Goal: Communication & Community: Answer question/provide support

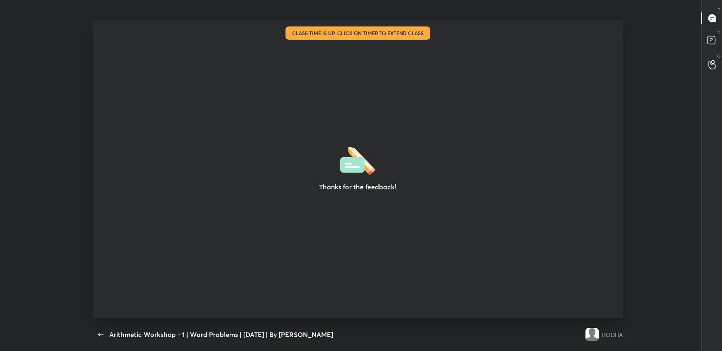
scroll to position [2, 0]
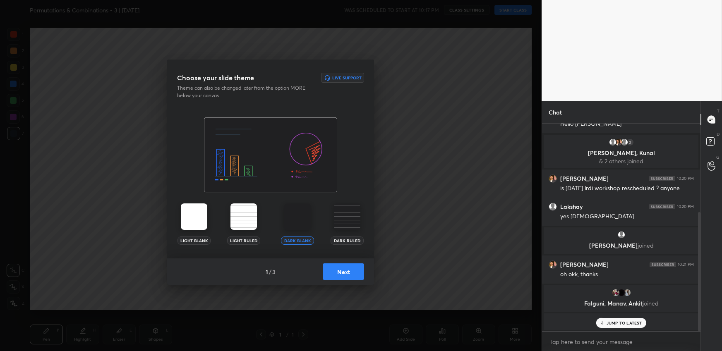
scroll to position [182, 0]
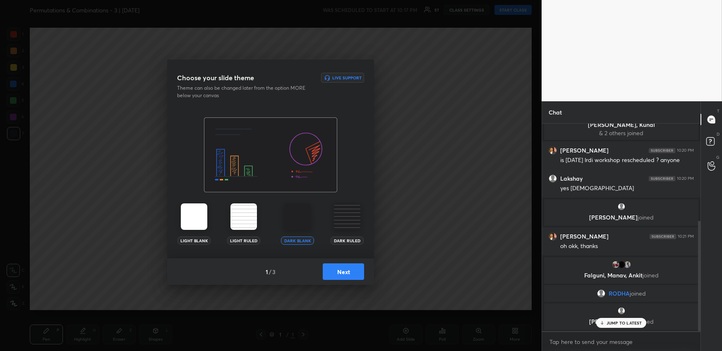
click at [341, 266] on button "Next" at bounding box center [343, 271] width 41 height 17
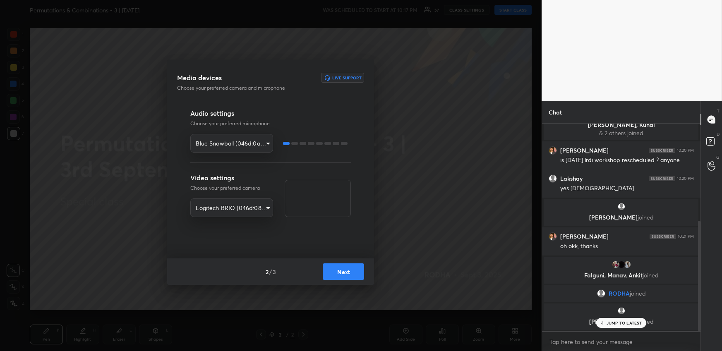
click at [341, 266] on button "Next" at bounding box center [343, 271] width 41 height 17
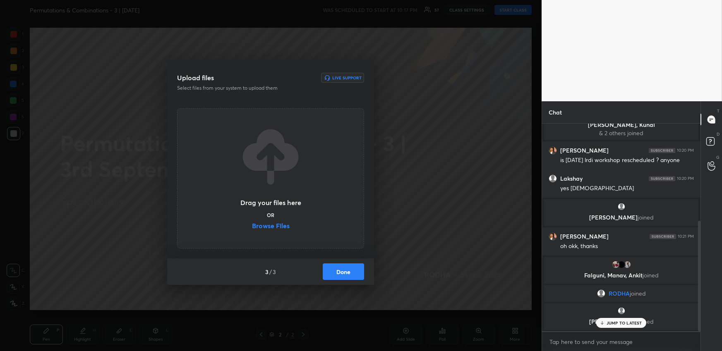
click at [341, 266] on button "Done" at bounding box center [343, 271] width 41 height 17
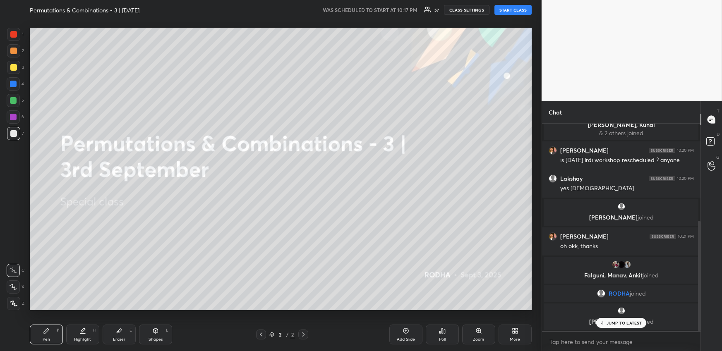
click at [526, 10] on button "START CLASS" at bounding box center [512, 10] width 37 height 10
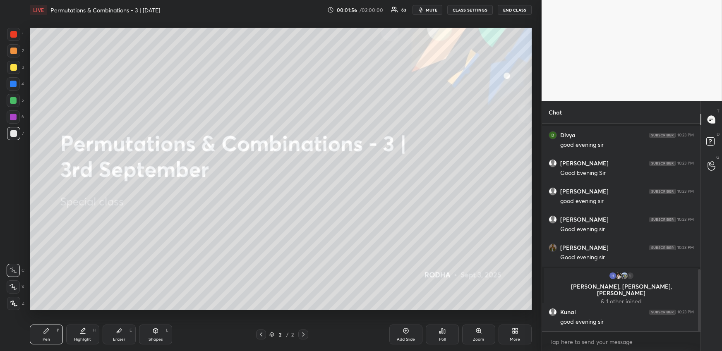
scroll to position [486, 0]
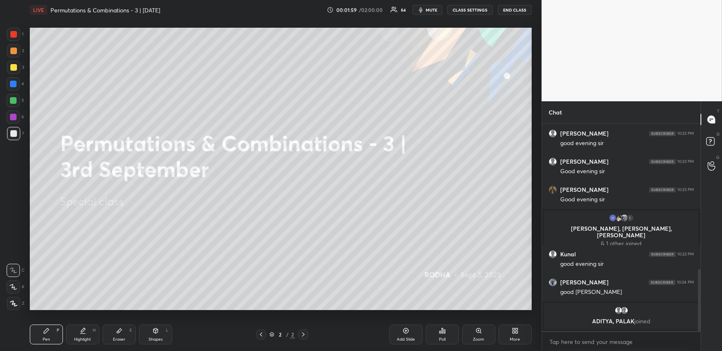
click at [513, 341] on div "More" at bounding box center [514, 339] width 10 height 4
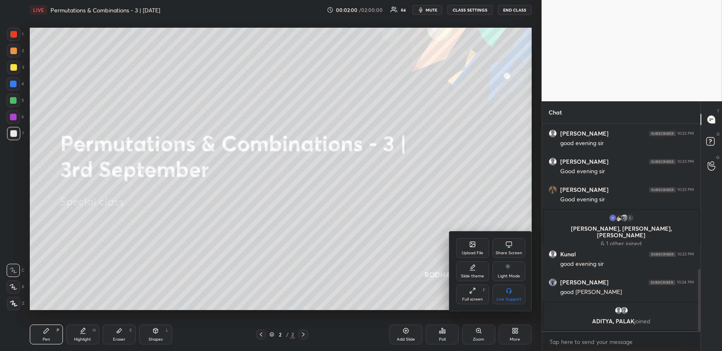
click at [464, 245] on div "Upload File" at bounding box center [472, 248] width 33 height 20
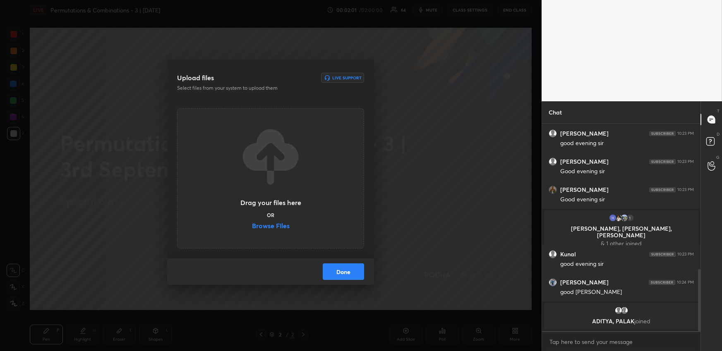
click at [279, 227] on label "Browse Files" at bounding box center [271, 226] width 38 height 9
click at [252, 227] on input "Browse Files" at bounding box center [252, 226] width 0 height 9
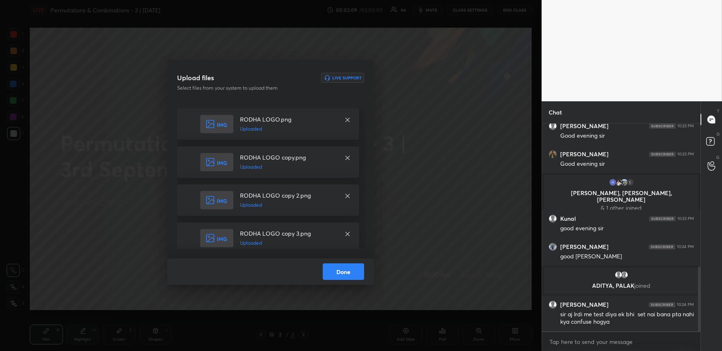
drag, startPoint x: 339, startPoint y: 272, endPoint x: 340, endPoint y: 266, distance: 6.7
click at [340, 273] on button "Done" at bounding box center [343, 271] width 41 height 17
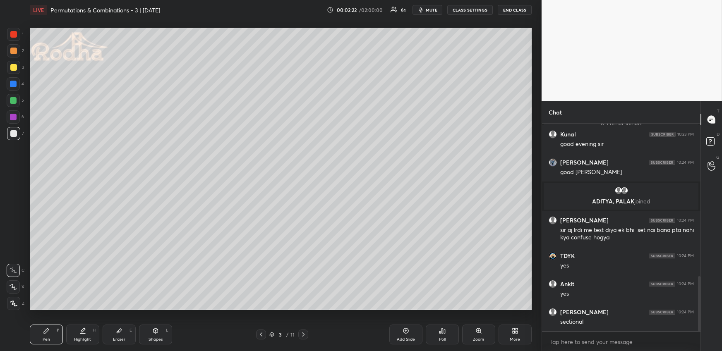
scroll to position [574, 0]
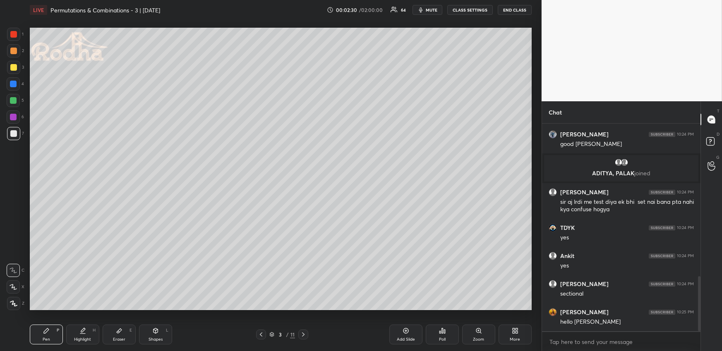
click at [261, 335] on icon at bounding box center [261, 334] width 7 height 7
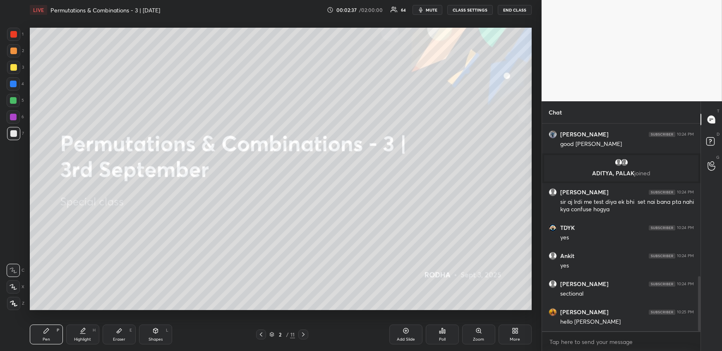
scroll to position [189, 156]
click at [511, 332] on icon at bounding box center [514, 330] width 7 height 7
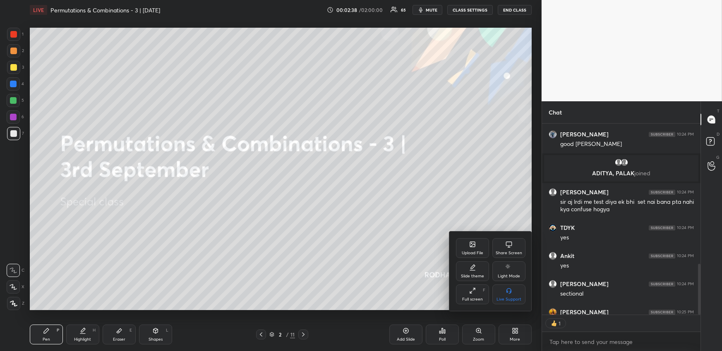
click at [471, 246] on icon at bounding box center [472, 244] width 5 height 5
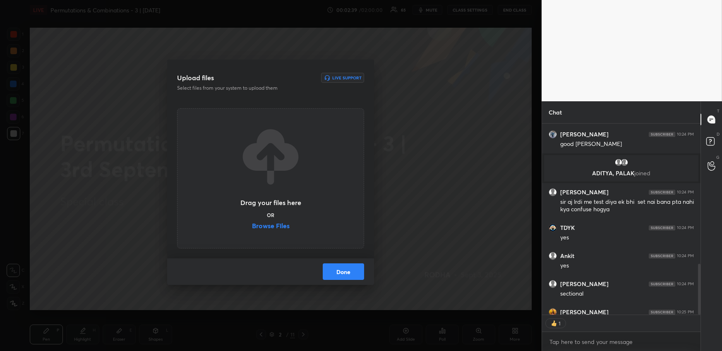
click at [263, 227] on label "Browse Files" at bounding box center [271, 226] width 38 height 9
click at [252, 227] on input "Browse Files" at bounding box center [252, 226] width 0 height 9
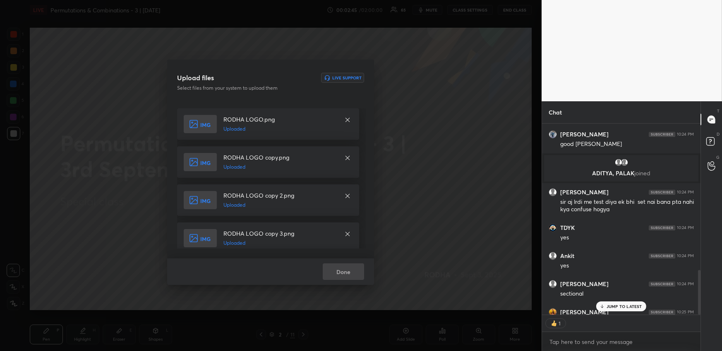
scroll to position [626, 0]
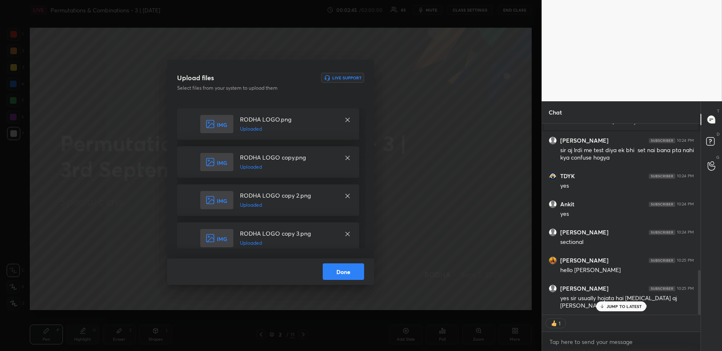
drag, startPoint x: 341, startPoint y: 271, endPoint x: 347, endPoint y: 269, distance: 6.8
click at [341, 272] on button "Done" at bounding box center [343, 271] width 41 height 17
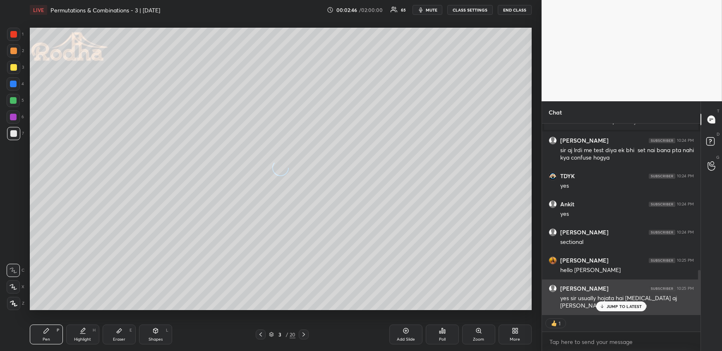
click at [604, 308] on icon at bounding box center [601, 306] width 5 height 5
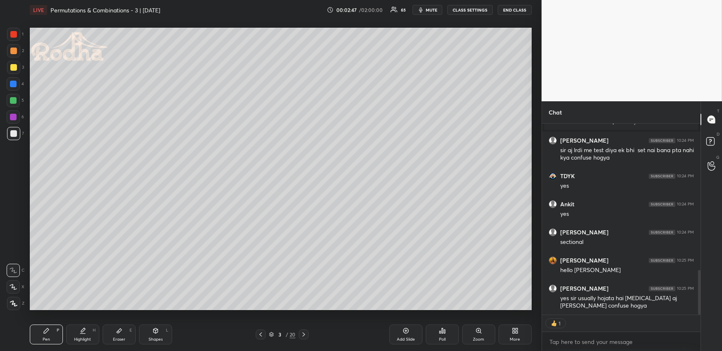
type textarea "x"
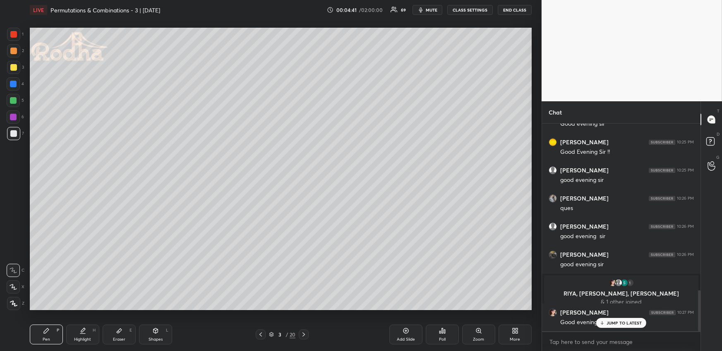
scroll to position [884, 0]
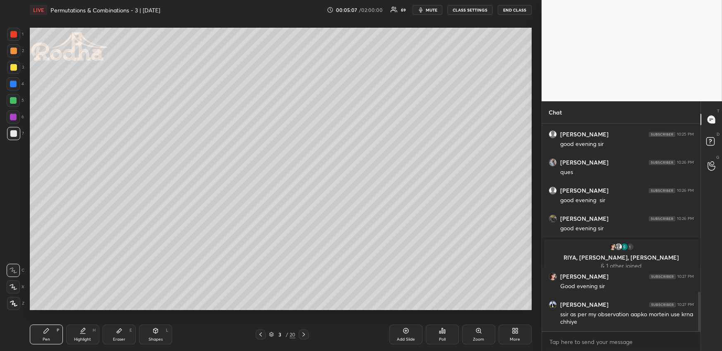
click at [262, 333] on icon at bounding box center [260, 334] width 7 height 7
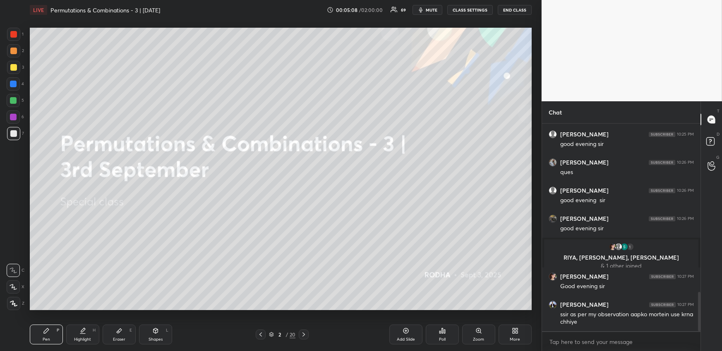
click at [516, 333] on icon at bounding box center [516, 332] width 2 height 2
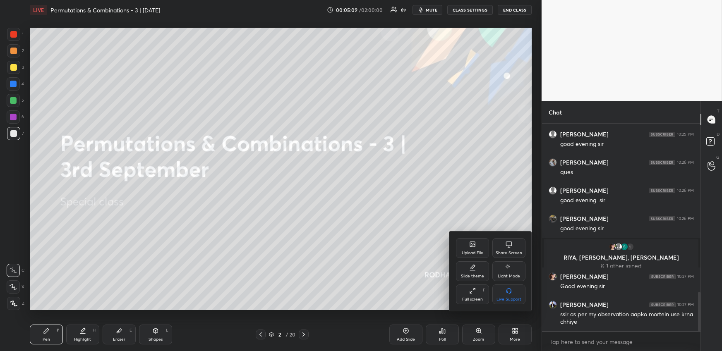
click at [475, 248] on div "Upload File" at bounding box center [472, 248] width 33 height 20
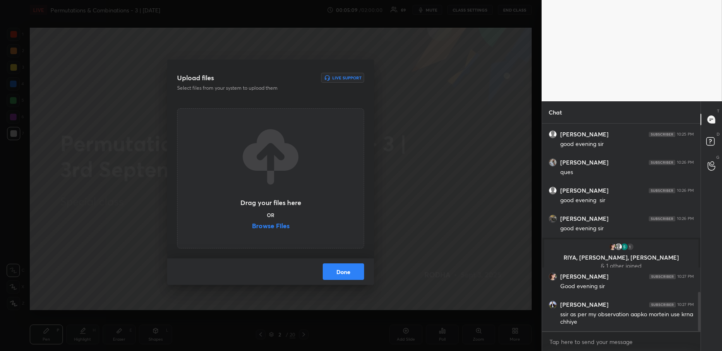
click at [280, 229] on label "Browse Files" at bounding box center [271, 226] width 38 height 9
click at [252, 229] on input "Browse Files" at bounding box center [252, 226] width 0 height 9
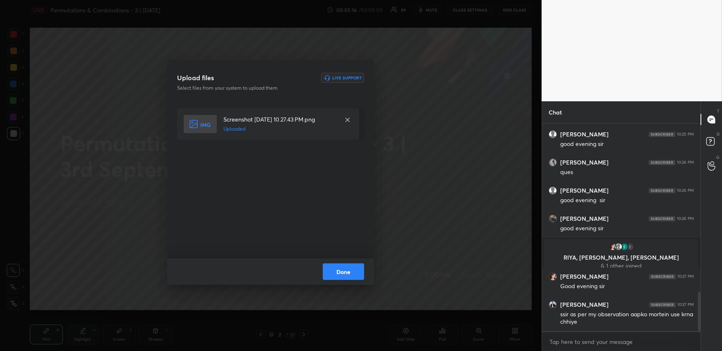
click at [337, 272] on button "Done" at bounding box center [343, 271] width 41 height 17
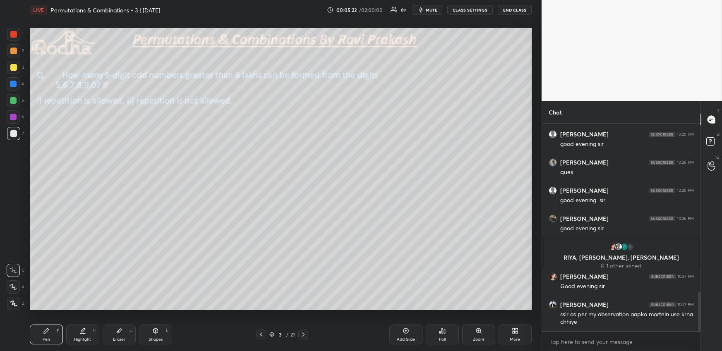
drag, startPoint x: 17, startPoint y: 66, endPoint x: 14, endPoint y: 72, distance: 6.8
click at [17, 65] on div at bounding box center [13, 67] width 13 height 13
click at [48, 317] on div "Setting up your live class Poll for secs No correct answer Start poll" at bounding box center [280, 169] width 508 height 298
click at [13, 100] on div at bounding box center [13, 100] width 7 height 7
click at [14, 141] on div "1 2 3 4 5 6 7" at bounding box center [15, 86] width 17 height 116
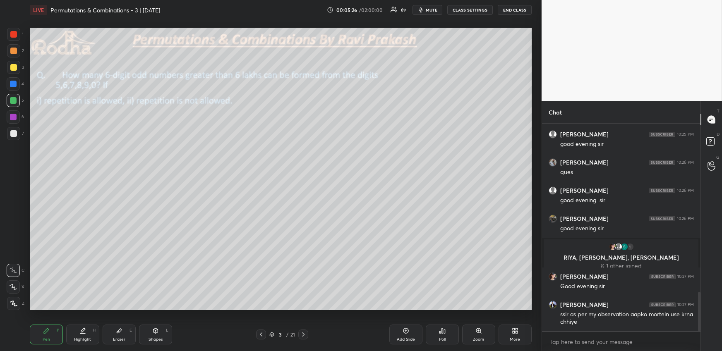
click at [16, 136] on div at bounding box center [13, 133] width 7 height 7
click at [16, 299] on div at bounding box center [13, 303] width 13 height 13
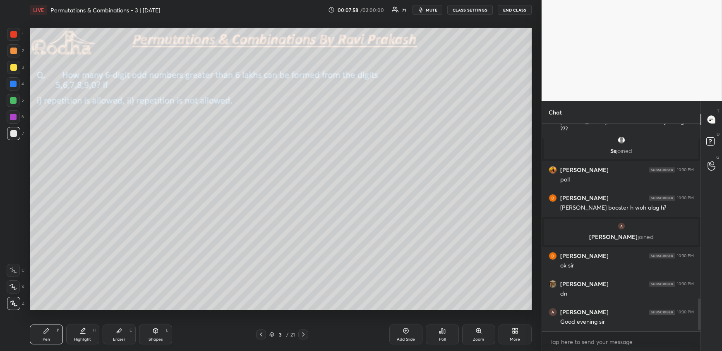
scroll to position [1132, 0]
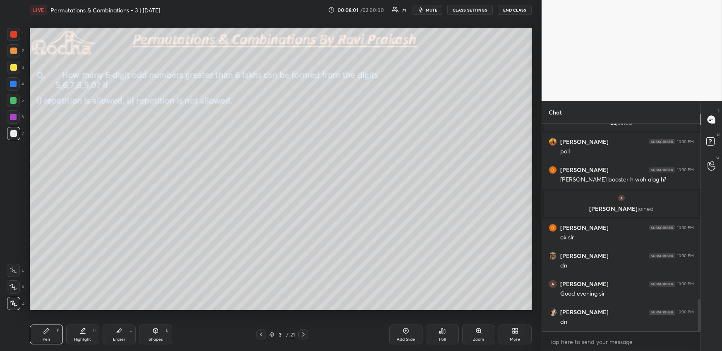
click at [14, 67] on div at bounding box center [13, 67] width 7 height 7
click at [14, 101] on div at bounding box center [13, 100] width 7 height 7
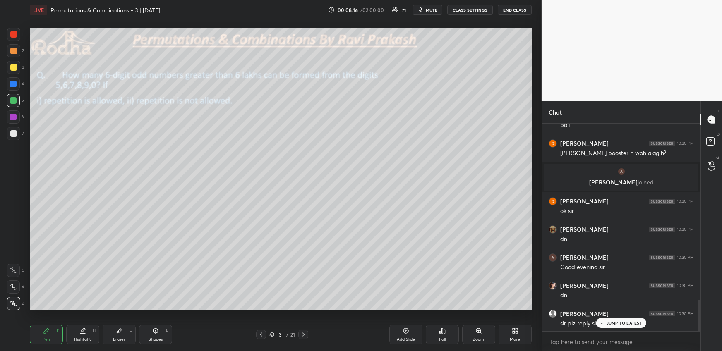
scroll to position [1160, 0]
click at [92, 337] on div "Highlight H" at bounding box center [82, 335] width 33 height 20
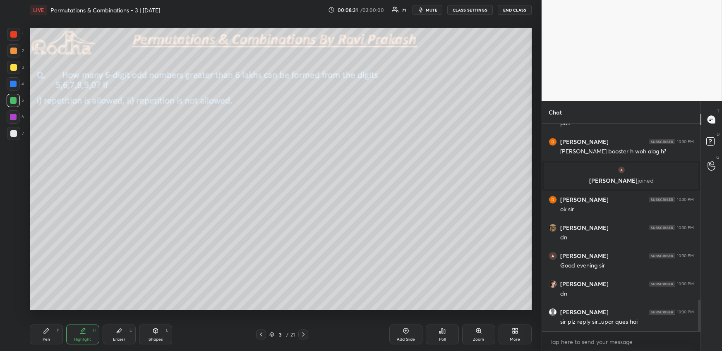
click at [16, 70] on div at bounding box center [13, 67] width 13 height 13
click at [115, 334] on div "Eraser E" at bounding box center [119, 335] width 33 height 20
click at [45, 332] on icon at bounding box center [46, 330] width 5 height 5
drag, startPoint x: 118, startPoint y: 334, endPoint x: 124, endPoint y: 315, distance: 19.8
click at [118, 334] on div "Eraser E" at bounding box center [119, 335] width 33 height 20
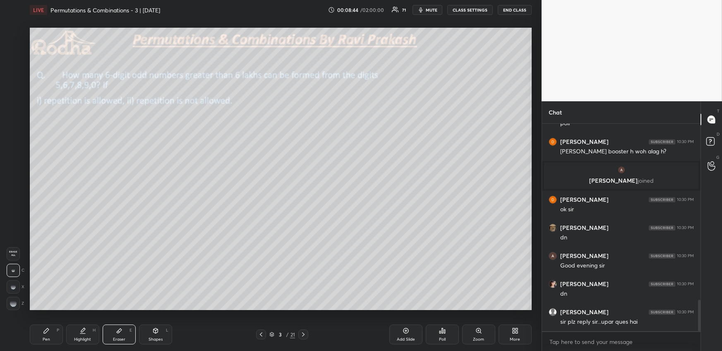
drag, startPoint x: 50, startPoint y: 339, endPoint x: 53, endPoint y: 323, distance: 15.7
click at [50, 338] on div "Pen P" at bounding box center [46, 335] width 33 height 20
click at [435, 335] on div "Poll" at bounding box center [441, 335] width 33 height 20
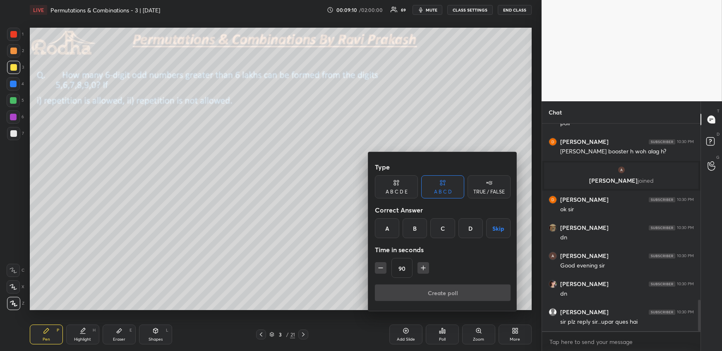
click at [446, 231] on div "C" at bounding box center [442, 228] width 24 height 20
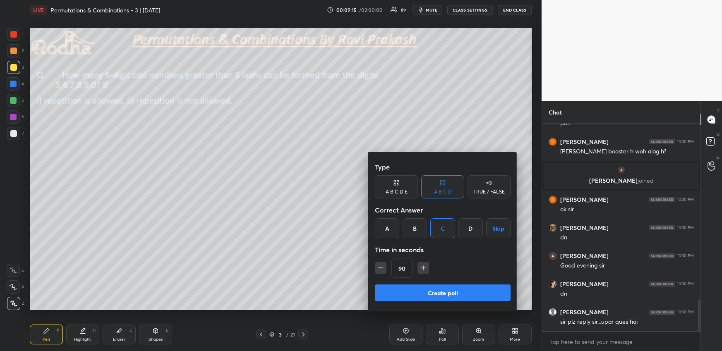
click at [381, 268] on icon "button" at bounding box center [380, 268] width 8 height 8
click at [382, 268] on icon "button" at bounding box center [380, 268] width 4 height 0
click at [381, 270] on icon "button" at bounding box center [380, 268] width 8 height 8
click at [380, 271] on icon "button" at bounding box center [380, 268] width 8 height 8
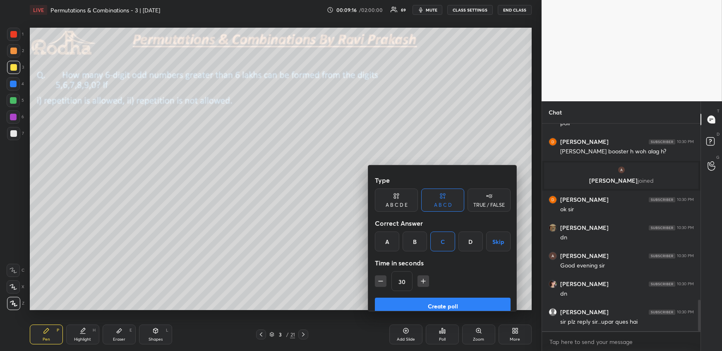
click at [380, 277] on icon "button" at bounding box center [380, 281] width 8 height 8
type input "15"
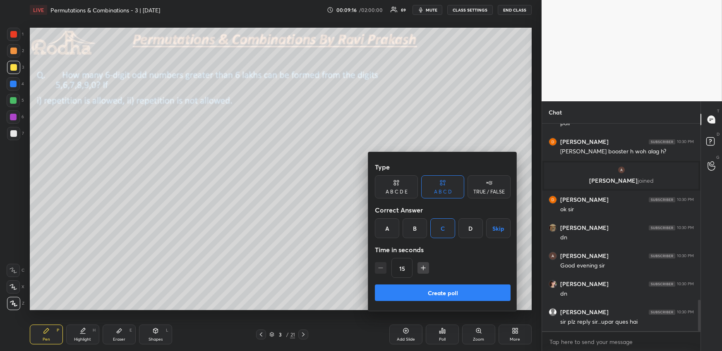
click at [380, 270] on div "15" at bounding box center [443, 268] width 136 height 20
click at [380, 271] on div "15" at bounding box center [443, 268] width 136 height 20
click at [438, 289] on button "Create poll" at bounding box center [443, 292] width 136 height 17
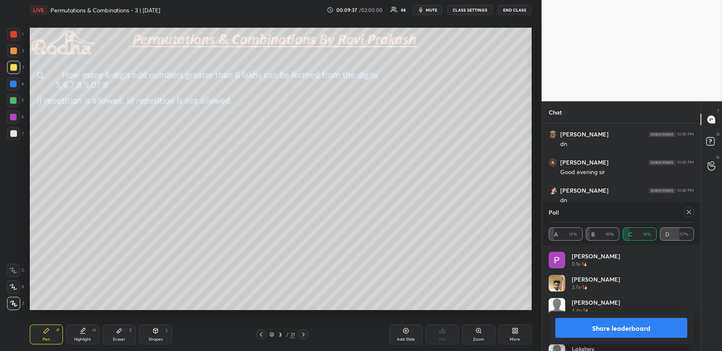
scroll to position [1290, 0]
drag, startPoint x: 688, startPoint y: 209, endPoint x: 680, endPoint y: 204, distance: 9.6
click at [688, 210] on icon at bounding box center [688, 212] width 7 height 7
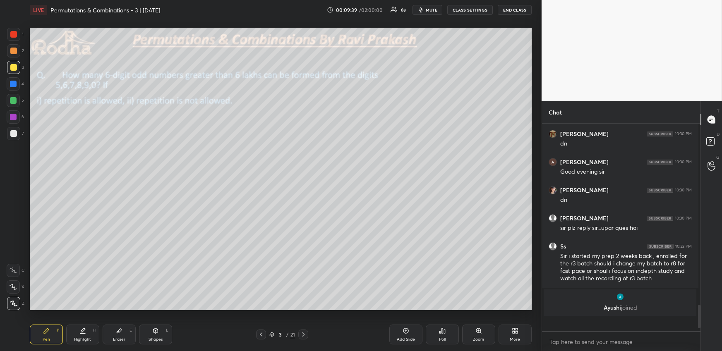
scroll to position [0, 2]
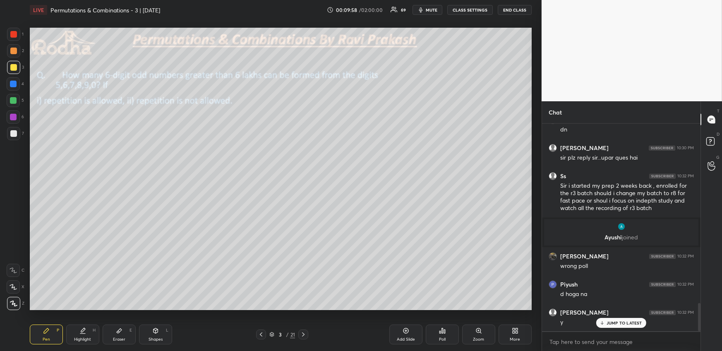
click at [43, 330] on div "Pen P" at bounding box center [46, 335] width 33 height 20
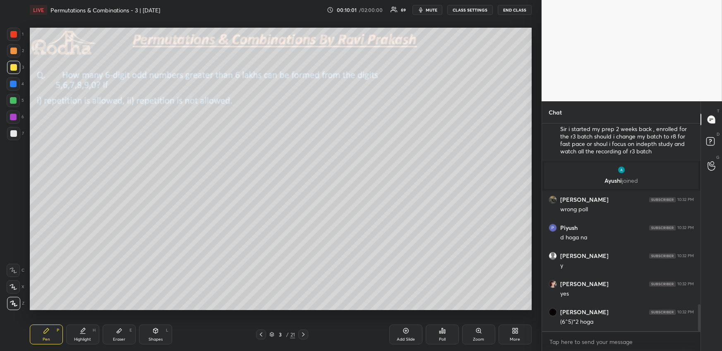
click at [15, 84] on div at bounding box center [13, 84] width 7 height 7
click at [13, 129] on div at bounding box center [13, 133] width 13 height 13
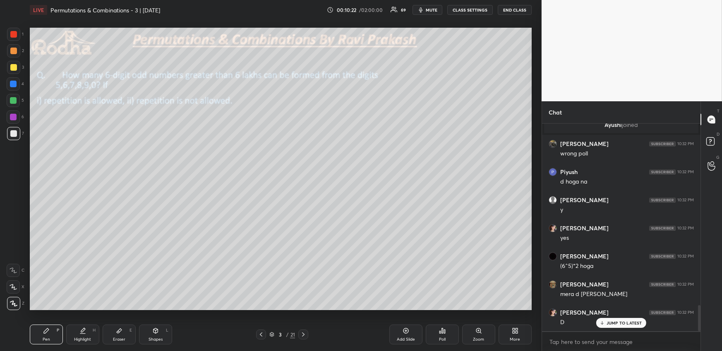
scroll to position [1474, 0]
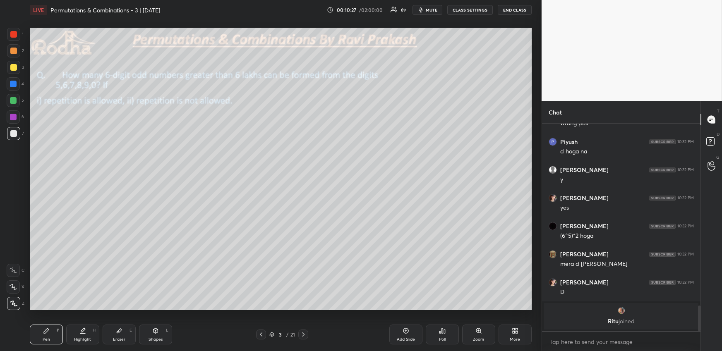
click at [12, 98] on div at bounding box center [13, 100] width 7 height 7
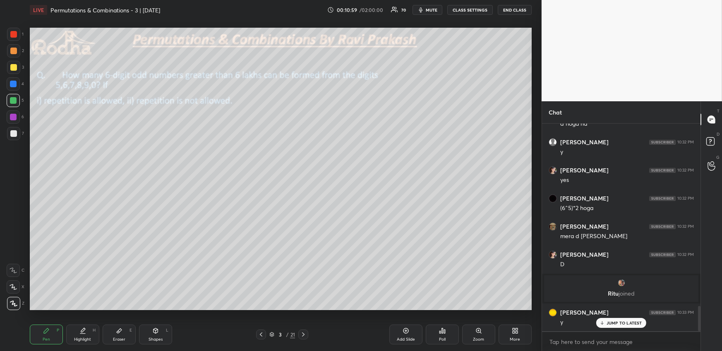
click at [83, 332] on icon at bounding box center [82, 330] width 7 height 7
click at [47, 337] on div "Pen" at bounding box center [46, 339] width 7 height 4
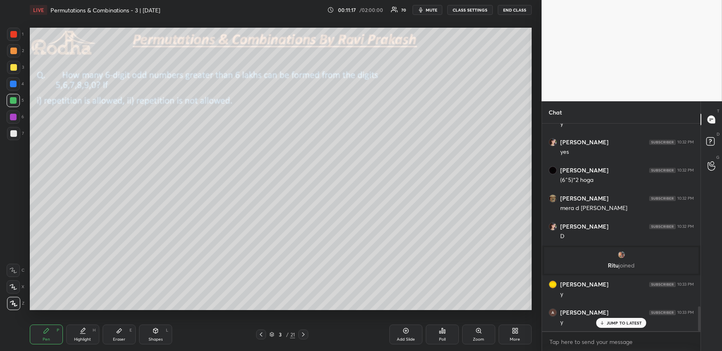
drag, startPoint x: 13, startPoint y: 133, endPoint x: 17, endPoint y: 144, distance: 11.5
click at [13, 134] on div at bounding box center [13, 133] width 7 height 7
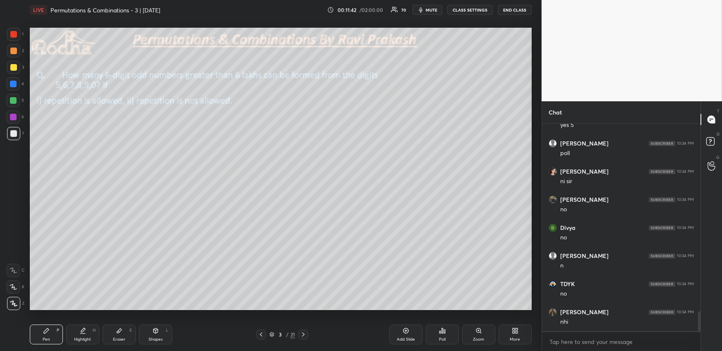
scroll to position [1954, 0]
click at [43, 336] on div "Pen P" at bounding box center [46, 335] width 33 height 20
click at [12, 85] on div at bounding box center [13, 84] width 7 height 7
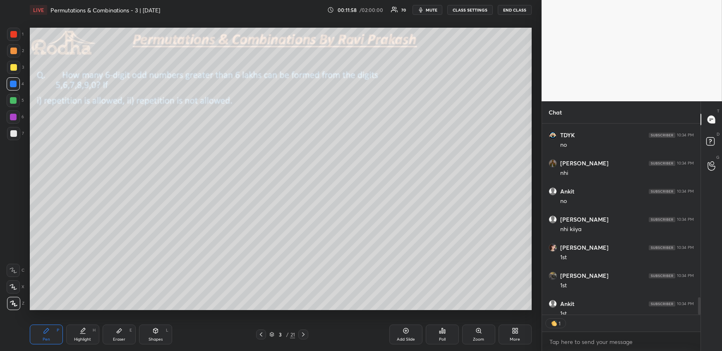
scroll to position [2, 2]
click at [14, 133] on div at bounding box center [13, 133] width 7 height 7
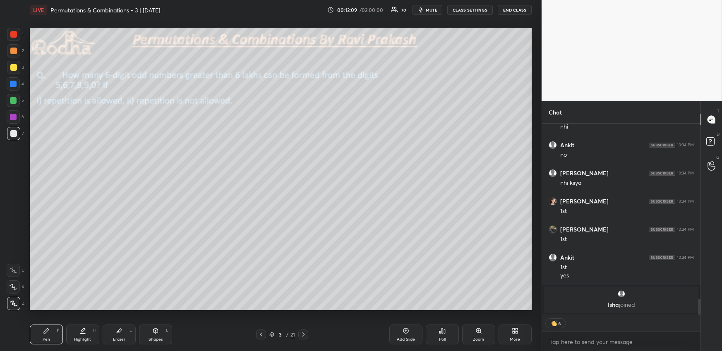
click at [73, 336] on div "Highlight H" at bounding box center [82, 335] width 33 height 20
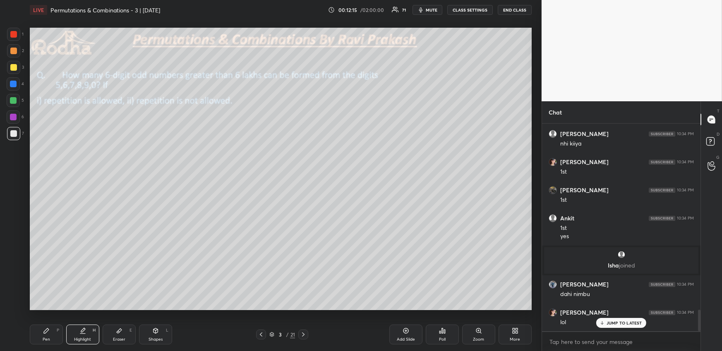
scroll to position [1840, 0]
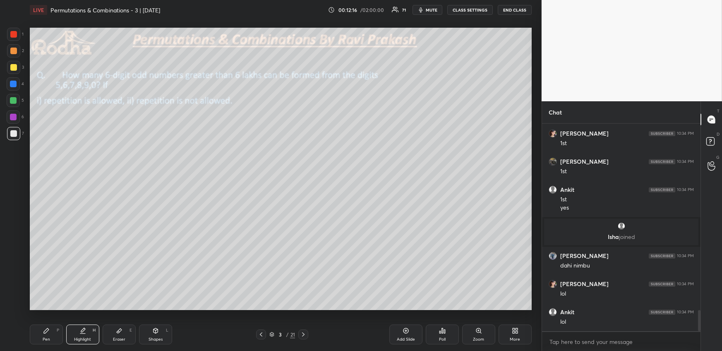
click at [50, 332] on div "Pen P" at bounding box center [46, 335] width 33 height 20
click at [12, 50] on div at bounding box center [13, 51] width 7 height 7
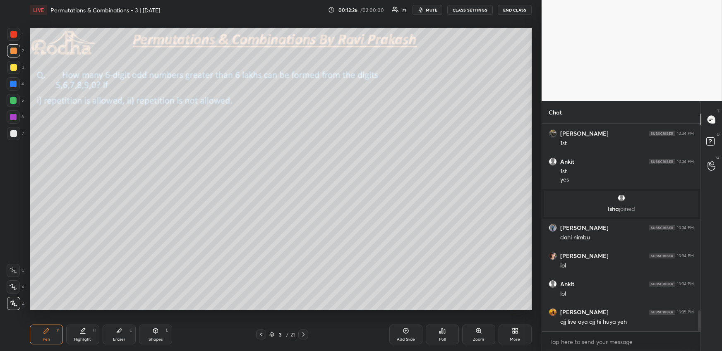
click at [10, 97] on div at bounding box center [13, 100] width 13 height 13
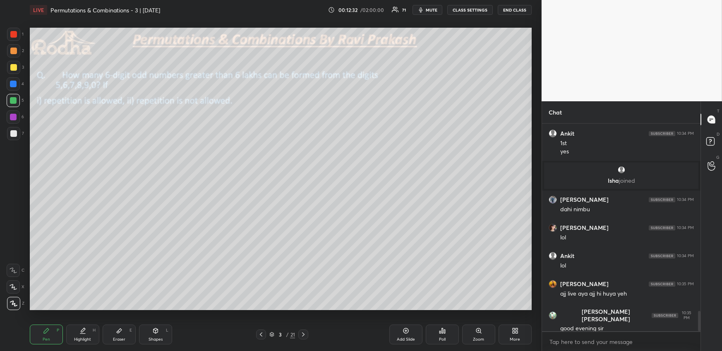
drag, startPoint x: 83, startPoint y: 335, endPoint x: 84, endPoint y: 316, distance: 18.7
click at [84, 334] on div "Highlight H" at bounding box center [82, 335] width 33 height 20
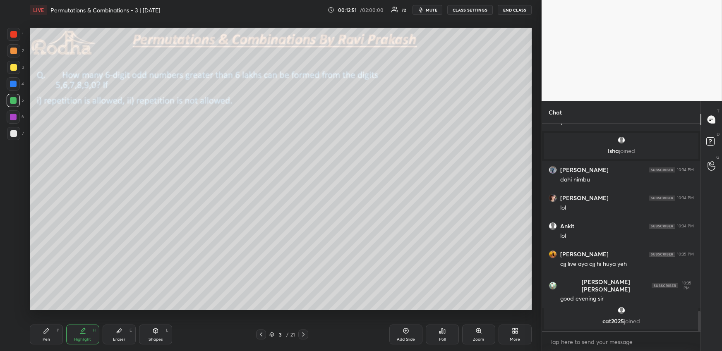
drag, startPoint x: 50, startPoint y: 332, endPoint x: 50, endPoint y: 323, distance: 9.5
click at [50, 332] on div "Pen P" at bounding box center [46, 335] width 33 height 20
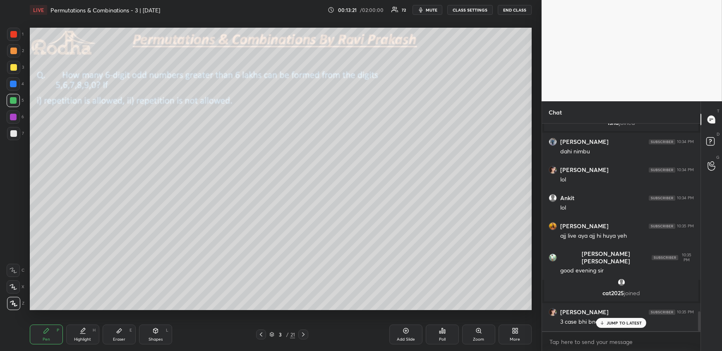
scroll to position [1945, 0]
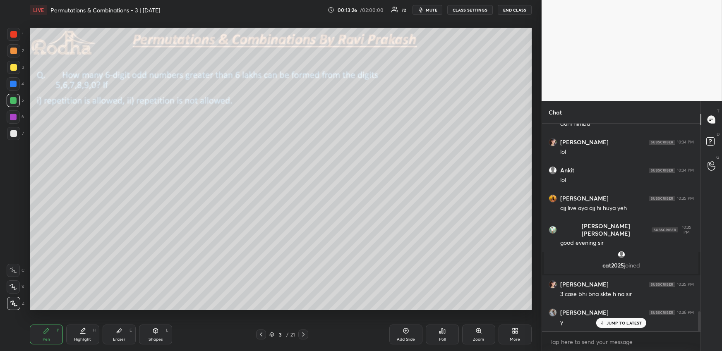
click at [84, 337] on div "Highlight" at bounding box center [82, 339] width 17 height 4
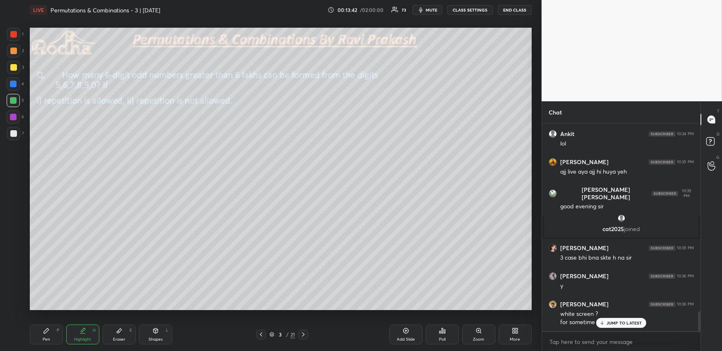
scroll to position [2010, 0]
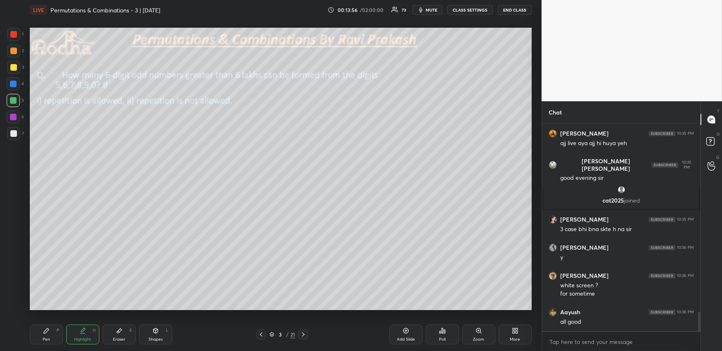
click at [45, 337] on div "Pen" at bounding box center [46, 339] width 7 height 4
click at [11, 137] on div at bounding box center [13, 133] width 13 height 13
click at [13, 99] on div at bounding box center [13, 100] width 7 height 7
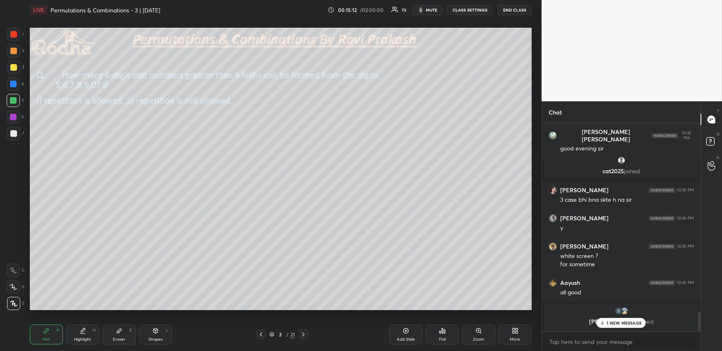
click at [16, 51] on div at bounding box center [13, 50] width 13 height 13
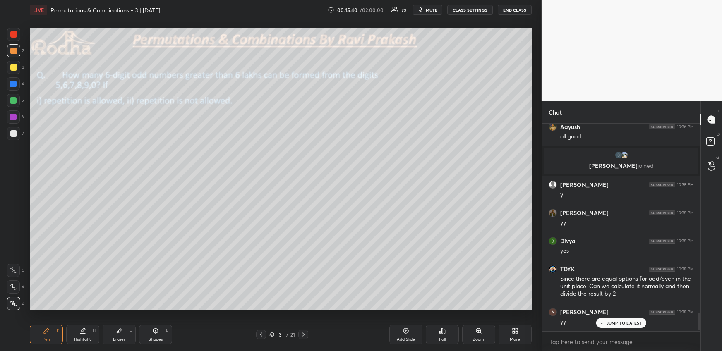
scroll to position [2142, 0]
click at [509, 331] on div "More" at bounding box center [514, 335] width 33 height 20
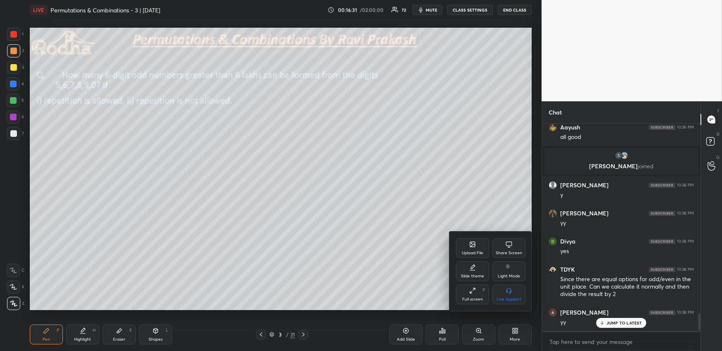
click at [468, 248] on div "Upload File" at bounding box center [472, 248] width 33 height 20
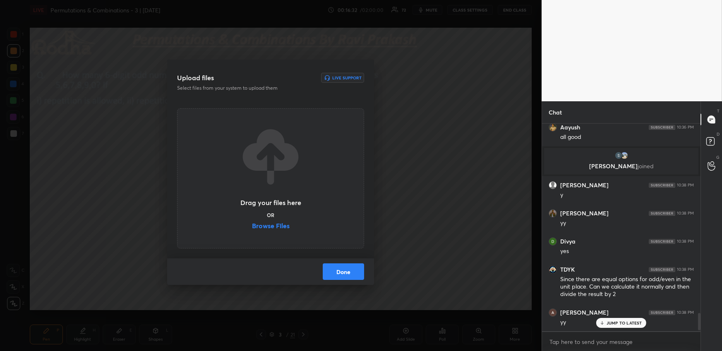
click at [284, 227] on label "Browse Files" at bounding box center [271, 226] width 38 height 9
click at [252, 227] on input "Browse Files" at bounding box center [252, 226] width 0 height 9
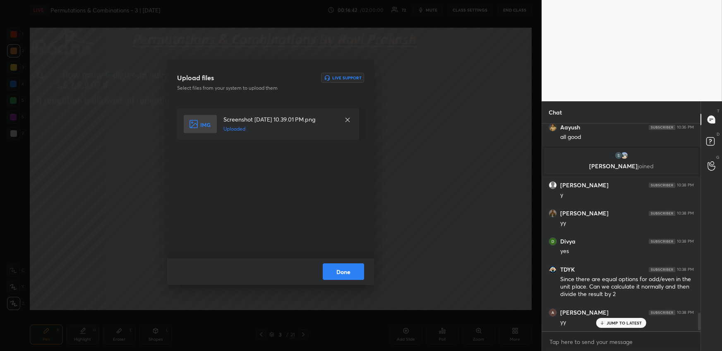
click at [346, 274] on button "Done" at bounding box center [343, 271] width 41 height 17
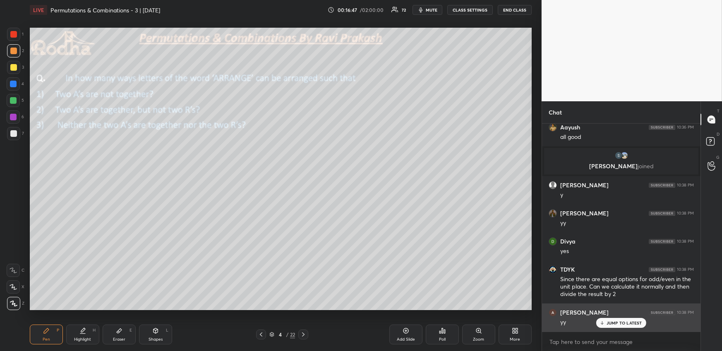
drag, startPoint x: 619, startPoint y: 323, endPoint x: 621, endPoint y: 318, distance: 4.3
click at [619, 322] on p "JUMP TO LATEST" at bounding box center [624, 322] width 36 height 5
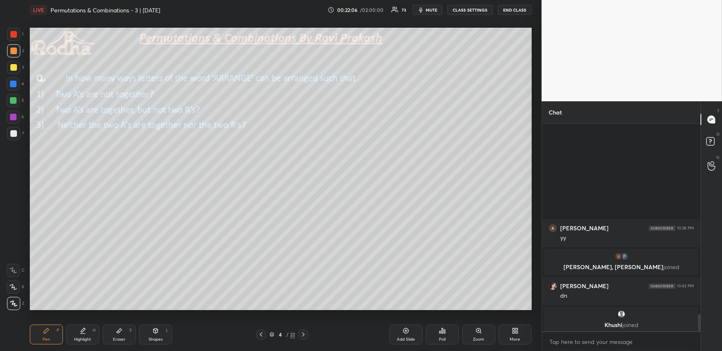
scroll to position [2318, 0]
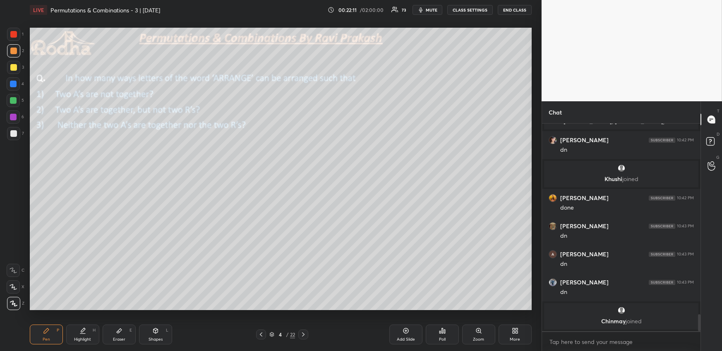
click at [14, 68] on div at bounding box center [13, 67] width 7 height 7
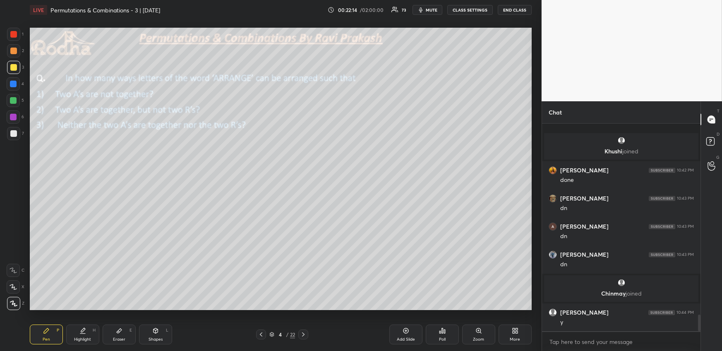
scroll to position [2397, 0]
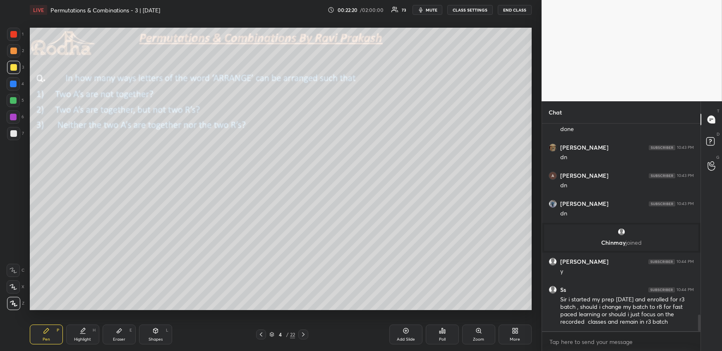
click at [14, 100] on div at bounding box center [13, 100] width 7 height 7
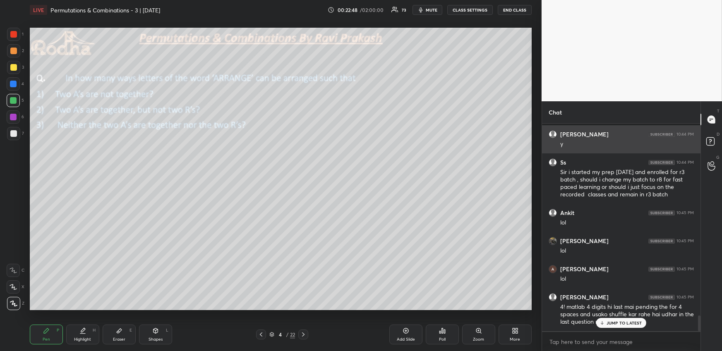
scroll to position [2552, 0]
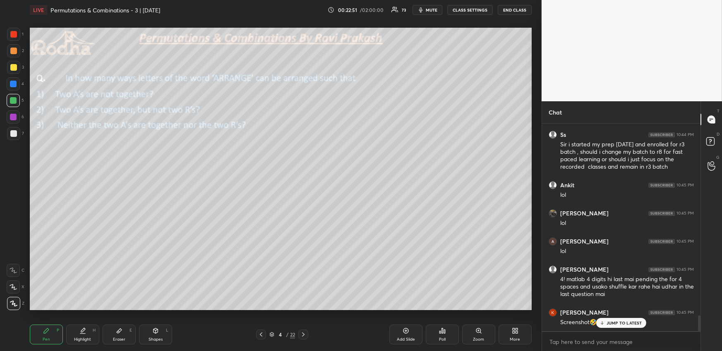
drag, startPoint x: 120, startPoint y: 325, endPoint x: 126, endPoint y: 310, distance: 16.5
click at [120, 326] on div "Eraser E" at bounding box center [119, 335] width 33 height 20
drag, startPoint x: 12, startPoint y: 304, endPoint x: 17, endPoint y: 302, distance: 5.4
click at [12, 304] on g at bounding box center [13, 303] width 7 height 7
click at [51, 338] on div "Pen P" at bounding box center [46, 335] width 33 height 20
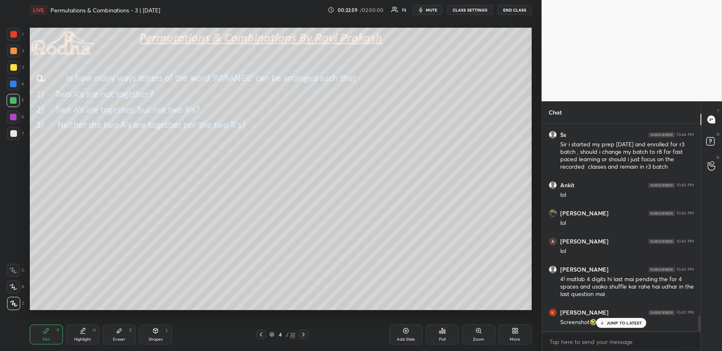
click at [15, 68] on div at bounding box center [13, 67] width 7 height 7
click at [14, 286] on icon at bounding box center [13, 287] width 7 height 6
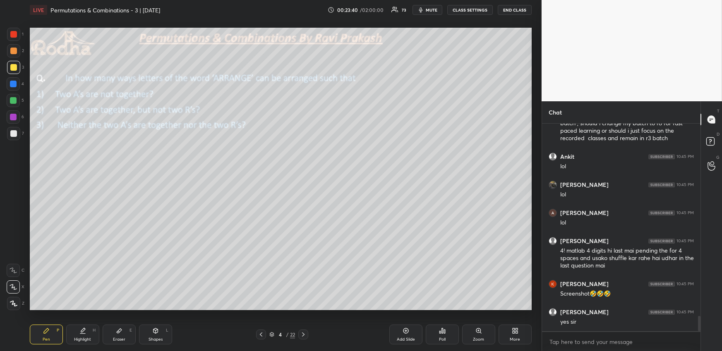
drag, startPoint x: 16, startPoint y: 99, endPoint x: 21, endPoint y: 98, distance: 4.8
click at [16, 99] on div at bounding box center [13, 100] width 13 height 13
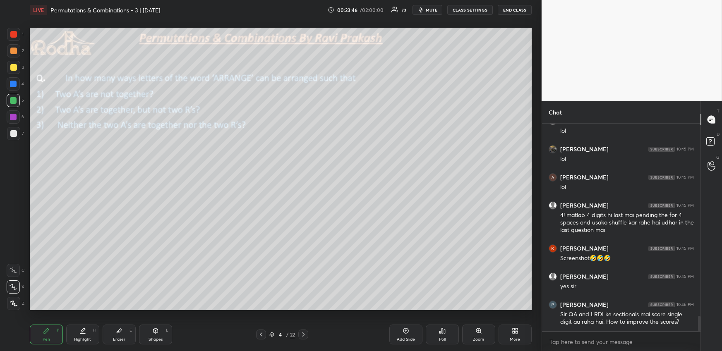
click at [448, 335] on div "Poll" at bounding box center [441, 335] width 33 height 20
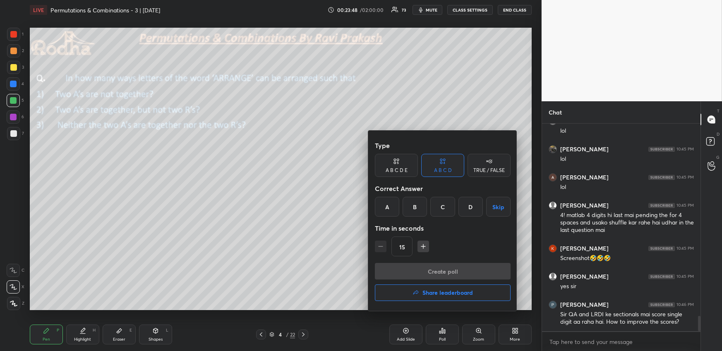
click at [406, 171] on div "A B C D E" at bounding box center [396, 170] width 22 height 5
click at [406, 206] on div "B" at bounding box center [408, 207] width 20 height 20
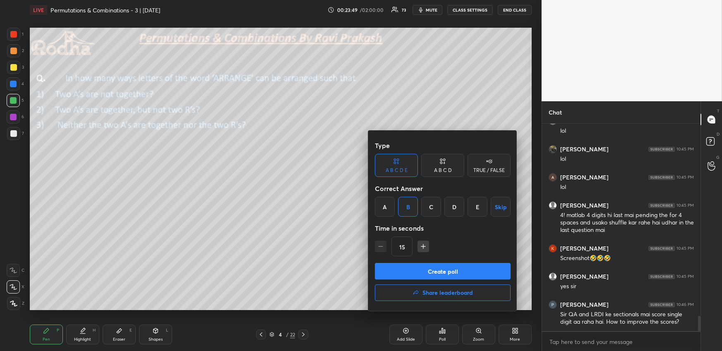
click at [420, 270] on button "Create poll" at bounding box center [443, 271] width 136 height 17
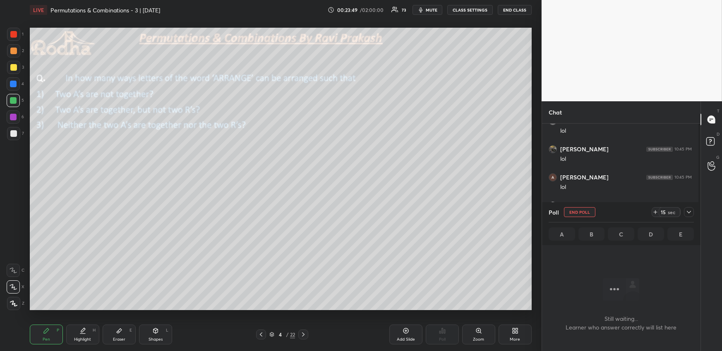
scroll to position [182, 156]
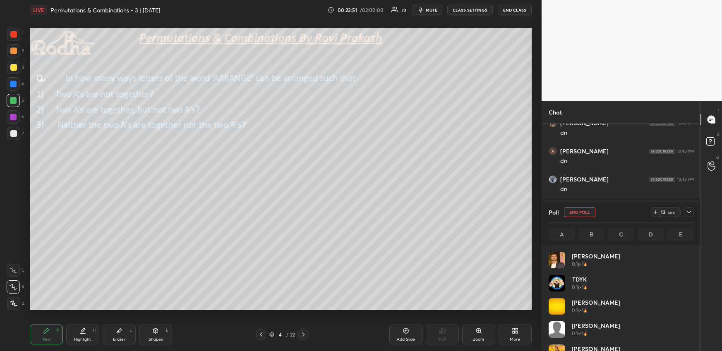
click at [688, 212] on icon at bounding box center [688, 212] width 7 height 7
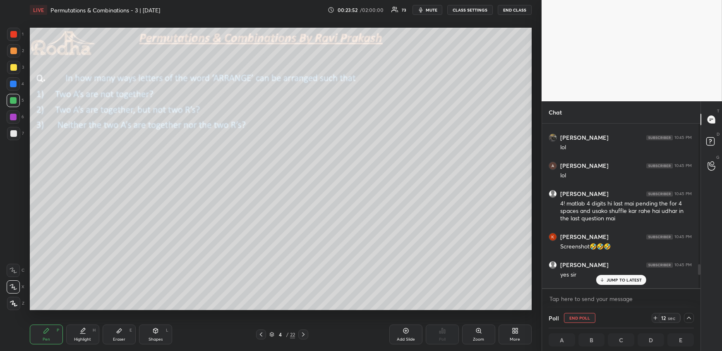
scroll to position [2574, 0]
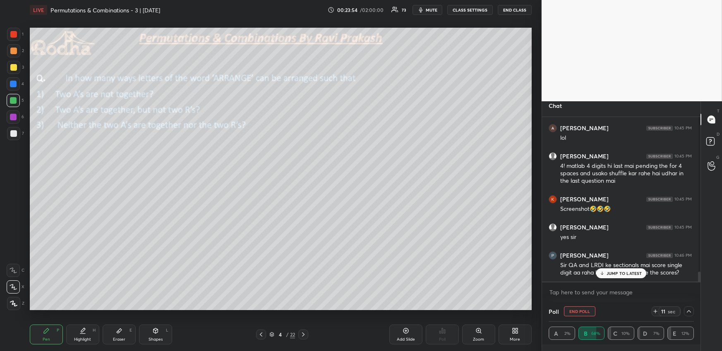
click at [617, 271] on p "JUMP TO LATEST" at bounding box center [624, 273] width 36 height 5
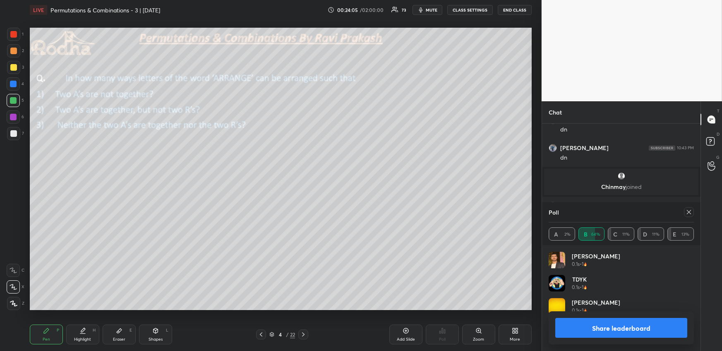
click at [690, 213] on icon at bounding box center [688, 212] width 7 height 7
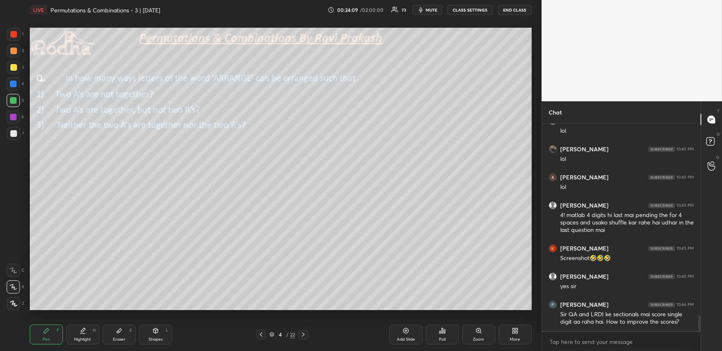
click at [439, 332] on div "Poll" at bounding box center [441, 335] width 33 height 20
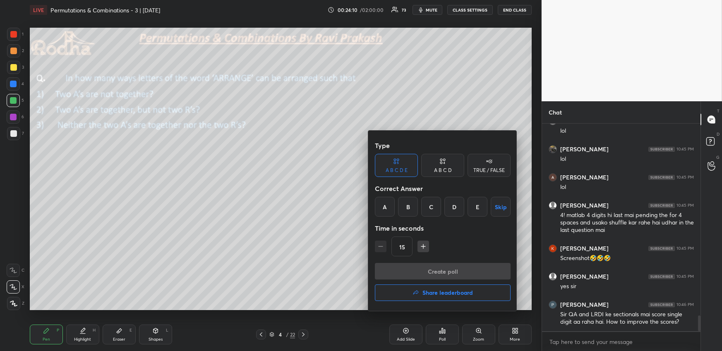
drag, startPoint x: 388, startPoint y: 202, endPoint x: 393, endPoint y: 210, distance: 9.4
click at [388, 203] on div "A" at bounding box center [385, 207] width 20 height 20
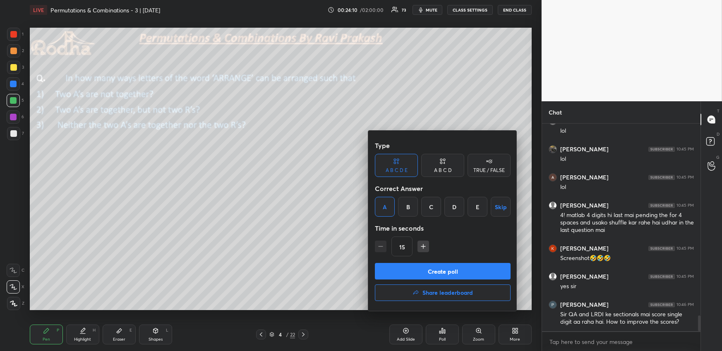
click at [399, 272] on button "Create poll" at bounding box center [443, 271] width 136 height 17
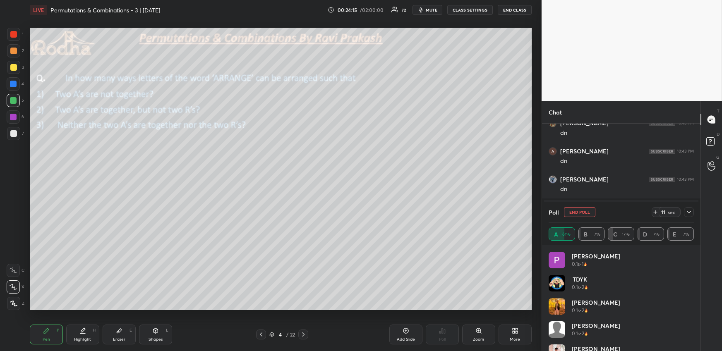
click at [12, 67] on div at bounding box center [13, 67] width 7 height 7
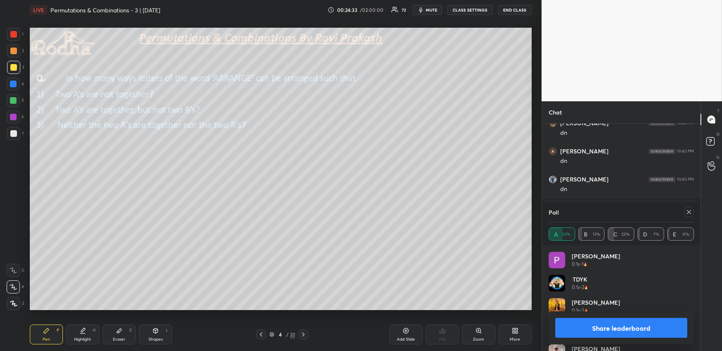
click at [689, 213] on icon at bounding box center [688, 212] width 7 height 7
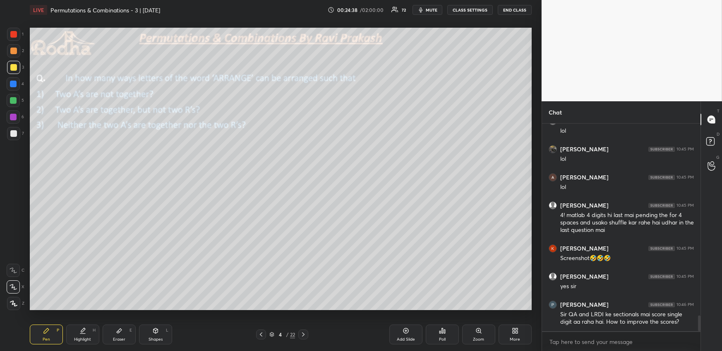
click at [449, 330] on div "Poll" at bounding box center [441, 335] width 33 height 20
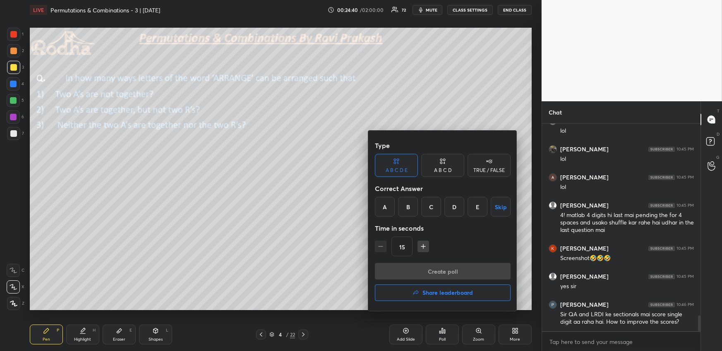
click at [428, 209] on div "C" at bounding box center [431, 207] width 20 height 20
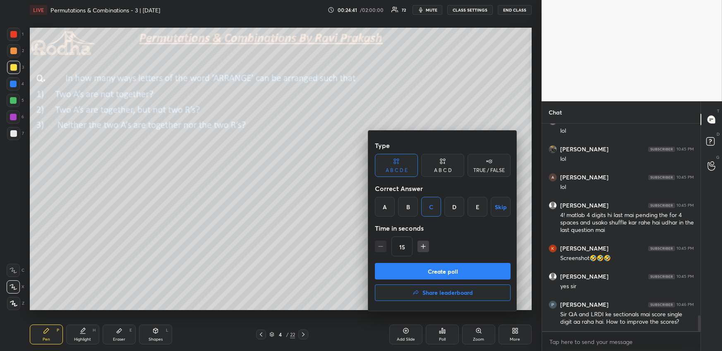
click at [435, 272] on button "Create poll" at bounding box center [443, 271] width 136 height 17
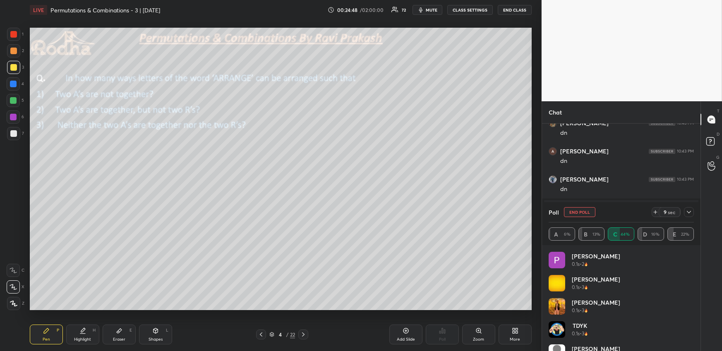
click at [689, 210] on icon at bounding box center [688, 212] width 7 height 7
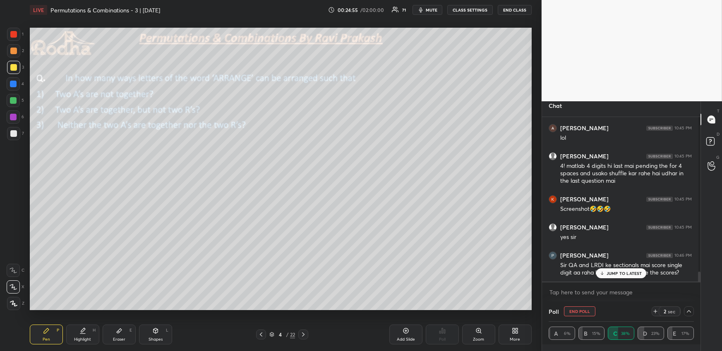
click at [619, 271] on p "JUMP TO LATEST" at bounding box center [624, 273] width 36 height 5
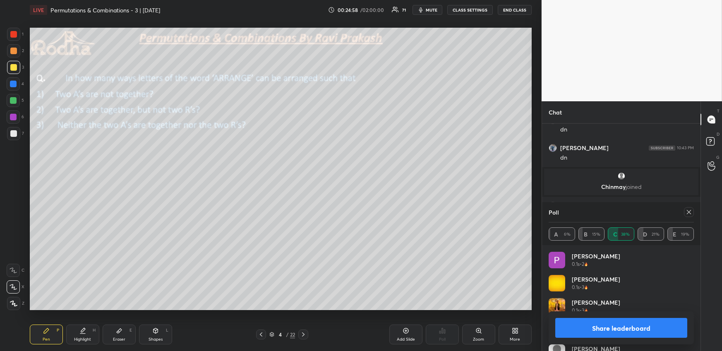
click at [12, 132] on div at bounding box center [13, 133] width 7 height 7
drag, startPoint x: 13, startPoint y: 303, endPoint x: 12, endPoint y: 283, distance: 19.9
click at [13, 303] on icon at bounding box center [13, 304] width 7 height 6
click at [690, 213] on icon at bounding box center [688, 212] width 7 height 7
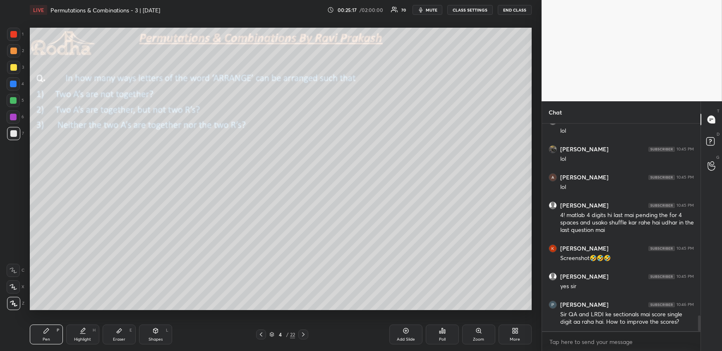
click at [428, 9] on span "mute" at bounding box center [431, 10] width 12 height 6
click at [435, 13] on button "unmute" at bounding box center [427, 10] width 30 height 10
click at [14, 97] on div at bounding box center [13, 100] width 13 height 13
click at [15, 50] on div at bounding box center [13, 51] width 7 height 7
drag, startPoint x: 86, startPoint y: 329, endPoint x: 85, endPoint y: 311, distance: 17.8
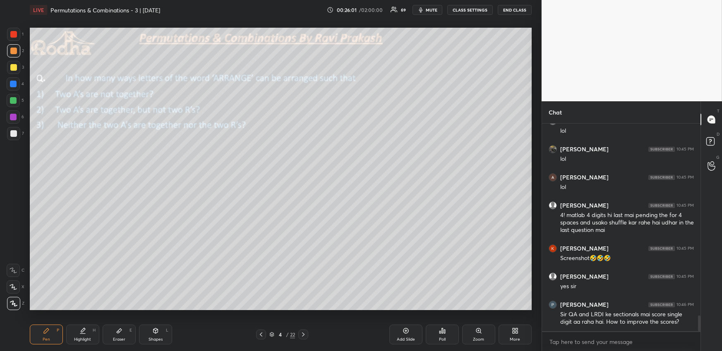
click at [86, 330] on div "Highlight H" at bounding box center [82, 335] width 33 height 20
click at [54, 332] on div "Pen P" at bounding box center [46, 335] width 33 height 20
click at [13, 285] on icon at bounding box center [13, 287] width 7 height 6
click at [65, 335] on div "Pen P Highlight H Eraser E Shapes L" at bounding box center [133, 335] width 206 height 20
drag, startPoint x: 86, startPoint y: 335, endPoint x: 84, endPoint y: 327, distance: 8.5
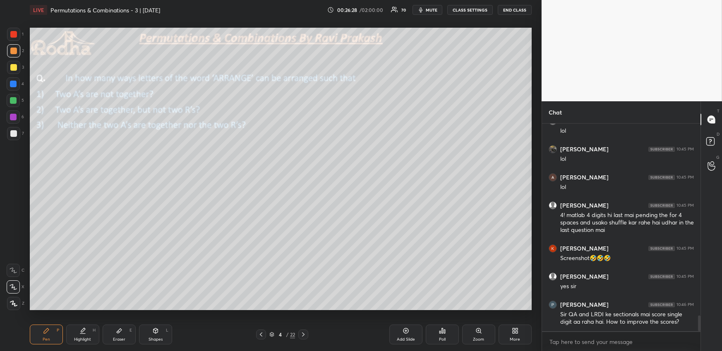
click at [87, 335] on div "Highlight H" at bounding box center [82, 335] width 33 height 20
drag, startPoint x: 81, startPoint y: 331, endPoint x: 83, endPoint y: 323, distance: 8.4
click at [82, 333] on icon at bounding box center [82, 330] width 7 height 7
click at [42, 330] on div "Pen P" at bounding box center [46, 335] width 33 height 20
click at [11, 303] on icon at bounding box center [13, 304] width 7 height 6
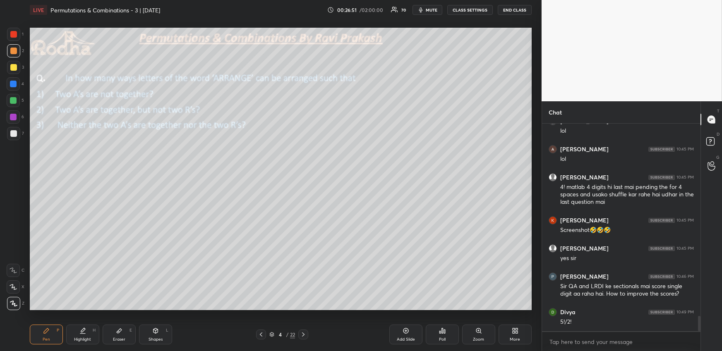
scroll to position [2610, 0]
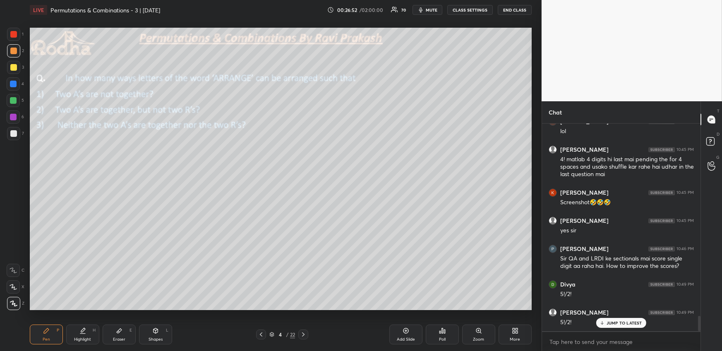
click at [79, 333] on icon at bounding box center [82, 330] width 7 height 7
click at [45, 338] on div "Pen" at bounding box center [46, 339] width 7 height 4
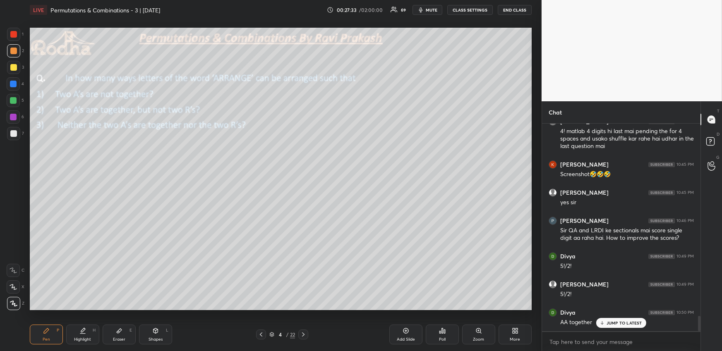
scroll to position [2667, 0]
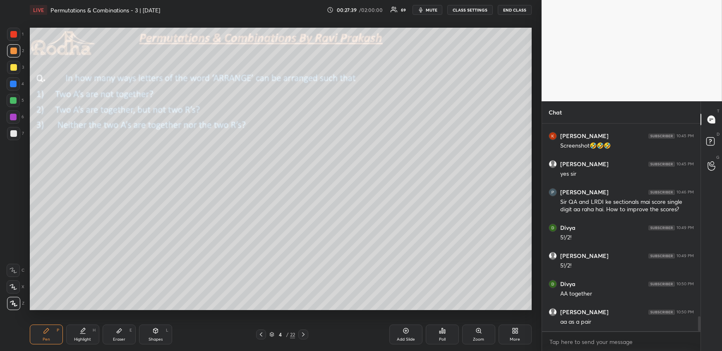
drag, startPoint x: 148, startPoint y: 331, endPoint x: 146, endPoint y: 323, distance: 8.5
click at [148, 332] on div "Shapes L" at bounding box center [155, 335] width 33 height 20
click at [14, 251] on icon at bounding box center [13, 254] width 7 height 7
click at [75, 333] on div "Highlight H" at bounding box center [82, 335] width 33 height 20
click at [49, 329] on div "Pen P" at bounding box center [46, 335] width 33 height 20
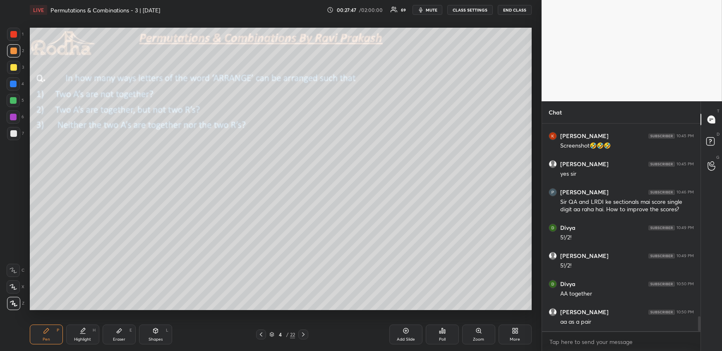
click at [13, 98] on div at bounding box center [13, 100] width 7 height 7
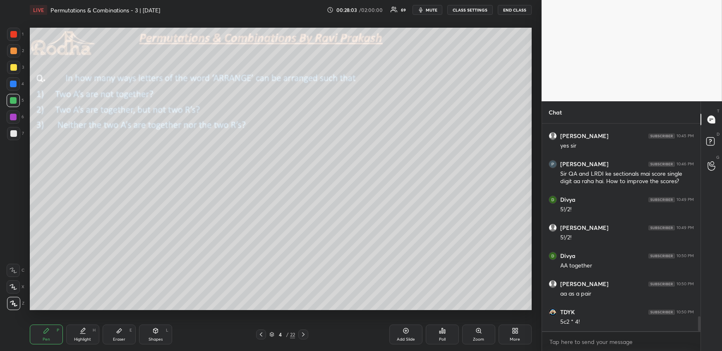
scroll to position [2725, 0]
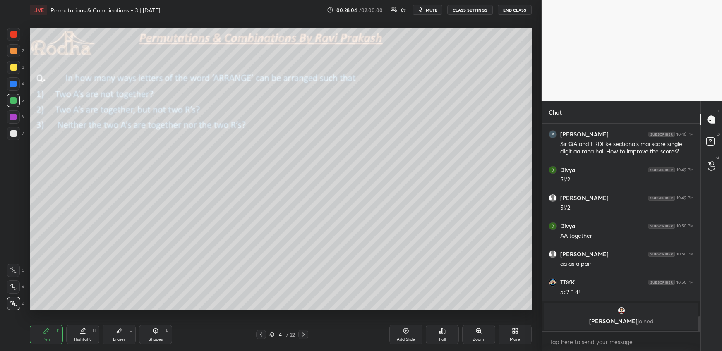
drag, startPoint x: 79, startPoint y: 330, endPoint x: 81, endPoint y: 316, distance: 14.6
click at [79, 330] on icon at bounding box center [82, 330] width 7 height 7
click at [43, 334] on div "Pen P" at bounding box center [46, 335] width 33 height 20
click at [15, 52] on div at bounding box center [13, 51] width 7 height 7
drag, startPoint x: 80, startPoint y: 329, endPoint x: 81, endPoint y: 314, distance: 14.9
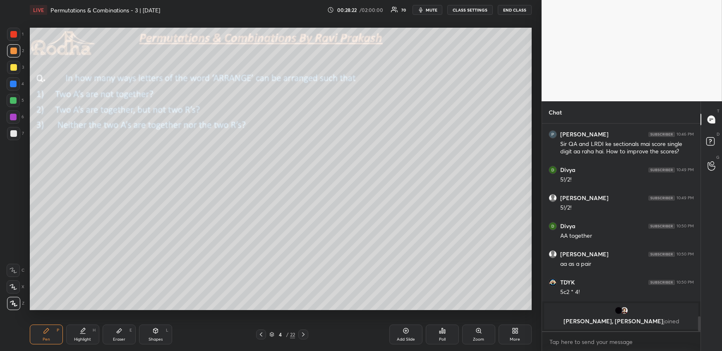
click at [80, 330] on icon at bounding box center [82, 330] width 7 height 7
drag, startPoint x: 53, startPoint y: 331, endPoint x: 56, endPoint y: 326, distance: 5.9
click at [51, 330] on div "Pen P" at bounding box center [46, 335] width 33 height 20
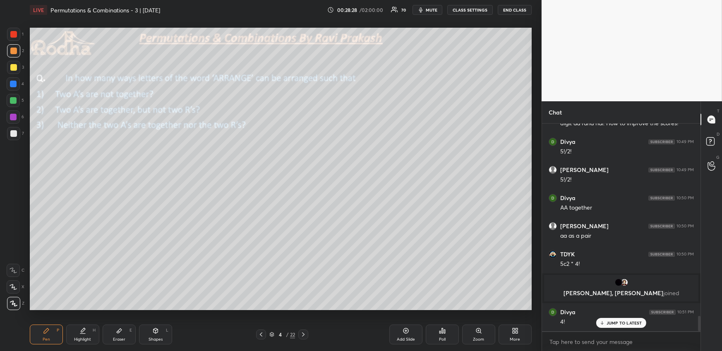
scroll to position [2643, 0]
click at [431, 9] on span "mute" at bounding box center [431, 10] width 12 height 6
click at [433, 7] on button "unmute" at bounding box center [427, 10] width 30 height 10
drag, startPoint x: 14, startPoint y: 288, endPoint x: 24, endPoint y: 287, distance: 10.4
click at [13, 287] on icon at bounding box center [13, 287] width 7 height 6
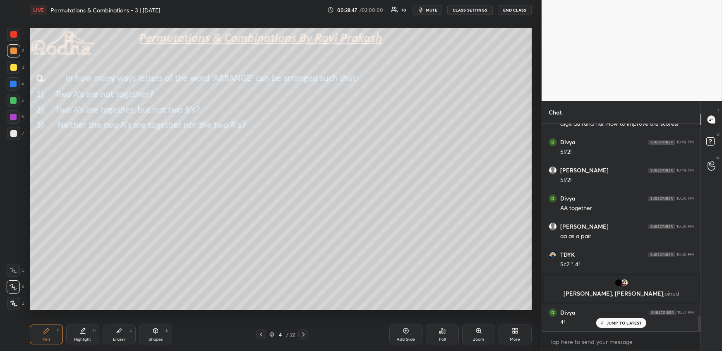
drag, startPoint x: 14, startPoint y: 303, endPoint x: 17, endPoint y: 289, distance: 14.7
click at [14, 303] on icon at bounding box center [13, 303] width 7 height 5
drag, startPoint x: 89, startPoint y: 330, endPoint x: 96, endPoint y: 313, distance: 19.1
click at [89, 331] on div "Highlight H" at bounding box center [82, 335] width 33 height 20
click at [46, 336] on div "Pen P" at bounding box center [46, 335] width 33 height 20
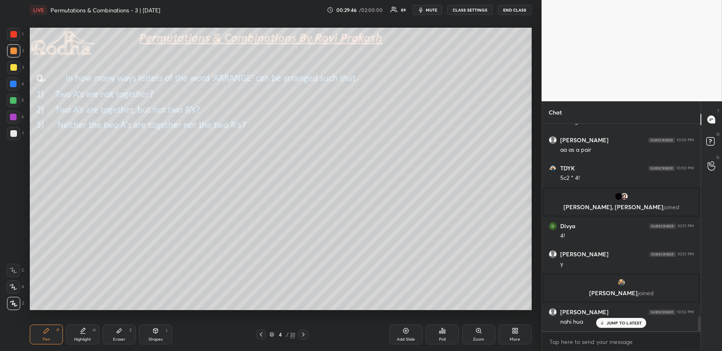
scroll to position [2718, 0]
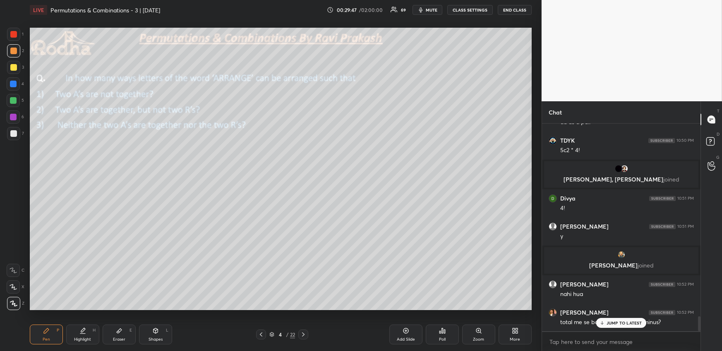
click at [11, 135] on div at bounding box center [13, 133] width 7 height 7
click at [74, 338] on div "Highlight" at bounding box center [82, 339] width 17 height 4
drag, startPoint x: 623, startPoint y: 326, endPoint x: 616, endPoint y: 322, distance: 8.0
click at [624, 326] on div "JUMP TO LATEST" at bounding box center [621, 323] width 50 height 10
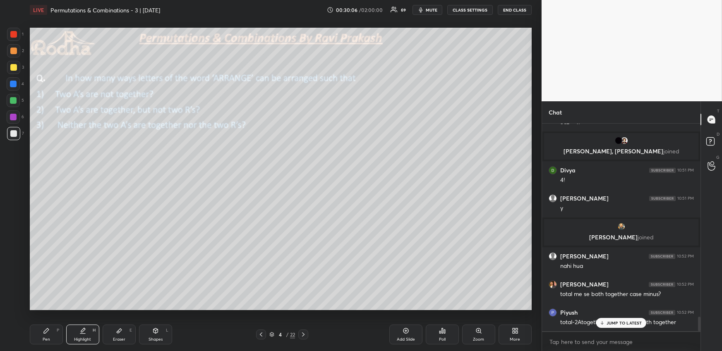
click at [105, 335] on div "Eraser E" at bounding box center [119, 335] width 33 height 20
drag, startPoint x: 50, startPoint y: 334, endPoint x: 57, endPoint y: 325, distance: 11.2
click at [50, 334] on div "Pen P" at bounding box center [46, 335] width 33 height 20
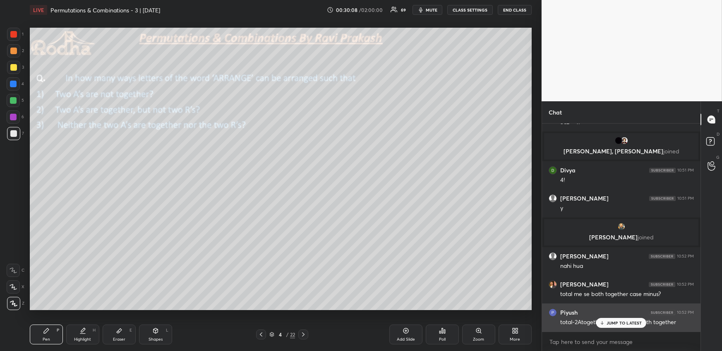
click at [614, 320] on div "JUMP TO LATEST" at bounding box center [621, 323] width 50 height 10
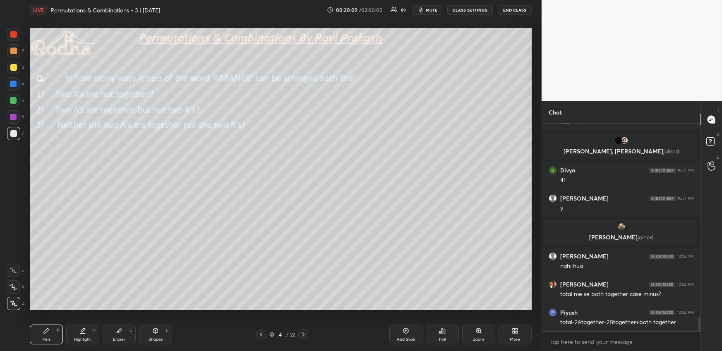
scroll to position [2774, 0]
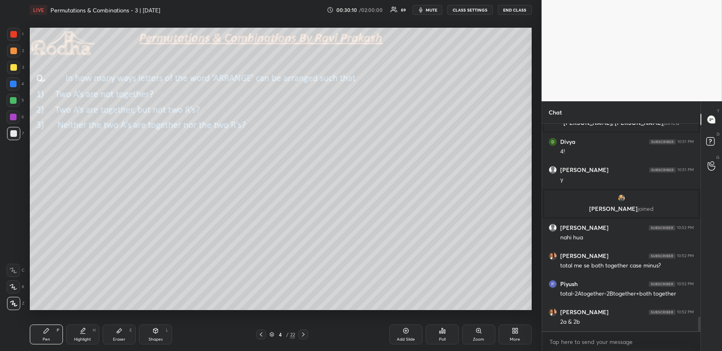
click at [302, 331] on icon at bounding box center [303, 334] width 7 height 7
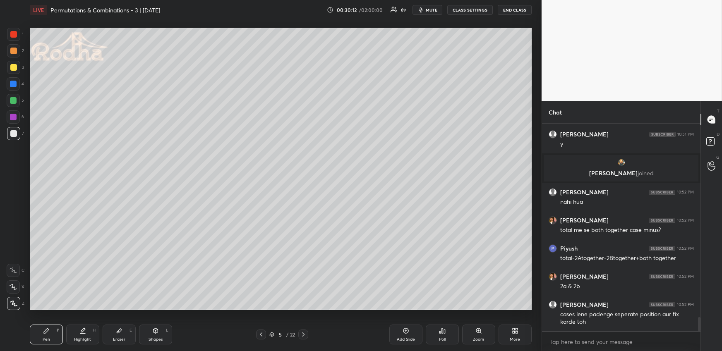
click at [16, 98] on div at bounding box center [13, 100] width 13 height 13
click at [263, 335] on icon at bounding box center [261, 334] width 7 height 7
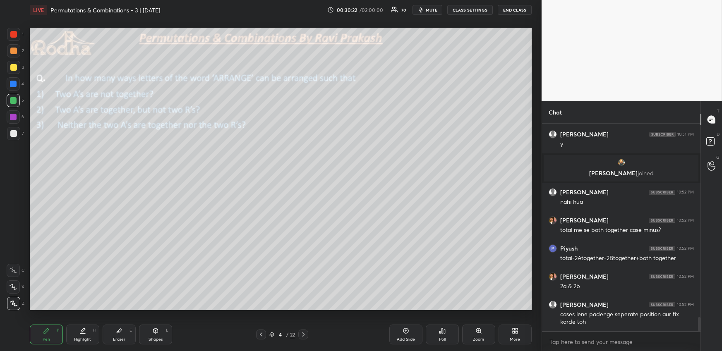
drag, startPoint x: 302, startPoint y: 331, endPoint x: 299, endPoint y: 326, distance: 6.0
click at [303, 331] on icon at bounding box center [303, 334] width 7 height 7
click at [265, 334] on div at bounding box center [261, 335] width 10 height 10
click at [76, 334] on div "Highlight H" at bounding box center [82, 335] width 33 height 20
click at [303, 332] on icon at bounding box center [303, 334] width 7 height 7
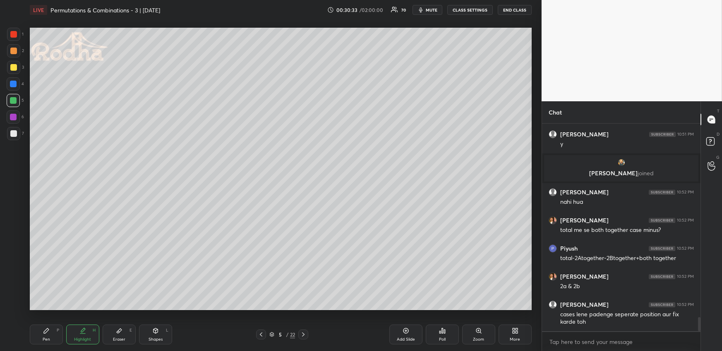
scroll to position [2838, 0]
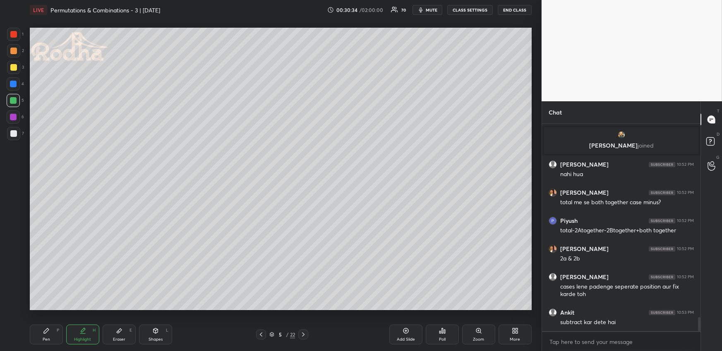
click at [52, 335] on div "Pen P" at bounding box center [46, 335] width 33 height 20
click at [15, 50] on div at bounding box center [13, 51] width 7 height 7
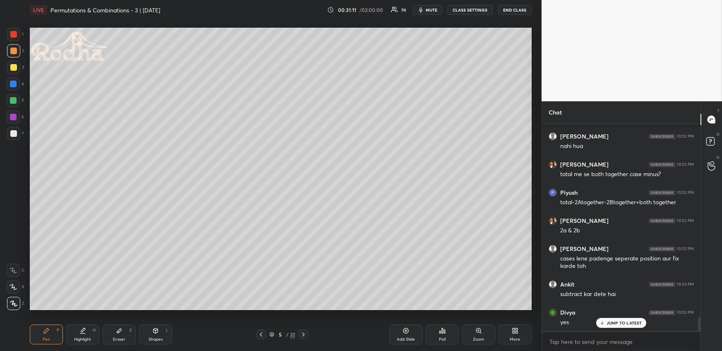
click at [81, 332] on icon at bounding box center [83, 330] width 4 height 4
click at [262, 333] on icon at bounding box center [261, 334] width 7 height 7
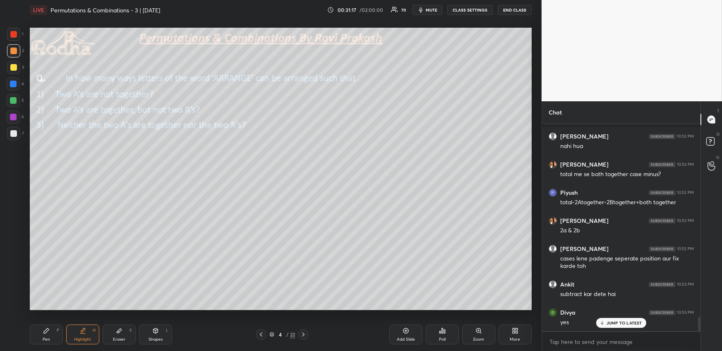
click at [303, 335] on icon at bounding box center [303, 334] width 7 height 7
click at [262, 334] on icon at bounding box center [261, 334] width 7 height 7
click at [88, 333] on div "Highlight H" at bounding box center [82, 335] width 33 height 20
click at [305, 333] on icon at bounding box center [303, 334] width 7 height 7
click at [45, 335] on div "Pen P" at bounding box center [46, 335] width 33 height 20
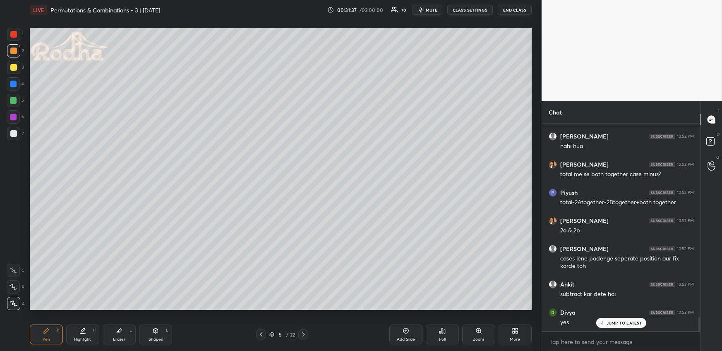
click at [14, 99] on div at bounding box center [13, 100] width 7 height 7
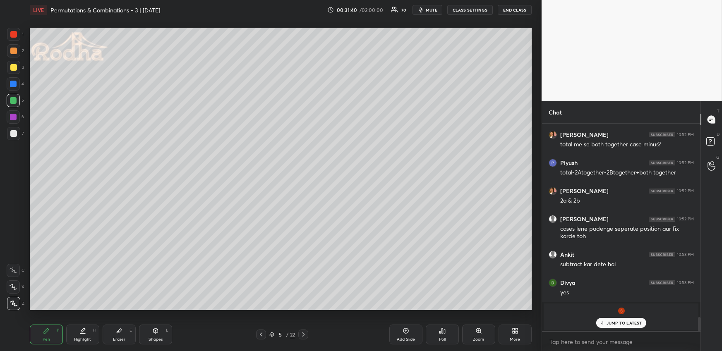
scroll to position [2924, 0]
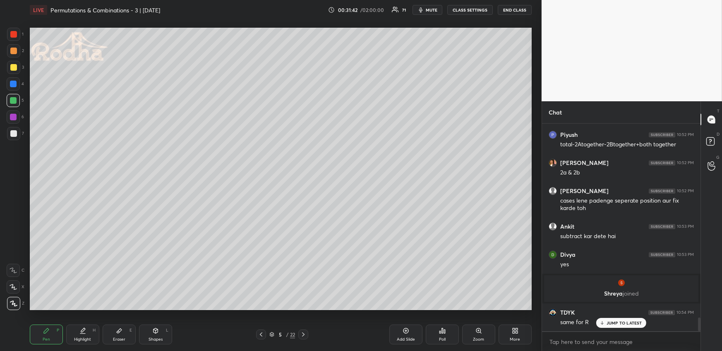
click at [15, 50] on div at bounding box center [13, 51] width 7 height 7
drag, startPoint x: 263, startPoint y: 334, endPoint x: 260, endPoint y: 323, distance: 11.0
click at [263, 335] on icon at bounding box center [261, 334] width 7 height 7
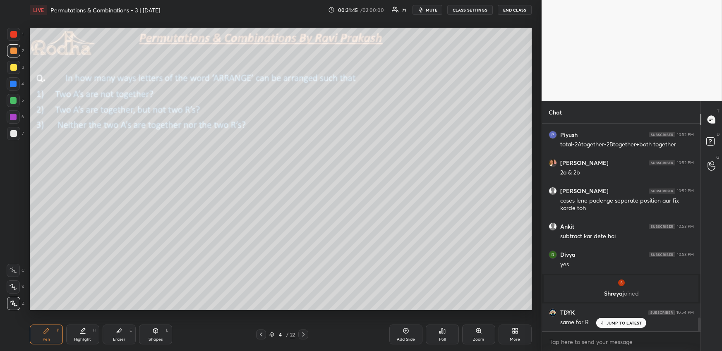
click at [304, 333] on icon at bounding box center [303, 334] width 7 height 7
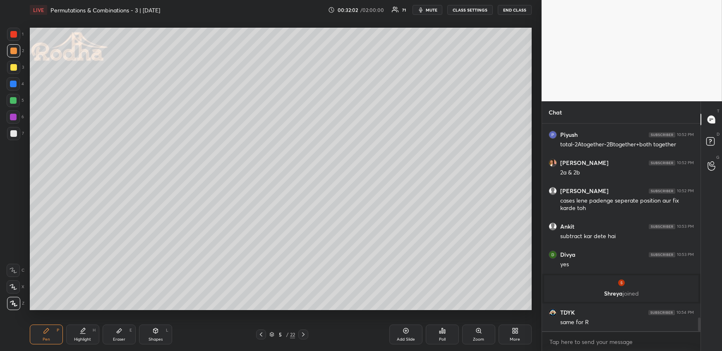
scroll to position [2952, 0]
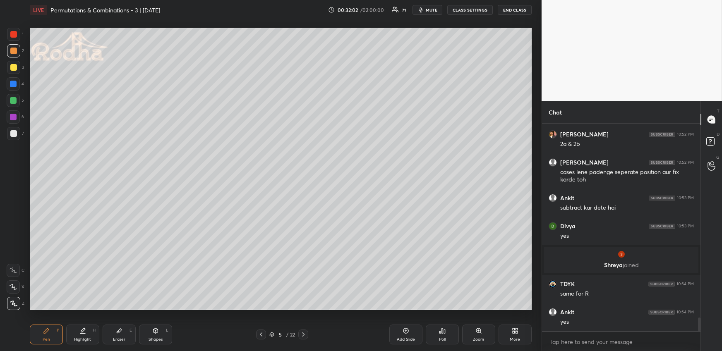
click at [263, 335] on icon at bounding box center [261, 334] width 7 height 7
click at [84, 335] on div "Highlight H" at bounding box center [82, 335] width 33 height 20
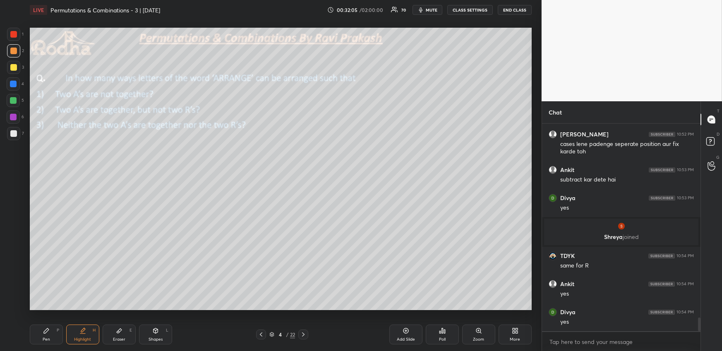
scroll to position [3009, 0]
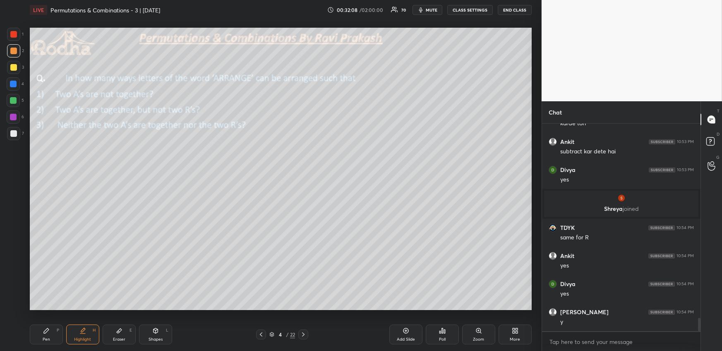
click at [303, 333] on icon at bounding box center [303, 334] width 7 height 7
click at [55, 333] on div "Pen P" at bounding box center [46, 335] width 33 height 20
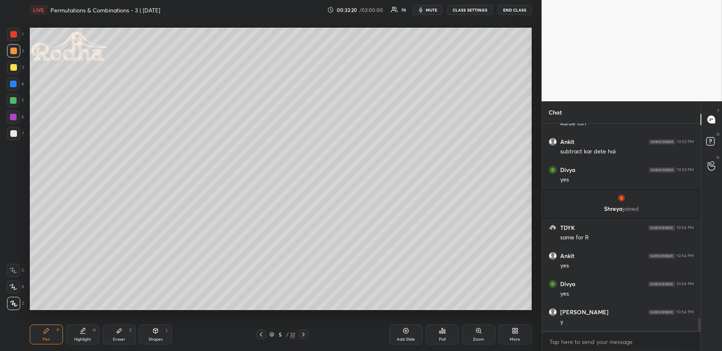
click at [14, 83] on div at bounding box center [13, 84] width 7 height 7
click at [260, 333] on icon at bounding box center [261, 334] width 7 height 7
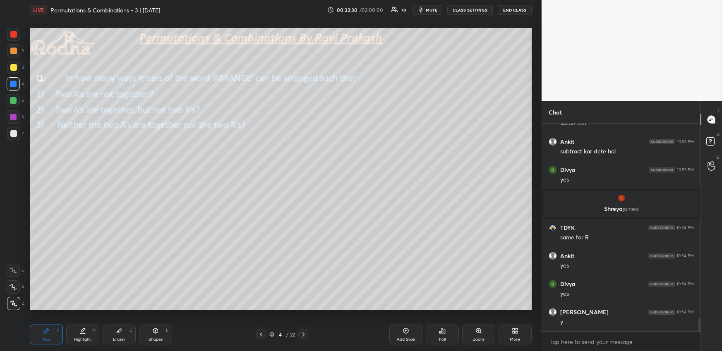
click at [302, 332] on icon at bounding box center [303, 334] width 7 height 7
drag, startPoint x: 18, startPoint y: 286, endPoint x: 19, endPoint y: 281, distance: 5.6
click at [17, 286] on div at bounding box center [13, 286] width 13 height 13
click at [79, 332] on div "Highlight H" at bounding box center [82, 335] width 33 height 20
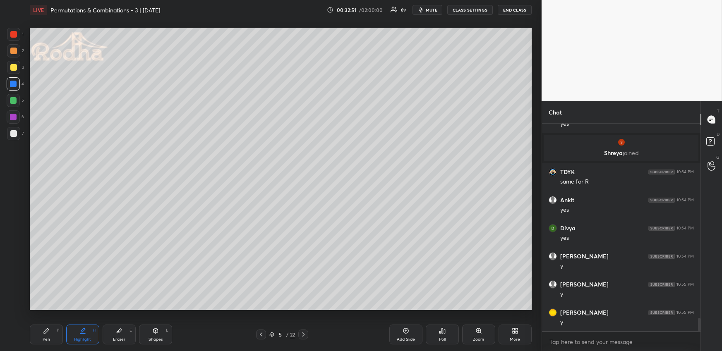
scroll to position [3093, 0]
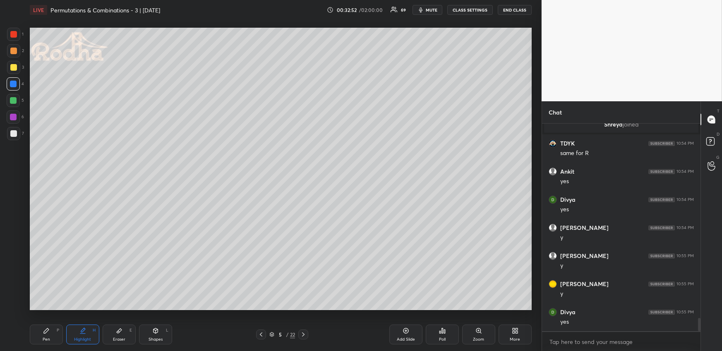
drag, startPoint x: 47, startPoint y: 336, endPoint x: 47, endPoint y: 317, distance: 19.0
click at [47, 336] on div "Pen P" at bounding box center [46, 335] width 33 height 20
click at [109, 333] on div "Eraser E" at bounding box center [119, 335] width 33 height 20
drag, startPoint x: 92, startPoint y: 335, endPoint x: 91, endPoint y: 319, distance: 15.8
click at [91, 335] on div "Highlight H" at bounding box center [82, 335] width 33 height 20
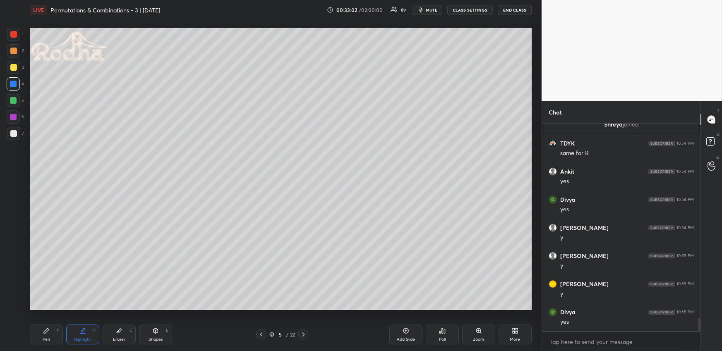
drag, startPoint x: 41, startPoint y: 334, endPoint x: 27, endPoint y: 294, distance: 42.1
click at [41, 335] on div "Pen P" at bounding box center [46, 335] width 33 height 20
click at [14, 307] on div at bounding box center [13, 303] width 13 height 13
click at [120, 332] on icon at bounding box center [119, 330] width 7 height 7
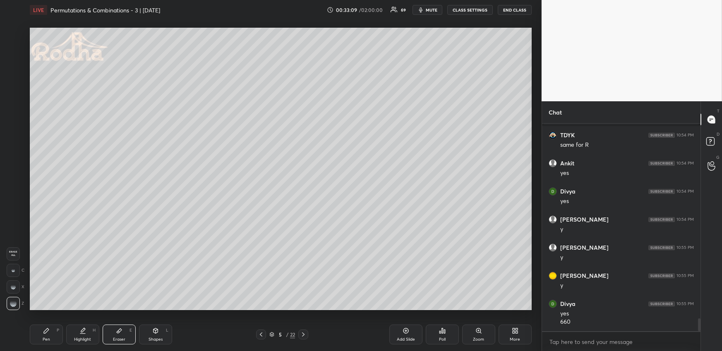
scroll to position [3129, 0]
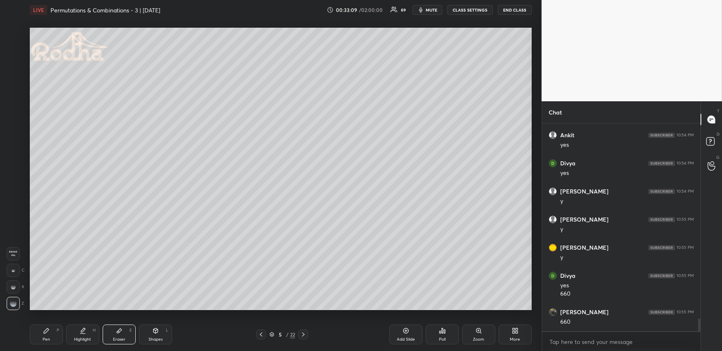
click at [56, 332] on div "Pen P" at bounding box center [46, 335] width 33 height 20
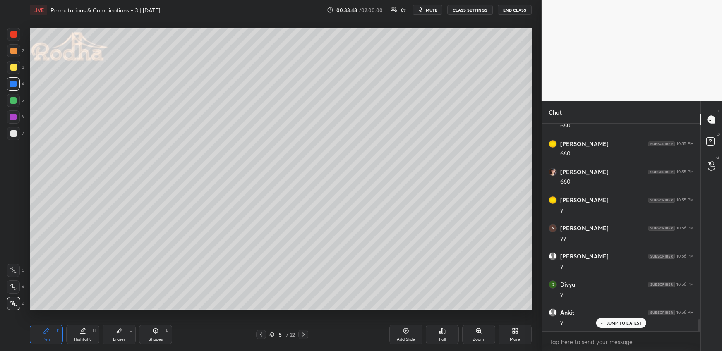
scroll to position [3326, 0]
click at [511, 332] on icon at bounding box center [514, 330] width 7 height 7
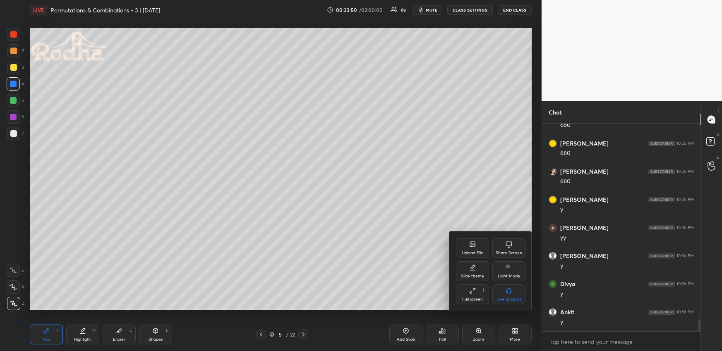
click at [477, 251] on div "Upload File" at bounding box center [472, 253] width 22 height 4
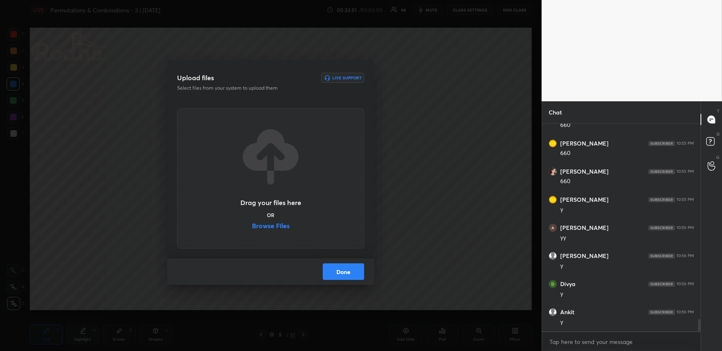
click at [267, 224] on label "Browse Files" at bounding box center [271, 226] width 38 height 9
click at [252, 224] on input "Browse Files" at bounding box center [252, 226] width 0 height 9
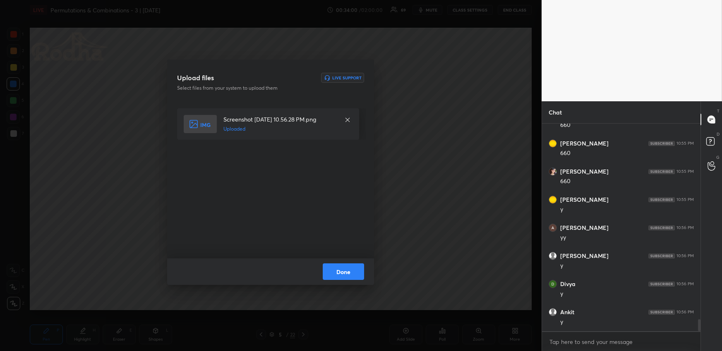
click at [352, 269] on button "Done" at bounding box center [343, 271] width 41 height 17
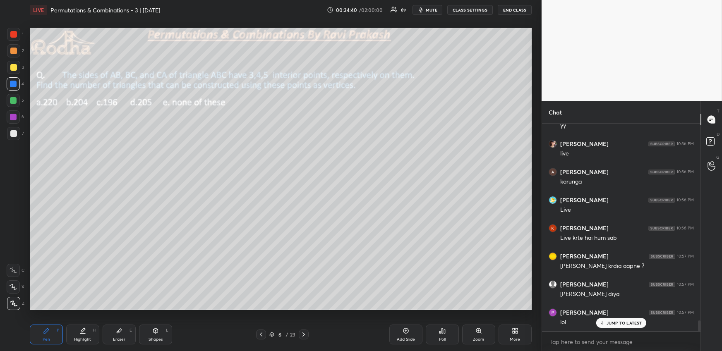
scroll to position [3776, 0]
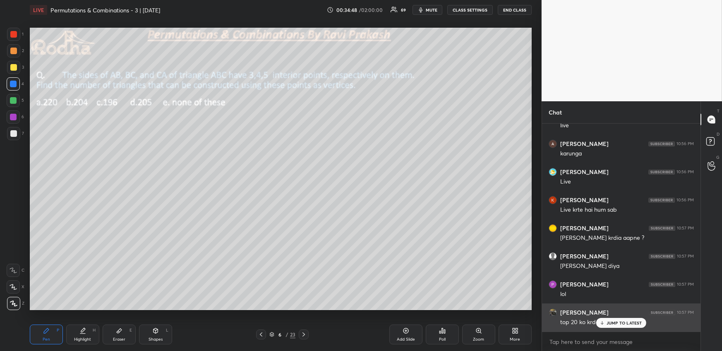
click at [610, 324] on p "JUMP TO LATEST" at bounding box center [624, 322] width 36 height 5
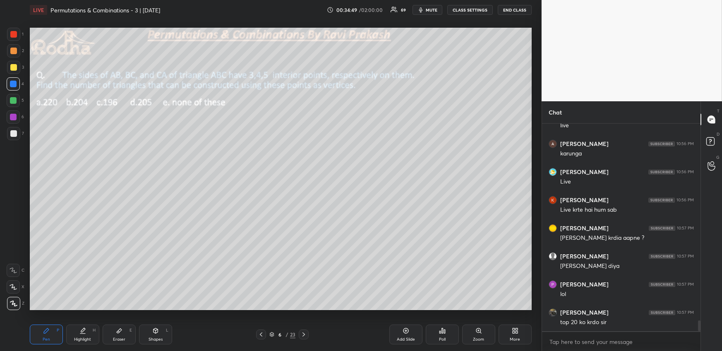
click at [13, 50] on div at bounding box center [13, 51] width 7 height 7
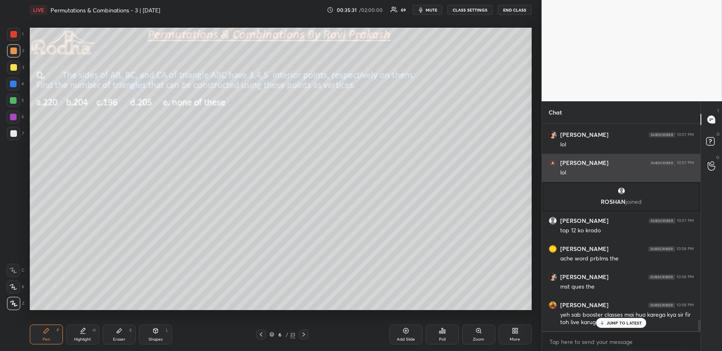
scroll to position [3639, 0]
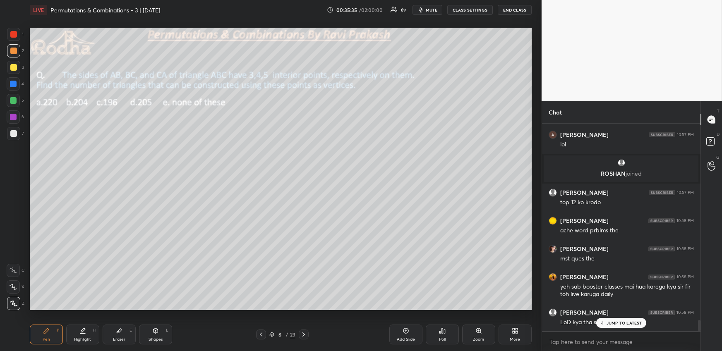
click at [88, 335] on div "Highlight H" at bounding box center [82, 335] width 33 height 20
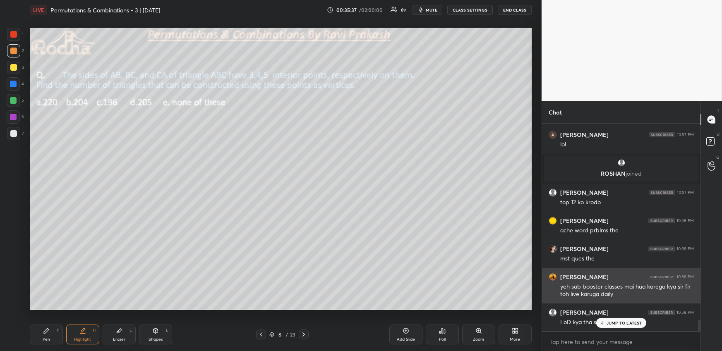
drag, startPoint x: 612, startPoint y: 320, endPoint x: 612, endPoint y: 301, distance: 18.2
click at [612, 321] on p "JUMP TO LATEST" at bounding box center [624, 322] width 36 height 5
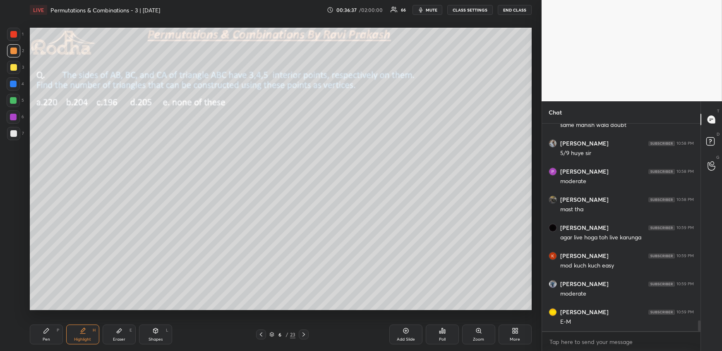
scroll to position [3892, 0]
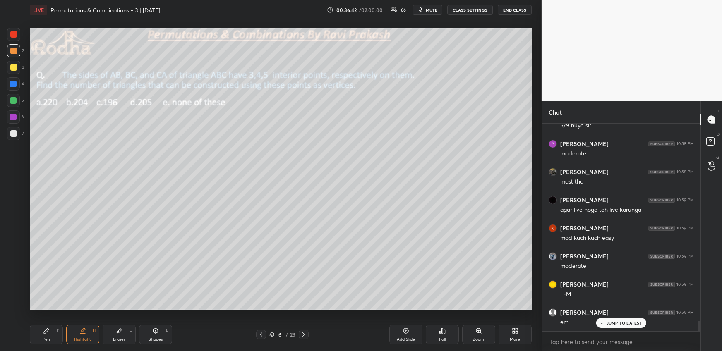
click at [76, 334] on div "Highlight H" at bounding box center [82, 335] width 33 height 20
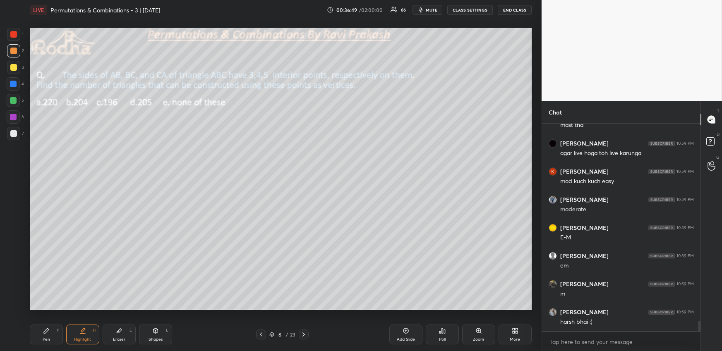
click at [52, 336] on div "Pen P" at bounding box center [46, 335] width 33 height 20
click at [16, 98] on div at bounding box center [13, 100] width 7 height 7
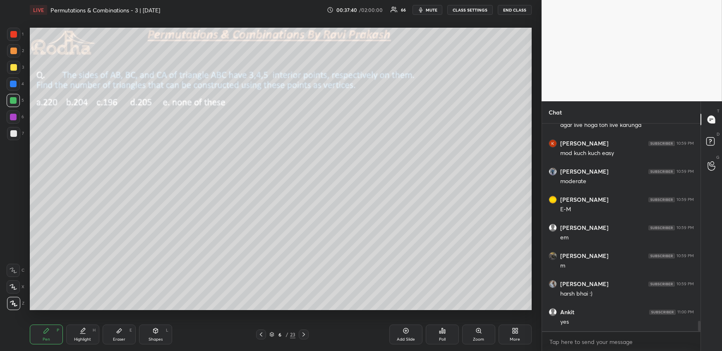
scroll to position [4005, 0]
drag, startPoint x: 93, startPoint y: 328, endPoint x: 98, endPoint y: 323, distance: 7.0
click at [93, 328] on div "H" at bounding box center [94, 330] width 3 height 4
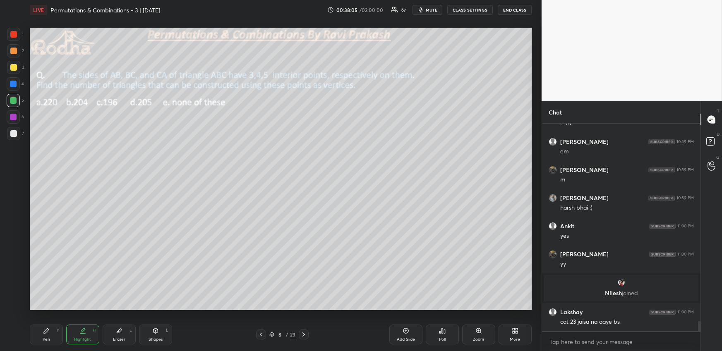
scroll to position [3920, 0]
click at [48, 332] on div "Pen P" at bounding box center [46, 335] width 33 height 20
click at [15, 70] on div at bounding box center [13, 67] width 13 height 13
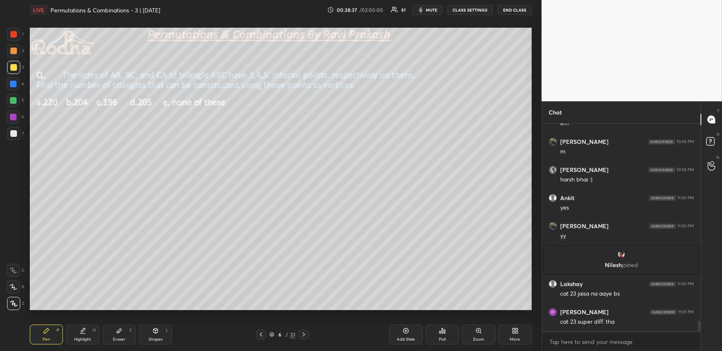
scroll to position [3976, 0]
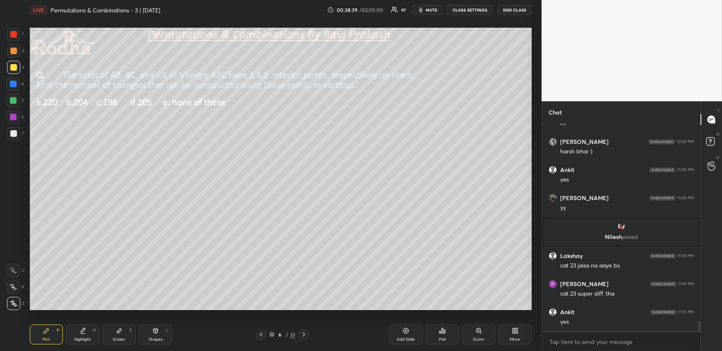
drag, startPoint x: 124, startPoint y: 335, endPoint x: 122, endPoint y: 330, distance: 4.8
click at [122, 337] on div "Eraser E" at bounding box center [119, 335] width 33 height 20
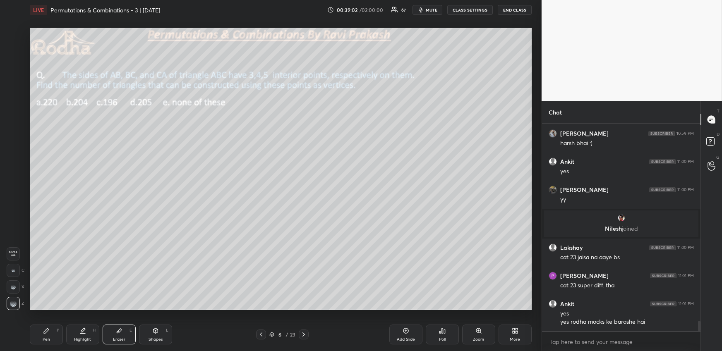
click at [50, 334] on div "Pen P" at bounding box center [46, 335] width 33 height 20
drag, startPoint x: 117, startPoint y: 329, endPoint x: 121, endPoint y: 329, distance: 4.6
click at [117, 330] on icon at bounding box center [119, 330] width 7 height 7
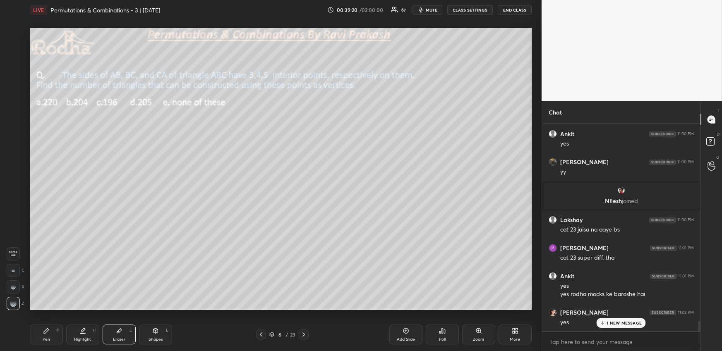
scroll to position [4042, 0]
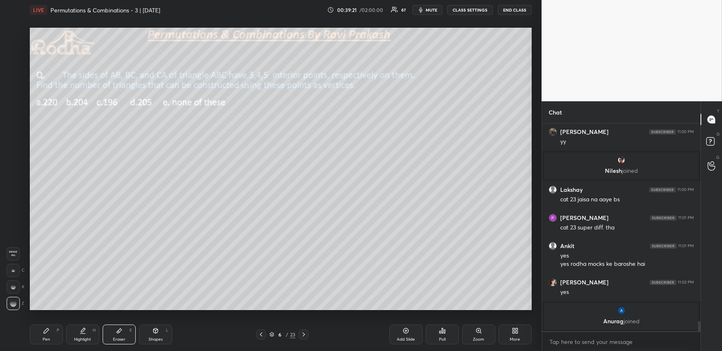
click at [53, 327] on div "Pen P" at bounding box center [46, 335] width 33 height 20
click at [52, 334] on div "Pen P" at bounding box center [46, 335] width 33 height 20
click at [514, 333] on icon at bounding box center [513, 332] width 2 height 2
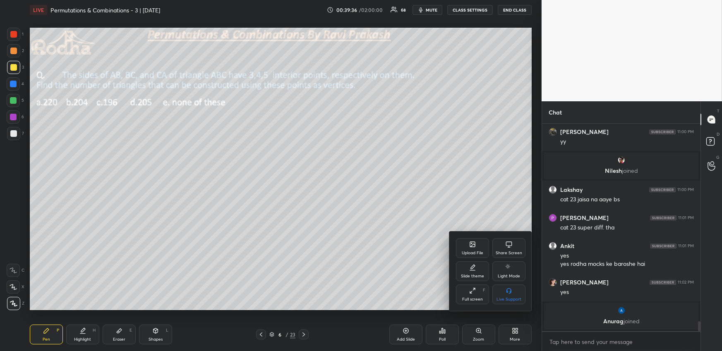
click at [477, 251] on div "Upload File" at bounding box center [472, 253] width 22 height 4
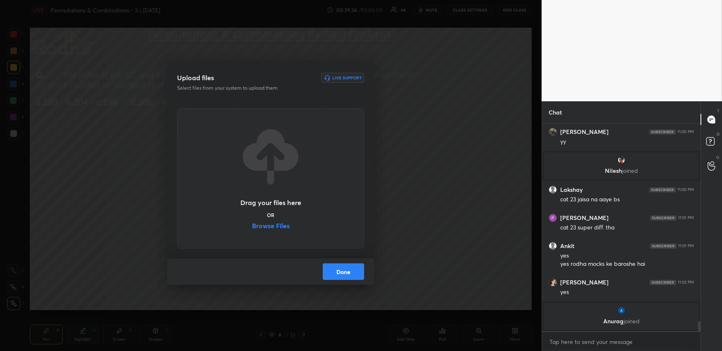
click at [277, 224] on label "Browse Files" at bounding box center [271, 226] width 38 height 9
click at [252, 224] on input "Browse Files" at bounding box center [252, 226] width 0 height 9
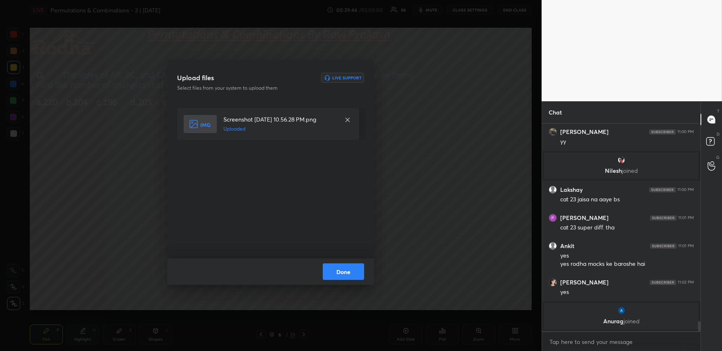
click at [334, 269] on button "Done" at bounding box center [343, 271] width 41 height 17
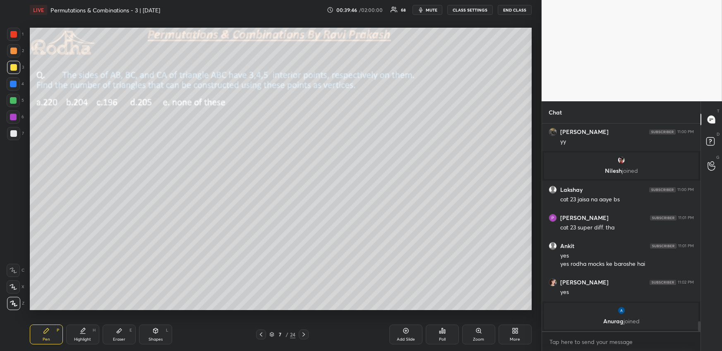
drag, startPoint x: 262, startPoint y: 331, endPoint x: 256, endPoint y: 323, distance: 9.5
click at [262, 331] on div at bounding box center [261, 335] width 10 height 10
click at [305, 332] on icon at bounding box center [303, 334] width 7 height 7
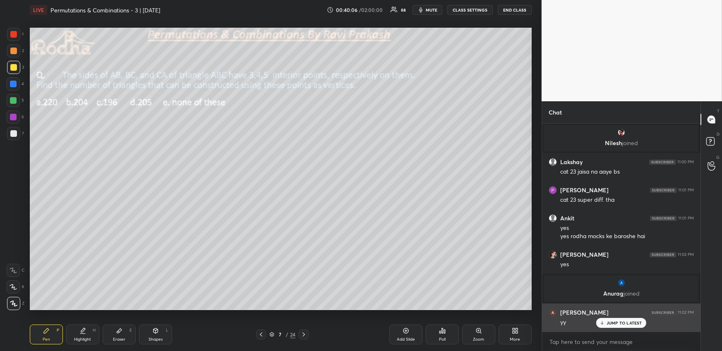
click at [606, 323] on div "JUMP TO LATEST" at bounding box center [621, 323] width 50 height 10
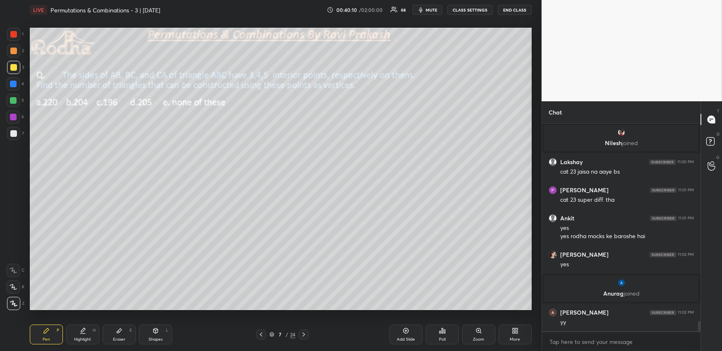
click at [442, 333] on icon at bounding box center [442, 330] width 1 height 5
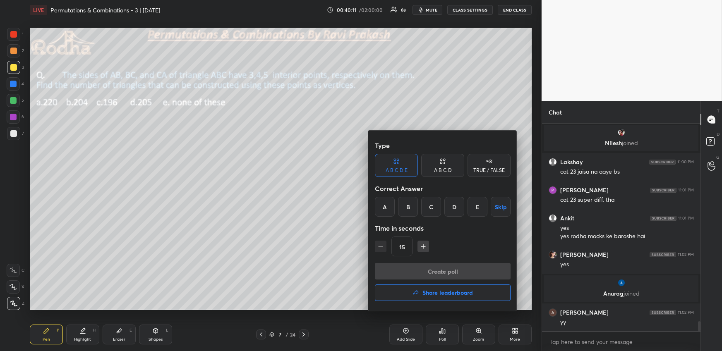
drag, startPoint x: 450, startPoint y: 207, endPoint x: 449, endPoint y: 213, distance: 5.4
click at [451, 208] on div "D" at bounding box center [454, 207] width 20 height 20
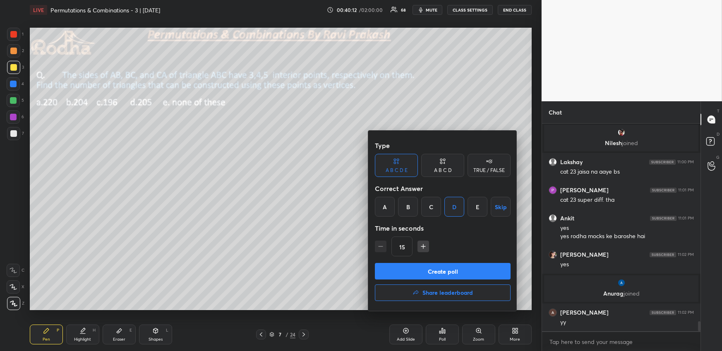
click at [437, 268] on button "Create poll" at bounding box center [443, 271] width 136 height 17
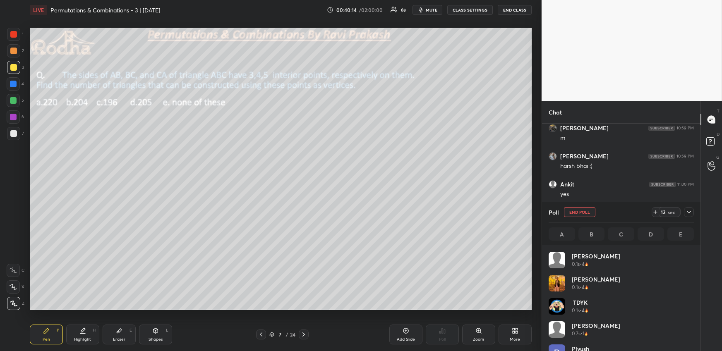
scroll to position [97, 143]
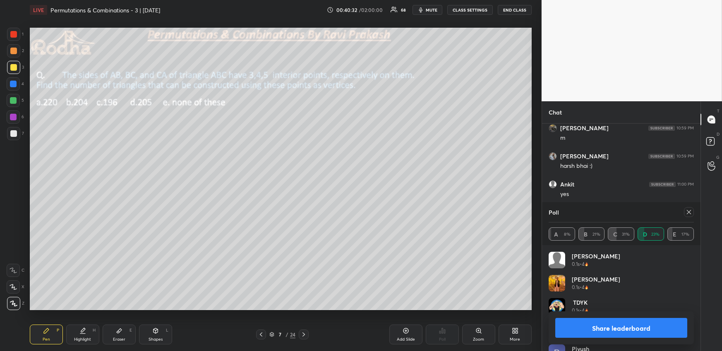
drag, startPoint x: 688, startPoint y: 210, endPoint x: 683, endPoint y: 206, distance: 6.7
click at [689, 211] on icon at bounding box center [688, 212] width 7 height 7
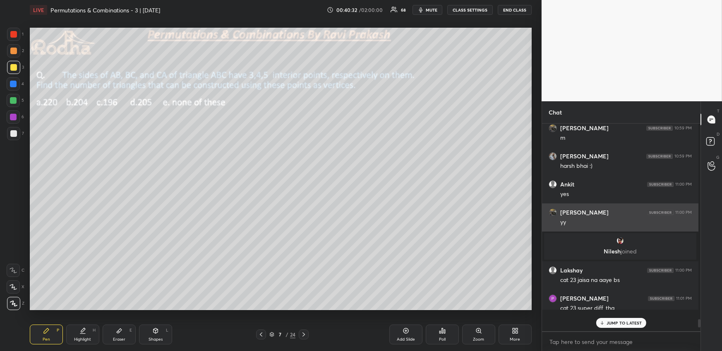
scroll to position [0, 2]
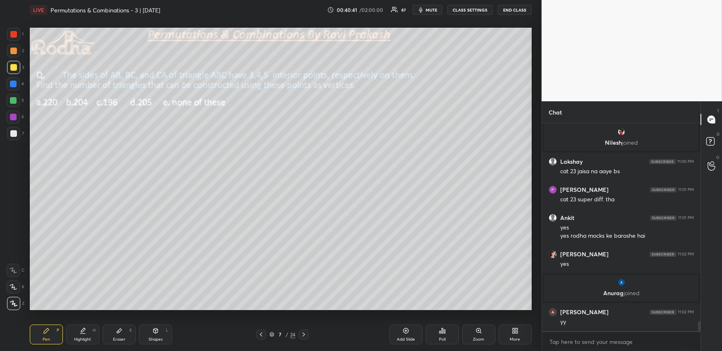
click at [16, 103] on div at bounding box center [13, 100] width 13 height 13
click at [263, 332] on icon at bounding box center [261, 334] width 7 height 7
click at [265, 331] on div at bounding box center [261, 335] width 10 height 10
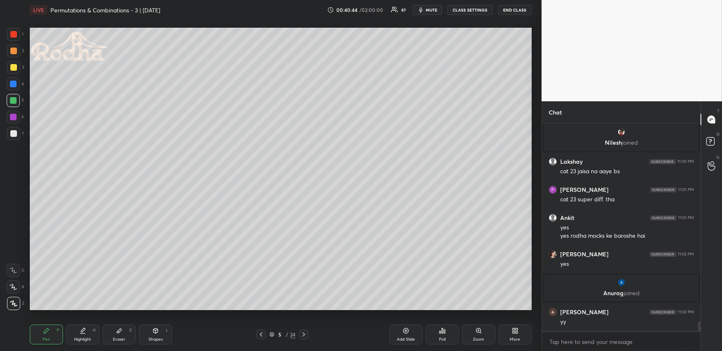
scroll to position [4091, 0]
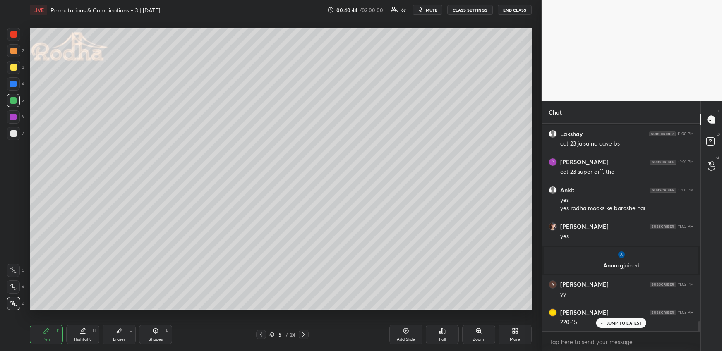
click at [302, 332] on icon at bounding box center [303, 334] width 7 height 7
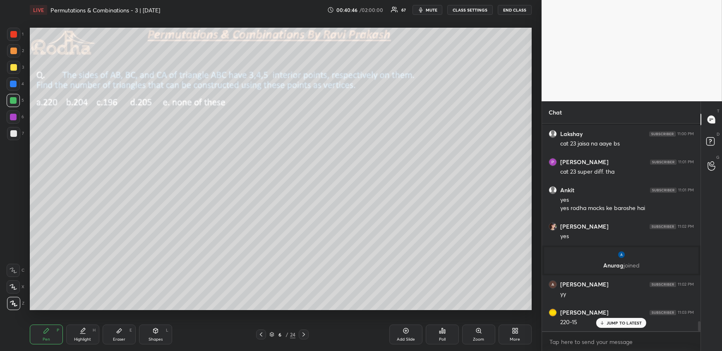
click at [263, 332] on icon at bounding box center [261, 334] width 7 height 7
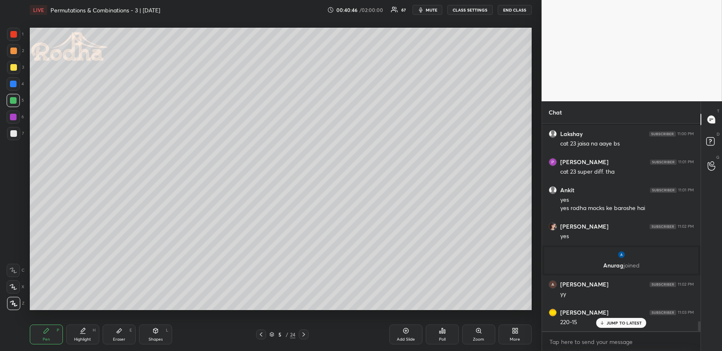
click at [265, 332] on div at bounding box center [261, 335] width 10 height 10
click at [266, 331] on div "4 / 24" at bounding box center [282, 335] width 53 height 10
click at [305, 334] on icon at bounding box center [303, 334] width 7 height 7
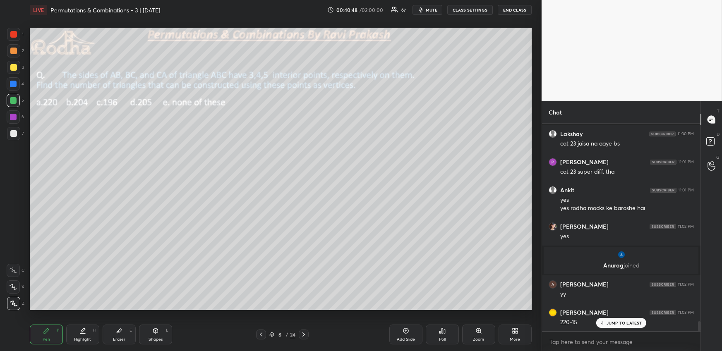
click at [304, 335] on icon at bounding box center [303, 334] width 7 height 7
drag, startPoint x: 159, startPoint y: 335, endPoint x: 151, endPoint y: 320, distance: 16.6
click at [158, 335] on div "Shapes L" at bounding box center [155, 335] width 33 height 20
click at [15, 303] on icon at bounding box center [14, 303] width 6 height 6
click at [39, 339] on div "Pen P" at bounding box center [46, 335] width 33 height 20
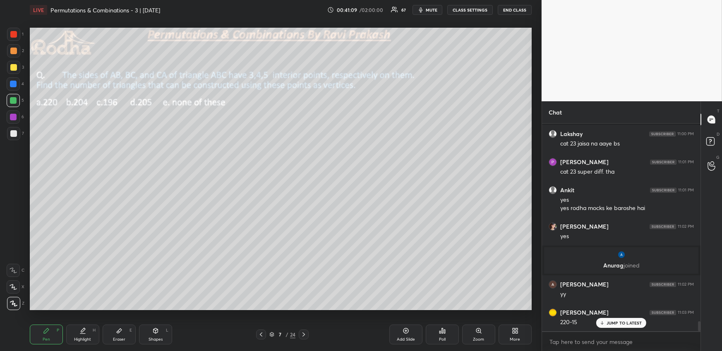
click at [9, 65] on div at bounding box center [13, 67] width 13 height 13
click at [79, 338] on div "Highlight" at bounding box center [82, 339] width 17 height 4
click at [52, 332] on div "Pen P" at bounding box center [46, 335] width 33 height 20
click at [16, 83] on div at bounding box center [13, 84] width 7 height 7
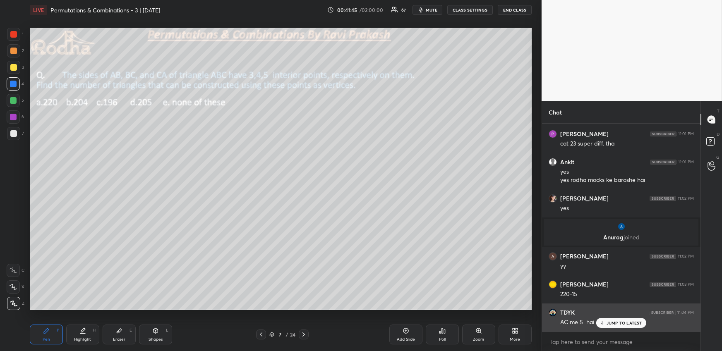
click at [606, 324] on div "JUMP TO LATEST" at bounding box center [621, 323] width 50 height 10
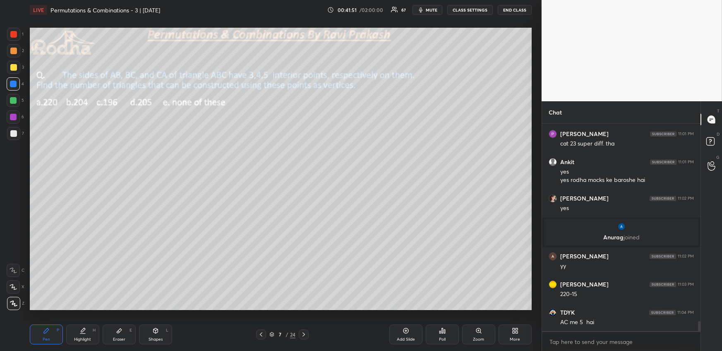
scroll to position [4147, 0]
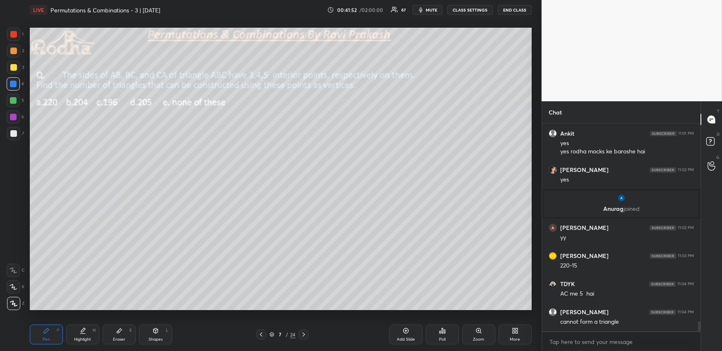
drag, startPoint x: 14, startPoint y: 53, endPoint x: 20, endPoint y: 55, distance: 7.2
click at [14, 53] on div at bounding box center [13, 51] width 7 height 7
drag, startPoint x: 15, startPoint y: 136, endPoint x: 26, endPoint y: 160, distance: 25.7
click at [15, 138] on div at bounding box center [13, 133] width 13 height 13
click at [119, 335] on div "Eraser E" at bounding box center [119, 335] width 33 height 20
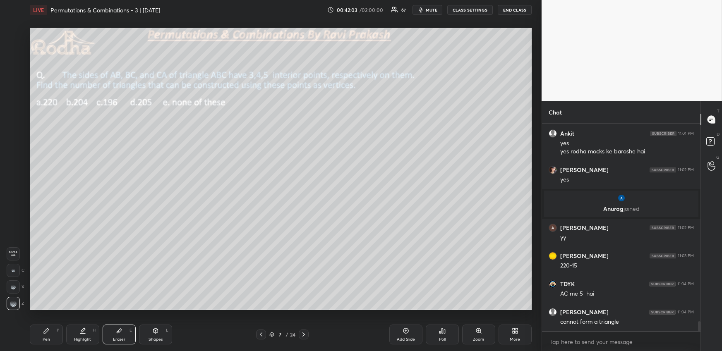
click at [48, 333] on icon at bounding box center [46, 330] width 7 height 7
click at [12, 50] on div at bounding box center [13, 51] width 7 height 7
click at [91, 333] on div "Highlight H" at bounding box center [82, 335] width 33 height 20
drag, startPoint x: 50, startPoint y: 331, endPoint x: 55, endPoint y: 320, distance: 12.2
click at [50, 331] on div "Pen P" at bounding box center [46, 335] width 33 height 20
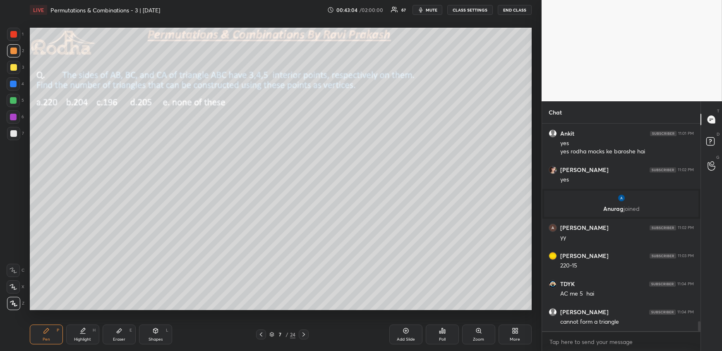
drag, startPoint x: 17, startPoint y: 99, endPoint x: 15, endPoint y: 108, distance: 8.4
click at [17, 100] on div at bounding box center [13, 100] width 13 height 13
click at [14, 50] on div at bounding box center [13, 51] width 7 height 7
click at [86, 335] on div "Highlight H" at bounding box center [82, 335] width 33 height 20
drag, startPoint x: 54, startPoint y: 337, endPoint x: 55, endPoint y: 313, distance: 24.0
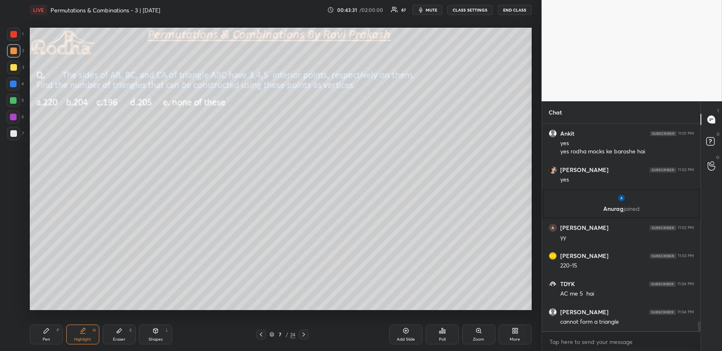
click at [54, 337] on div "Pen P" at bounding box center [46, 335] width 33 height 20
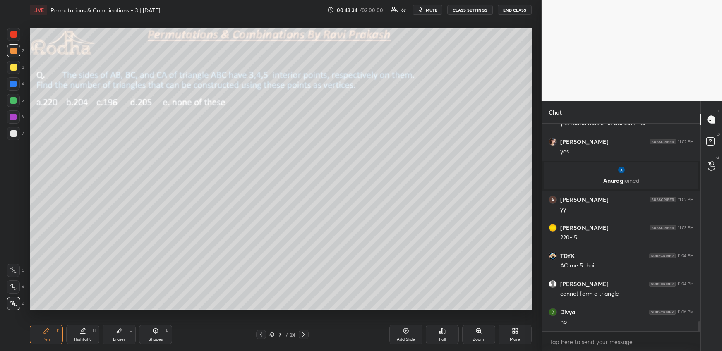
click at [77, 338] on div "Highlight" at bounding box center [82, 339] width 17 height 4
click at [45, 335] on div "Pen P" at bounding box center [46, 335] width 33 height 20
click at [89, 335] on div "Highlight H" at bounding box center [82, 335] width 33 height 20
click at [55, 335] on div "Pen P" at bounding box center [46, 335] width 33 height 20
drag, startPoint x: 88, startPoint y: 331, endPoint x: 90, endPoint y: 327, distance: 4.5
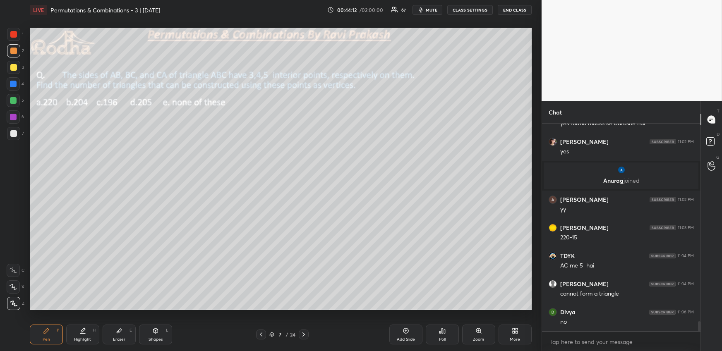
click at [86, 331] on div "Highlight H" at bounding box center [82, 335] width 33 height 20
click at [48, 335] on div "Pen P" at bounding box center [46, 335] width 33 height 20
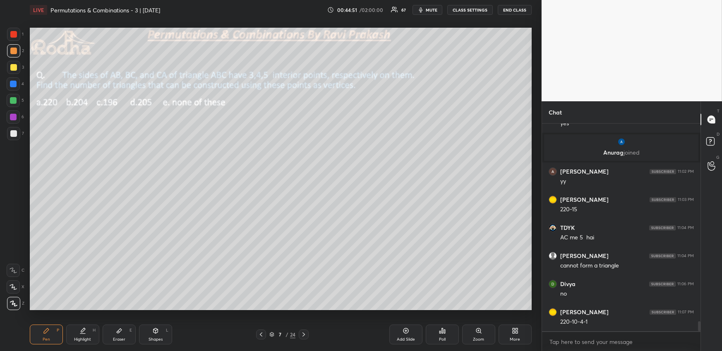
click at [99, 330] on div "Pen P Highlight H Eraser E Shapes L" at bounding box center [133, 335] width 206 height 20
click at [115, 330] on div "Eraser E" at bounding box center [119, 335] width 33 height 20
drag, startPoint x: 37, startPoint y: 343, endPoint x: 39, endPoint y: 339, distance: 4.6
click at [39, 342] on div "Pen P" at bounding box center [46, 335] width 33 height 20
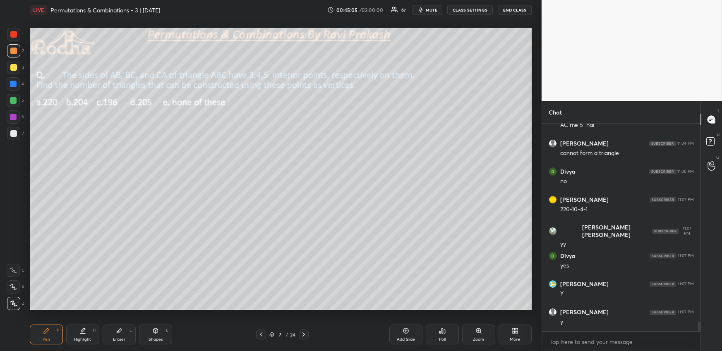
scroll to position [4344, 0]
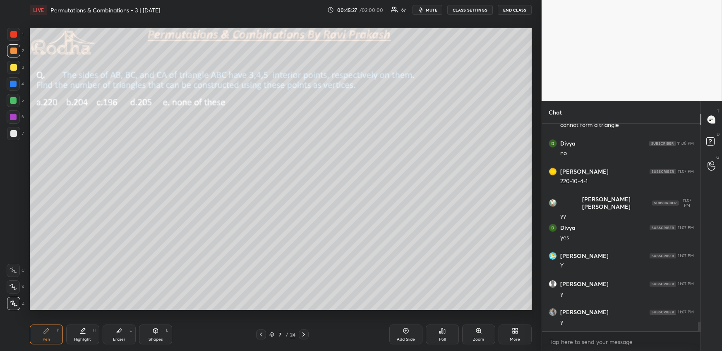
click at [512, 330] on icon at bounding box center [513, 329] width 2 height 2
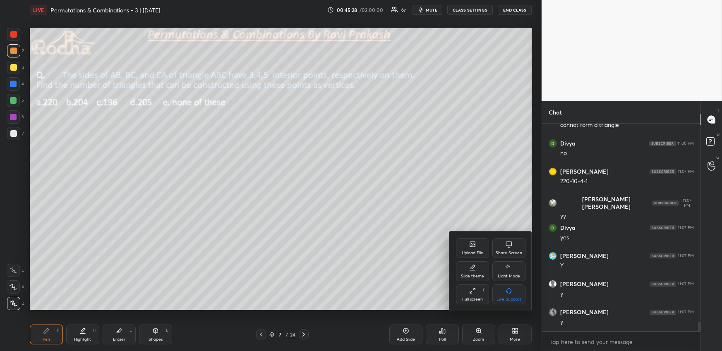
click at [465, 238] on div "Upload File" at bounding box center [472, 248] width 33 height 20
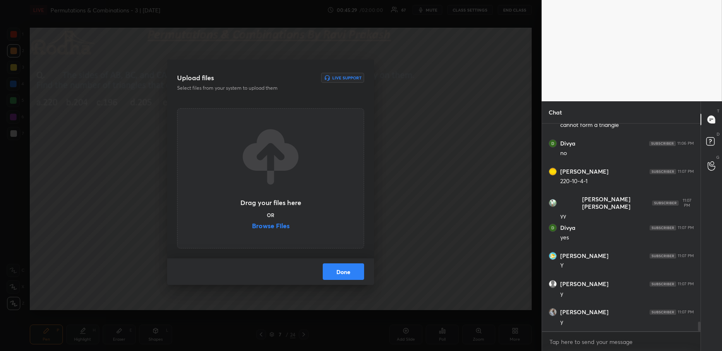
click at [278, 226] on label "Browse Files" at bounding box center [271, 226] width 38 height 9
click at [252, 226] on input "Browse Files" at bounding box center [252, 226] width 0 height 9
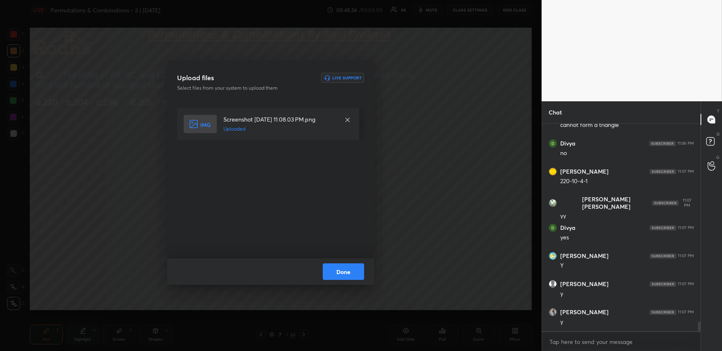
click at [355, 268] on button "Done" at bounding box center [343, 271] width 41 height 17
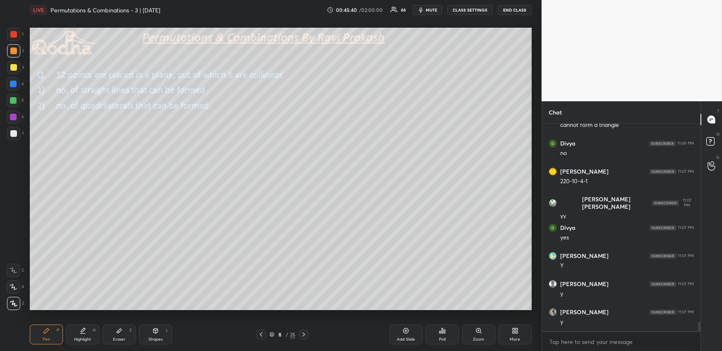
drag, startPoint x: 14, startPoint y: 132, endPoint x: 20, endPoint y: 117, distance: 16.3
click at [14, 132] on div at bounding box center [13, 133] width 7 height 7
click at [506, 11] on button "END CLASS" at bounding box center [514, 10] width 34 height 10
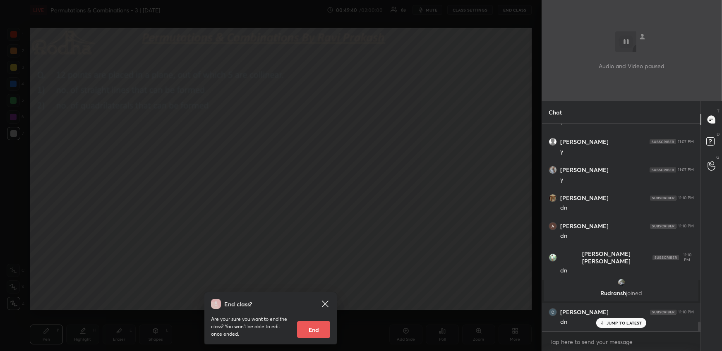
scroll to position [4364, 0]
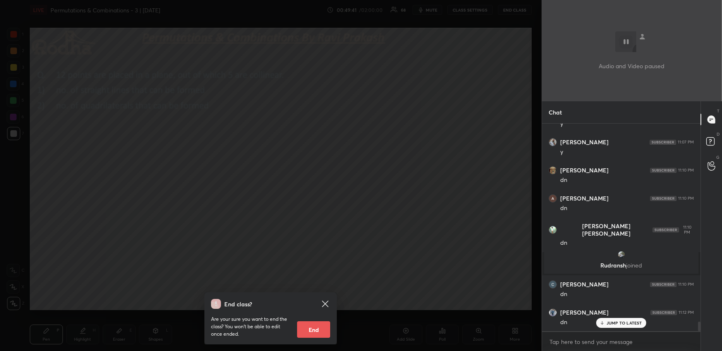
click at [482, 205] on div "End class? Are your sure you want to end the class? You won’t be able to edit o…" at bounding box center [270, 175] width 541 height 351
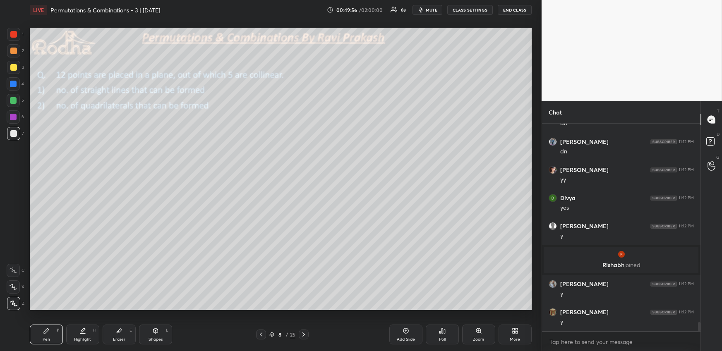
scroll to position [4472, 0]
click at [12, 66] on div at bounding box center [13, 67] width 7 height 7
click at [441, 332] on icon at bounding box center [442, 330] width 7 height 7
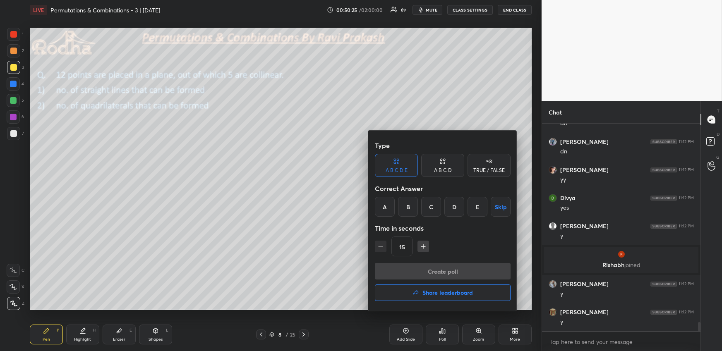
drag, startPoint x: 391, startPoint y: 207, endPoint x: 397, endPoint y: 217, distance: 11.7
click at [390, 207] on div "A" at bounding box center [385, 207] width 20 height 20
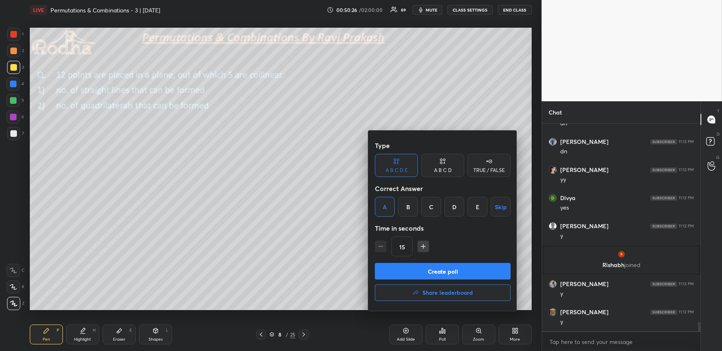
drag, startPoint x: 404, startPoint y: 272, endPoint x: 407, endPoint y: 266, distance: 6.8
click at [404, 273] on button "Create poll" at bounding box center [443, 271] width 136 height 17
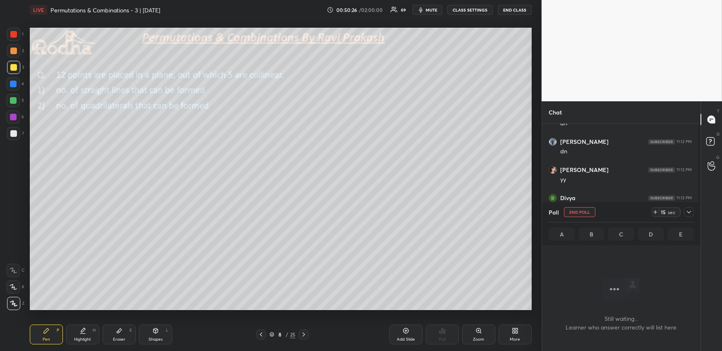
scroll to position [182, 156]
drag, startPoint x: 688, startPoint y: 211, endPoint x: 683, endPoint y: 211, distance: 5.0
click at [688, 211] on icon at bounding box center [688, 212] width 7 height 7
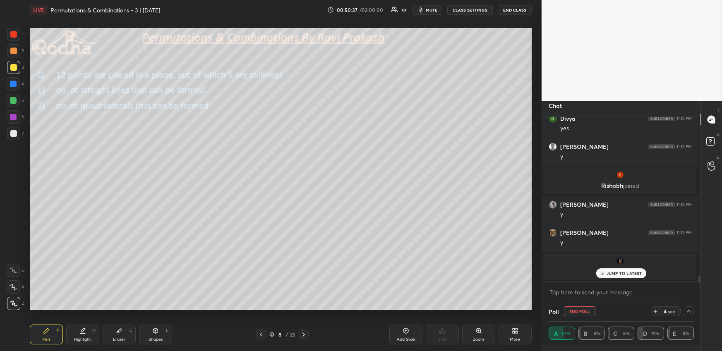
scroll to position [4603, 0]
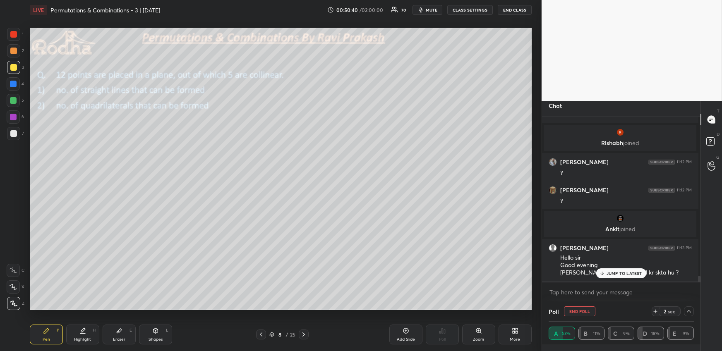
click at [621, 272] on p "JUMP TO LATEST" at bounding box center [624, 273] width 36 height 5
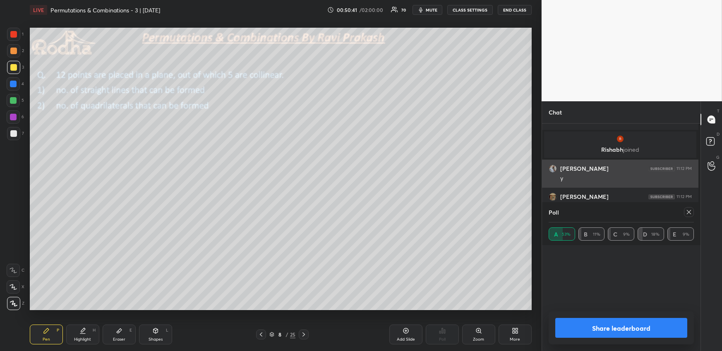
scroll to position [63, 141]
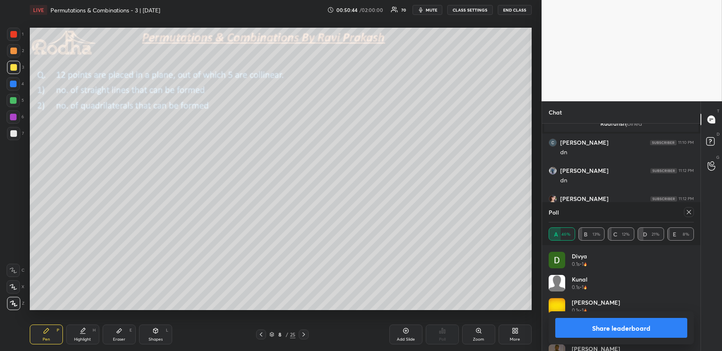
click at [687, 212] on icon at bounding box center [688, 212] width 7 height 7
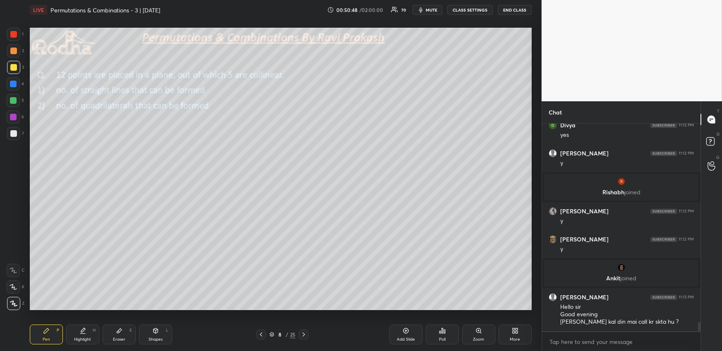
click at [437, 333] on div "Poll" at bounding box center [441, 335] width 33 height 20
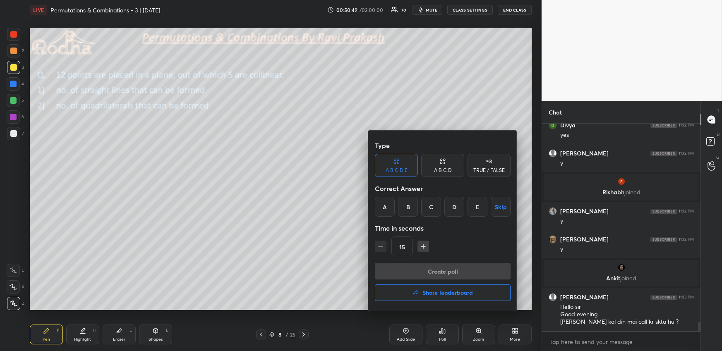
click at [387, 206] on div "A" at bounding box center [385, 207] width 20 height 20
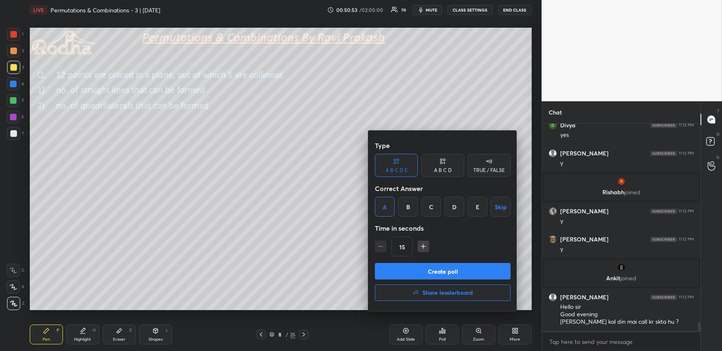
click at [421, 271] on button "Create poll" at bounding box center [443, 271] width 136 height 17
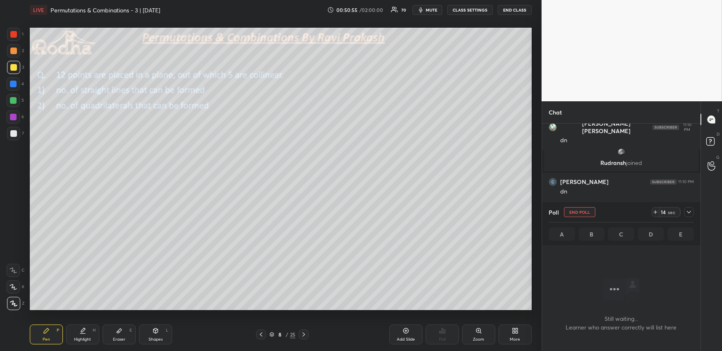
click at [693, 209] on div "14 sec" at bounding box center [672, 212] width 42 height 10
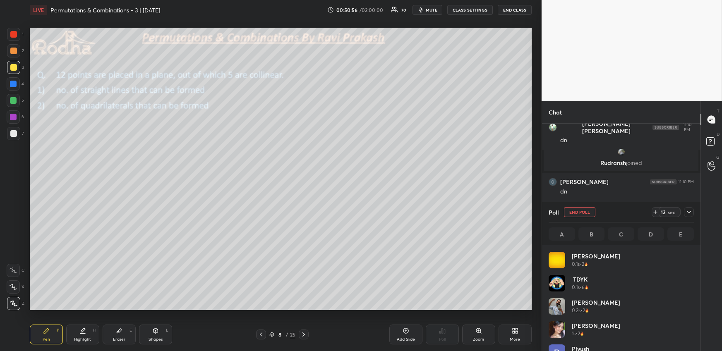
click at [688, 210] on icon at bounding box center [688, 212] width 7 height 7
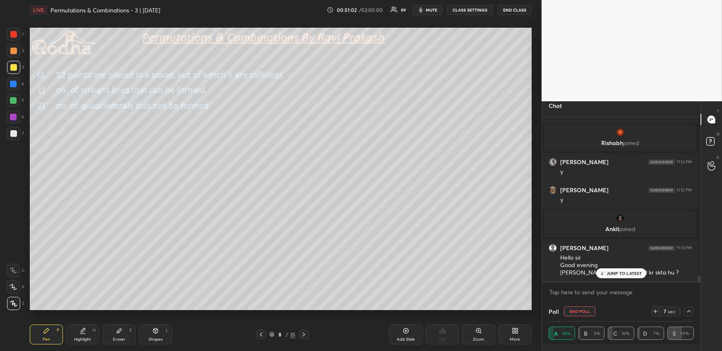
click at [631, 277] on div "JUMP TO LATEST" at bounding box center [621, 273] width 50 height 10
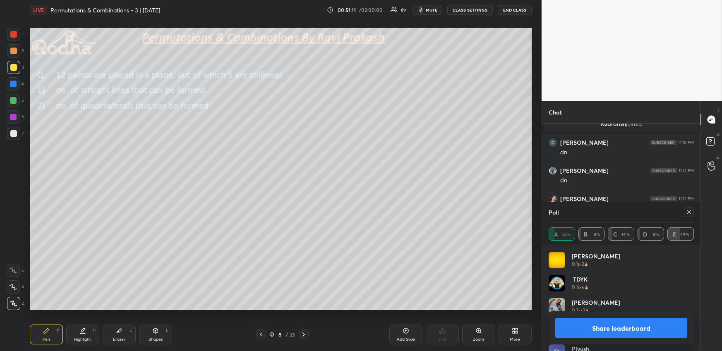
drag, startPoint x: 691, startPoint y: 210, endPoint x: 688, endPoint y: 208, distance: 4.5
click at [691, 210] on icon at bounding box center [688, 212] width 7 height 7
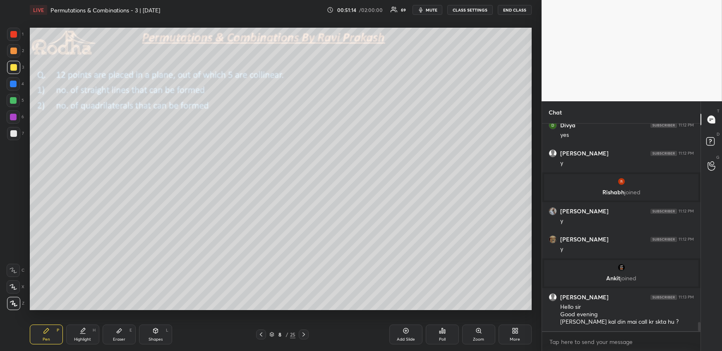
click at [12, 98] on div at bounding box center [13, 100] width 7 height 7
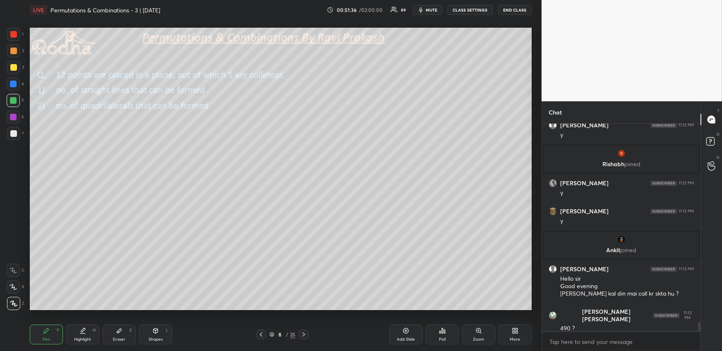
click at [103, 332] on div "Eraser E" at bounding box center [119, 335] width 33 height 20
drag, startPoint x: 83, startPoint y: 336, endPoint x: 106, endPoint y: 318, distance: 29.2
click at [82, 336] on div "Highlight H" at bounding box center [82, 335] width 33 height 20
click at [48, 330] on icon at bounding box center [46, 330] width 7 height 7
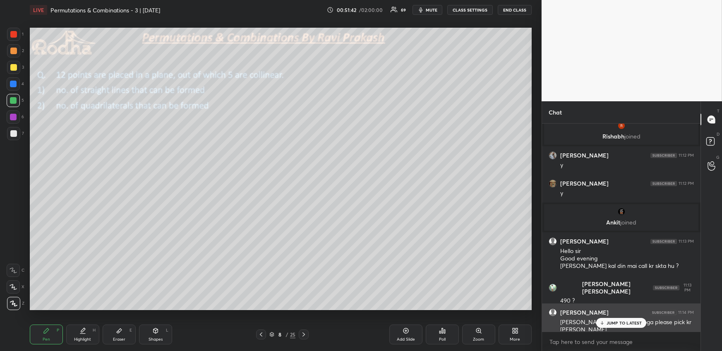
click at [623, 326] on div "JUMP TO LATEST" at bounding box center [621, 323] width 50 height 10
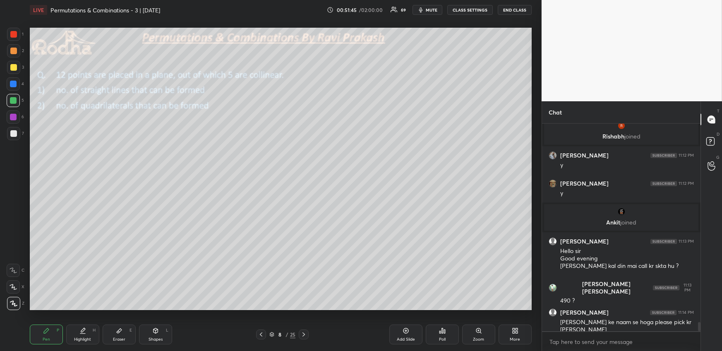
click at [74, 341] on div "Highlight H" at bounding box center [82, 335] width 33 height 20
click at [59, 328] on div "Pen P Highlight H Eraser E Shapes L" at bounding box center [133, 335] width 206 height 20
drag, startPoint x: 50, startPoint y: 334, endPoint x: 62, endPoint y: 315, distance: 22.6
click at [50, 334] on div "Pen P" at bounding box center [46, 335] width 33 height 20
click at [17, 69] on div at bounding box center [13, 67] width 13 height 13
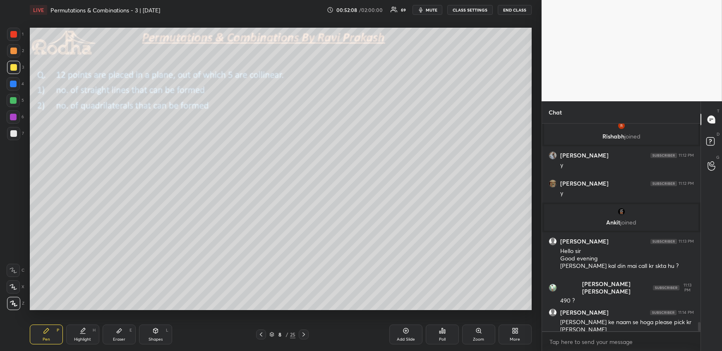
click at [13, 133] on div at bounding box center [13, 133] width 7 height 7
click at [16, 50] on div at bounding box center [13, 51] width 7 height 7
drag, startPoint x: 81, startPoint y: 331, endPoint x: 83, endPoint y: 327, distance: 4.5
click at [82, 331] on icon at bounding box center [83, 330] width 4 height 4
click at [117, 337] on div "Eraser" at bounding box center [119, 339] width 12 height 4
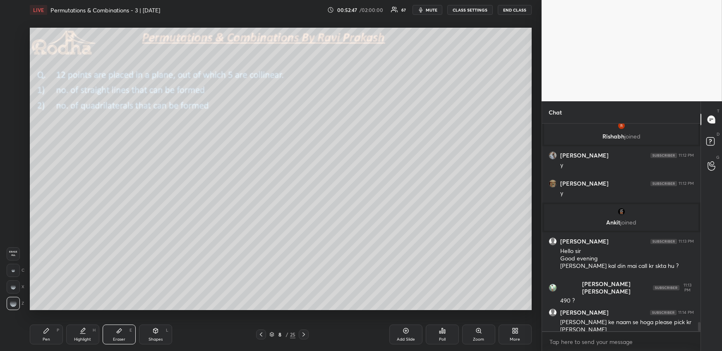
click at [54, 326] on div "Pen P" at bounding box center [46, 335] width 33 height 20
click at [81, 333] on icon at bounding box center [82, 330] width 7 height 7
click at [139, 337] on div "Pen P Highlight H Eraser E Shapes L" at bounding box center [133, 335] width 206 height 20
click at [145, 332] on div "Shapes L" at bounding box center [155, 335] width 33 height 20
drag, startPoint x: 14, startPoint y: 301, endPoint x: 25, endPoint y: 289, distance: 15.8
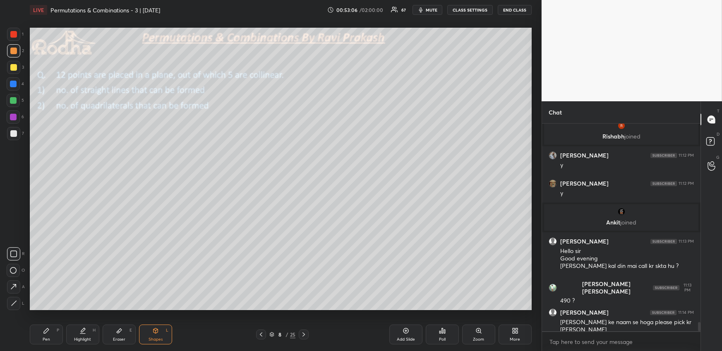
click at [14, 301] on icon at bounding box center [14, 303] width 6 height 6
click at [74, 333] on div "Highlight H" at bounding box center [82, 335] width 33 height 20
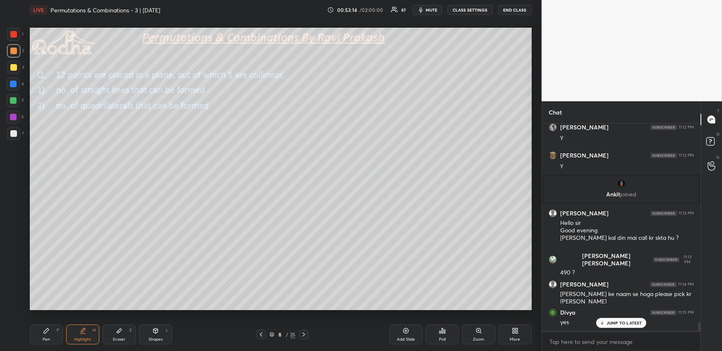
click at [43, 337] on div "Pen" at bounding box center [46, 339] width 7 height 4
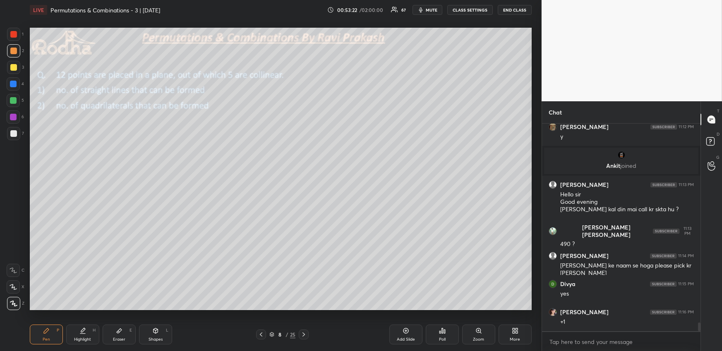
scroll to position [4701, 0]
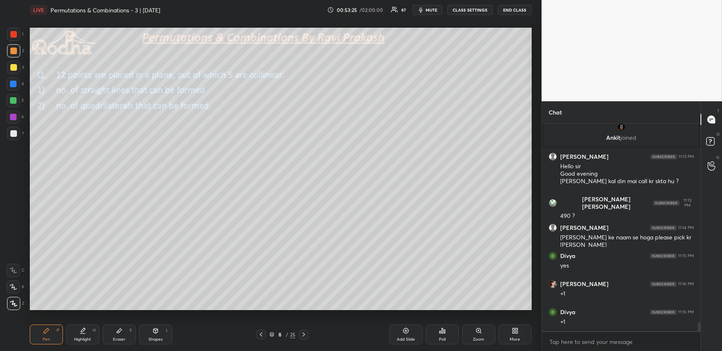
click at [115, 332] on div "Eraser E" at bounding box center [119, 335] width 33 height 20
click at [14, 289] on div at bounding box center [13, 286] width 13 height 13
click at [52, 328] on div "Pen P" at bounding box center [46, 335] width 33 height 20
click at [10, 63] on div at bounding box center [13, 67] width 13 height 13
click at [15, 50] on div at bounding box center [13, 51] width 7 height 7
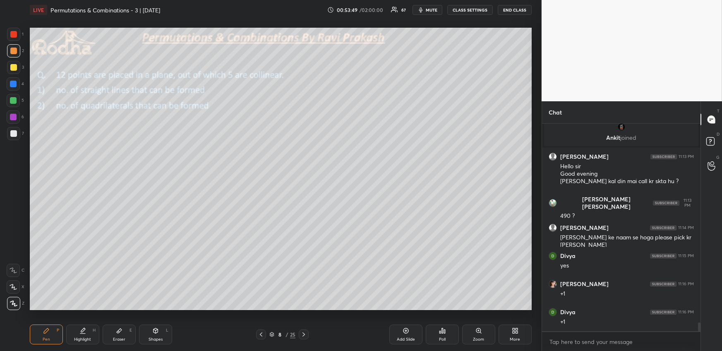
drag, startPoint x: 80, startPoint y: 336, endPoint x: 82, endPoint y: 327, distance: 8.5
click at [81, 336] on div "Highlight H" at bounding box center [82, 335] width 33 height 20
drag, startPoint x: 41, startPoint y: 333, endPoint x: 40, endPoint y: 325, distance: 8.3
click at [41, 333] on div "Pen P" at bounding box center [46, 335] width 33 height 20
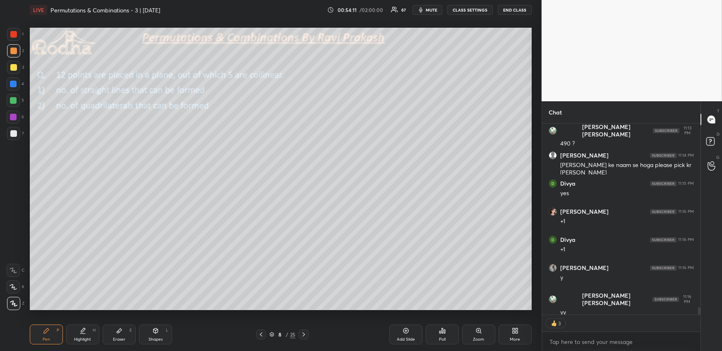
scroll to position [4803, 0]
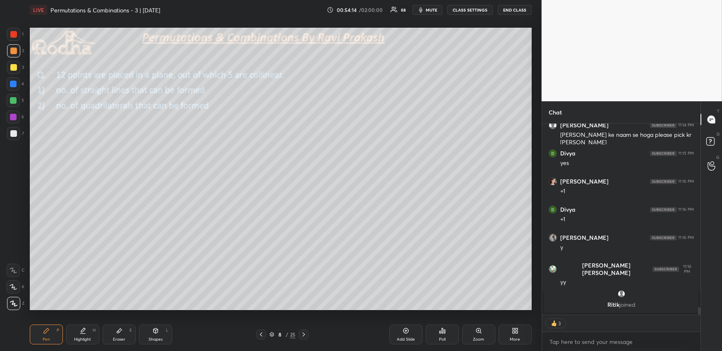
drag, startPoint x: 15, startPoint y: 137, endPoint x: 10, endPoint y: 145, distance: 9.1
click at [14, 137] on div at bounding box center [13, 133] width 13 height 13
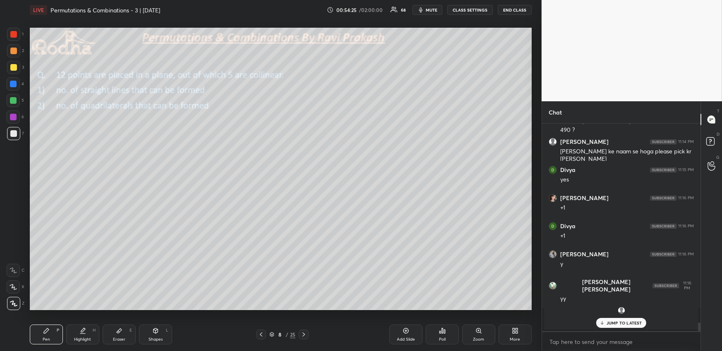
scroll to position [4814, 0]
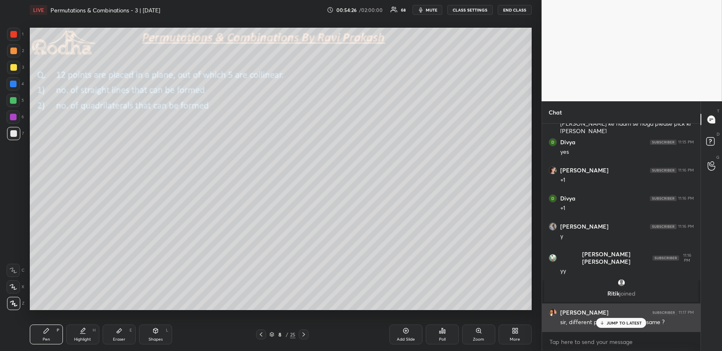
click at [612, 325] on p "JUMP TO LATEST" at bounding box center [624, 322] width 36 height 5
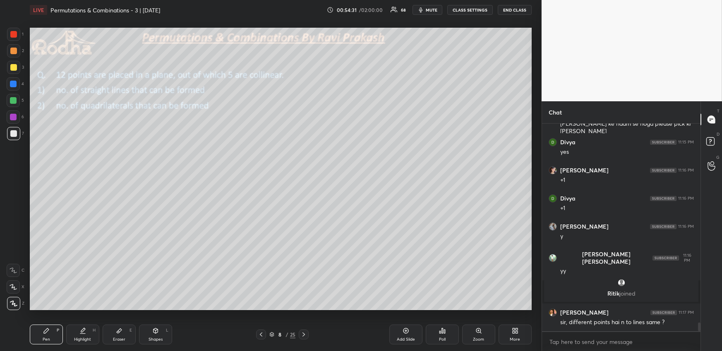
click at [83, 331] on icon at bounding box center [83, 330] width 4 height 4
click at [47, 339] on div "Pen" at bounding box center [46, 339] width 7 height 4
drag, startPoint x: 13, startPoint y: 36, endPoint x: 17, endPoint y: 39, distance: 4.7
click at [14, 36] on div at bounding box center [13, 34] width 7 height 7
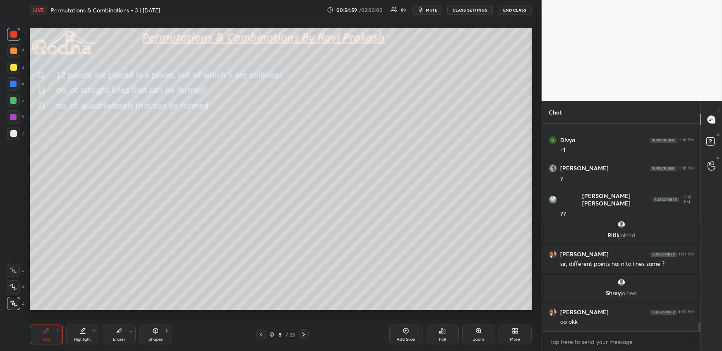
scroll to position [4767, 0]
click at [14, 102] on div at bounding box center [13, 100] width 7 height 7
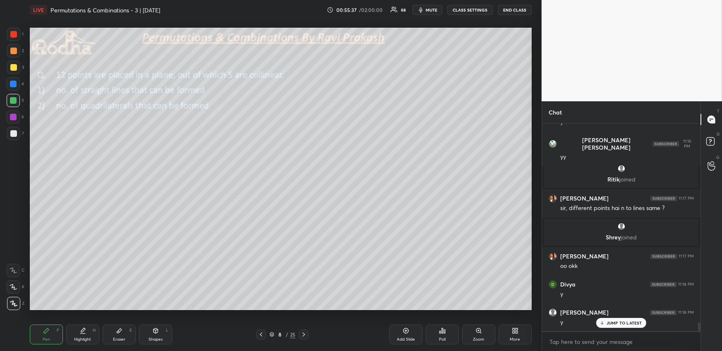
scroll to position [4851, 0]
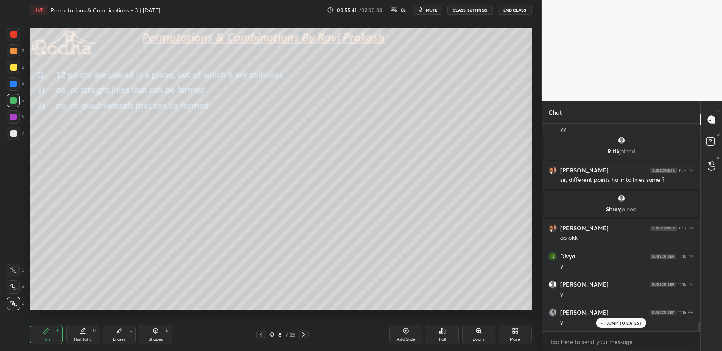
drag, startPoint x: 77, startPoint y: 334, endPoint x: 76, endPoint y: 326, distance: 8.3
click at [77, 335] on div "Highlight H" at bounding box center [82, 335] width 33 height 20
click at [50, 331] on div "Pen P" at bounding box center [46, 335] width 33 height 20
click at [75, 334] on div "Highlight H" at bounding box center [82, 335] width 33 height 20
drag, startPoint x: 45, startPoint y: 328, endPoint x: 56, endPoint y: 311, distance: 20.5
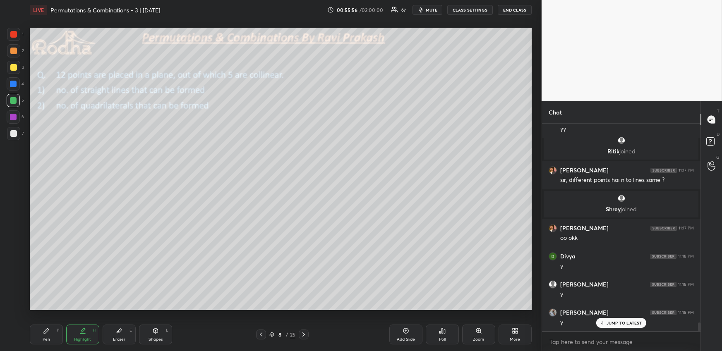
click at [44, 329] on icon at bounding box center [46, 330] width 7 height 7
click at [613, 323] on p "JUMP TO LATEST" at bounding box center [624, 322] width 36 height 5
click at [13, 55] on div at bounding box center [13, 50] width 13 height 13
click at [14, 79] on div at bounding box center [13, 83] width 13 height 13
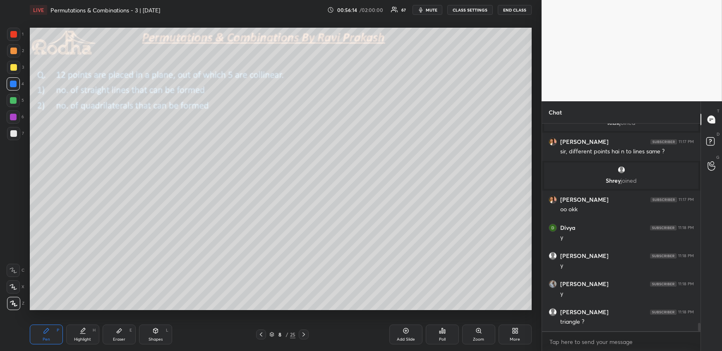
click at [13, 35] on div at bounding box center [13, 34] width 7 height 7
click at [10, 83] on div at bounding box center [13, 84] width 7 height 7
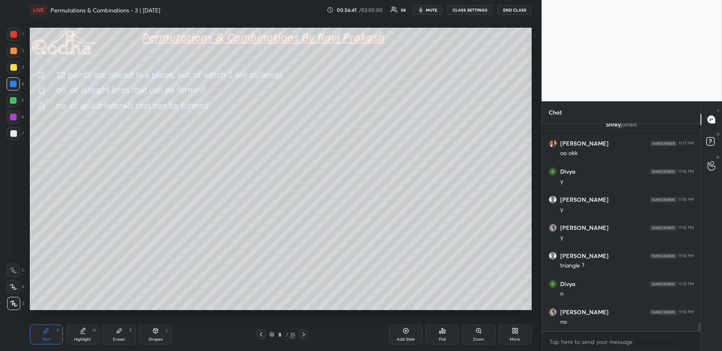
scroll to position [4963, 0]
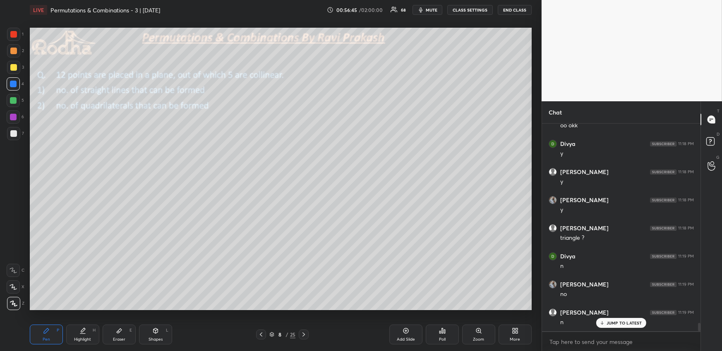
click at [38, 328] on div "Pen P" at bounding box center [46, 335] width 33 height 20
drag, startPoint x: 17, startPoint y: 99, endPoint x: 27, endPoint y: 103, distance: 11.5
click at [16, 100] on div at bounding box center [13, 100] width 13 height 13
click at [77, 332] on div "Highlight H" at bounding box center [82, 335] width 33 height 20
drag, startPoint x: 45, startPoint y: 330, endPoint x: 48, endPoint y: 315, distance: 15.1
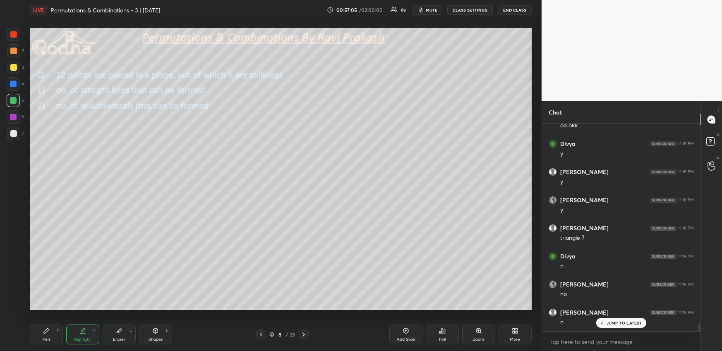
click at [45, 331] on icon at bounding box center [46, 330] width 5 height 5
click at [87, 331] on div "Highlight H" at bounding box center [82, 335] width 33 height 20
drag, startPoint x: 49, startPoint y: 331, endPoint x: 52, endPoint y: 318, distance: 13.5
click at [50, 332] on div "Pen P" at bounding box center [46, 335] width 33 height 20
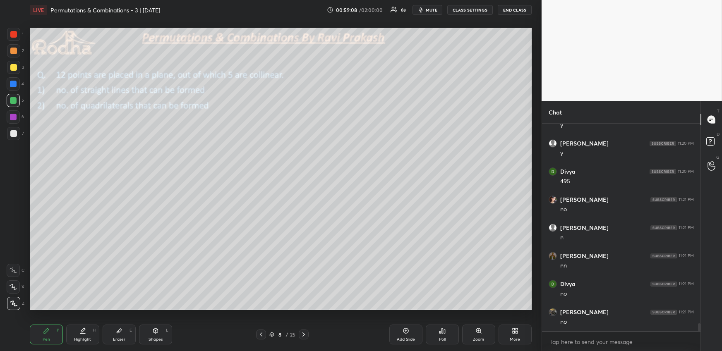
scroll to position [5217, 0]
click at [524, 334] on div "More" at bounding box center [514, 335] width 33 height 20
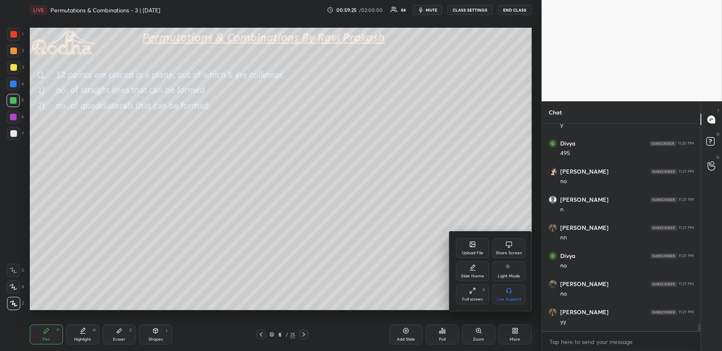
click at [469, 253] on div "Upload File" at bounding box center [472, 253] width 22 height 4
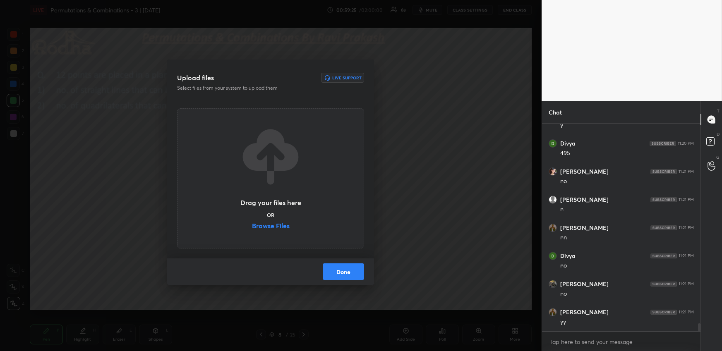
click at [280, 223] on label "Browse Files" at bounding box center [271, 226] width 38 height 9
click at [252, 223] on input "Browse Files" at bounding box center [252, 226] width 0 height 9
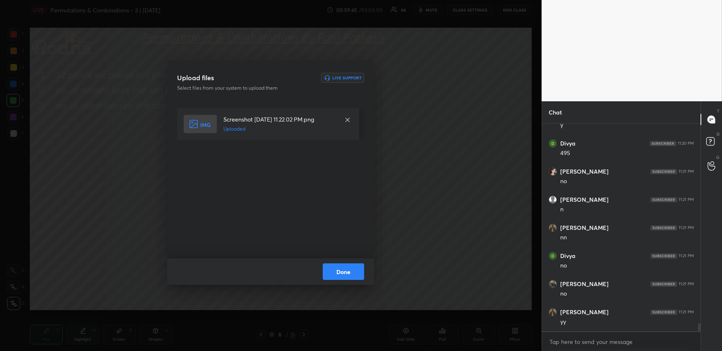
click at [350, 268] on button "Done" at bounding box center [343, 271] width 41 height 17
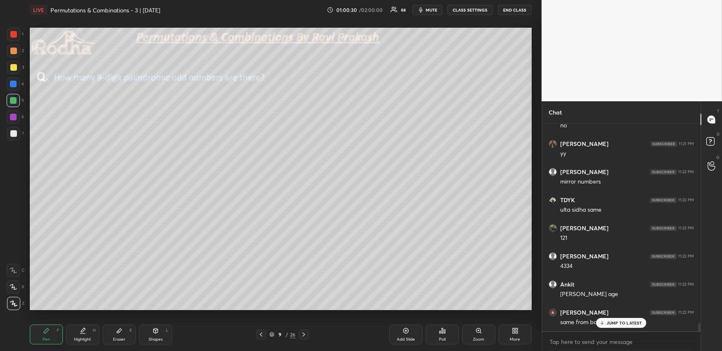
scroll to position [5385, 0]
click at [17, 68] on div at bounding box center [13, 67] width 13 height 13
drag, startPoint x: 261, startPoint y: 332, endPoint x: 264, endPoint y: 328, distance: 5.0
click at [262, 332] on icon at bounding box center [261, 334] width 7 height 7
click at [306, 333] on icon at bounding box center [303, 334] width 7 height 7
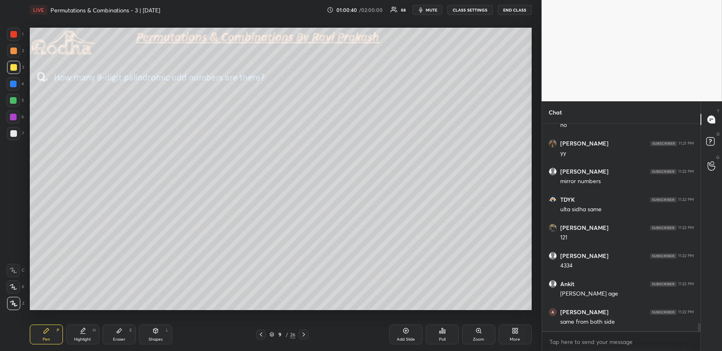
click at [14, 133] on div at bounding box center [13, 133] width 7 height 7
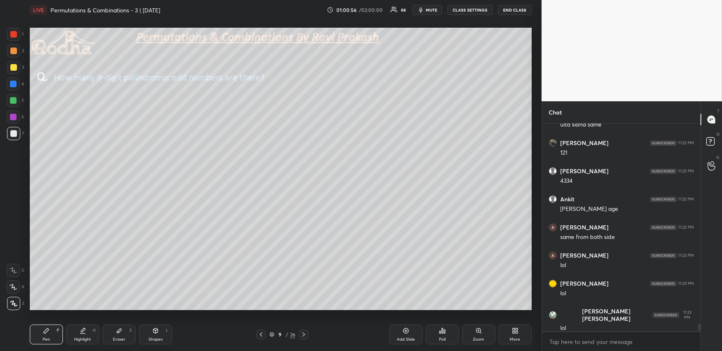
scroll to position [5470, 0]
click at [15, 83] on div at bounding box center [13, 84] width 7 height 7
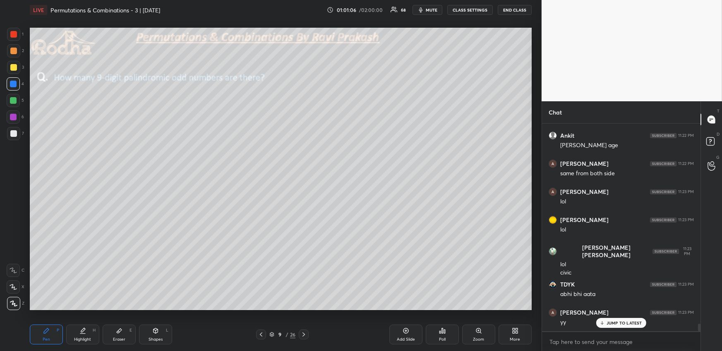
scroll to position [5562, 0]
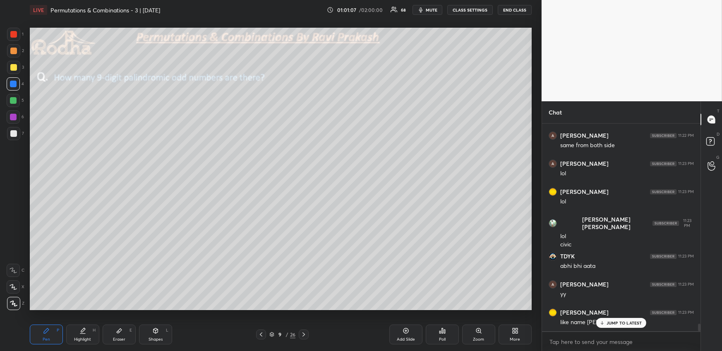
click at [13, 69] on div at bounding box center [13, 67] width 7 height 7
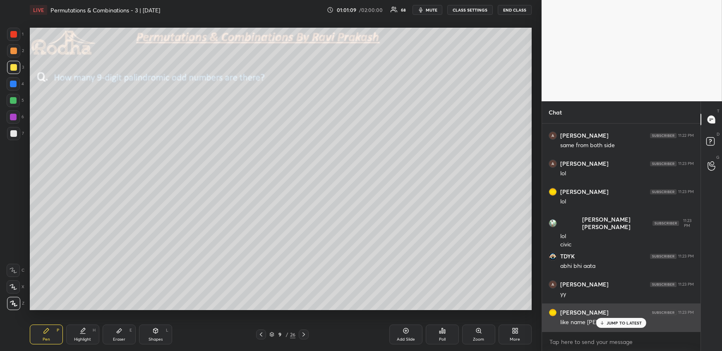
drag, startPoint x: 608, startPoint y: 323, endPoint x: 604, endPoint y: 321, distance: 5.0
click at [609, 323] on p "JUMP TO LATEST" at bounding box center [624, 322] width 36 height 5
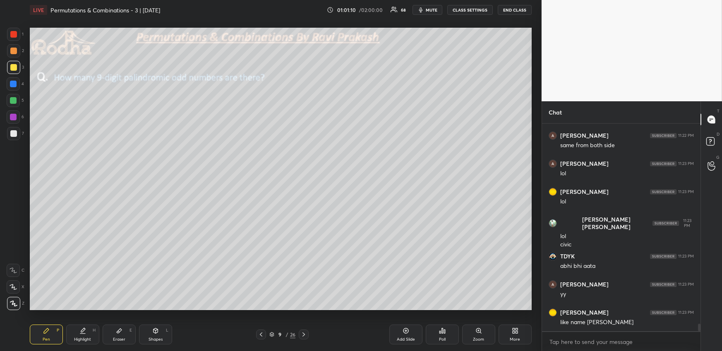
click at [17, 86] on div at bounding box center [13, 83] width 13 height 13
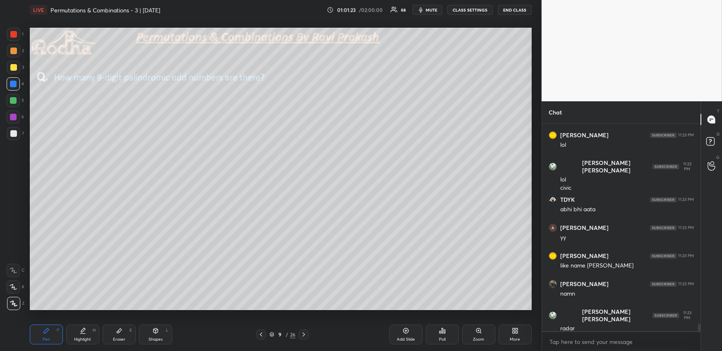
scroll to position [5647, 0]
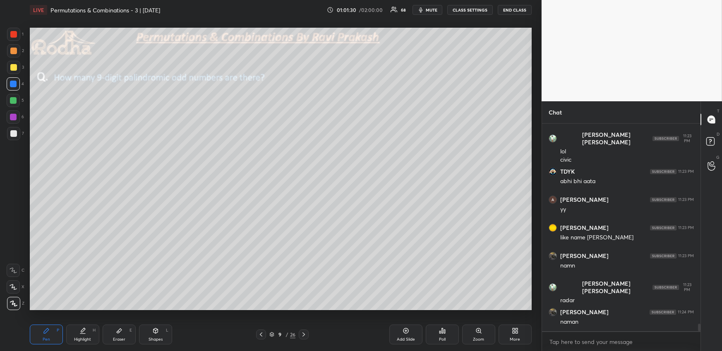
click at [14, 67] on div at bounding box center [13, 67] width 7 height 7
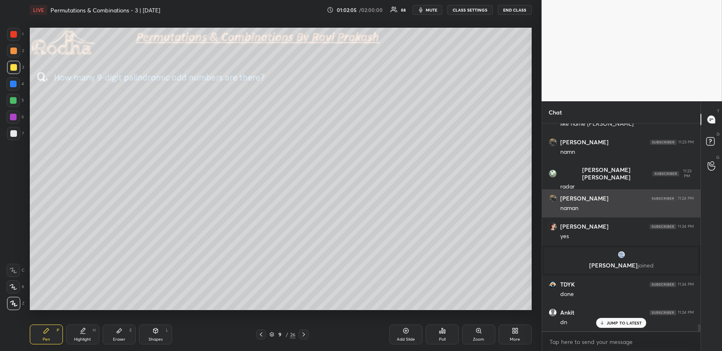
scroll to position [5789, 0]
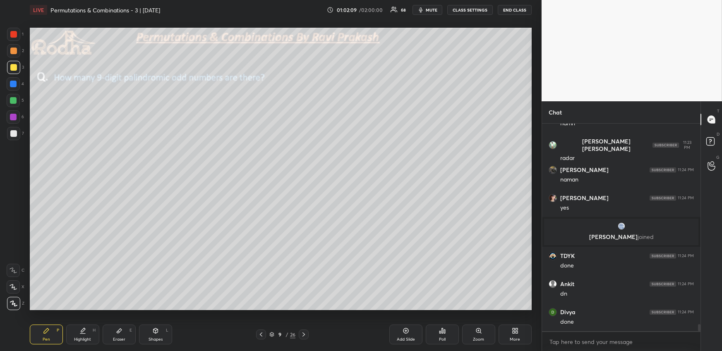
click at [435, 13] on button "mute" at bounding box center [427, 10] width 30 height 10
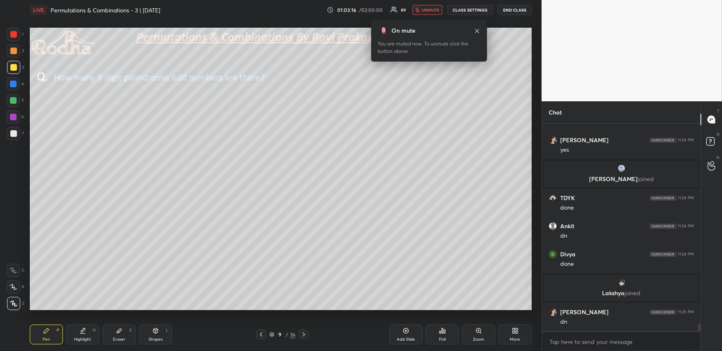
scroll to position [5556, 0]
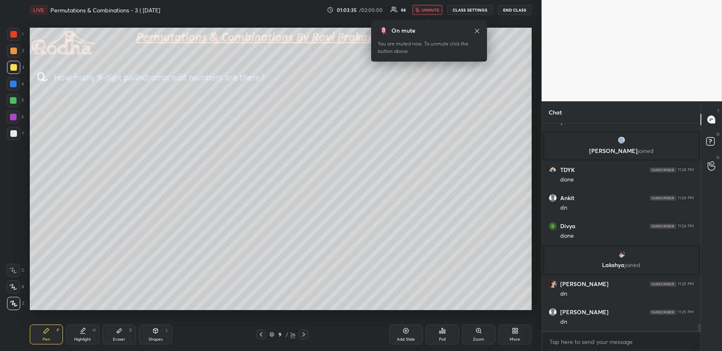
click at [429, 12] on span "unmute" at bounding box center [430, 10] width 18 height 6
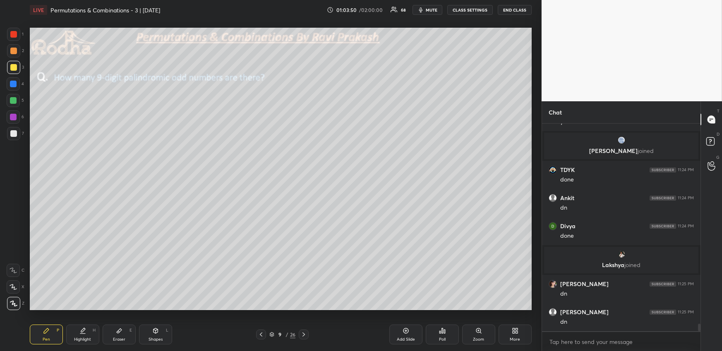
click at [13, 101] on div at bounding box center [13, 100] width 7 height 7
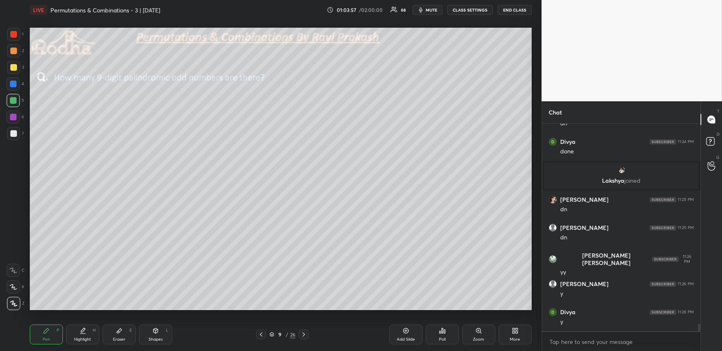
scroll to position [5668, 0]
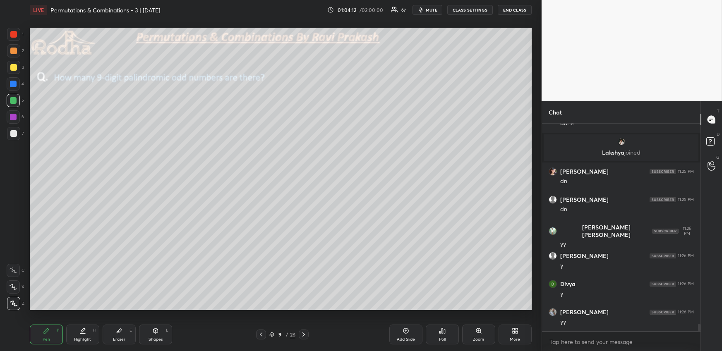
drag, startPoint x: 435, startPoint y: 325, endPoint x: 442, endPoint y: 329, distance: 7.2
click at [436, 327] on div "Pen P Highlight H Eraser E Shapes L 9 / 26 Add Slide Poll Zoom More" at bounding box center [281, 334] width 502 height 33
click at [443, 336] on div "Poll" at bounding box center [441, 335] width 33 height 20
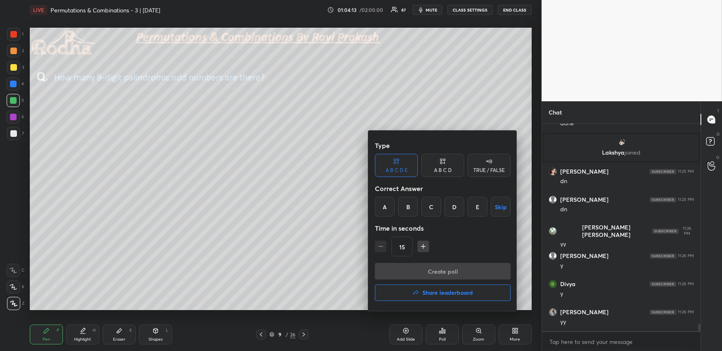
click at [441, 168] on div "A B C D" at bounding box center [443, 170] width 18 height 5
click at [445, 210] on div "C" at bounding box center [442, 207] width 24 height 20
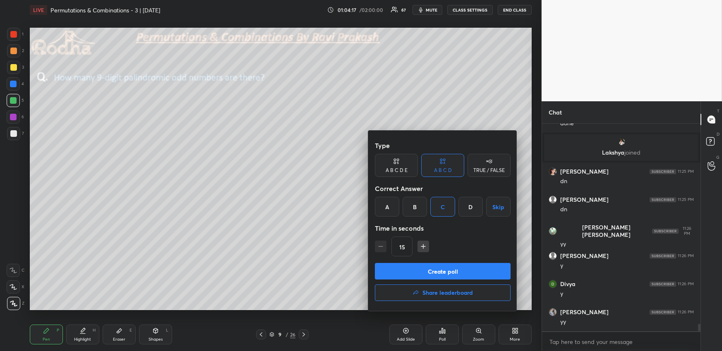
click at [436, 274] on button "Create poll" at bounding box center [443, 271] width 136 height 17
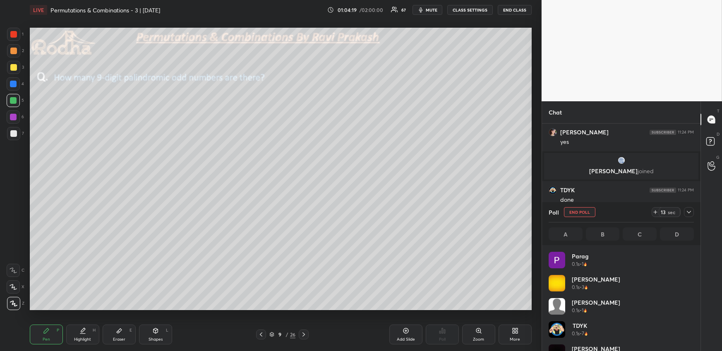
scroll to position [97, 143]
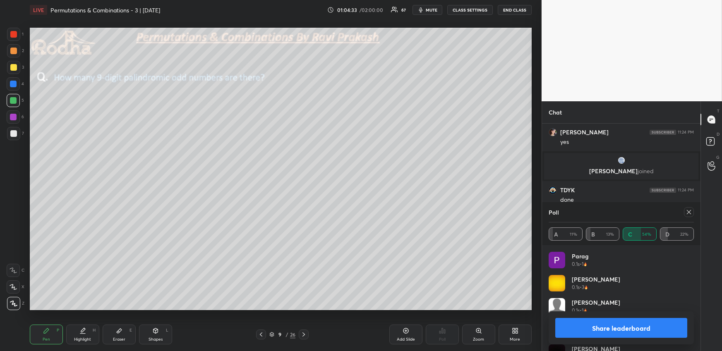
click at [688, 213] on icon at bounding box center [688, 212] width 7 height 7
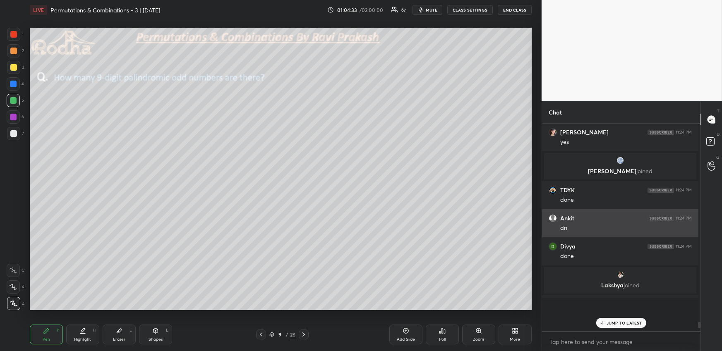
scroll to position [0, 2]
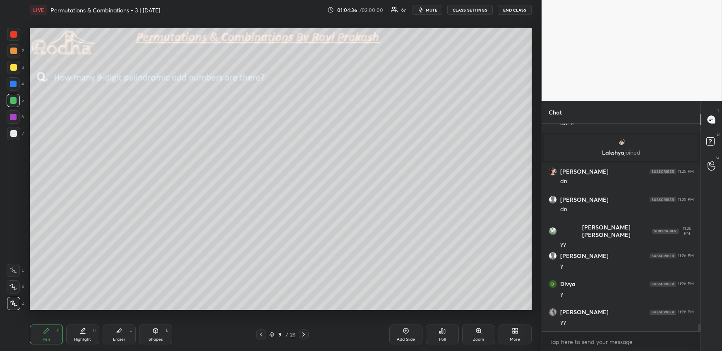
drag, startPoint x: 14, startPoint y: 68, endPoint x: 1, endPoint y: 83, distance: 19.6
click at [15, 69] on div at bounding box center [13, 67] width 7 height 7
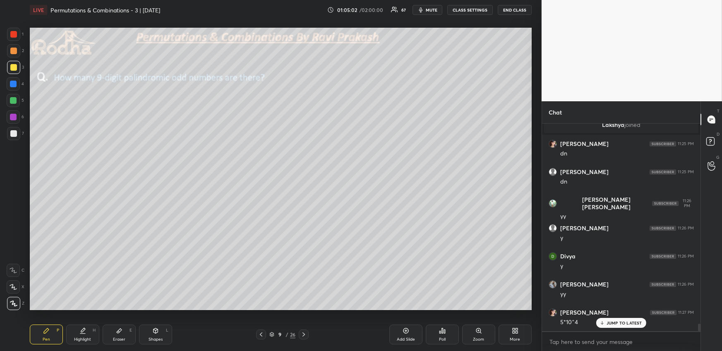
drag, startPoint x: 14, startPoint y: 85, endPoint x: 23, endPoint y: 84, distance: 9.1
click at [14, 85] on div at bounding box center [13, 84] width 7 height 7
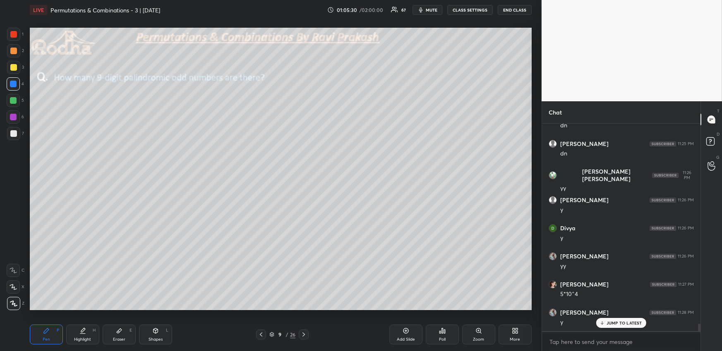
drag, startPoint x: 89, startPoint y: 335, endPoint x: 91, endPoint y: 311, distance: 23.2
click at [90, 335] on div "Highlight H" at bounding box center [82, 335] width 33 height 20
click at [47, 330] on icon at bounding box center [46, 330] width 5 height 5
click at [71, 333] on div "Highlight H" at bounding box center [82, 335] width 33 height 20
click at [44, 333] on icon at bounding box center [46, 330] width 5 height 5
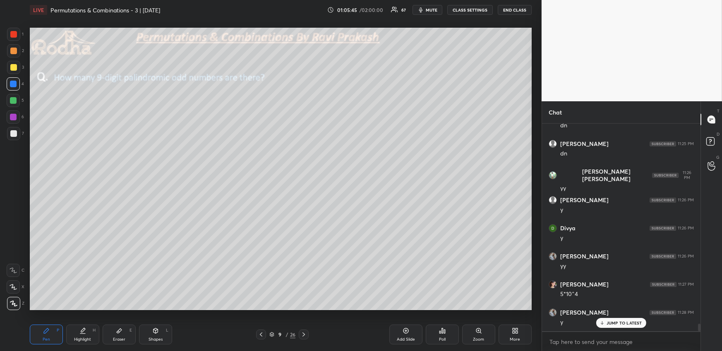
click at [14, 69] on div at bounding box center [13, 67] width 7 height 7
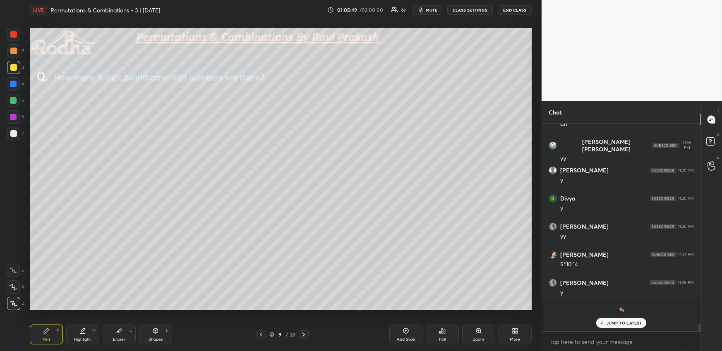
click at [13, 84] on div at bounding box center [13, 84] width 7 height 7
drag, startPoint x: 76, startPoint y: 337, endPoint x: 78, endPoint y: 318, distance: 19.5
click at [78, 337] on div "Highlight" at bounding box center [82, 339] width 17 height 4
drag, startPoint x: 42, startPoint y: 329, endPoint x: 43, endPoint y: 315, distance: 14.1
click at [42, 328] on div "Pen P" at bounding box center [46, 335] width 33 height 20
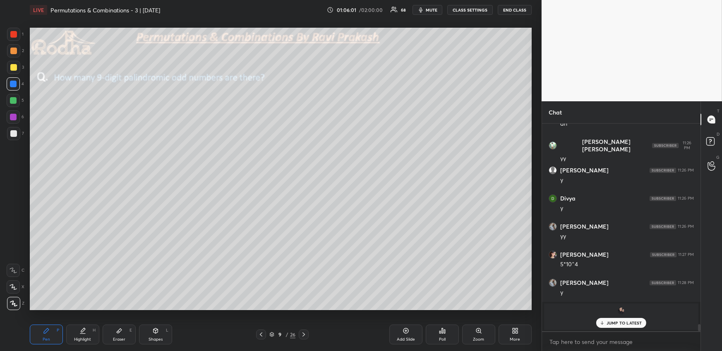
drag, startPoint x: 84, startPoint y: 335, endPoint x: 79, endPoint y: 318, distance: 17.4
click at [84, 335] on div "Highlight H" at bounding box center [82, 335] width 33 height 20
click at [56, 332] on div "Pen P" at bounding box center [46, 335] width 33 height 20
drag, startPoint x: 82, startPoint y: 332, endPoint x: 79, endPoint y: 320, distance: 11.6
click at [82, 332] on icon at bounding box center [83, 330] width 4 height 4
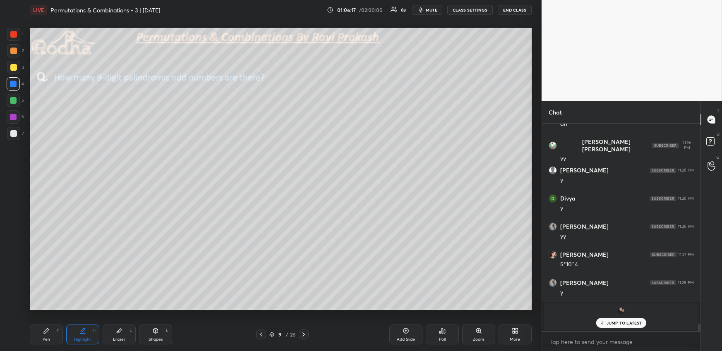
drag, startPoint x: 15, startPoint y: 134, endPoint x: 21, endPoint y: 150, distance: 17.5
click at [15, 133] on div at bounding box center [13, 133] width 7 height 7
drag, startPoint x: 43, startPoint y: 330, endPoint x: 41, endPoint y: 320, distance: 10.5
click at [43, 330] on icon at bounding box center [46, 330] width 7 height 7
click at [17, 81] on div at bounding box center [13, 83] width 13 height 13
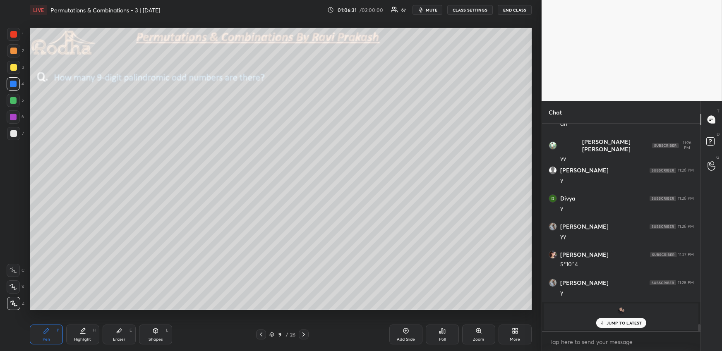
drag, startPoint x: 16, startPoint y: 40, endPoint x: 27, endPoint y: 38, distance: 11.2
click at [16, 40] on div at bounding box center [13, 34] width 13 height 13
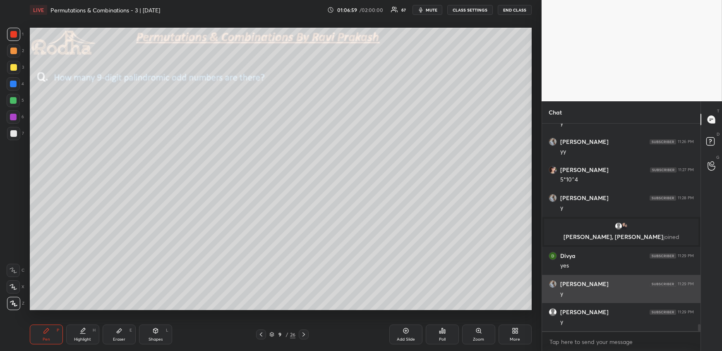
scroll to position [5874, 0]
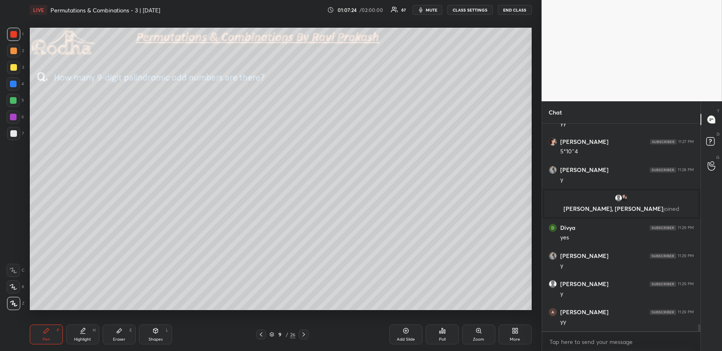
click at [514, 337] on div "More" at bounding box center [514, 339] width 10 height 4
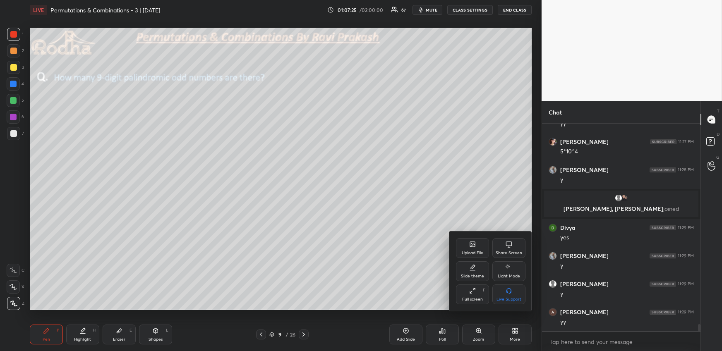
click at [469, 254] on div "Upload File" at bounding box center [472, 253] width 22 height 4
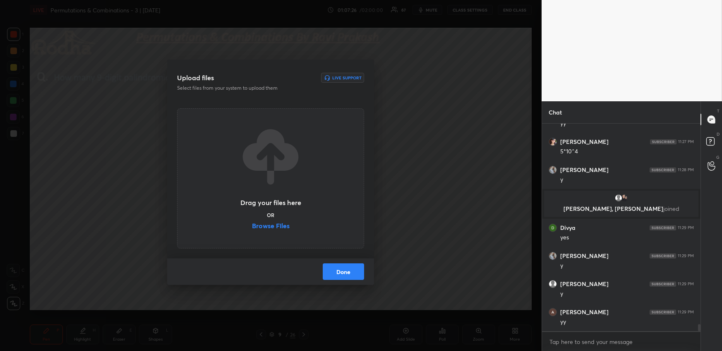
click at [273, 228] on label "Browse Files" at bounding box center [271, 226] width 38 height 9
click at [252, 228] on input "Browse Files" at bounding box center [252, 226] width 0 height 9
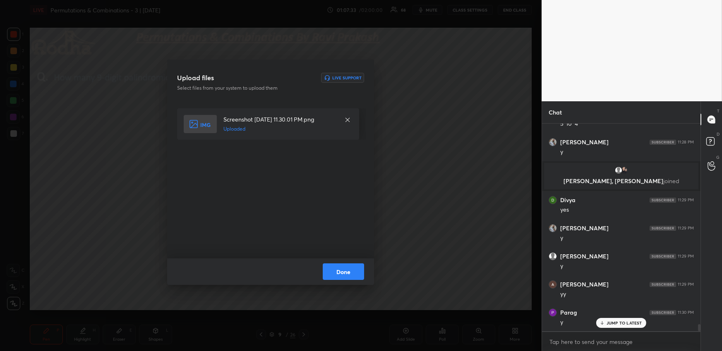
click at [350, 271] on button "Done" at bounding box center [343, 271] width 41 height 17
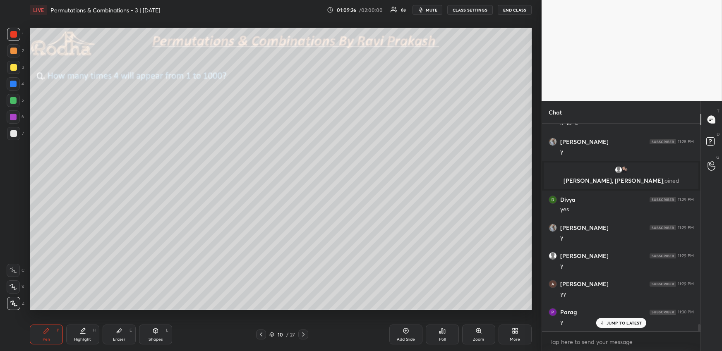
scroll to position [5930, 0]
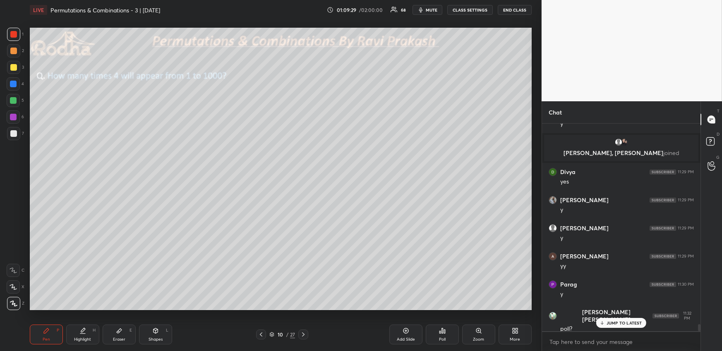
click at [426, 8] on button "mute" at bounding box center [427, 10] width 30 height 10
click at [426, 8] on span "unmute" at bounding box center [430, 10] width 18 height 6
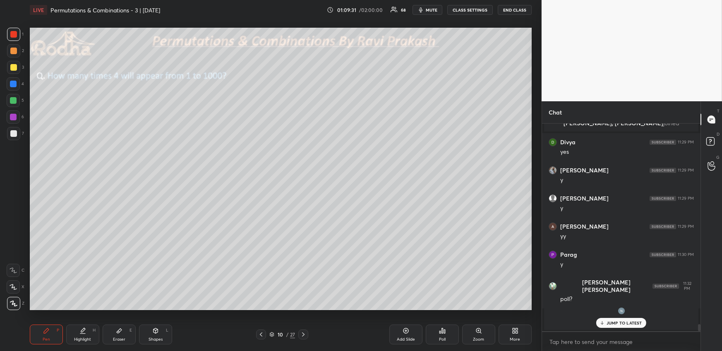
click at [427, 10] on span "mute" at bounding box center [431, 10] width 12 height 6
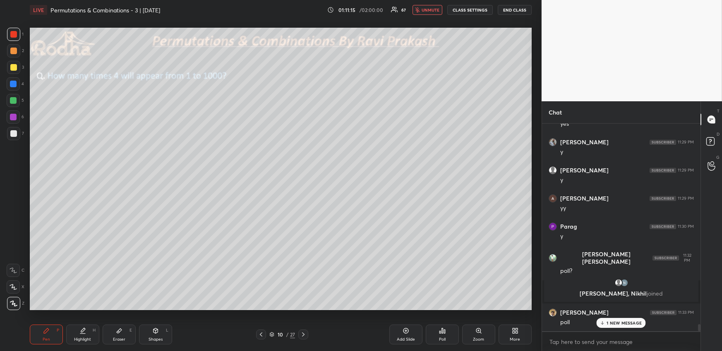
scroll to position [6017, 0]
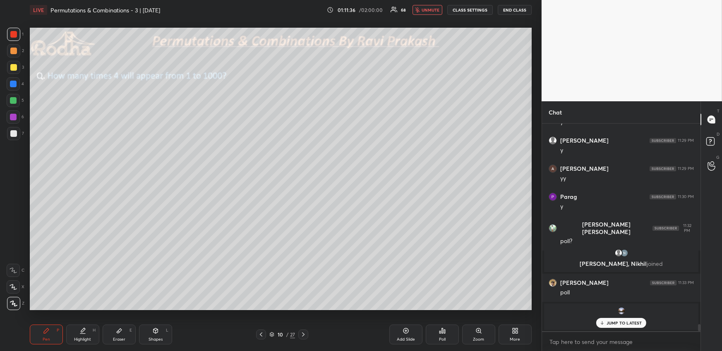
click at [435, 10] on span "unmute" at bounding box center [430, 10] width 18 height 6
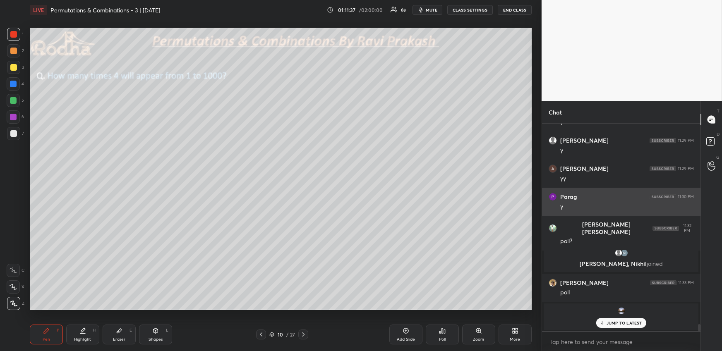
scroll to position [6018, 0]
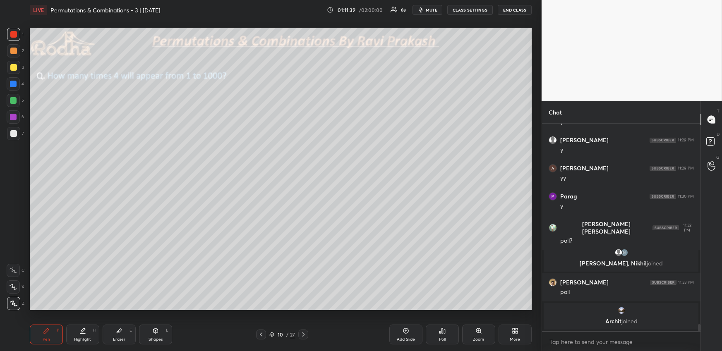
drag, startPoint x: 16, startPoint y: 64, endPoint x: 9, endPoint y: 64, distance: 6.6
click at [14, 65] on div at bounding box center [13, 67] width 13 height 13
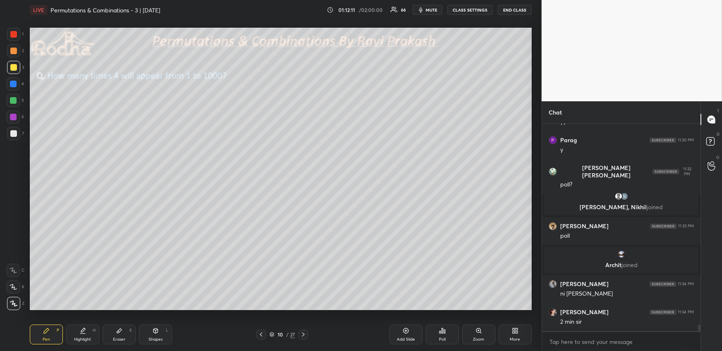
scroll to position [6102, 0]
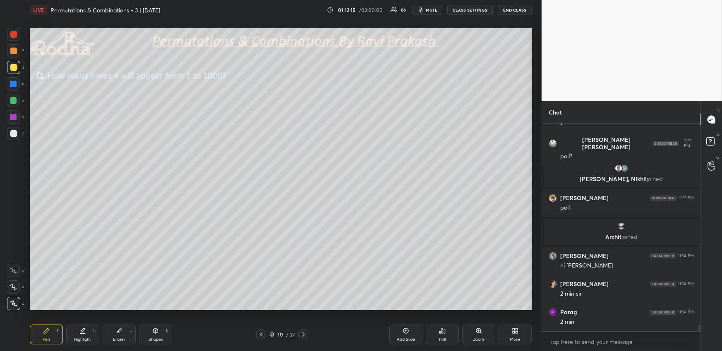
click at [13, 103] on div at bounding box center [13, 100] width 7 height 7
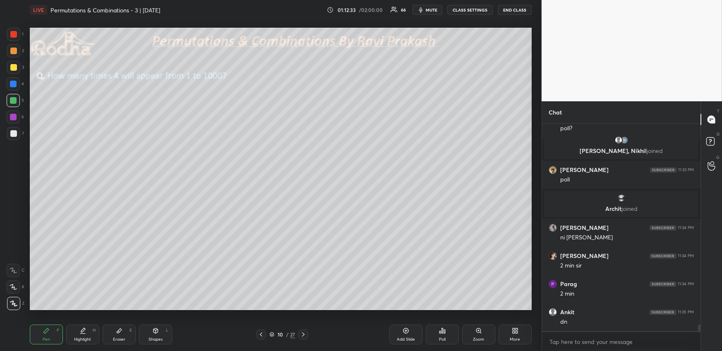
click at [430, 12] on span "mute" at bounding box center [431, 10] width 12 height 6
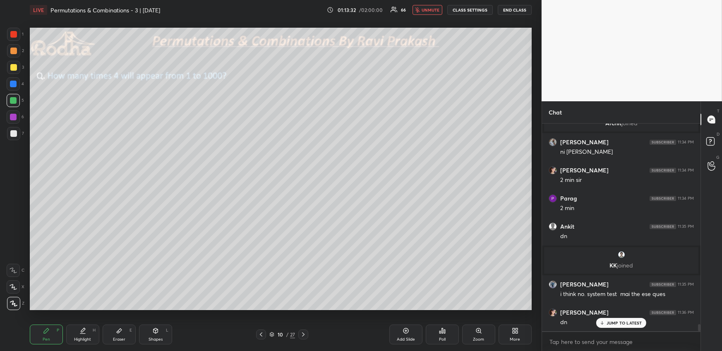
scroll to position [6062, 0]
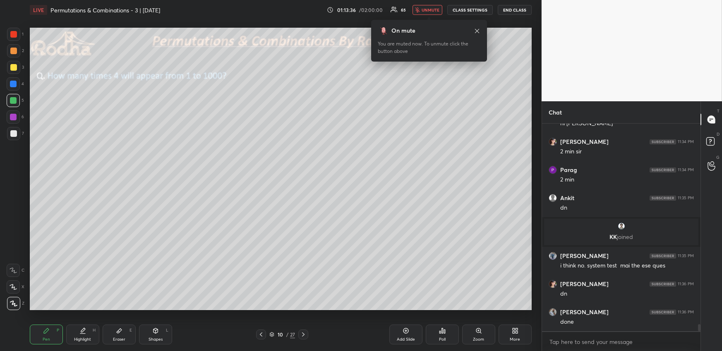
click at [426, 14] on button "unmute" at bounding box center [427, 10] width 30 height 10
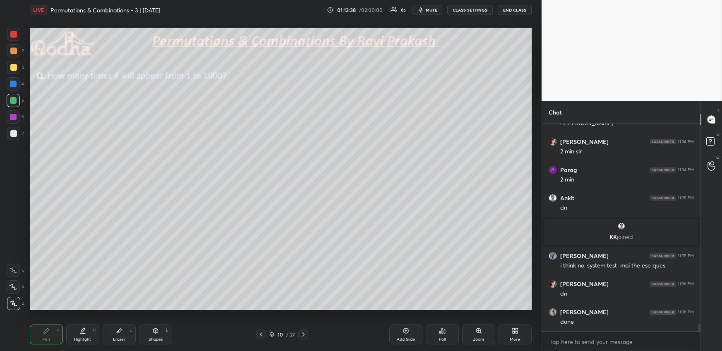
click at [451, 335] on div "Poll" at bounding box center [441, 335] width 33 height 20
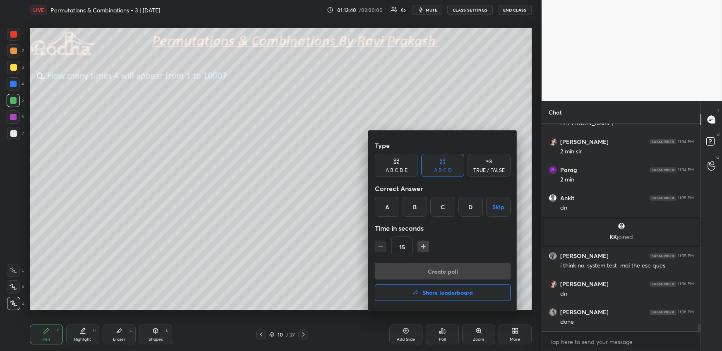
click at [394, 172] on div "A B C D E" at bounding box center [396, 170] width 22 height 5
click at [454, 211] on div "D" at bounding box center [454, 207] width 20 height 20
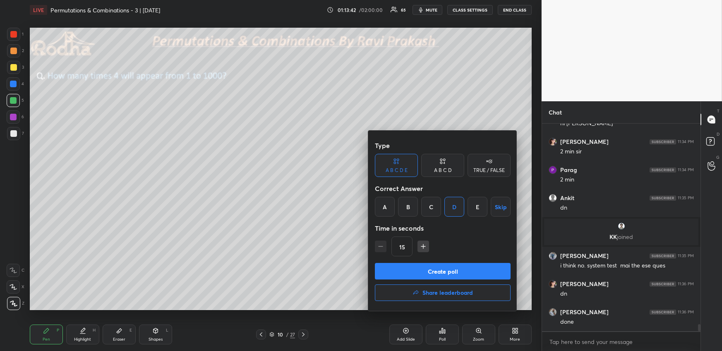
click at [456, 268] on button "Create poll" at bounding box center [443, 271] width 136 height 17
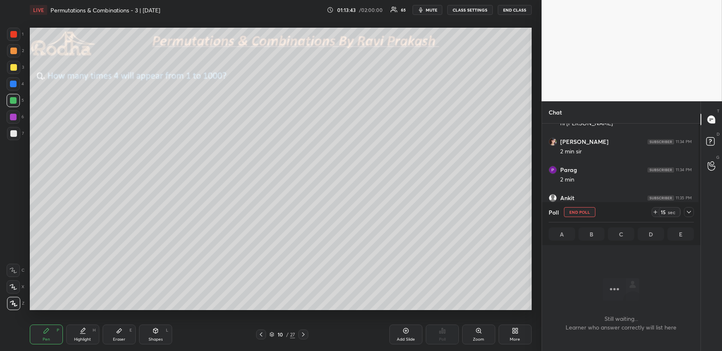
scroll to position [182, 156]
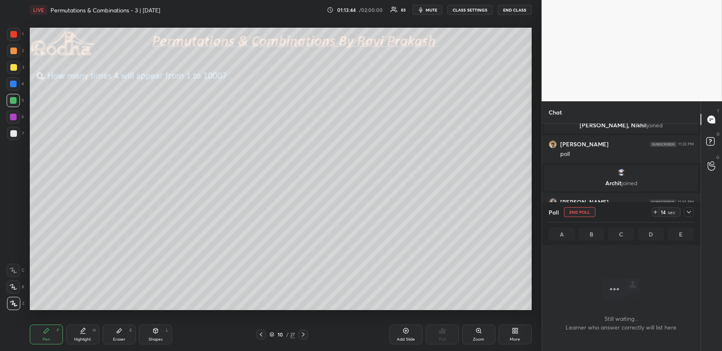
drag, startPoint x: 131, startPoint y: 332, endPoint x: 139, endPoint y: 318, distance: 16.1
click at [131, 332] on div "E" at bounding box center [130, 330] width 2 height 4
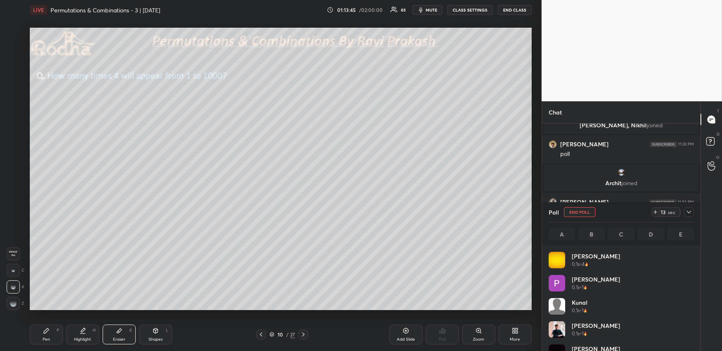
scroll to position [97, 143]
click at [686, 210] on icon at bounding box center [688, 212] width 7 height 7
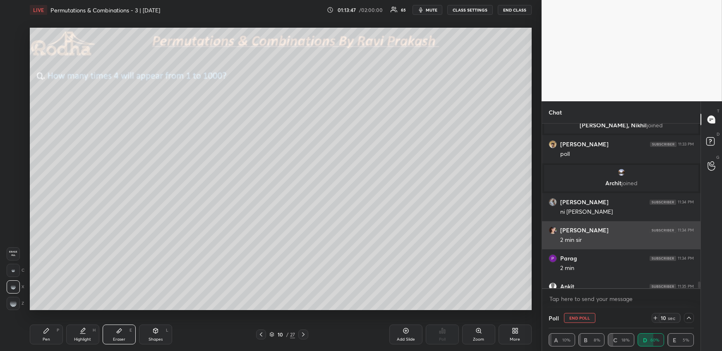
scroll to position [0, 2]
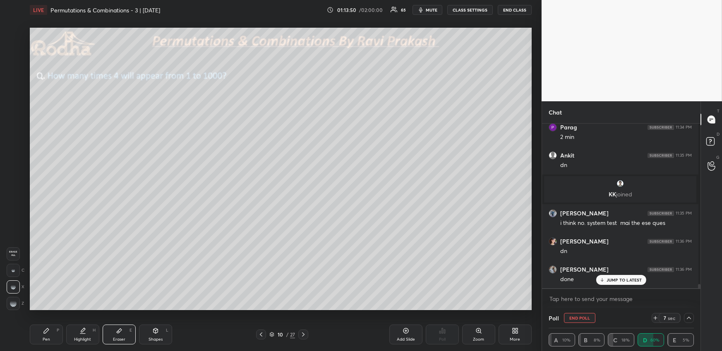
drag, startPoint x: 52, startPoint y: 339, endPoint x: 46, endPoint y: 320, distance: 20.2
click at [52, 340] on div "Pen P" at bounding box center [46, 335] width 33 height 20
click at [14, 67] on div at bounding box center [13, 67] width 7 height 7
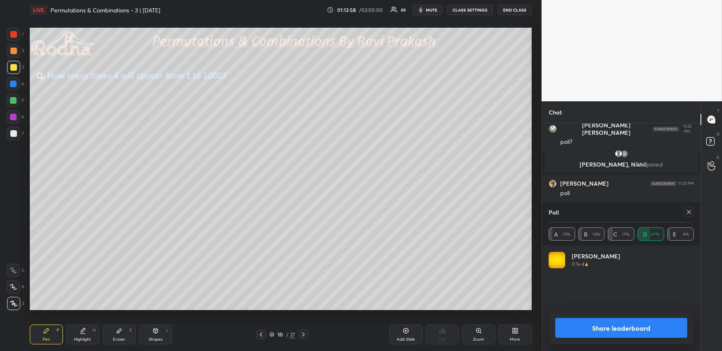
click at [689, 214] on icon at bounding box center [688, 212] width 7 height 7
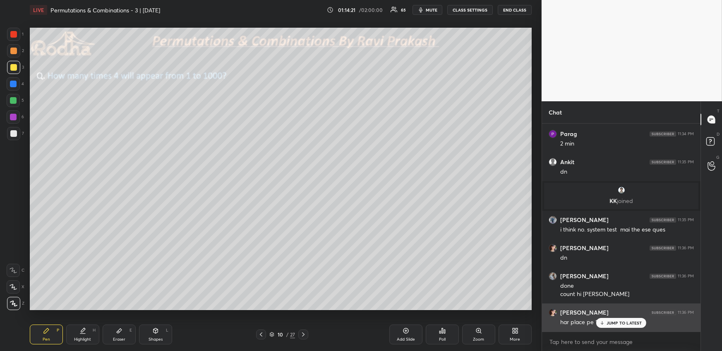
click at [607, 324] on p "JUMP TO LATEST" at bounding box center [624, 322] width 36 height 5
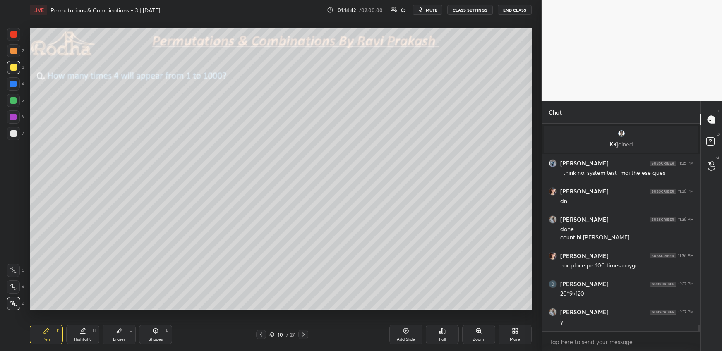
click at [124, 332] on div "Eraser E" at bounding box center [119, 335] width 33 height 20
click at [17, 306] on div at bounding box center [13, 303] width 13 height 13
click at [51, 334] on div "Pen P" at bounding box center [46, 335] width 33 height 20
click at [120, 338] on div "Eraser" at bounding box center [119, 339] width 12 height 4
click at [47, 333] on icon at bounding box center [46, 330] width 7 height 7
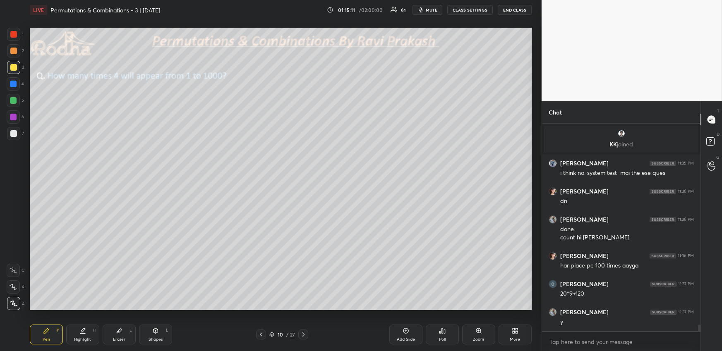
click at [16, 83] on div at bounding box center [13, 83] width 13 height 13
drag, startPoint x: 14, startPoint y: 67, endPoint x: 24, endPoint y: 68, distance: 9.9
click at [14, 67] on div at bounding box center [13, 67] width 7 height 7
click at [79, 336] on div "Highlight H" at bounding box center [82, 335] width 33 height 20
drag, startPoint x: 53, startPoint y: 331, endPoint x: 58, endPoint y: 318, distance: 13.9
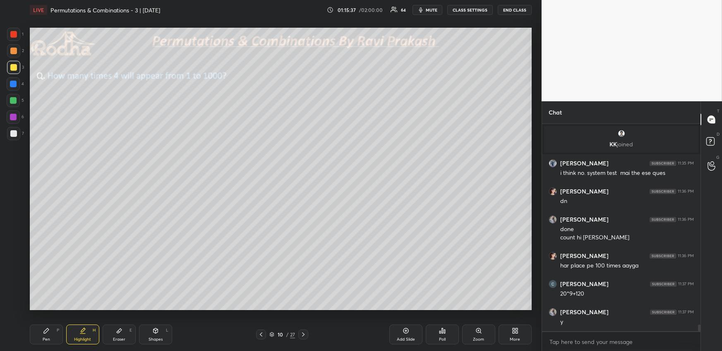
click at [52, 332] on div "Pen P" at bounding box center [46, 335] width 33 height 20
click at [90, 332] on div "Highlight H" at bounding box center [82, 335] width 33 height 20
click at [52, 335] on div "Pen P" at bounding box center [46, 335] width 33 height 20
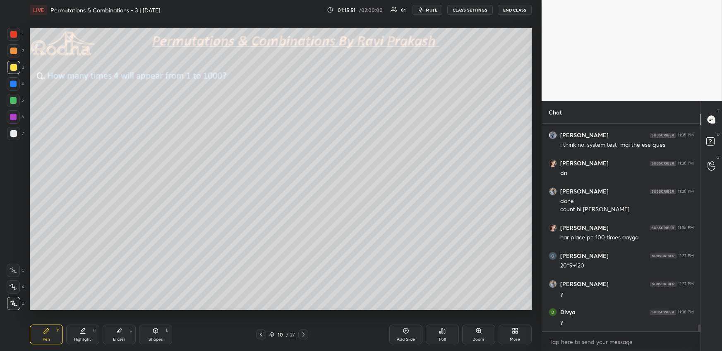
drag, startPoint x: 122, startPoint y: 336, endPoint x: 119, endPoint y: 314, distance: 22.2
click at [122, 337] on div "Eraser" at bounding box center [119, 339] width 12 height 4
drag, startPoint x: 46, startPoint y: 340, endPoint x: 44, endPoint y: 317, distance: 22.9
click at [46, 340] on div "Pen" at bounding box center [46, 339] width 7 height 4
click at [10, 82] on div at bounding box center [13, 84] width 7 height 7
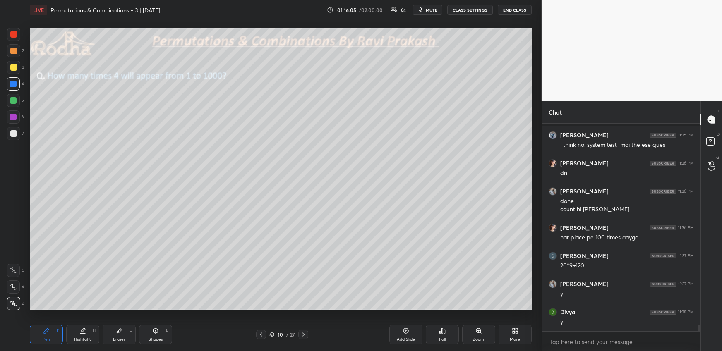
click at [13, 69] on div at bounding box center [13, 67] width 7 height 7
click at [12, 84] on div at bounding box center [13, 84] width 7 height 7
click at [13, 69] on div at bounding box center [13, 67] width 7 height 7
click at [4, 79] on div "1 2 3 4 5 6 7 R O A L C X Z Erase all C X Z" at bounding box center [13, 169] width 26 height 282
drag, startPoint x: 10, startPoint y: 86, endPoint x: 15, endPoint y: 95, distance: 10.7
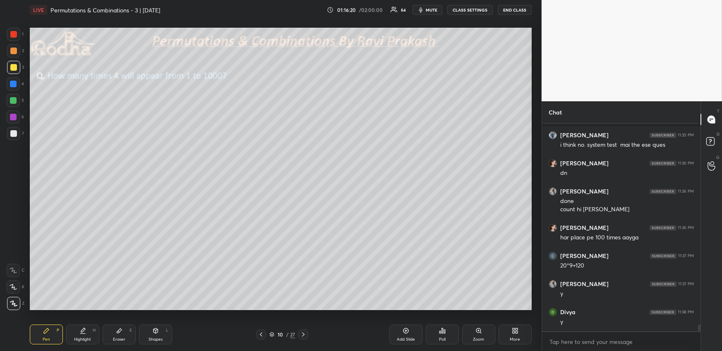
click at [11, 86] on div at bounding box center [13, 84] width 7 height 7
drag, startPoint x: 16, startPoint y: 63, endPoint x: 26, endPoint y: 72, distance: 13.5
click at [15, 63] on div at bounding box center [13, 67] width 13 height 13
click at [81, 334] on icon at bounding box center [82, 330] width 7 height 7
click at [48, 332] on icon at bounding box center [46, 330] width 7 height 7
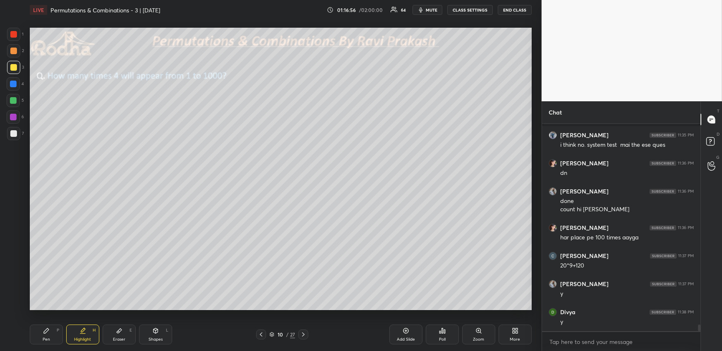
scroll to position [6225, 0]
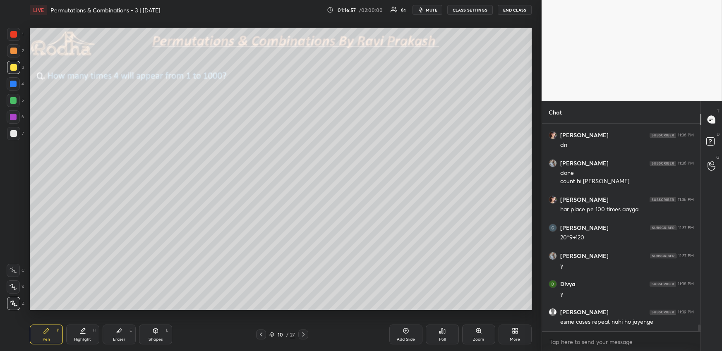
click at [12, 85] on div at bounding box center [13, 84] width 7 height 7
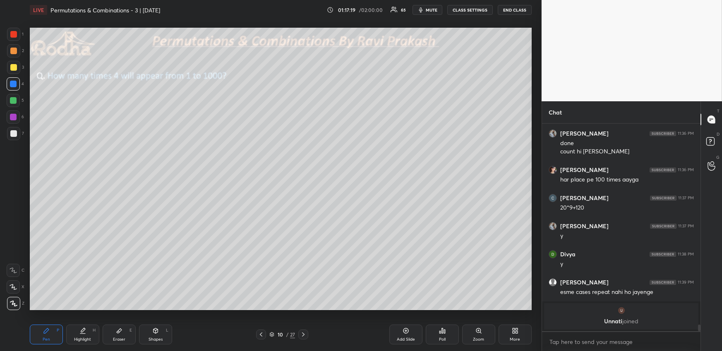
click at [92, 335] on div "Highlight H" at bounding box center [82, 335] width 33 height 20
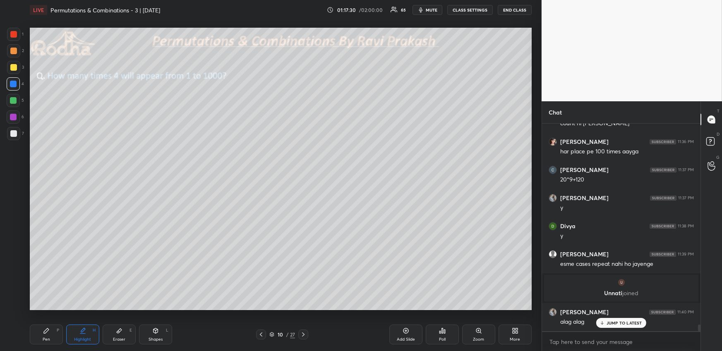
scroll to position [6199, 0]
click at [45, 335] on div "Pen P" at bounding box center [46, 335] width 33 height 20
click at [16, 35] on div at bounding box center [13, 34] width 7 height 7
click at [13, 66] on div at bounding box center [13, 67] width 7 height 7
click at [12, 52] on div at bounding box center [13, 51] width 7 height 7
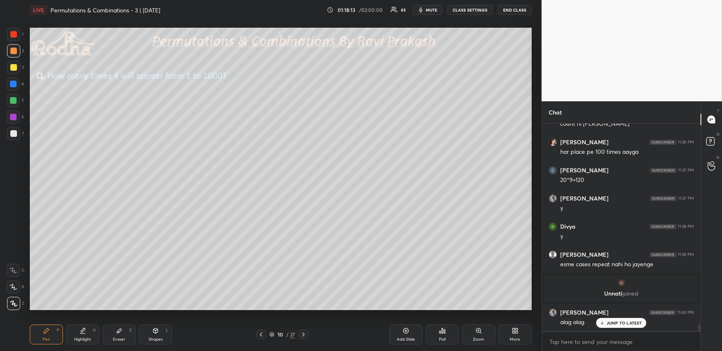
click at [91, 333] on div "Highlight H" at bounding box center [82, 335] width 33 height 20
click at [49, 339] on div "Pen P" at bounding box center [46, 335] width 33 height 20
drag, startPoint x: 15, startPoint y: 36, endPoint x: 19, endPoint y: 43, distance: 8.0
click at [14, 37] on div at bounding box center [13, 34] width 7 height 7
click at [88, 332] on div "Highlight H" at bounding box center [82, 335] width 33 height 20
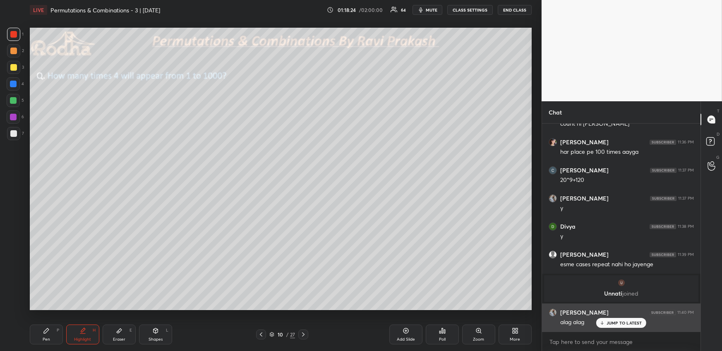
click at [608, 323] on p "JUMP TO LATEST" at bounding box center [624, 322] width 36 height 5
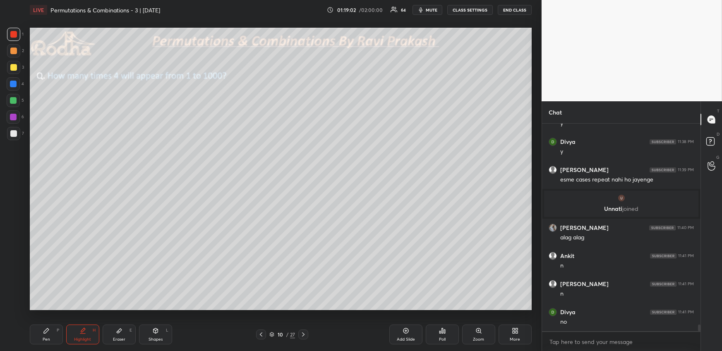
scroll to position [6314, 0]
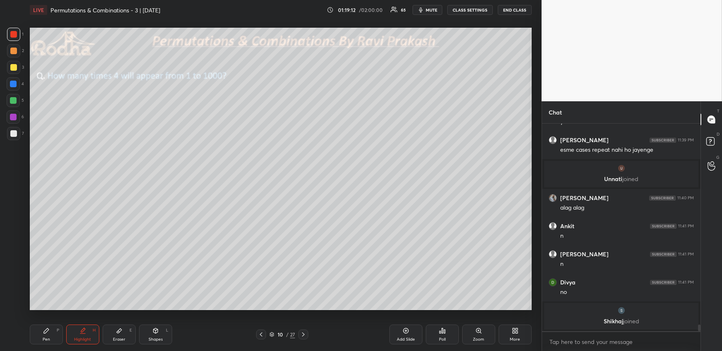
click at [48, 338] on div "Pen" at bounding box center [46, 339] width 7 height 4
click at [12, 102] on div at bounding box center [13, 100] width 7 height 7
drag, startPoint x: 12, startPoint y: 36, endPoint x: 29, endPoint y: 62, distance: 30.6
click at [12, 37] on div at bounding box center [13, 34] width 7 height 7
click at [81, 334] on icon at bounding box center [82, 330] width 7 height 7
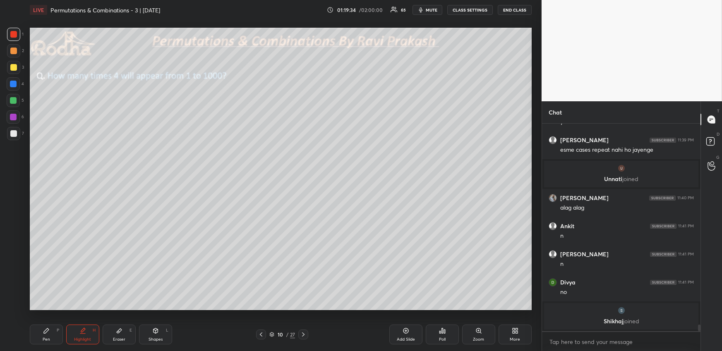
click at [55, 332] on div "Pen P" at bounding box center [46, 335] width 33 height 20
click at [12, 80] on div at bounding box center [13, 83] width 13 height 13
click at [81, 335] on div "Highlight H" at bounding box center [82, 335] width 33 height 20
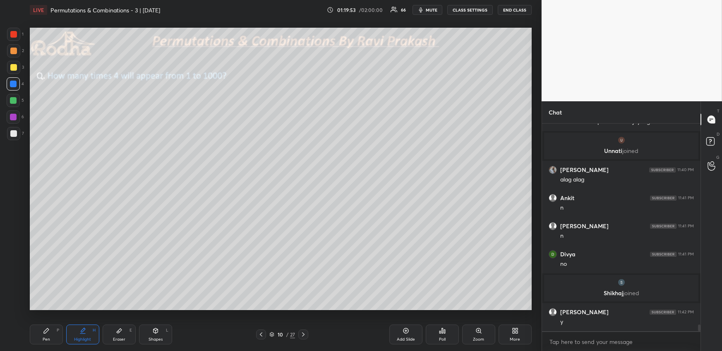
scroll to position [6330, 0]
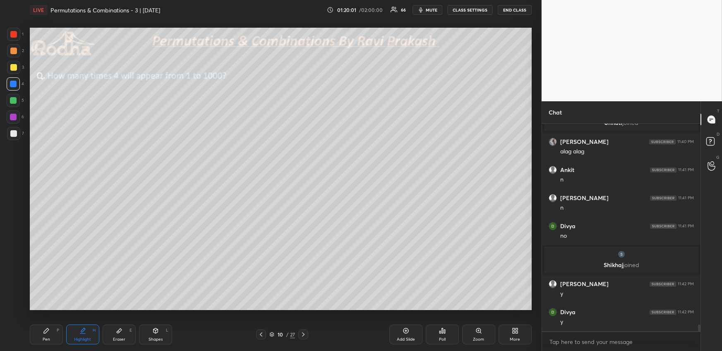
click at [50, 332] on div "Pen P" at bounding box center [46, 335] width 33 height 20
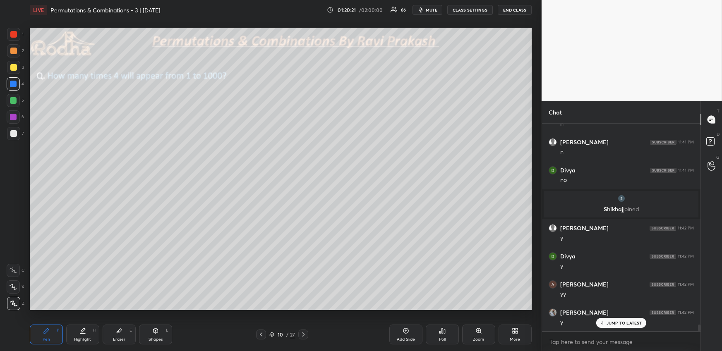
scroll to position [6414, 0]
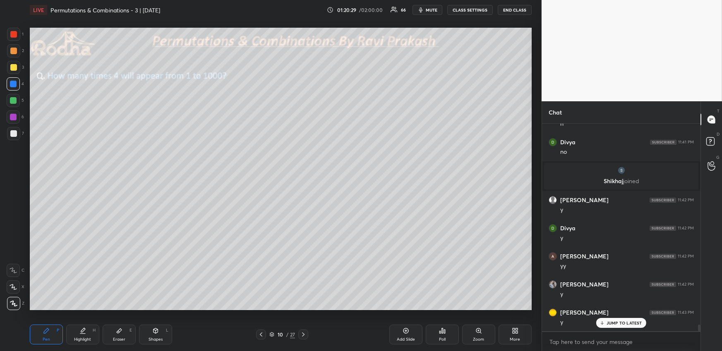
click at [304, 336] on icon at bounding box center [303, 334] width 7 height 7
drag, startPoint x: 42, startPoint y: 339, endPoint x: 46, endPoint y: 327, distance: 13.5
click at [41, 340] on div "Pen P" at bounding box center [46, 335] width 33 height 20
click at [153, 334] on icon at bounding box center [155, 330] width 7 height 7
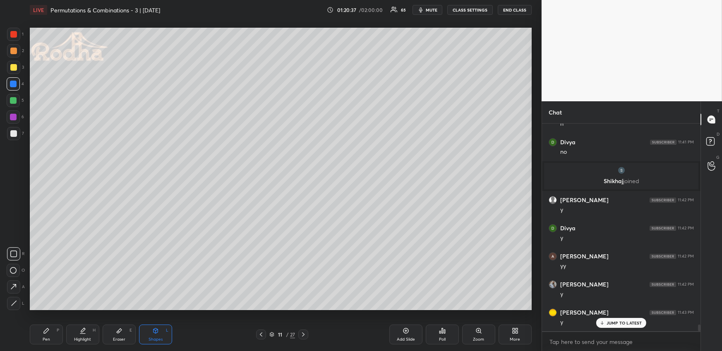
drag, startPoint x: 15, startPoint y: 302, endPoint x: 26, endPoint y: 283, distance: 22.4
click at [14, 303] on icon at bounding box center [14, 303] width 6 height 6
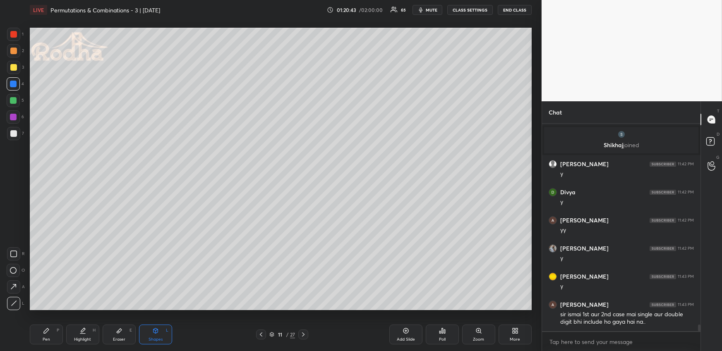
click at [258, 332] on icon at bounding box center [261, 334] width 7 height 7
click at [81, 336] on div "Highlight H" at bounding box center [82, 335] width 33 height 20
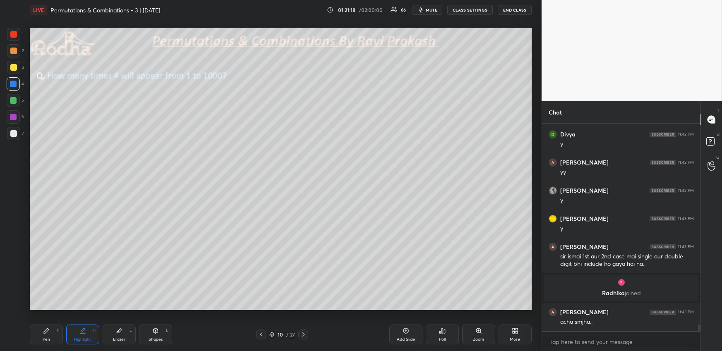
scroll to position [6454, 0]
click at [301, 335] on icon at bounding box center [303, 334] width 7 height 7
click at [53, 341] on div "Pen P" at bounding box center [46, 335] width 33 height 20
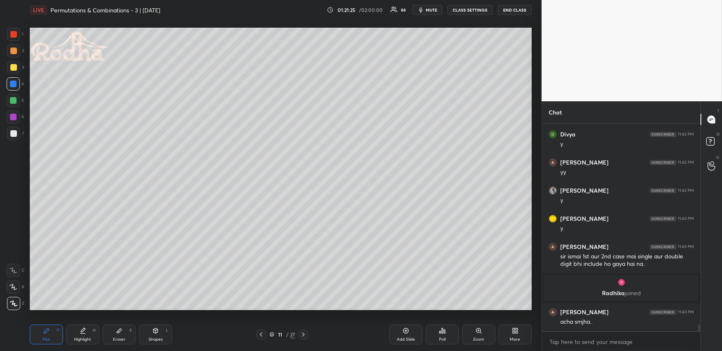
click at [16, 46] on div at bounding box center [13, 50] width 13 height 13
click at [148, 340] on div "Shapes L" at bounding box center [155, 335] width 33 height 20
drag, startPoint x: 11, startPoint y: 255, endPoint x: 23, endPoint y: 248, distance: 14.1
click at [12, 255] on icon at bounding box center [13, 254] width 7 height 7
click at [45, 342] on div "Pen P" at bounding box center [46, 335] width 33 height 20
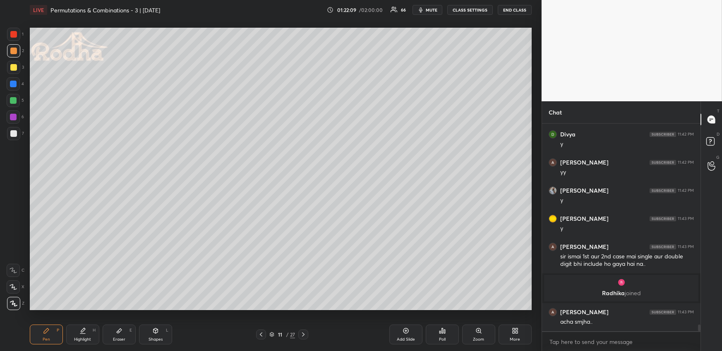
click at [11, 102] on div at bounding box center [13, 100] width 7 height 7
click at [120, 330] on icon at bounding box center [119, 330] width 7 height 7
drag, startPoint x: 56, startPoint y: 333, endPoint x: 54, endPoint y: 314, distance: 19.1
click at [54, 335] on div "Pen P" at bounding box center [46, 335] width 33 height 20
click at [14, 55] on div at bounding box center [13, 50] width 13 height 13
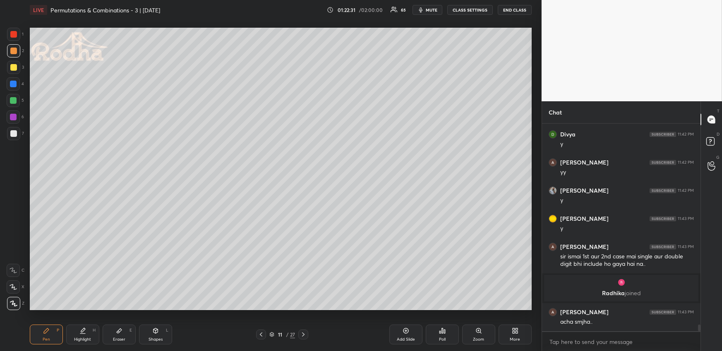
scroll to position [6482, 0]
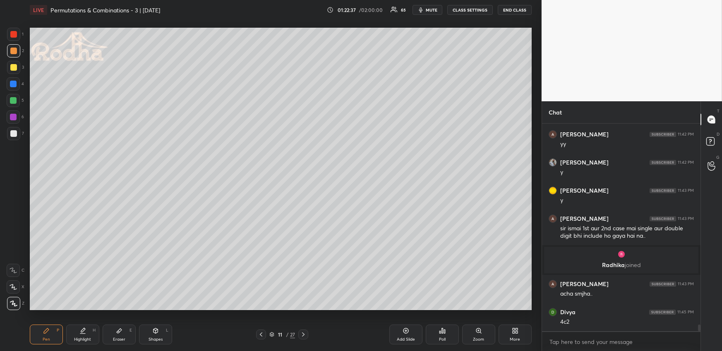
drag, startPoint x: 16, startPoint y: 101, endPoint x: 27, endPoint y: 115, distance: 17.6
click at [15, 101] on div at bounding box center [13, 100] width 7 height 7
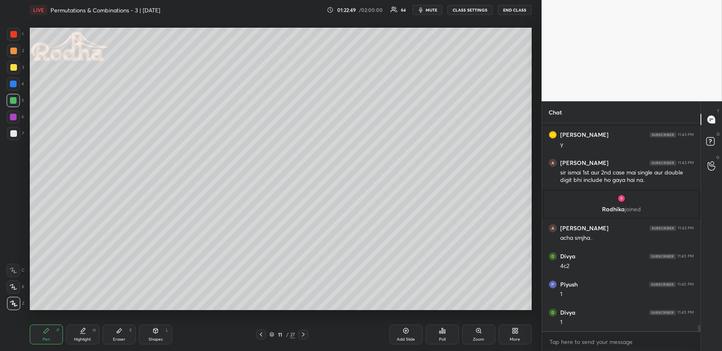
scroll to position [6594, 0]
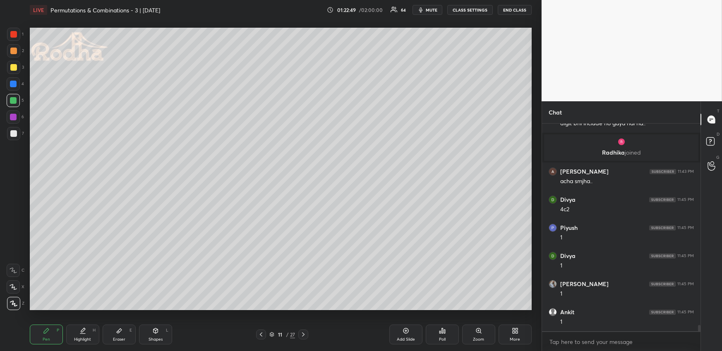
click at [13, 54] on div at bounding box center [13, 50] width 13 height 13
click at [81, 328] on icon at bounding box center [82, 330] width 7 height 7
click at [44, 330] on icon at bounding box center [46, 330] width 7 height 7
click at [81, 337] on div "Highlight H" at bounding box center [82, 335] width 33 height 20
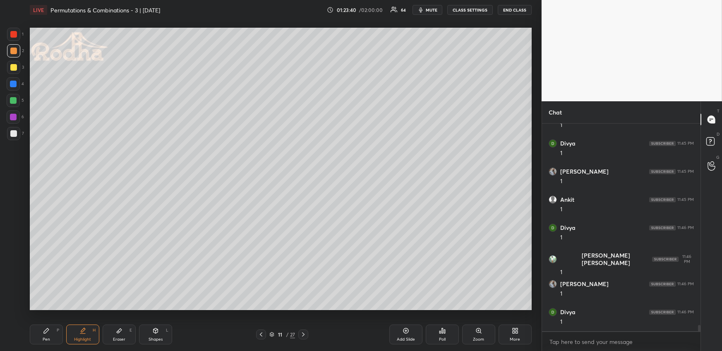
scroll to position [6735, 0]
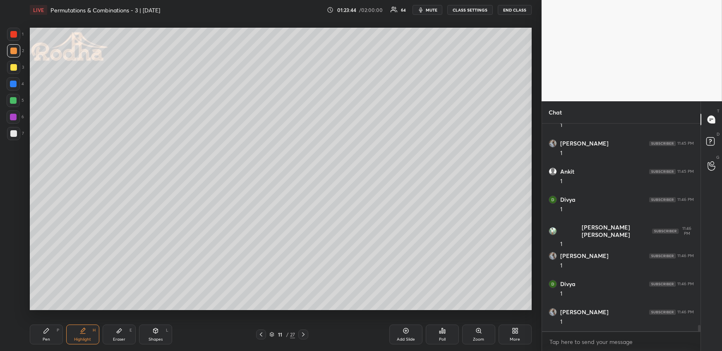
click at [304, 335] on icon at bounding box center [303, 334] width 7 height 7
click at [53, 344] on div "Pen P Highlight H Eraser E Shapes L 12 / 27 Add Slide Poll Zoom More" at bounding box center [281, 334] width 502 height 33
drag, startPoint x: 10, startPoint y: 81, endPoint x: 14, endPoint y: 97, distance: 16.6
click at [10, 81] on div at bounding box center [13, 84] width 7 height 7
drag, startPoint x: 146, startPoint y: 332, endPoint x: 144, endPoint y: 327, distance: 4.8
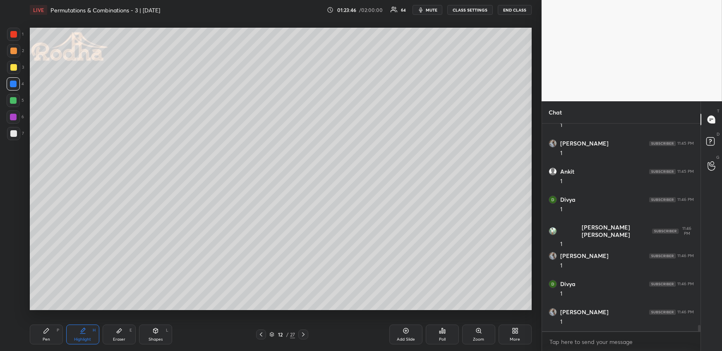
click at [146, 331] on div "Shapes L" at bounding box center [155, 335] width 33 height 20
drag, startPoint x: 14, startPoint y: 252, endPoint x: 22, endPoint y: 241, distance: 14.0
click at [14, 252] on icon at bounding box center [13, 254] width 7 height 7
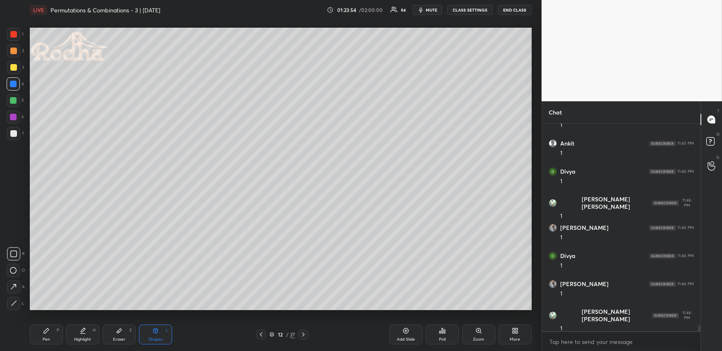
drag, startPoint x: 48, startPoint y: 336, endPoint x: 45, endPoint y: 311, distance: 24.9
click at [48, 337] on div "Pen" at bounding box center [46, 339] width 7 height 4
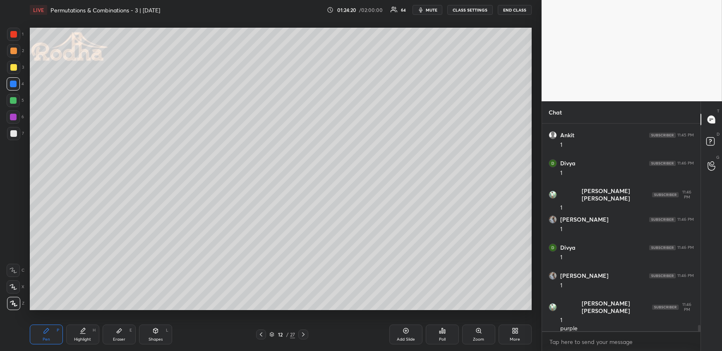
click at [74, 334] on div "Highlight H" at bounding box center [82, 335] width 33 height 20
click at [48, 334] on icon at bounding box center [46, 330] width 7 height 7
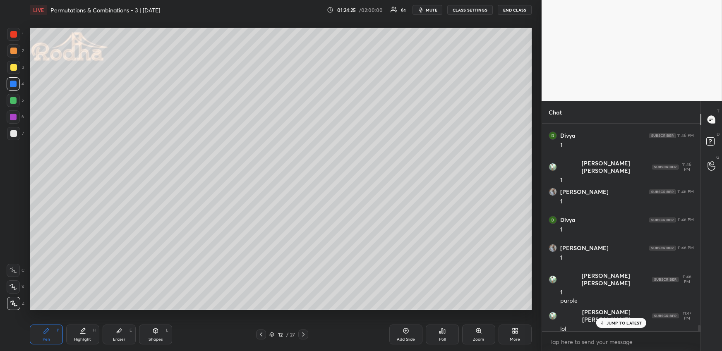
drag, startPoint x: 17, startPoint y: 96, endPoint x: 16, endPoint y: 102, distance: 5.8
click at [17, 97] on div at bounding box center [13, 100] width 13 height 13
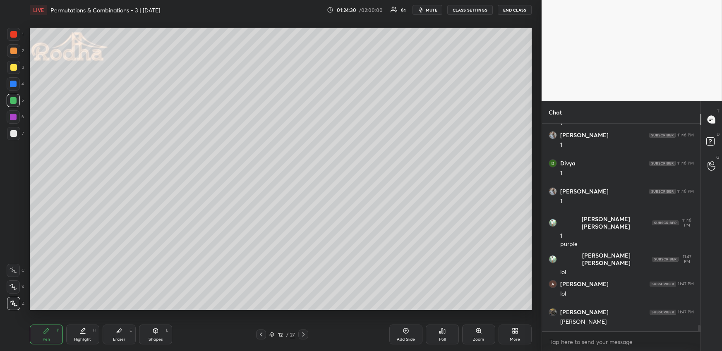
scroll to position [6884, 0]
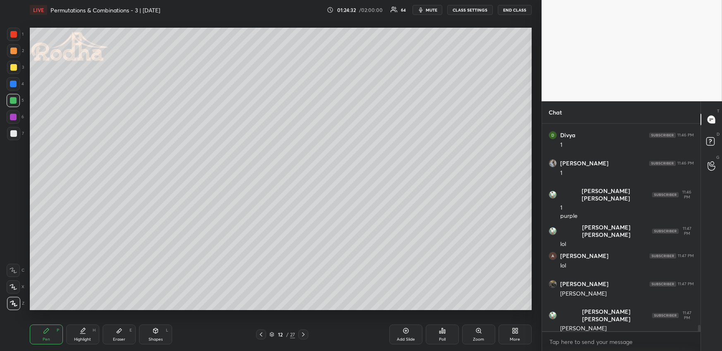
click at [81, 332] on icon at bounding box center [83, 330] width 4 height 4
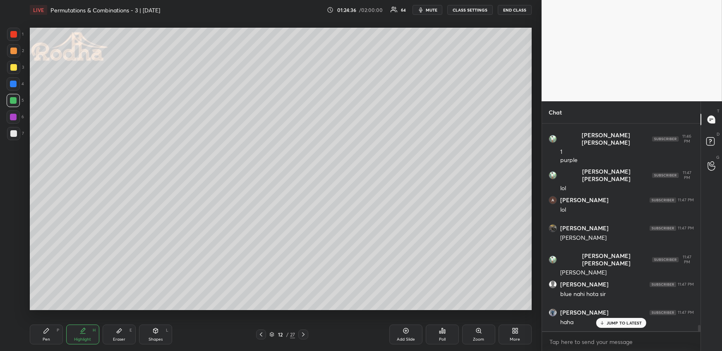
scroll to position [6968, 0]
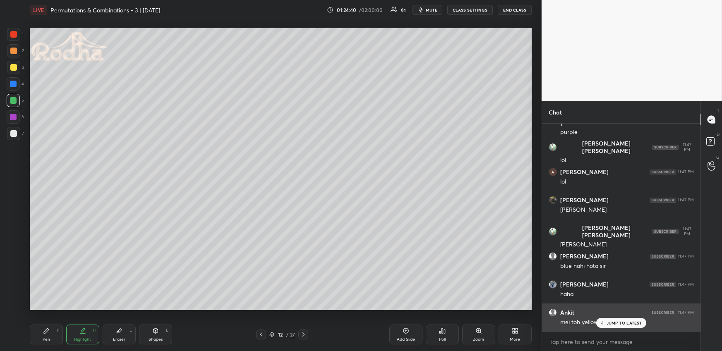
click at [612, 323] on p "JUMP TO LATEST" at bounding box center [624, 322] width 36 height 5
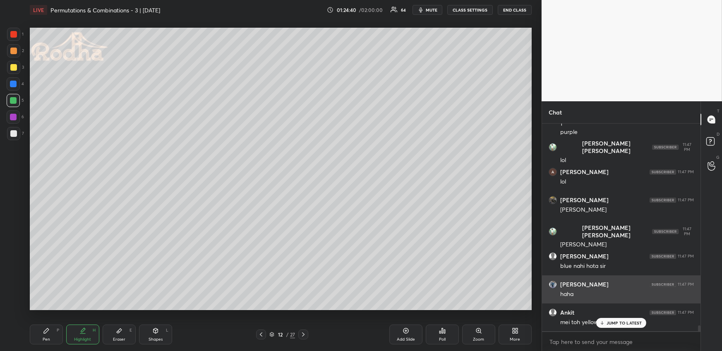
scroll to position [6997, 0]
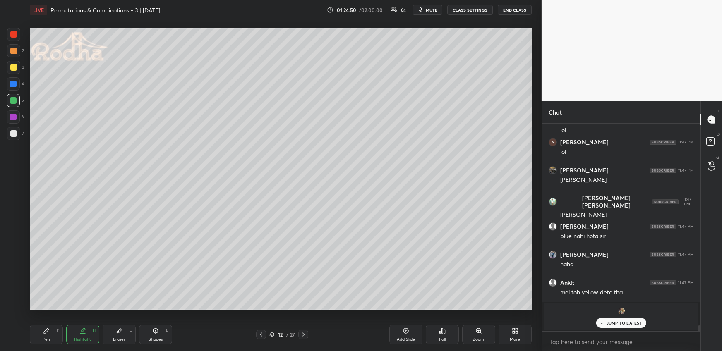
click at [48, 325] on div "Pen P Highlight H Eraser E Shapes L 12 / 27 Add Slide Poll Zoom More" at bounding box center [281, 334] width 502 height 33
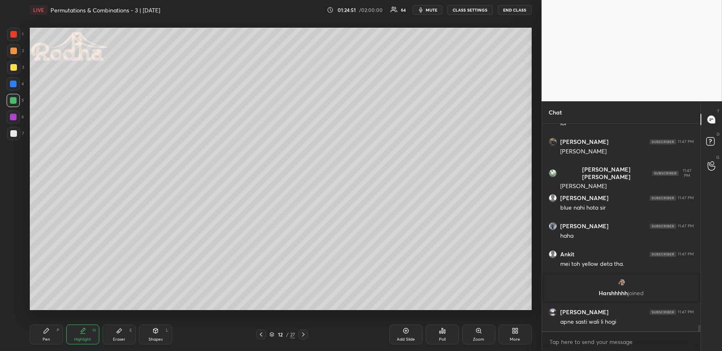
scroll to position [6849, 0]
click at [53, 333] on div "Pen P" at bounding box center [46, 335] width 33 height 20
click at [14, 51] on div at bounding box center [13, 51] width 7 height 7
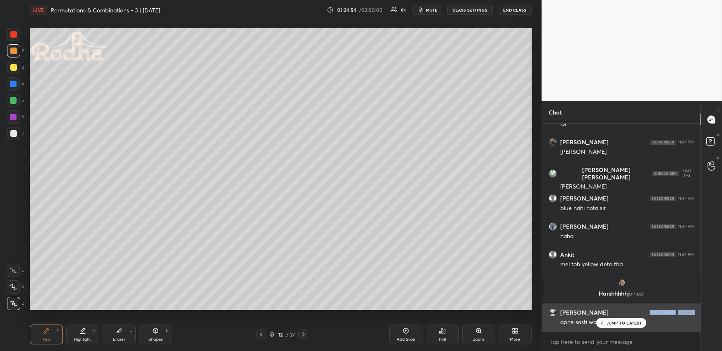
click at [602, 318] on div "Divya 11:45 PM 1 [PERSON_NAME] 11:45 PM 1 Ankit 11:45 PM 1 Divya 11:46 PM 1 [PE…" at bounding box center [621, 228] width 158 height 208
drag, startPoint x: 608, startPoint y: 324, endPoint x: 601, endPoint y: 321, distance: 7.6
click at [608, 325] on p "JUMP TO LATEST" at bounding box center [624, 322] width 36 height 5
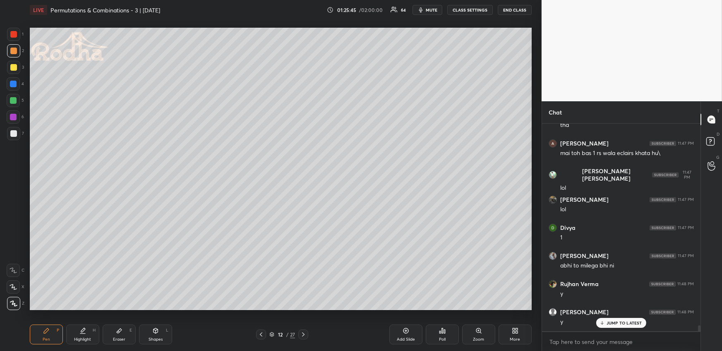
scroll to position [7109, 0]
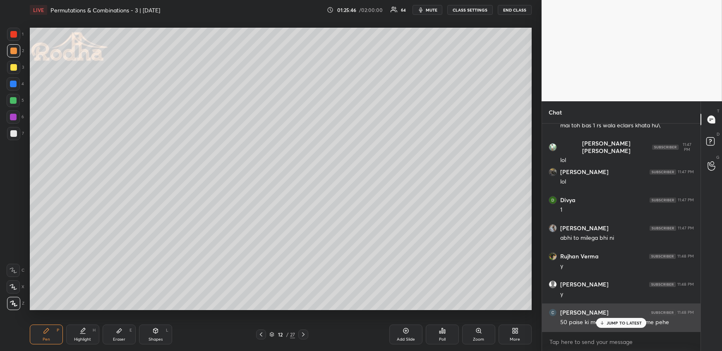
click at [615, 325] on p "JUMP TO LATEST" at bounding box center [624, 322] width 36 height 5
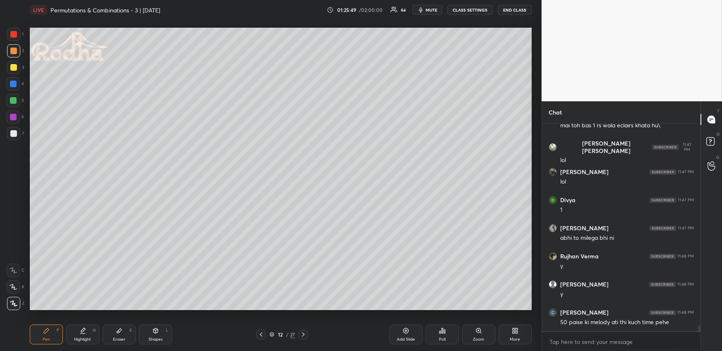
click at [305, 330] on div at bounding box center [303, 335] width 10 height 10
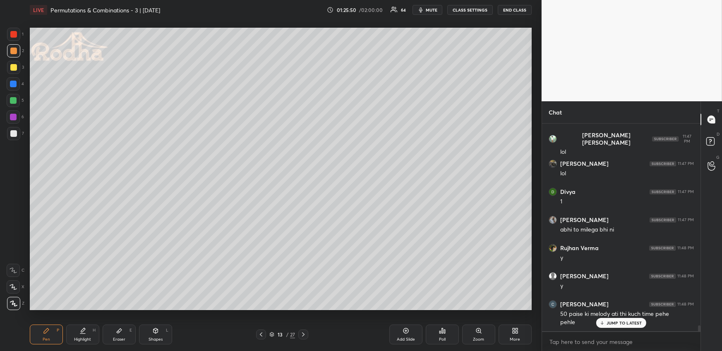
click at [41, 340] on div "Pen P" at bounding box center [46, 335] width 33 height 20
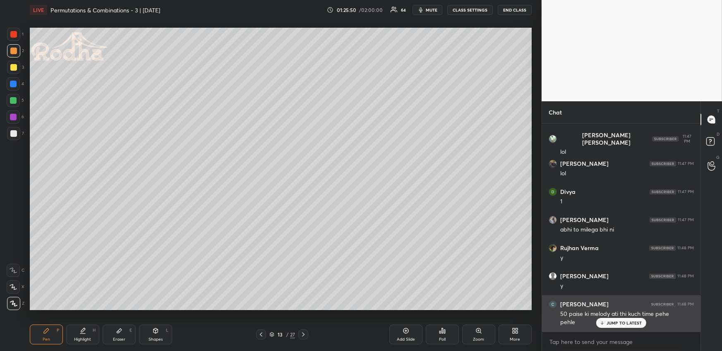
click at [611, 321] on p "JUMP TO LATEST" at bounding box center [624, 322] width 36 height 5
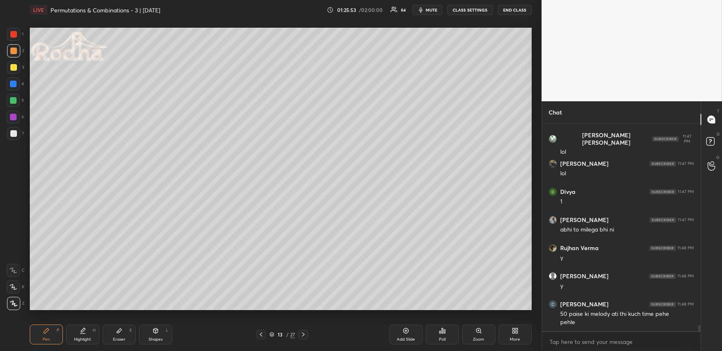
click at [48, 330] on icon at bounding box center [46, 330] width 7 height 7
click at [17, 83] on div at bounding box center [13, 83] width 13 height 13
click at [262, 334] on icon at bounding box center [261, 334] width 7 height 7
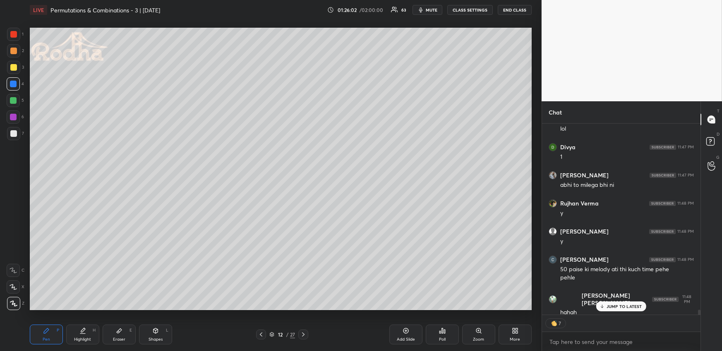
click at [303, 332] on icon at bounding box center [303, 334] width 7 height 7
click at [53, 339] on div "Pen P" at bounding box center [46, 335] width 33 height 20
click at [14, 100] on div at bounding box center [13, 100] width 7 height 7
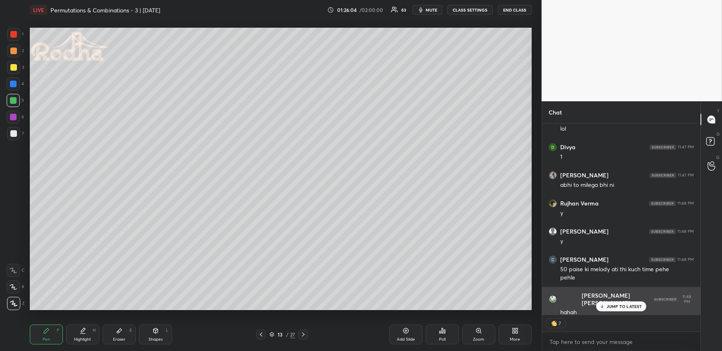
click at [616, 304] on p "JUMP TO LATEST" at bounding box center [624, 306] width 36 height 5
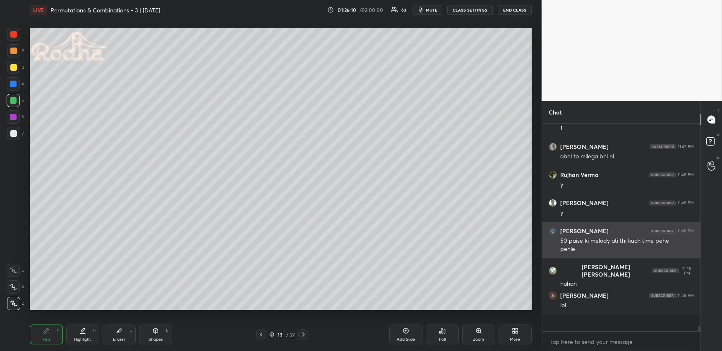
scroll to position [7174, 0]
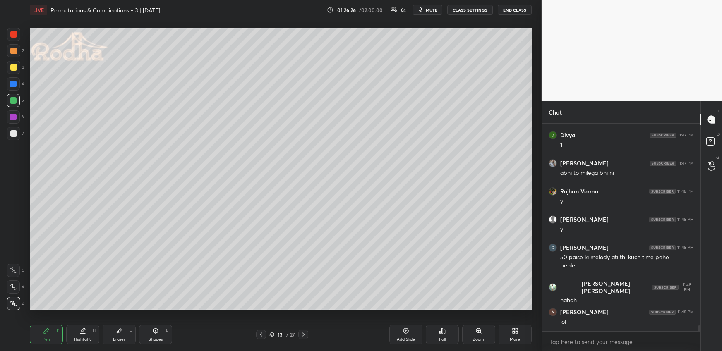
click at [18, 69] on div at bounding box center [13, 67] width 13 height 13
drag, startPoint x: 83, startPoint y: 337, endPoint x: 79, endPoint y: 325, distance: 12.3
click at [83, 337] on div "Highlight" at bounding box center [82, 339] width 17 height 4
click at [54, 334] on div "Pen P" at bounding box center [46, 335] width 33 height 20
click at [14, 87] on div at bounding box center [13, 84] width 7 height 7
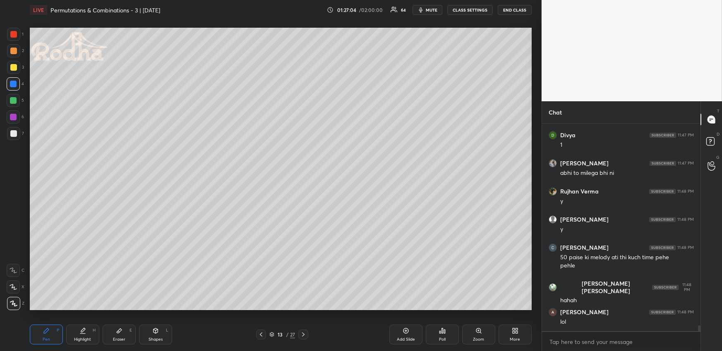
click at [15, 51] on div at bounding box center [13, 51] width 7 height 7
click at [12, 135] on div at bounding box center [13, 133] width 7 height 7
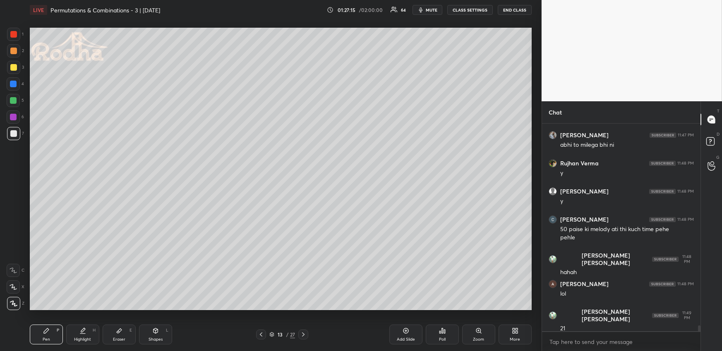
click at [13, 98] on div at bounding box center [13, 100] width 7 height 7
drag, startPoint x: 81, startPoint y: 332, endPoint x: 79, endPoint y: 317, distance: 15.4
click at [81, 332] on icon at bounding box center [82, 330] width 7 height 7
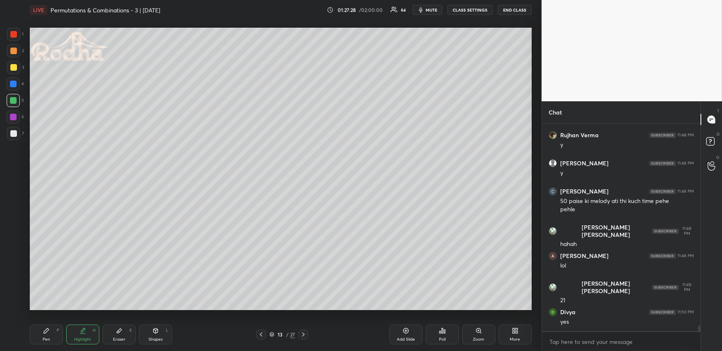
click at [47, 333] on icon at bounding box center [46, 330] width 7 height 7
click at [13, 49] on div at bounding box center [13, 51] width 7 height 7
click at [81, 335] on div "Highlight H" at bounding box center [82, 335] width 33 height 20
click at [42, 342] on div "Pen P" at bounding box center [46, 335] width 33 height 20
click at [13, 66] on div at bounding box center [13, 67] width 7 height 7
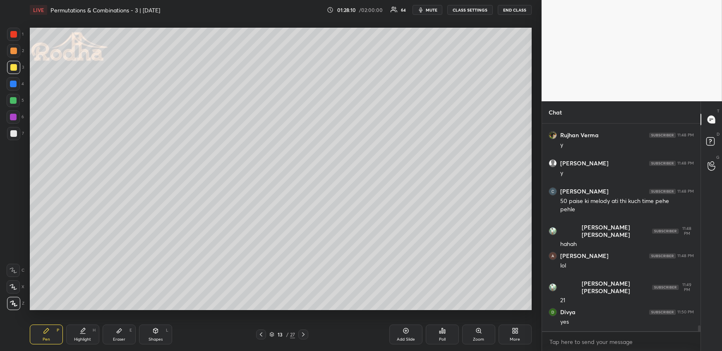
click at [15, 82] on div at bounding box center [13, 84] width 7 height 7
click at [84, 332] on icon at bounding box center [82, 330] width 7 height 7
click at [43, 332] on div "Pen P" at bounding box center [46, 335] width 33 height 20
click at [13, 32] on div at bounding box center [13, 34] width 7 height 7
click at [79, 335] on div "Highlight H" at bounding box center [82, 335] width 33 height 20
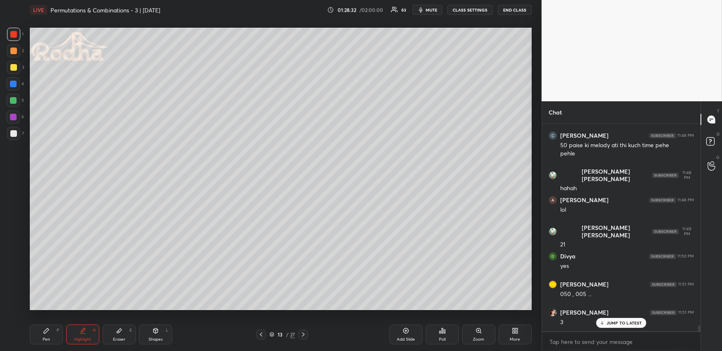
scroll to position [7315, 0]
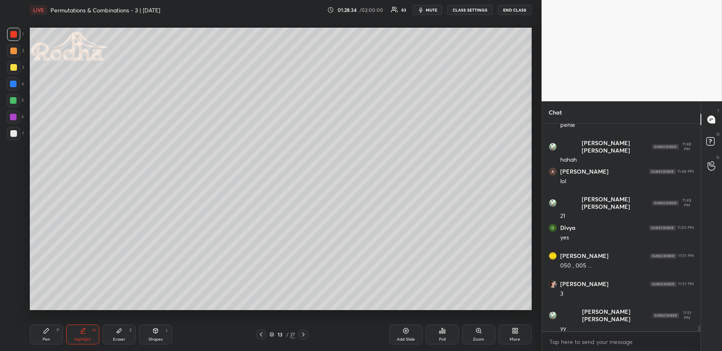
drag, startPoint x: 53, startPoint y: 328, endPoint x: 51, endPoint y: 313, distance: 15.0
click at [51, 329] on div "Pen P" at bounding box center [46, 335] width 33 height 20
click at [14, 51] on div at bounding box center [13, 51] width 7 height 7
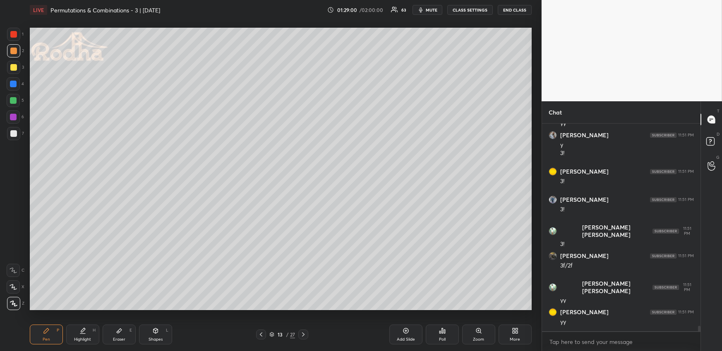
scroll to position [7547, 0]
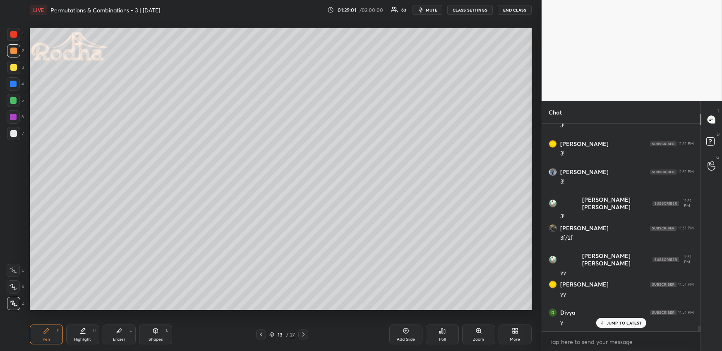
click at [84, 327] on div "Highlight H" at bounding box center [82, 335] width 33 height 20
click at [260, 331] on div "Pen P Highlight H Eraser E Shapes L 13 / 27 Add Slide Poll Zoom More" at bounding box center [281, 334] width 502 height 33
click at [261, 336] on icon at bounding box center [261, 334] width 7 height 7
click at [258, 335] on div at bounding box center [261, 335] width 10 height 10
click at [303, 331] on icon at bounding box center [303, 334] width 7 height 7
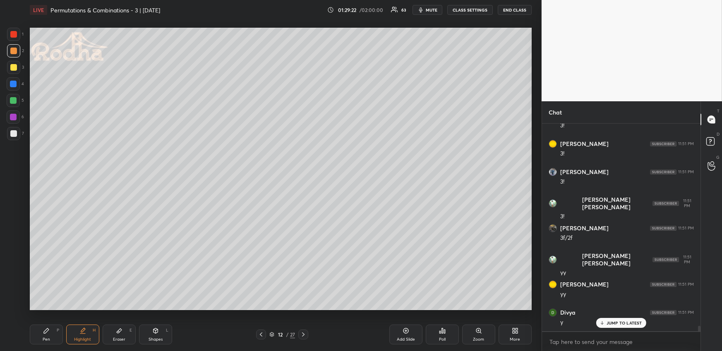
click at [303, 334] on icon at bounding box center [303, 334] width 2 height 4
click at [53, 332] on div "Pen P" at bounding box center [46, 335] width 33 height 20
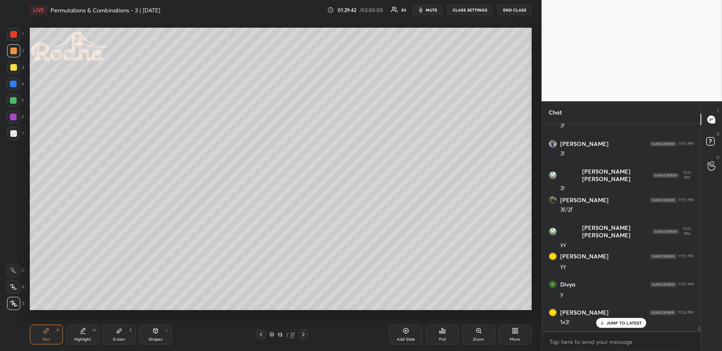
drag, startPoint x: 92, startPoint y: 334, endPoint x: 92, endPoint y: 319, distance: 15.3
click at [91, 335] on div "Highlight H" at bounding box center [82, 335] width 33 height 20
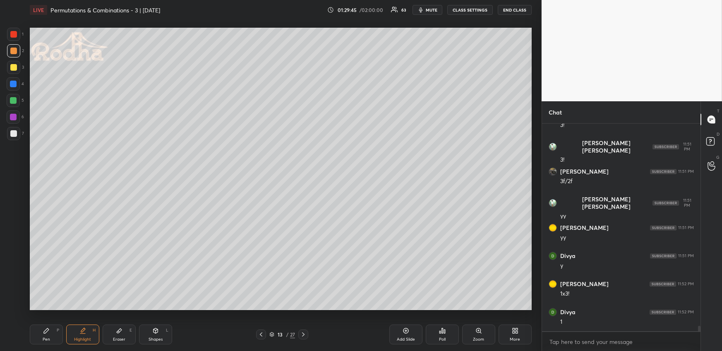
click at [56, 331] on div "Pen P" at bounding box center [46, 335] width 33 height 20
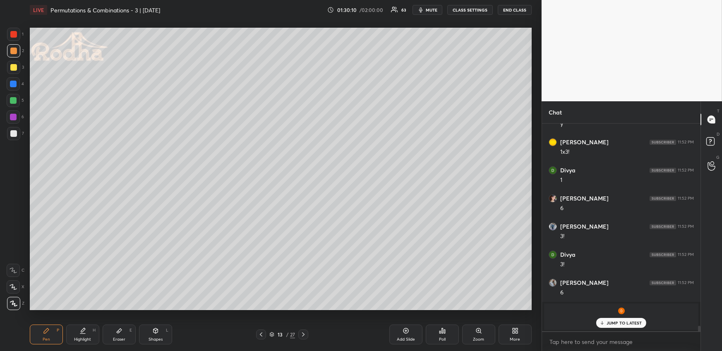
scroll to position [7774, 0]
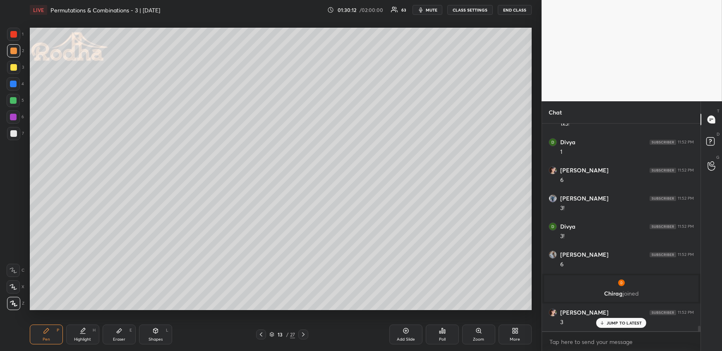
drag, startPoint x: 72, startPoint y: 333, endPoint x: 77, endPoint y: 326, distance: 8.9
click at [72, 334] on div "Highlight H" at bounding box center [82, 335] width 33 height 20
click at [48, 332] on icon at bounding box center [46, 330] width 7 height 7
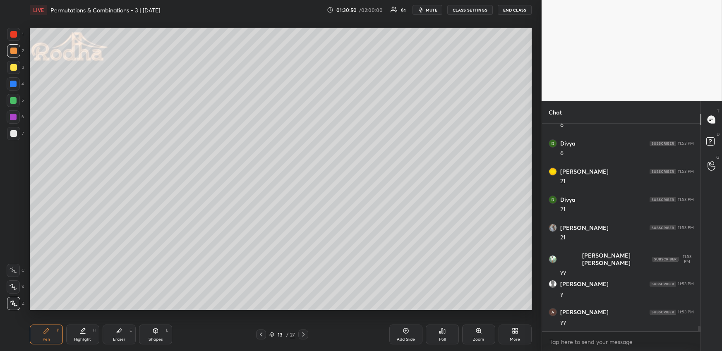
scroll to position [8140, 0]
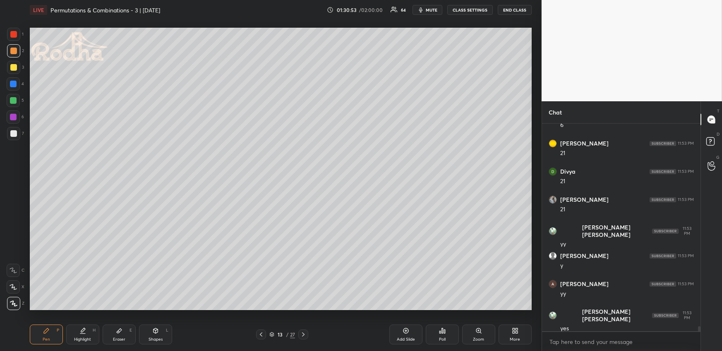
click at [13, 67] on div at bounding box center [13, 67] width 7 height 7
drag, startPoint x: 16, startPoint y: 84, endPoint x: 10, endPoint y: 91, distance: 10.3
click at [17, 84] on div at bounding box center [13, 83] width 13 height 13
click at [80, 332] on icon at bounding box center [82, 330] width 7 height 7
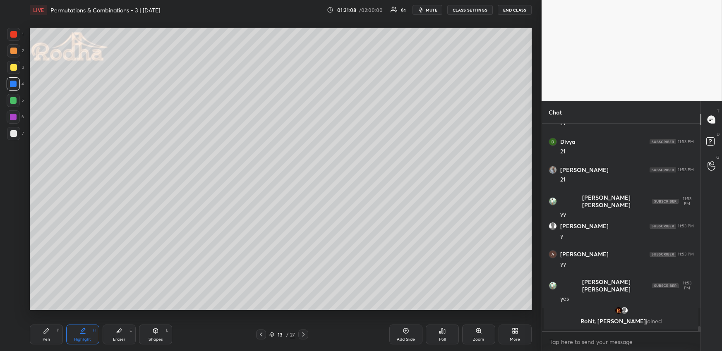
drag, startPoint x: 43, startPoint y: 338, endPoint x: 68, endPoint y: 317, distance: 32.9
click at [42, 337] on div "Pen P" at bounding box center [46, 335] width 33 height 20
drag, startPoint x: 94, startPoint y: 337, endPoint x: 103, endPoint y: 336, distance: 8.8
click at [93, 337] on div "Highlight H" at bounding box center [82, 335] width 33 height 20
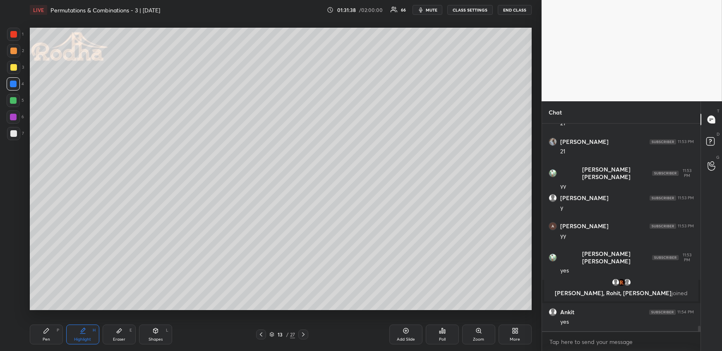
click at [81, 337] on div "Highlight" at bounding box center [82, 339] width 17 height 4
click at [305, 332] on icon at bounding box center [303, 334] width 7 height 7
click at [48, 337] on div "Pen" at bounding box center [46, 339] width 7 height 4
drag, startPoint x: 17, startPoint y: 100, endPoint x: 29, endPoint y: 93, distance: 14.1
click at [17, 100] on div at bounding box center [13, 100] width 13 height 13
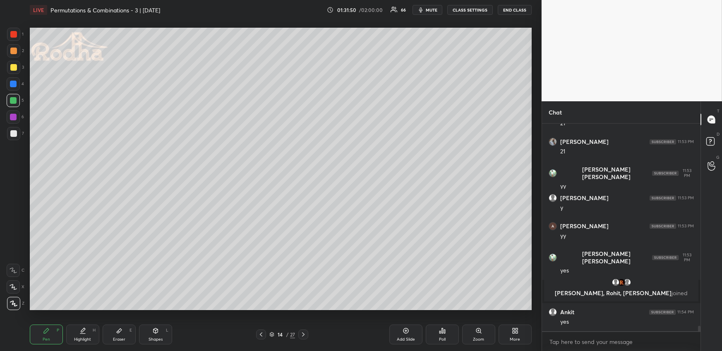
scroll to position [7851, 0]
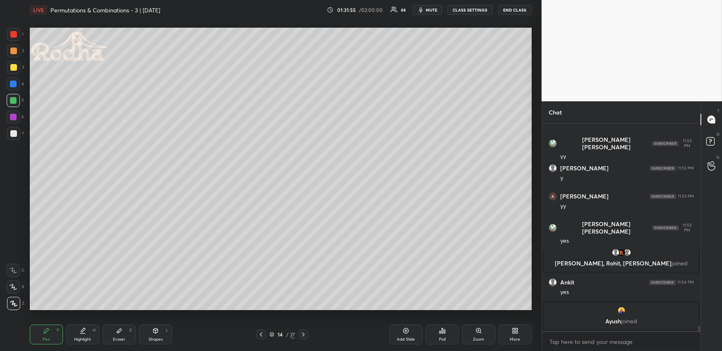
click at [16, 32] on div at bounding box center [13, 34] width 7 height 7
click at [14, 66] on div at bounding box center [13, 67] width 7 height 7
drag, startPoint x: 12, startPoint y: 102, endPoint x: 17, endPoint y: 100, distance: 4.6
click at [13, 103] on div at bounding box center [13, 100] width 7 height 7
click at [12, 134] on div at bounding box center [13, 133] width 7 height 7
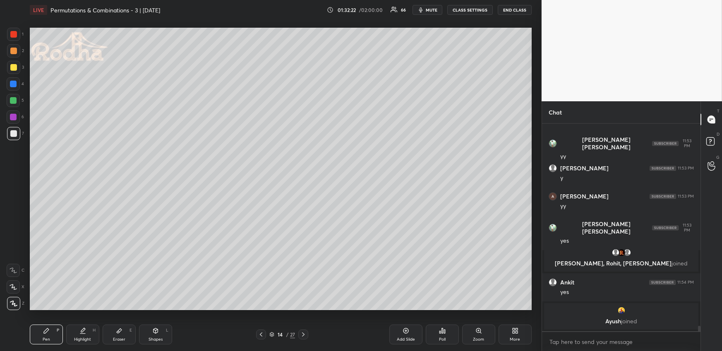
click at [14, 66] on div at bounding box center [13, 67] width 7 height 7
click at [15, 99] on div at bounding box center [13, 100] width 7 height 7
click at [13, 63] on div at bounding box center [13, 67] width 13 height 13
click at [14, 34] on div at bounding box center [13, 34] width 7 height 7
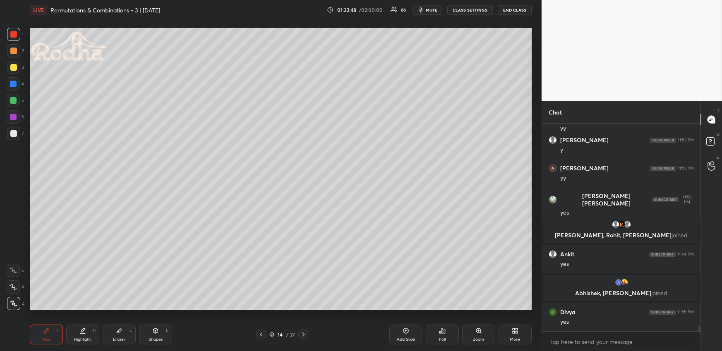
click at [13, 99] on div at bounding box center [13, 100] width 7 height 7
drag, startPoint x: 86, startPoint y: 332, endPoint x: 85, endPoint y: 311, distance: 21.5
click at [86, 333] on div "Highlight H" at bounding box center [82, 335] width 33 height 20
click at [54, 329] on div "Pen P" at bounding box center [46, 335] width 33 height 20
click at [14, 68] on div at bounding box center [13, 67] width 7 height 7
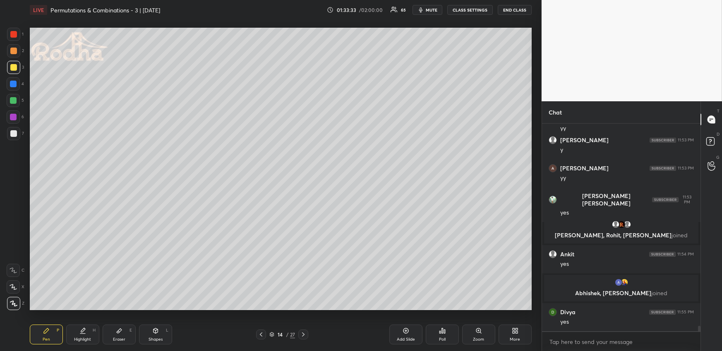
drag, startPoint x: 7, startPoint y: 36, endPoint x: 11, endPoint y: 49, distance: 13.2
click at [8, 37] on div at bounding box center [13, 34] width 13 height 13
click at [12, 97] on div at bounding box center [13, 100] width 13 height 13
drag, startPoint x: 52, startPoint y: 330, endPoint x: 65, endPoint y: 315, distance: 20.0
click at [52, 330] on div "Pen P" at bounding box center [46, 335] width 33 height 20
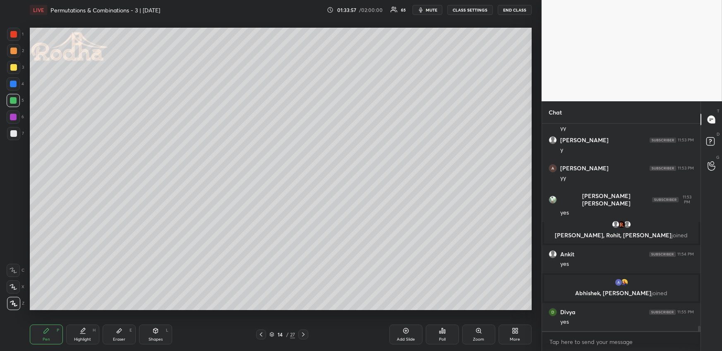
scroll to position [7893, 0]
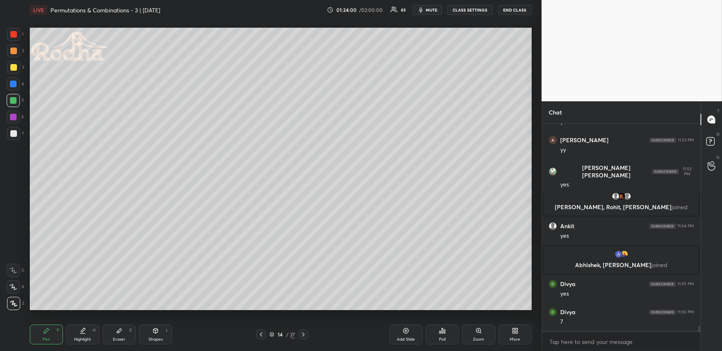
drag, startPoint x: 80, startPoint y: 339, endPoint x: 86, endPoint y: 318, distance: 21.7
click at [79, 339] on div "Highlight" at bounding box center [82, 339] width 17 height 4
click at [83, 330] on icon at bounding box center [83, 330] width 4 height 4
click at [53, 340] on div "Pen P" at bounding box center [46, 335] width 33 height 20
click at [85, 332] on div "Highlight H" at bounding box center [82, 335] width 33 height 20
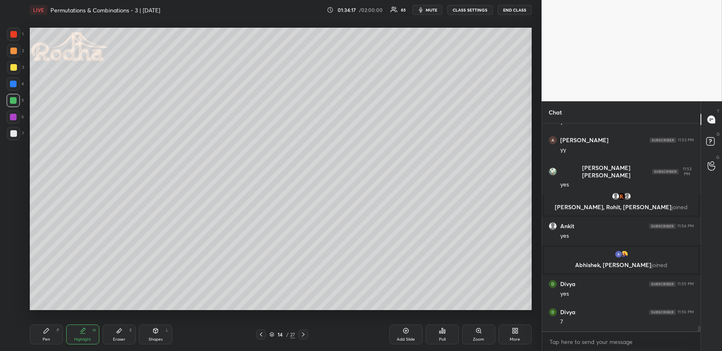
drag, startPoint x: 36, startPoint y: 335, endPoint x: 43, endPoint y: 332, distance: 7.5
click at [38, 335] on div "Pen P" at bounding box center [46, 335] width 33 height 20
click at [260, 335] on icon at bounding box center [261, 334] width 7 height 7
click at [302, 334] on icon at bounding box center [303, 334] width 7 height 7
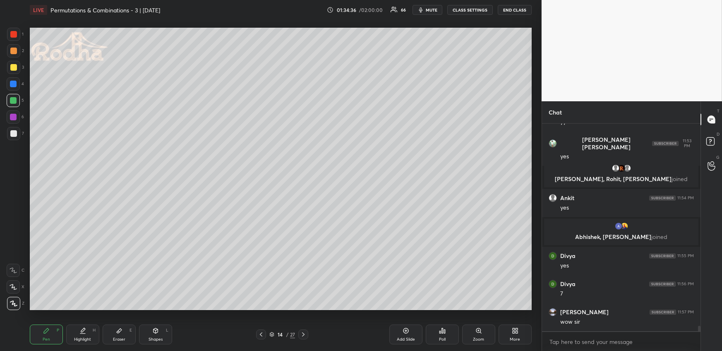
scroll to position [7948, 0]
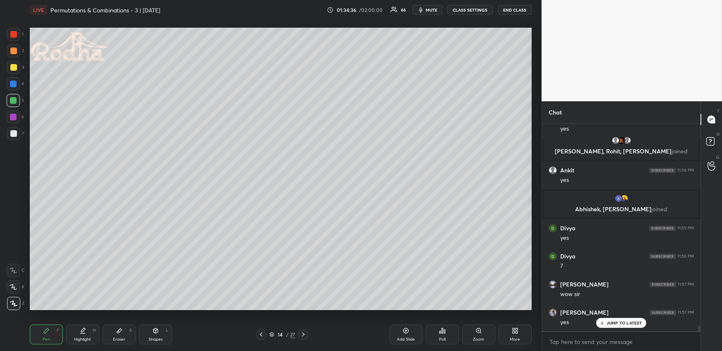
click at [12, 138] on div at bounding box center [13, 133] width 13 height 13
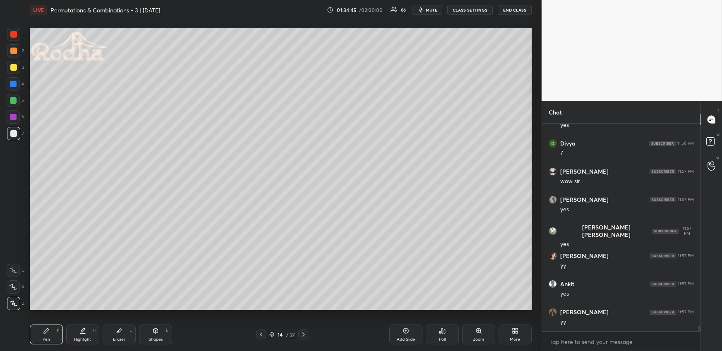
scroll to position [8089, 0]
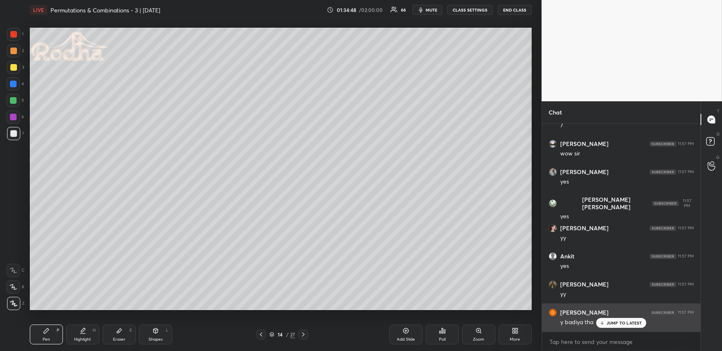
click at [620, 320] on div "JUMP TO LATEST" at bounding box center [621, 323] width 50 height 10
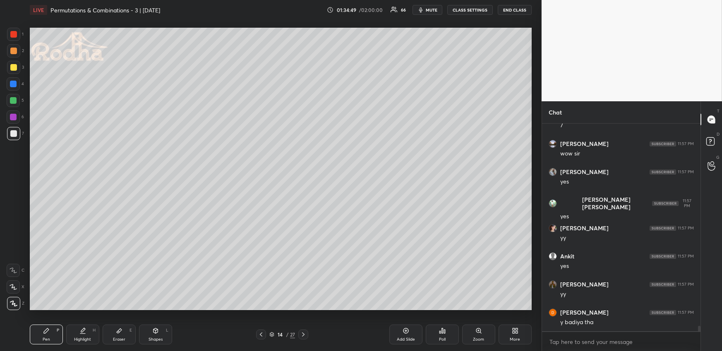
drag, startPoint x: 86, startPoint y: 337, endPoint x: 84, endPoint y: 316, distance: 20.4
click at [85, 337] on div "Highlight" at bounding box center [82, 339] width 17 height 4
click at [37, 331] on div "Pen P" at bounding box center [46, 335] width 33 height 20
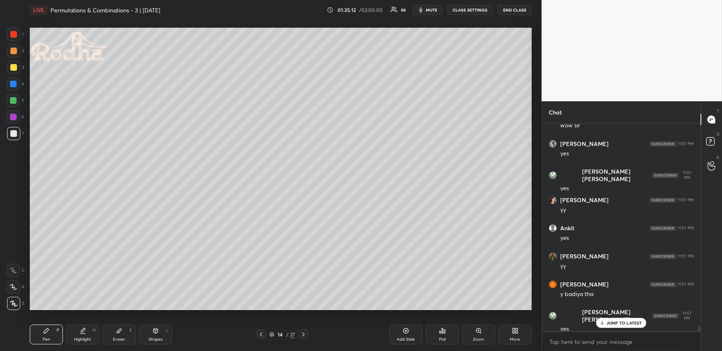
click at [89, 337] on div "Highlight H" at bounding box center [82, 335] width 33 height 20
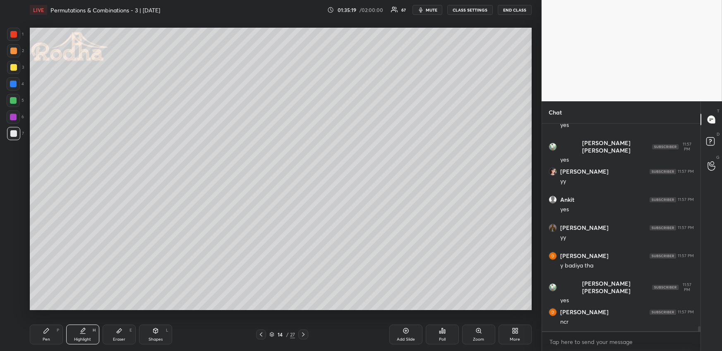
drag, startPoint x: 51, startPoint y: 330, endPoint x: 53, endPoint y: 326, distance: 4.5
click at [50, 330] on div "Pen P" at bounding box center [46, 335] width 33 height 20
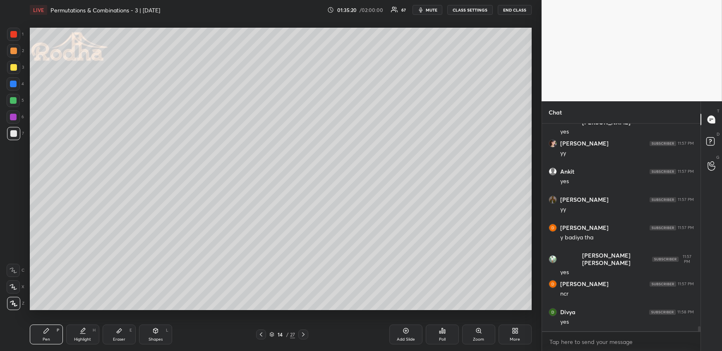
click at [15, 87] on div at bounding box center [13, 83] width 13 height 13
drag, startPoint x: 122, startPoint y: 335, endPoint x: 155, endPoint y: 315, distance: 38.2
click at [124, 333] on div "Eraser E" at bounding box center [119, 335] width 33 height 20
drag, startPoint x: 47, startPoint y: 330, endPoint x: 67, endPoint y: 321, distance: 22.4
click at [47, 330] on icon at bounding box center [46, 330] width 5 height 5
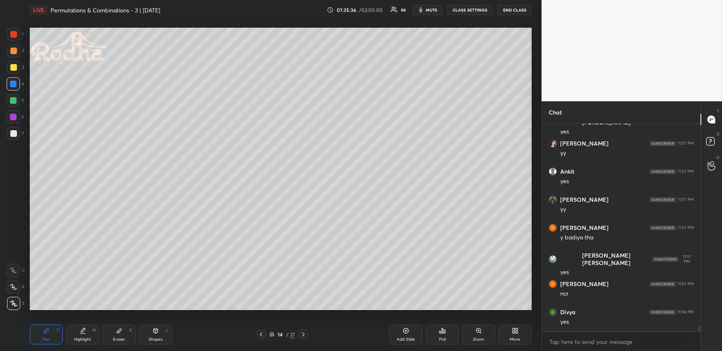
drag, startPoint x: 10, startPoint y: 35, endPoint x: 8, endPoint y: 42, distance: 7.1
click at [10, 35] on div at bounding box center [13, 34] width 13 height 13
click at [14, 81] on div at bounding box center [13, 84] width 7 height 7
click at [82, 335] on div "Highlight H" at bounding box center [82, 335] width 33 height 20
drag, startPoint x: 51, startPoint y: 339, endPoint x: 68, endPoint y: 312, distance: 32.5
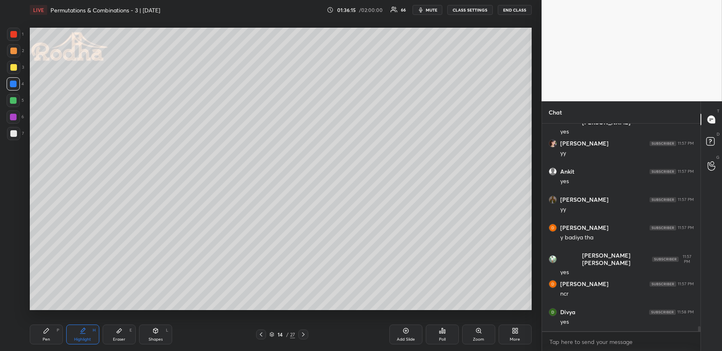
click at [50, 339] on div "Pen P" at bounding box center [46, 335] width 33 height 20
click at [16, 51] on div at bounding box center [13, 50] width 13 height 13
click at [265, 335] on div at bounding box center [261, 335] width 10 height 10
drag, startPoint x: 83, startPoint y: 338, endPoint x: 93, endPoint y: 316, distance: 23.9
click at [83, 338] on div "Highlight" at bounding box center [82, 339] width 17 height 4
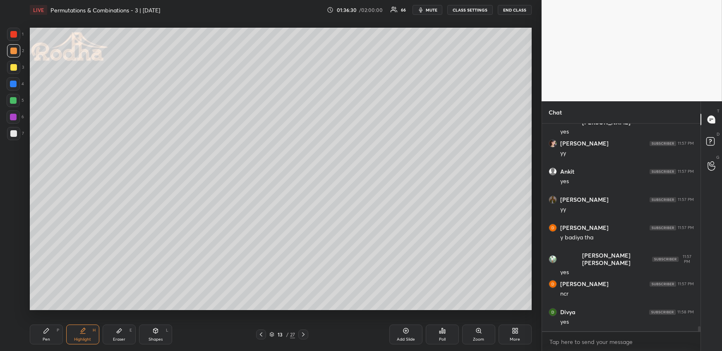
scroll to position [8202, 0]
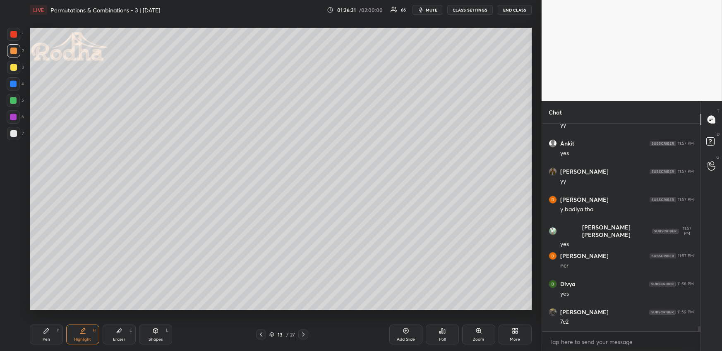
click at [301, 338] on div at bounding box center [303, 335] width 10 height 10
click at [124, 332] on div "Eraser E" at bounding box center [119, 335] width 33 height 20
click at [36, 338] on div "Pen P" at bounding box center [46, 335] width 33 height 20
click at [89, 329] on div "Highlight H" at bounding box center [82, 335] width 33 height 20
drag, startPoint x: 53, startPoint y: 334, endPoint x: 54, endPoint y: 315, distance: 18.2
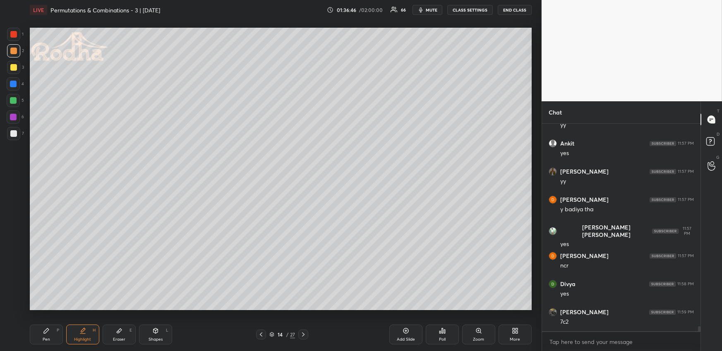
click at [53, 334] on div "Pen P" at bounding box center [46, 335] width 33 height 20
click at [12, 36] on div at bounding box center [13, 34] width 7 height 7
click at [87, 329] on div "Highlight H" at bounding box center [82, 335] width 33 height 20
click at [53, 334] on div "Pen P" at bounding box center [46, 335] width 33 height 20
click at [12, 84] on div at bounding box center [13, 84] width 7 height 7
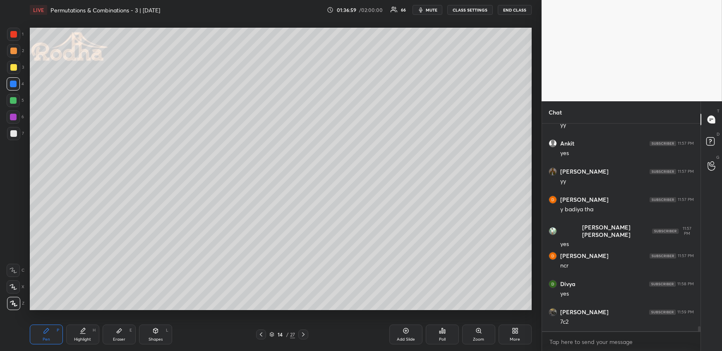
drag, startPoint x: 82, startPoint y: 338, endPoint x: 92, endPoint y: 310, distance: 29.4
click at [82, 337] on div "Highlight" at bounding box center [82, 339] width 17 height 4
click at [53, 330] on div "Pen P" at bounding box center [46, 335] width 33 height 20
click at [71, 337] on div "Highlight H" at bounding box center [82, 335] width 33 height 20
click at [55, 339] on div "Pen P" at bounding box center [46, 335] width 33 height 20
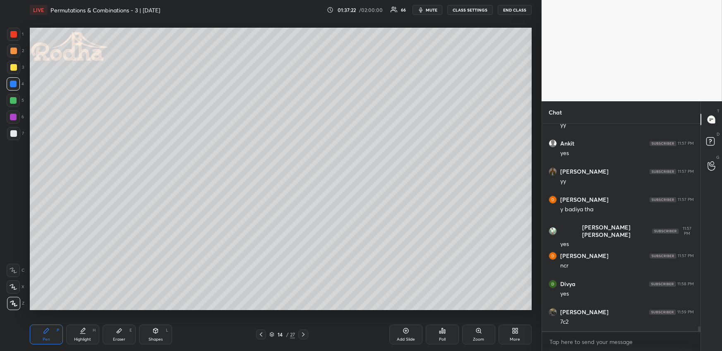
click at [13, 50] on div at bounding box center [13, 51] width 7 height 7
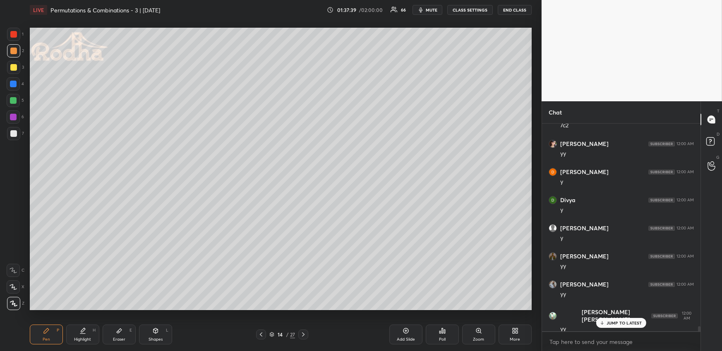
scroll to position [8427, 0]
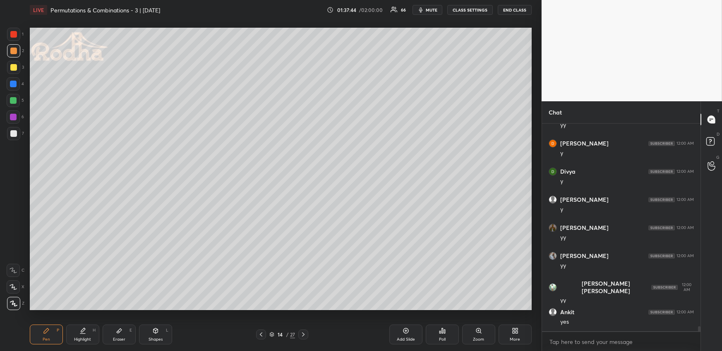
click at [304, 332] on icon at bounding box center [303, 334] width 7 height 7
click at [43, 334] on div "Pen P" at bounding box center [46, 335] width 33 height 20
click at [18, 100] on div at bounding box center [13, 100] width 13 height 13
click at [16, 50] on div at bounding box center [13, 51] width 7 height 7
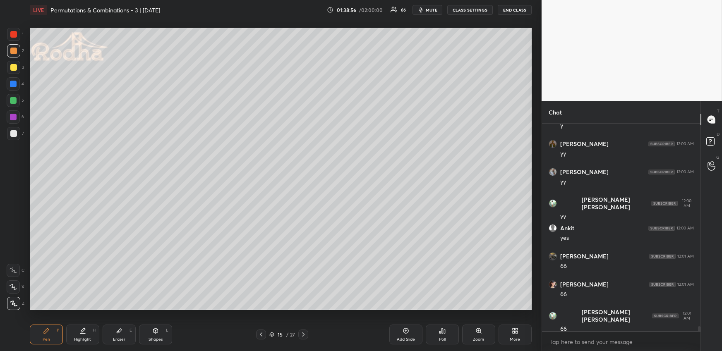
scroll to position [8539, 0]
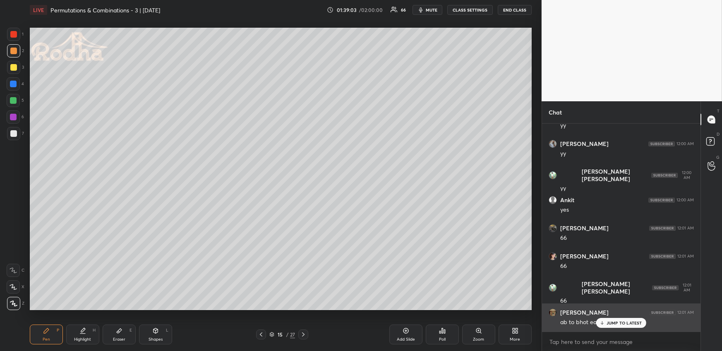
drag, startPoint x: 600, startPoint y: 323, endPoint x: 597, endPoint y: 319, distance: 4.8
click at [600, 324] on icon at bounding box center [601, 322] width 5 height 5
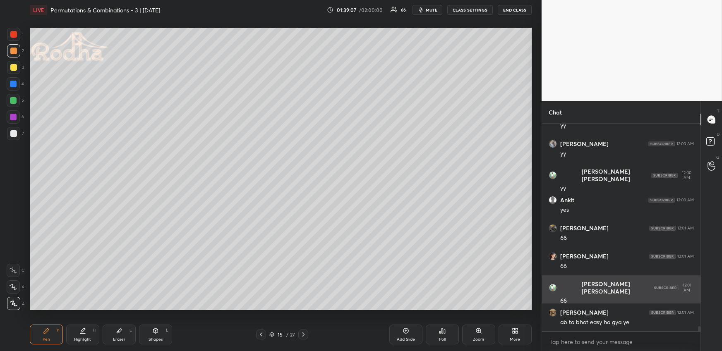
scroll to position [8567, 0]
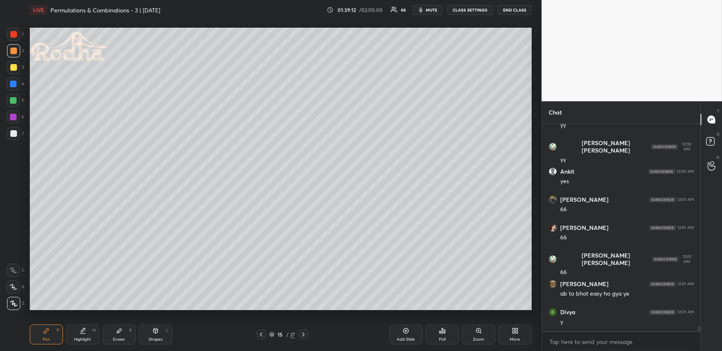
drag, startPoint x: 16, startPoint y: 102, endPoint x: 26, endPoint y: 105, distance: 11.0
click at [15, 102] on div at bounding box center [13, 100] width 7 height 7
click at [13, 131] on div at bounding box center [13, 133] width 7 height 7
click at [261, 335] on icon at bounding box center [261, 334] width 7 height 7
click at [263, 336] on icon at bounding box center [261, 334] width 7 height 7
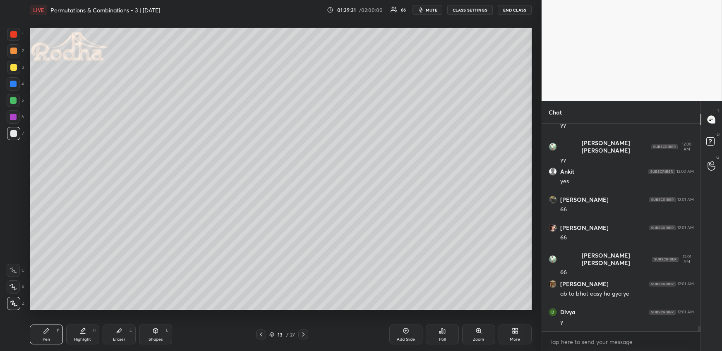
click at [79, 332] on icon at bounding box center [82, 330] width 7 height 7
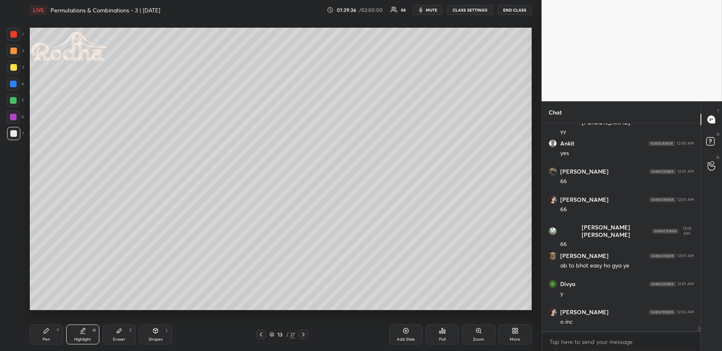
click at [306, 336] on div at bounding box center [303, 335] width 10 height 10
click at [306, 334] on icon at bounding box center [303, 334] width 7 height 7
click at [48, 330] on div "Pen P" at bounding box center [46, 335] width 33 height 20
drag, startPoint x: 152, startPoint y: 329, endPoint x: 157, endPoint y: 320, distance: 10.0
click at [152, 330] on icon at bounding box center [155, 330] width 7 height 7
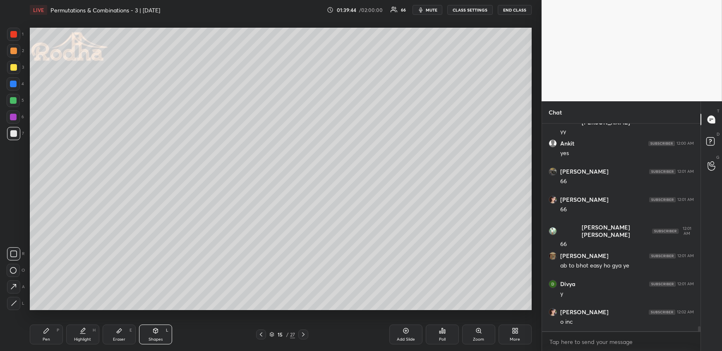
click at [14, 251] on icon at bounding box center [13, 254] width 7 height 7
click at [72, 335] on div "Highlight H" at bounding box center [82, 335] width 33 height 20
drag, startPoint x: 261, startPoint y: 335, endPoint x: 258, endPoint y: 318, distance: 17.6
click at [262, 335] on icon at bounding box center [261, 334] width 7 height 7
click at [307, 336] on div at bounding box center [303, 335] width 10 height 10
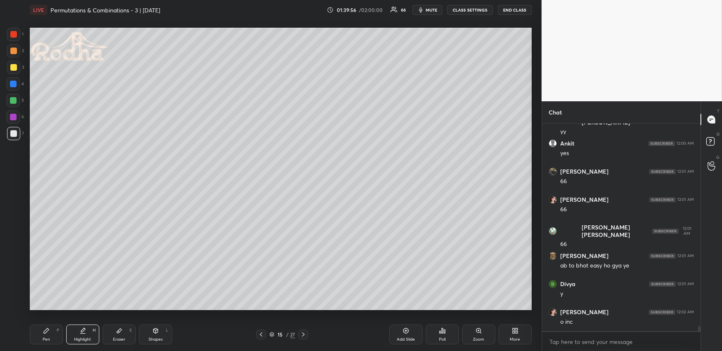
drag, startPoint x: 43, startPoint y: 331, endPoint x: 43, endPoint y: 327, distance: 4.6
click at [43, 331] on icon at bounding box center [46, 330] width 7 height 7
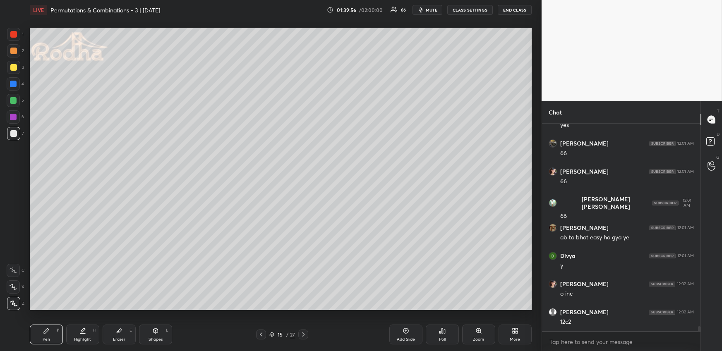
click at [12, 35] on div at bounding box center [13, 34] width 7 height 7
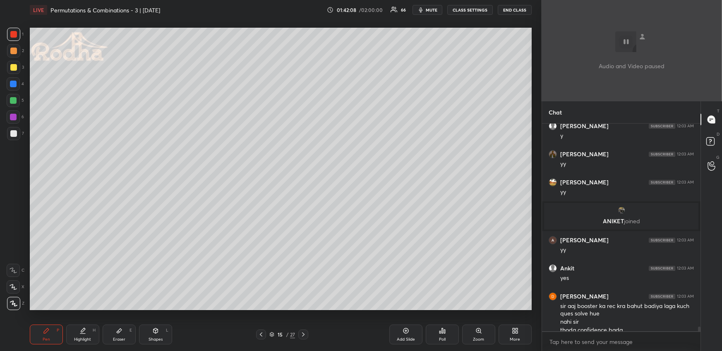
scroll to position [8959, 0]
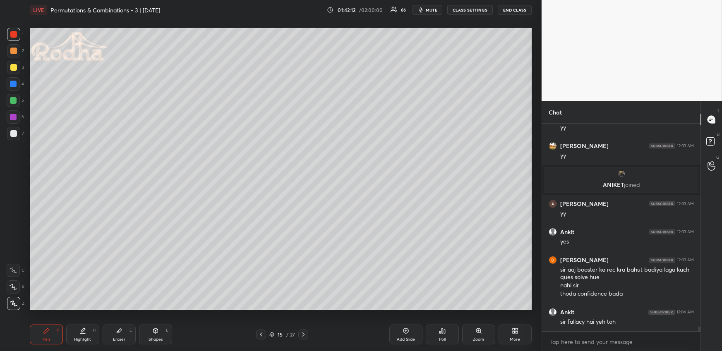
click at [304, 335] on icon at bounding box center [303, 334] width 7 height 7
click at [260, 335] on icon at bounding box center [261, 334] width 7 height 7
click at [514, 335] on div "More" at bounding box center [514, 335] width 33 height 20
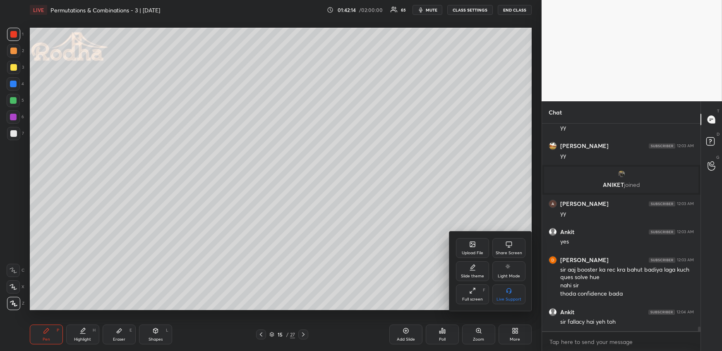
scroll to position [8988, 0]
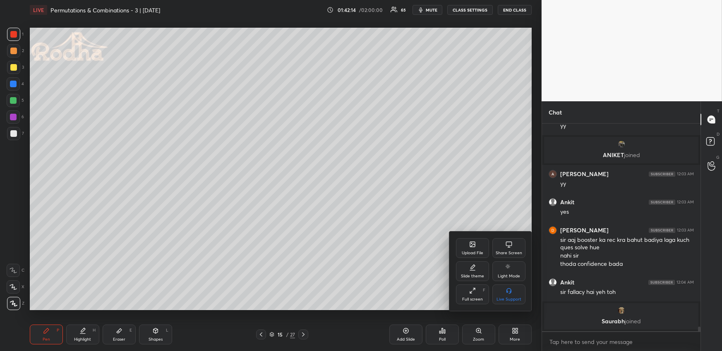
click at [473, 249] on div "Upload File" at bounding box center [472, 248] width 33 height 20
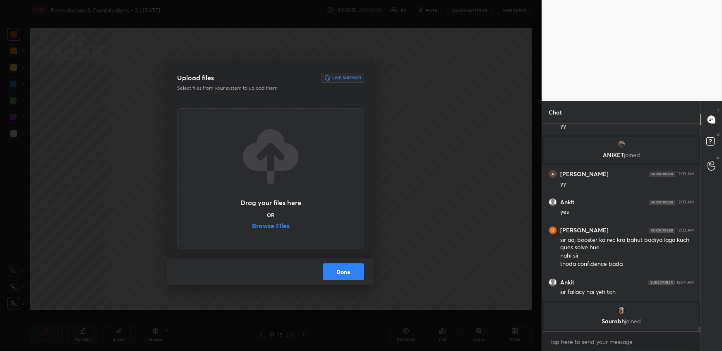
click at [286, 224] on label "Browse Files" at bounding box center [271, 226] width 38 height 9
click at [252, 224] on input "Browse Files" at bounding box center [252, 226] width 0 height 9
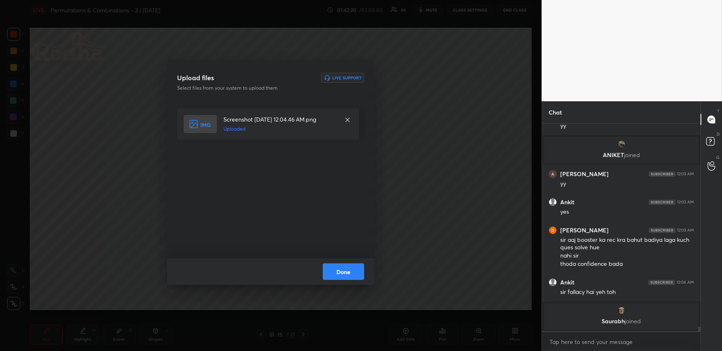
click at [348, 267] on button "Done" at bounding box center [343, 271] width 41 height 17
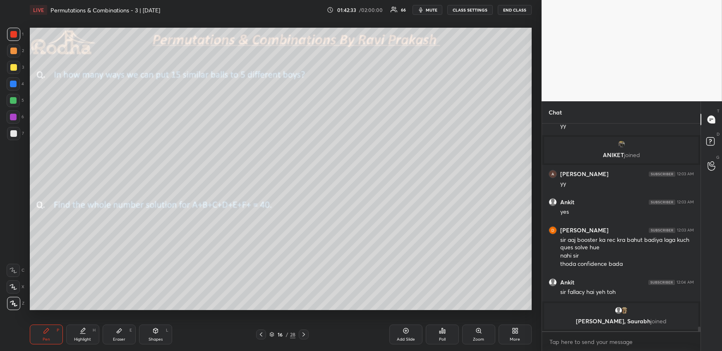
click at [514, 6] on button "END CLASS" at bounding box center [514, 10] width 34 height 10
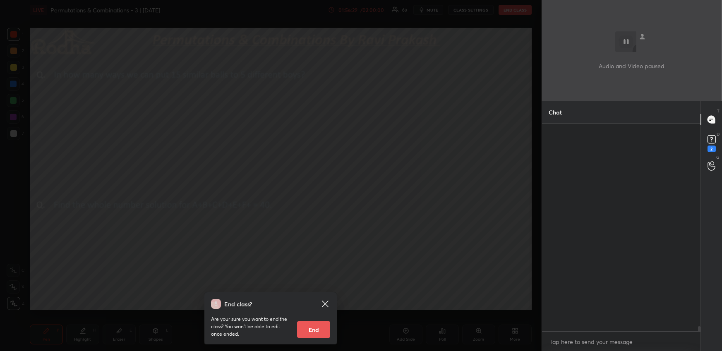
scroll to position [8937, 0]
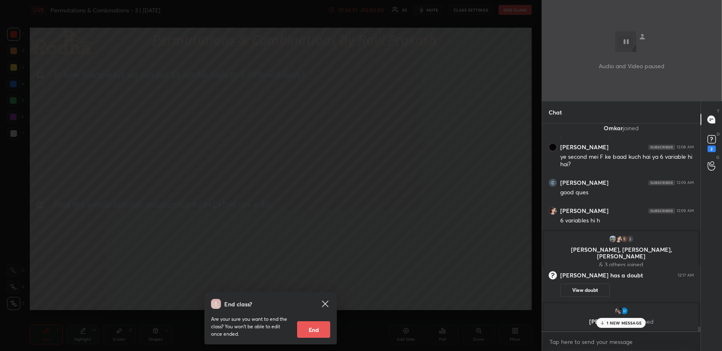
click at [344, 251] on div "End class? Are your sure you want to end the class? You won’t be able to edit o…" at bounding box center [270, 175] width 541 height 351
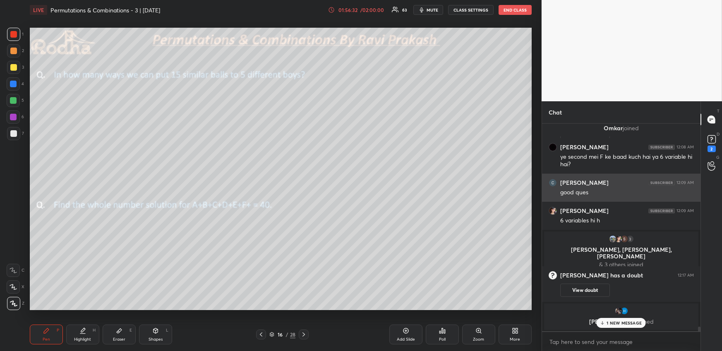
scroll to position [8937, 0]
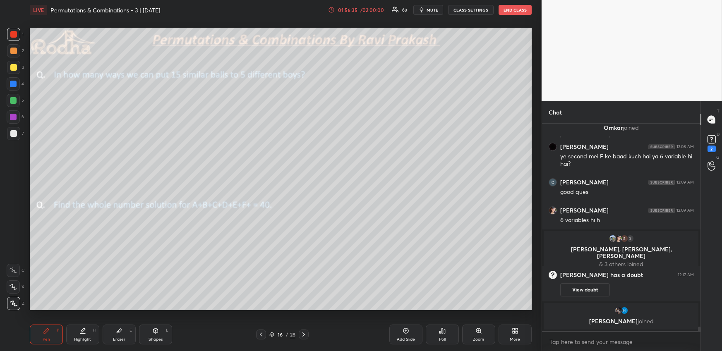
click at [17, 102] on div at bounding box center [13, 100] width 13 height 13
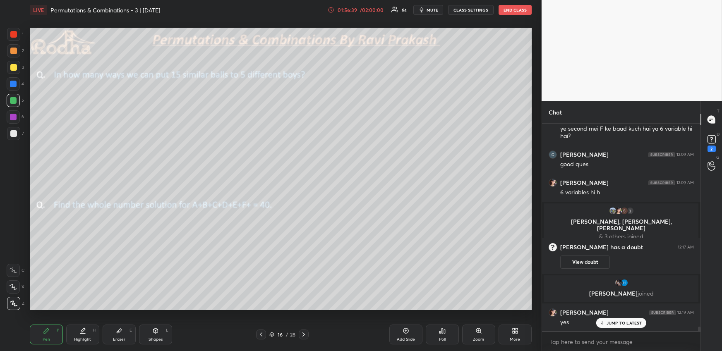
click at [604, 322] on icon at bounding box center [601, 322] width 5 height 5
click at [12, 50] on div at bounding box center [13, 51] width 7 height 7
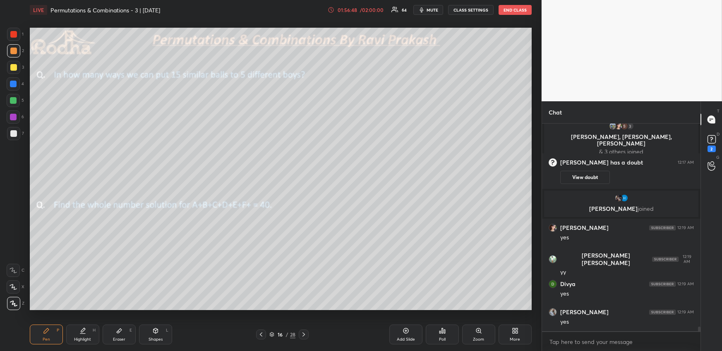
scroll to position [9077, 0]
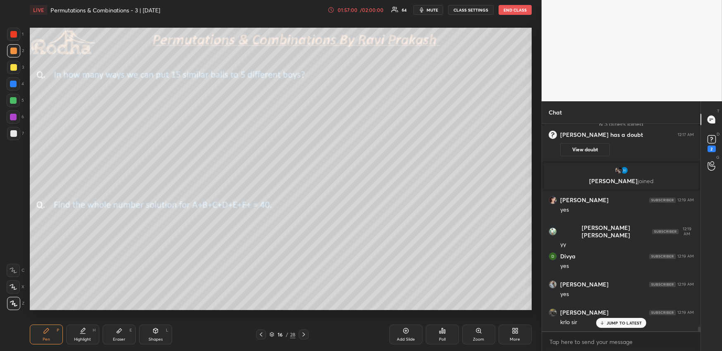
click at [12, 133] on div at bounding box center [13, 133] width 7 height 7
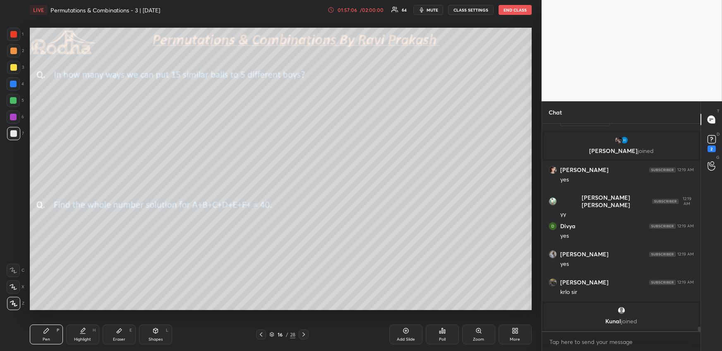
click at [82, 332] on icon at bounding box center [82, 330] width 7 height 7
click at [44, 334] on icon at bounding box center [46, 330] width 7 height 7
click at [14, 68] on div at bounding box center [13, 67] width 7 height 7
drag, startPoint x: 12, startPoint y: 36, endPoint x: 10, endPoint y: 45, distance: 9.2
click at [13, 36] on div at bounding box center [13, 34] width 7 height 7
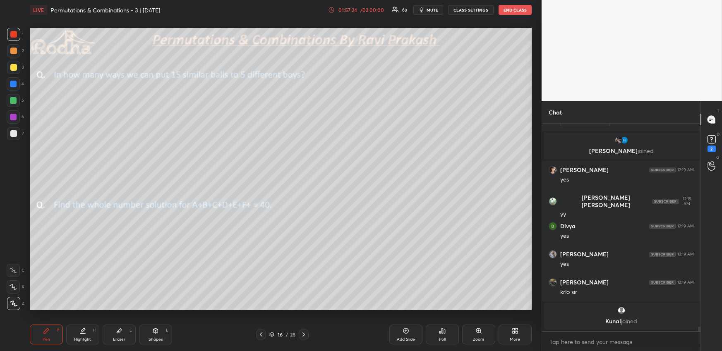
drag, startPoint x: 86, startPoint y: 330, endPoint x: 82, endPoint y: 316, distance: 14.7
click at [86, 330] on div "Highlight H" at bounding box center [82, 335] width 33 height 20
click at [49, 332] on div "Pen P" at bounding box center [46, 335] width 33 height 20
click at [15, 87] on div at bounding box center [13, 83] width 13 height 13
click at [13, 133] on div at bounding box center [13, 133] width 7 height 7
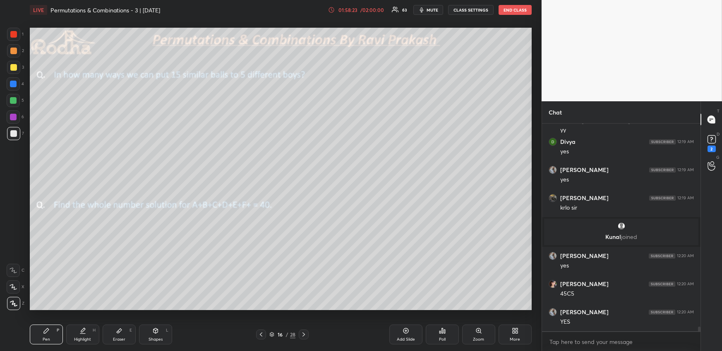
scroll to position [9220, 0]
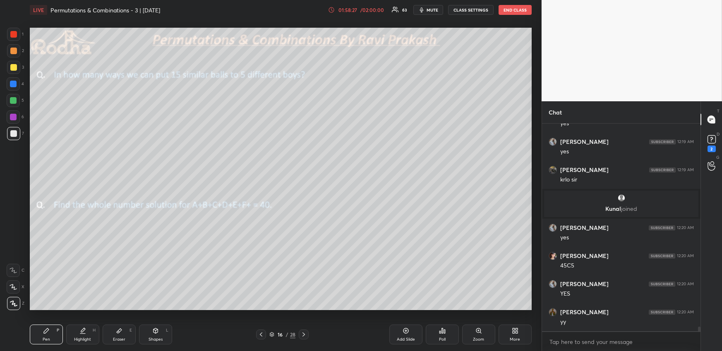
click at [16, 49] on div at bounding box center [13, 51] width 7 height 7
click at [69, 327] on div "Highlight H" at bounding box center [82, 335] width 33 height 20
click at [304, 336] on icon at bounding box center [303, 334] width 7 height 7
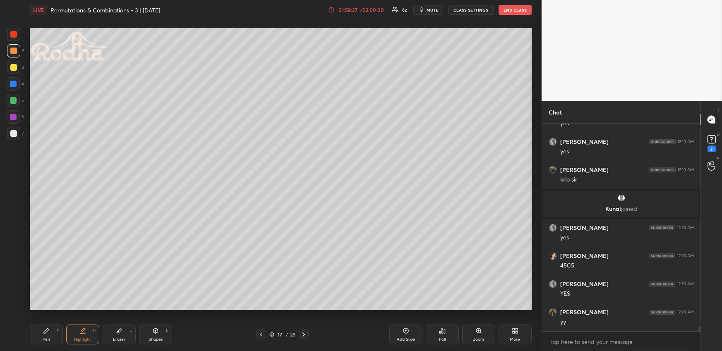
click at [259, 333] on icon at bounding box center [261, 334] width 7 height 7
click at [510, 334] on div "More" at bounding box center [514, 335] width 33 height 20
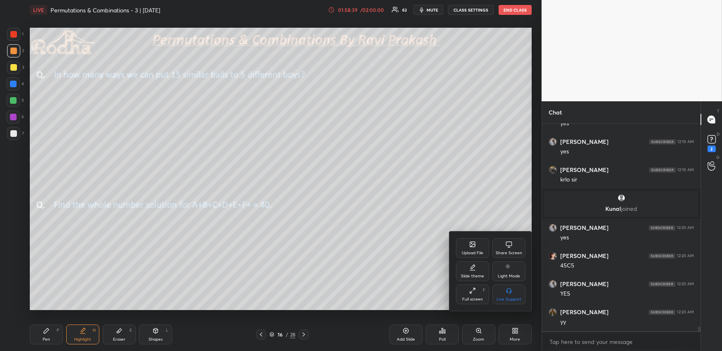
click at [478, 248] on div "Upload File" at bounding box center [472, 248] width 33 height 20
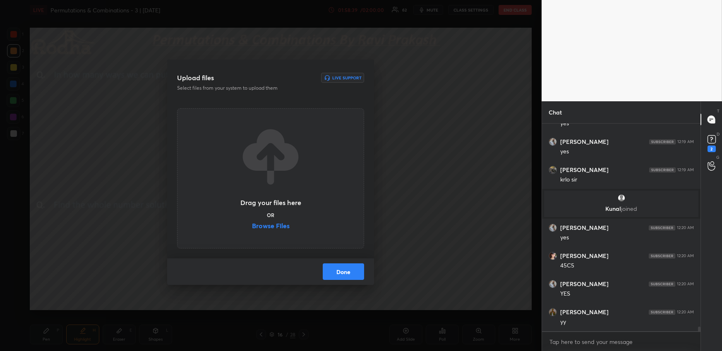
click at [275, 227] on label "Browse Files" at bounding box center [271, 226] width 38 height 9
click at [252, 227] on input "Browse Files" at bounding box center [252, 226] width 0 height 9
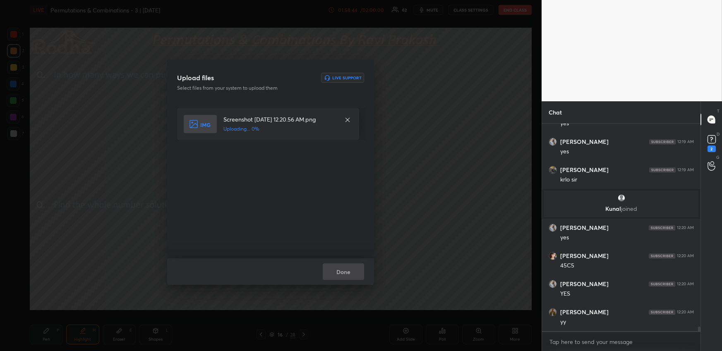
click at [353, 272] on div "Done" at bounding box center [270, 271] width 207 height 26
drag, startPoint x: 345, startPoint y: 276, endPoint x: 339, endPoint y: 274, distance: 6.3
click at [346, 277] on button "Done" at bounding box center [343, 271] width 41 height 17
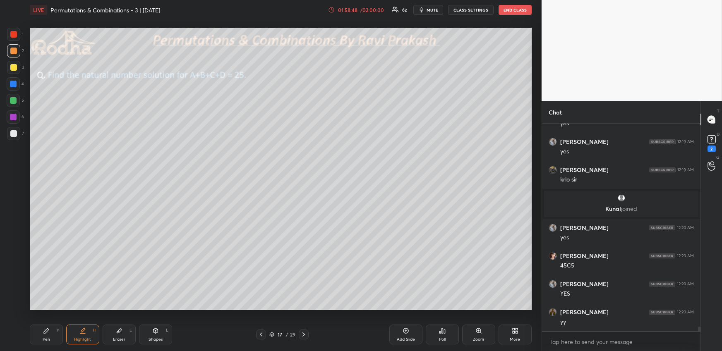
drag, startPoint x: 37, startPoint y: 334, endPoint x: 39, endPoint y: 320, distance: 13.9
click at [37, 334] on div "Pen P" at bounding box center [46, 335] width 33 height 20
click at [12, 102] on div at bounding box center [13, 100] width 7 height 7
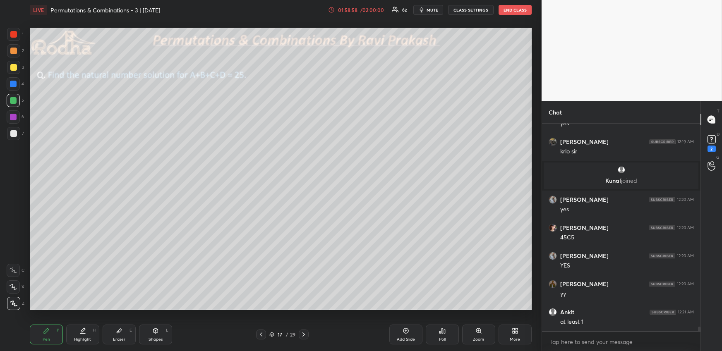
drag, startPoint x: 16, startPoint y: 49, endPoint x: 24, endPoint y: 57, distance: 11.7
click at [15, 50] on div at bounding box center [13, 51] width 7 height 7
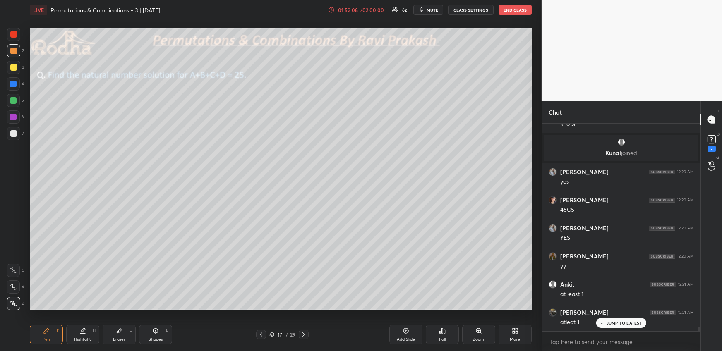
click at [263, 333] on icon at bounding box center [261, 334] width 7 height 7
click at [82, 337] on div "Highlight" at bounding box center [82, 339] width 17 height 4
click at [302, 331] on icon at bounding box center [303, 334] width 7 height 7
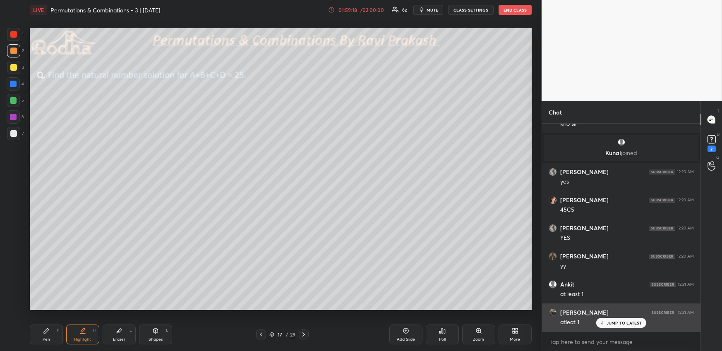
click at [618, 323] on p "JUMP TO LATEST" at bounding box center [624, 322] width 36 height 5
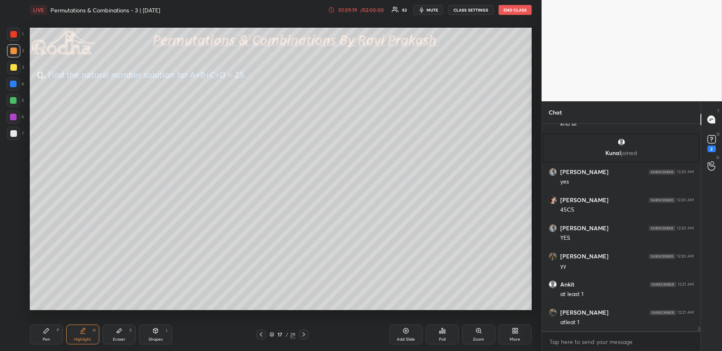
click at [51, 337] on div "Pen P" at bounding box center [46, 335] width 33 height 20
click at [13, 67] on div at bounding box center [13, 67] width 7 height 7
click at [14, 99] on div at bounding box center [13, 100] width 7 height 7
click at [15, 132] on div at bounding box center [13, 133] width 7 height 7
drag, startPoint x: 160, startPoint y: 335, endPoint x: 158, endPoint y: 324, distance: 11.8
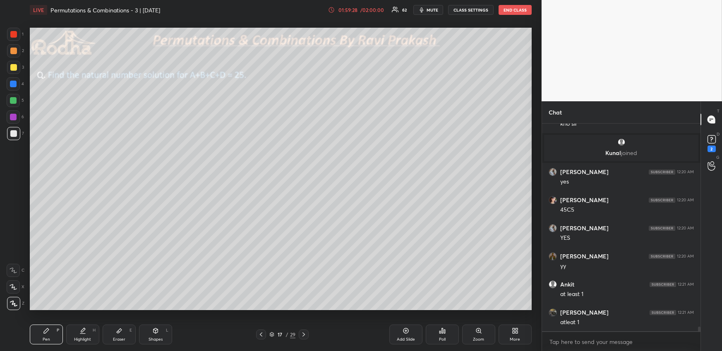
click at [160, 336] on div "Shapes L" at bounding box center [155, 335] width 33 height 20
click at [17, 303] on icon at bounding box center [14, 303] width 6 height 6
click at [41, 340] on div "Pen P" at bounding box center [46, 335] width 33 height 20
drag, startPoint x: 88, startPoint y: 329, endPoint x: 91, endPoint y: 311, distance: 18.1
click at [88, 329] on div "Highlight H" at bounding box center [82, 335] width 33 height 20
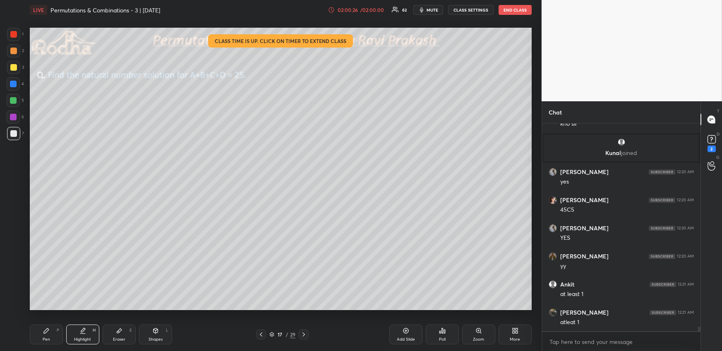
drag, startPoint x: 45, startPoint y: 335, endPoint x: 45, endPoint y: 319, distance: 15.7
click at [46, 335] on div "Pen P" at bounding box center [46, 335] width 33 height 20
click at [88, 333] on div "Highlight H" at bounding box center [82, 335] width 33 height 20
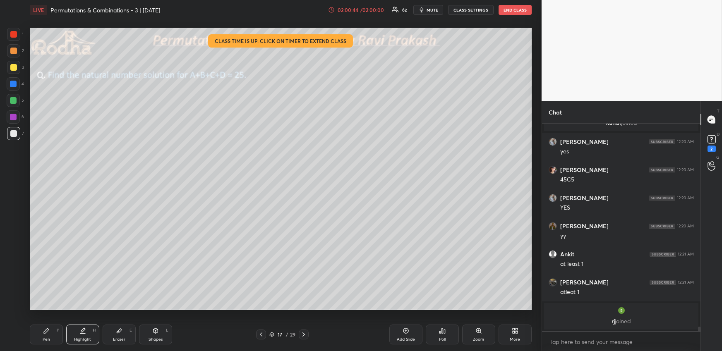
drag, startPoint x: 48, startPoint y: 343, endPoint x: 50, endPoint y: 333, distance: 10.1
click at [50, 344] on div "Pen P" at bounding box center [46, 335] width 33 height 20
click at [17, 100] on div at bounding box center [13, 100] width 13 height 13
click at [79, 338] on div "Highlight" at bounding box center [82, 339] width 17 height 4
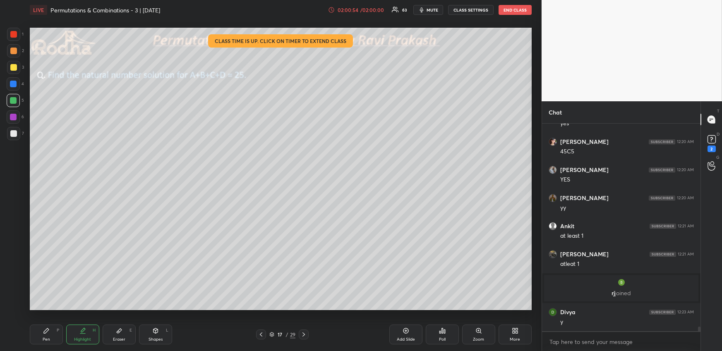
scroll to position [9193, 0]
click at [38, 332] on div "Pen P" at bounding box center [46, 335] width 33 height 20
click at [17, 68] on div at bounding box center [13, 67] width 13 height 13
click at [16, 102] on div at bounding box center [13, 100] width 7 height 7
click at [14, 70] on div at bounding box center [13, 67] width 13 height 13
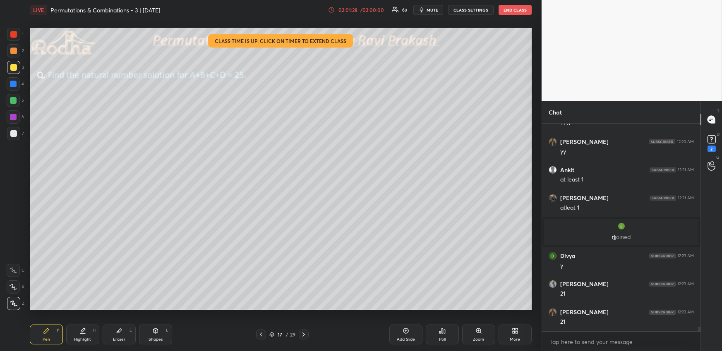
scroll to position [9278, 0]
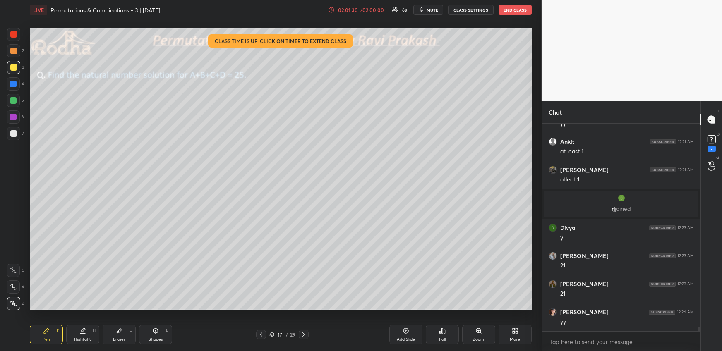
click at [86, 336] on div "Highlight H" at bounding box center [82, 335] width 33 height 20
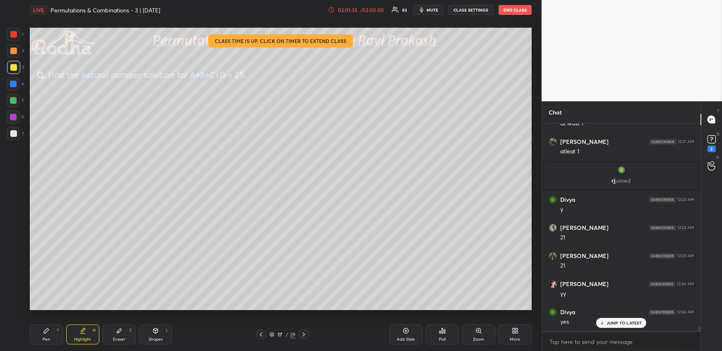
scroll to position [9334, 0]
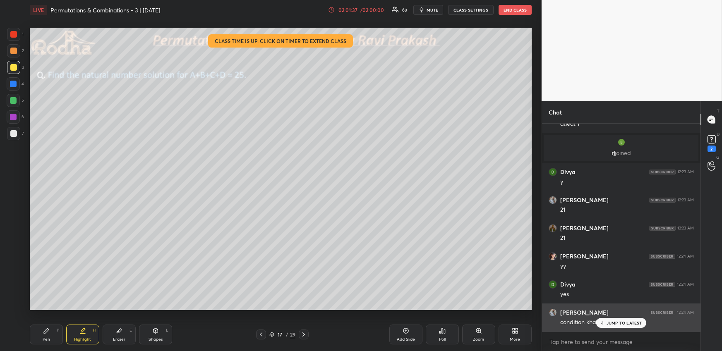
click at [621, 324] on p "JUMP TO LATEST" at bounding box center [624, 322] width 36 height 5
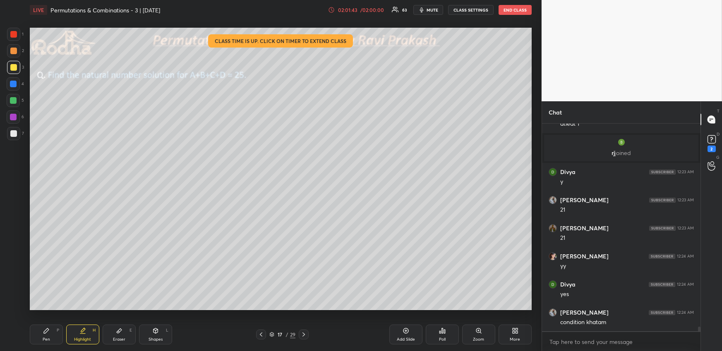
drag, startPoint x: 46, startPoint y: 326, endPoint x: 43, endPoint y: 317, distance: 9.2
click at [46, 327] on div "Pen P" at bounding box center [46, 335] width 33 height 20
click at [15, 37] on div at bounding box center [13, 34] width 13 height 13
click at [90, 335] on div "Highlight H" at bounding box center [82, 335] width 33 height 20
drag, startPoint x: 38, startPoint y: 335, endPoint x: 41, endPoint y: 317, distance: 18.4
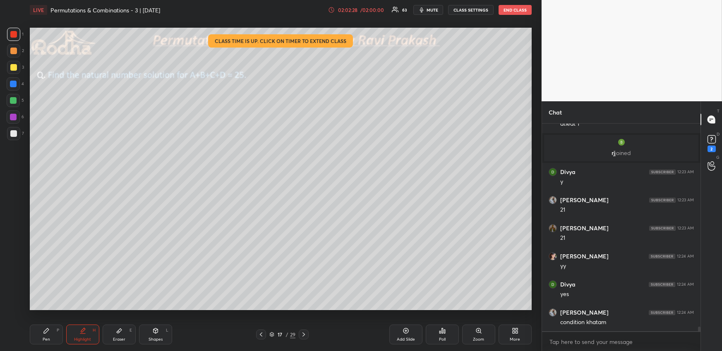
click at [37, 335] on div "Pen P" at bounding box center [46, 335] width 33 height 20
drag, startPoint x: 15, startPoint y: 67, endPoint x: 13, endPoint y: 74, distance: 7.3
click at [15, 68] on div at bounding box center [13, 67] width 7 height 7
drag, startPoint x: 75, startPoint y: 329, endPoint x: 79, endPoint y: 317, distance: 12.7
click at [77, 330] on div "Highlight H" at bounding box center [82, 335] width 33 height 20
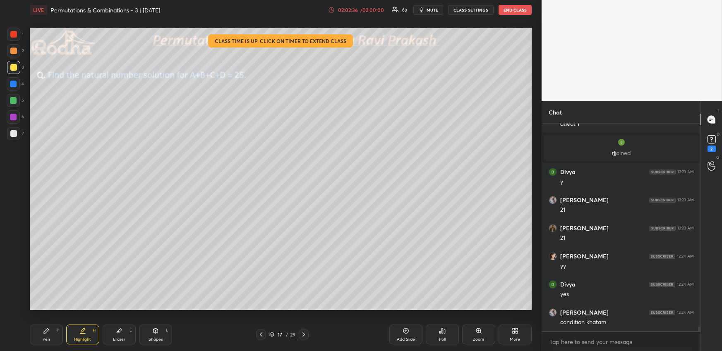
click at [57, 334] on div "Pen P" at bounding box center [46, 335] width 33 height 20
drag, startPoint x: 12, startPoint y: 83, endPoint x: 4, endPoint y: 84, distance: 7.5
click at [12, 84] on div at bounding box center [13, 84] width 7 height 7
click at [79, 329] on div "Highlight H" at bounding box center [82, 335] width 33 height 20
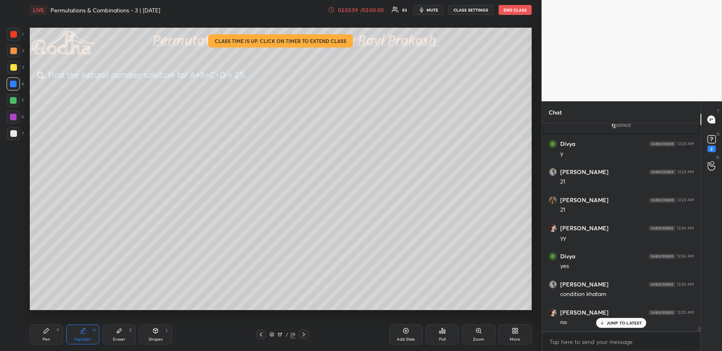
click at [42, 338] on div "Pen P" at bounding box center [46, 335] width 33 height 20
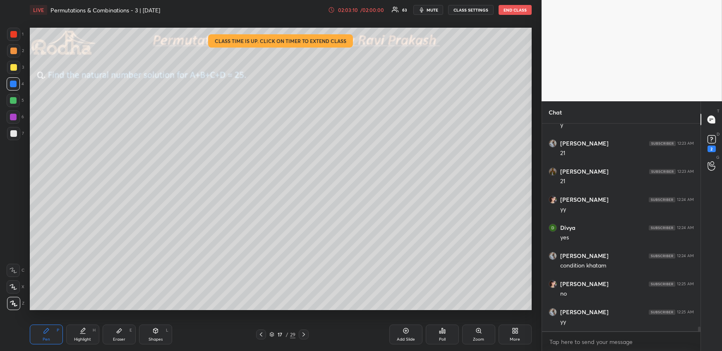
scroll to position [9418, 0]
click at [78, 332] on div "Highlight H" at bounding box center [82, 335] width 33 height 20
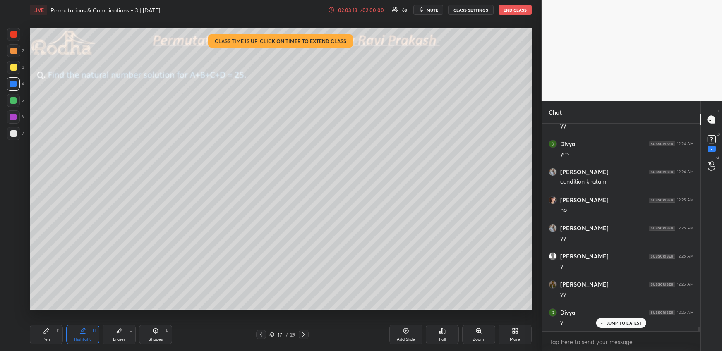
drag, startPoint x: 57, startPoint y: 329, endPoint x: 58, endPoint y: 313, distance: 16.6
click at [55, 329] on div "Pen P" at bounding box center [46, 335] width 33 height 20
drag, startPoint x: 14, startPoint y: 43, endPoint x: 10, endPoint y: 57, distance: 14.4
click at [13, 44] on div "1 2 3 4 5 6 7" at bounding box center [15, 86] width 17 height 116
click at [14, 49] on div at bounding box center [13, 51] width 7 height 7
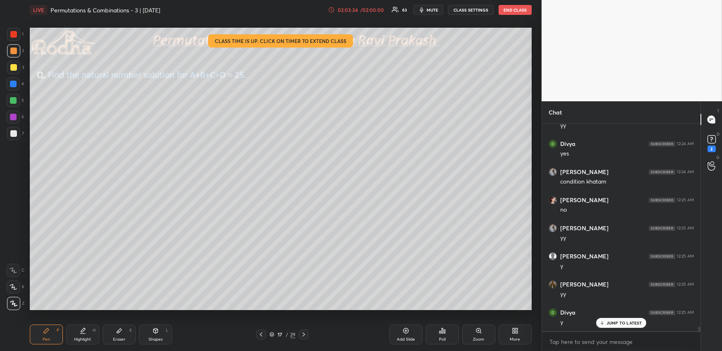
drag, startPoint x: 91, startPoint y: 334, endPoint x: 96, endPoint y: 321, distance: 13.6
click at [91, 334] on div "Highlight H" at bounding box center [82, 335] width 33 height 20
click at [50, 334] on div "Pen P" at bounding box center [46, 335] width 33 height 20
click at [15, 87] on div at bounding box center [13, 83] width 13 height 13
click at [17, 102] on div at bounding box center [13, 100] width 13 height 13
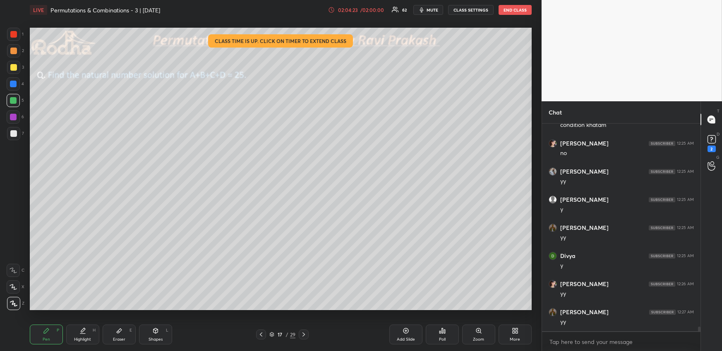
scroll to position [9615, 0]
click at [304, 332] on icon at bounding box center [303, 334] width 7 height 7
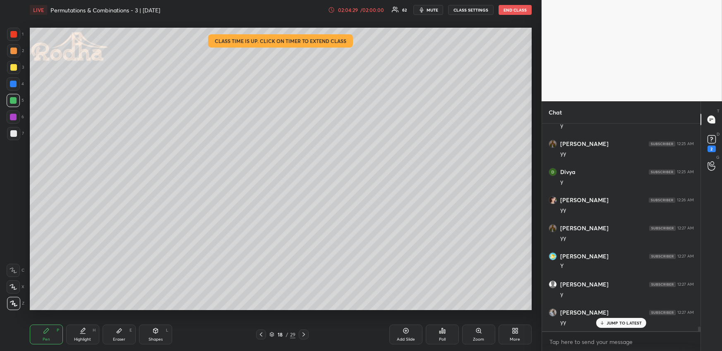
click at [14, 131] on div at bounding box center [13, 133] width 13 height 13
drag, startPoint x: 14, startPoint y: 67, endPoint x: 19, endPoint y: 68, distance: 4.5
click at [14, 67] on div at bounding box center [13, 67] width 7 height 7
click at [16, 85] on div at bounding box center [13, 84] width 7 height 7
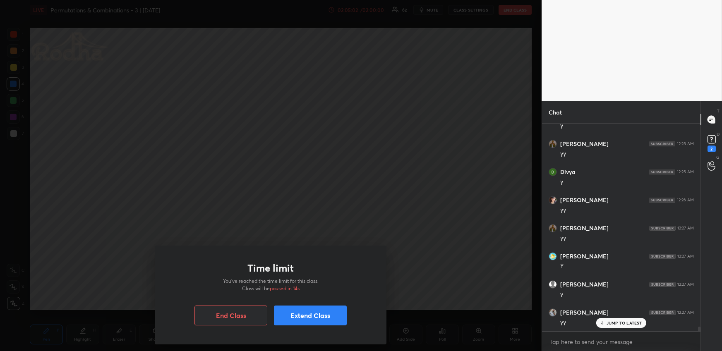
click at [290, 313] on button "Extend Class" at bounding box center [310, 316] width 73 height 20
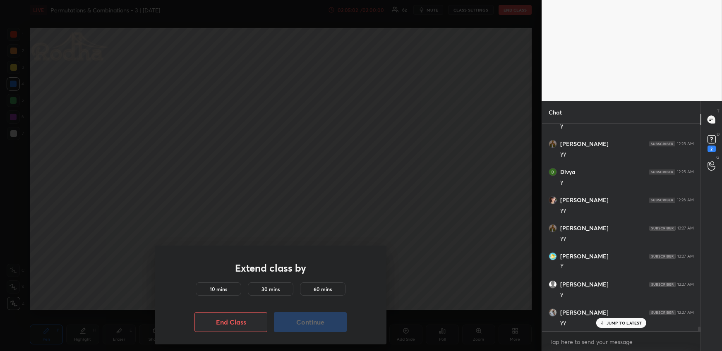
click at [212, 289] on h5 "10 mins" at bounding box center [218, 288] width 17 height 7
click at [318, 325] on button "Continue" at bounding box center [310, 322] width 73 height 20
click at [325, 324] on button "Continue" at bounding box center [310, 322] width 73 height 20
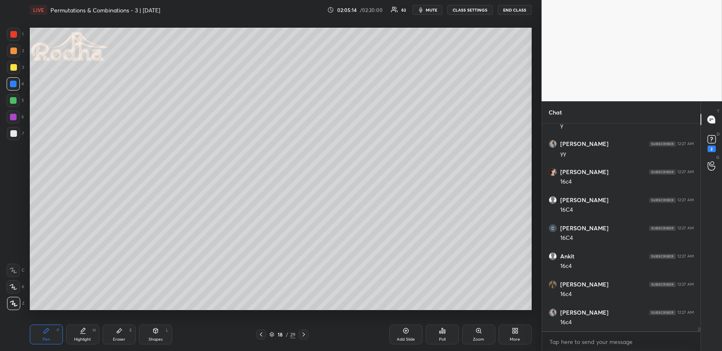
scroll to position [9812, 0]
click at [85, 335] on div "Highlight H" at bounding box center [82, 335] width 33 height 20
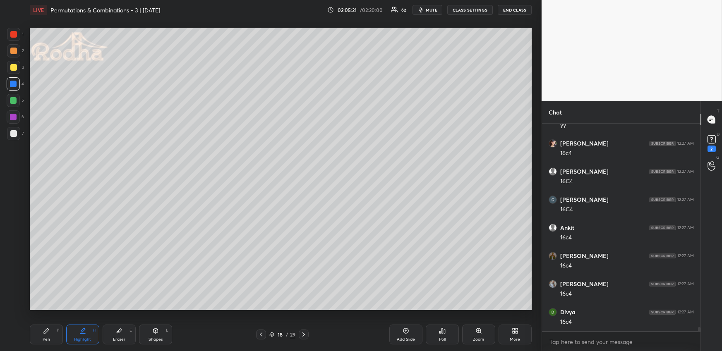
click at [48, 336] on div "Pen P" at bounding box center [46, 335] width 33 height 20
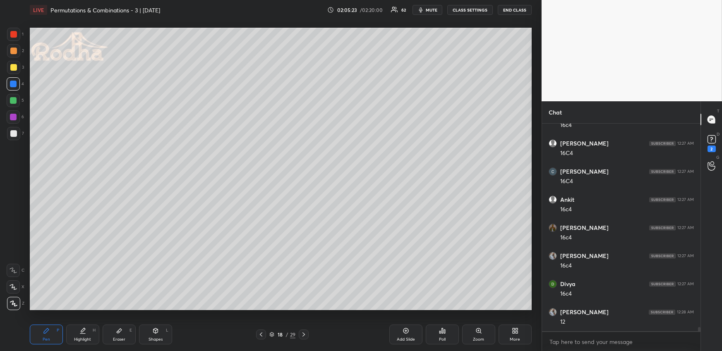
scroll to position [9868, 0]
click at [12, 53] on div at bounding box center [13, 51] width 7 height 7
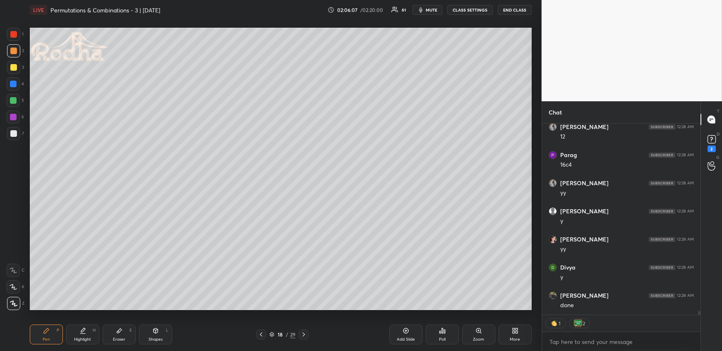
scroll to position [10053, 0]
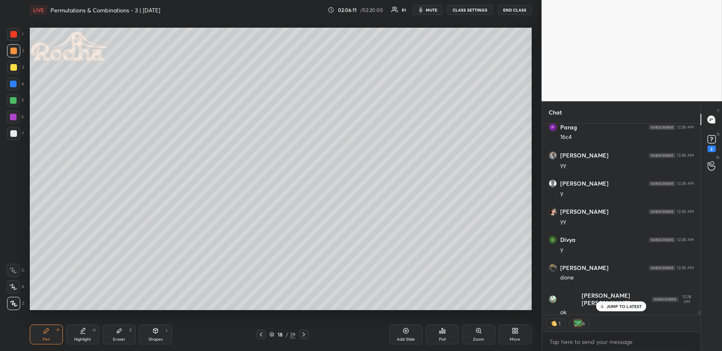
drag, startPoint x: 11, startPoint y: 100, endPoint x: 14, endPoint y: 112, distance: 12.3
click at [12, 101] on div at bounding box center [13, 100] width 7 height 7
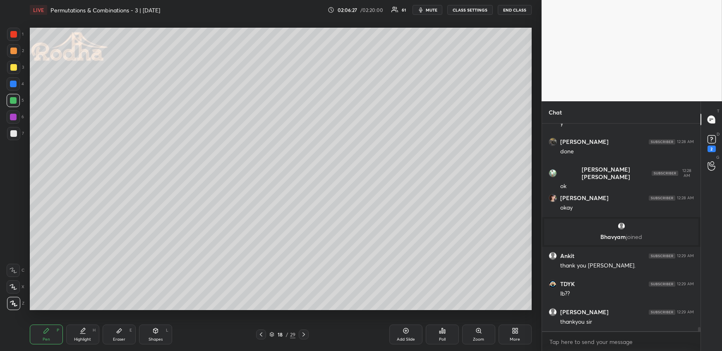
scroll to position [10207, 0]
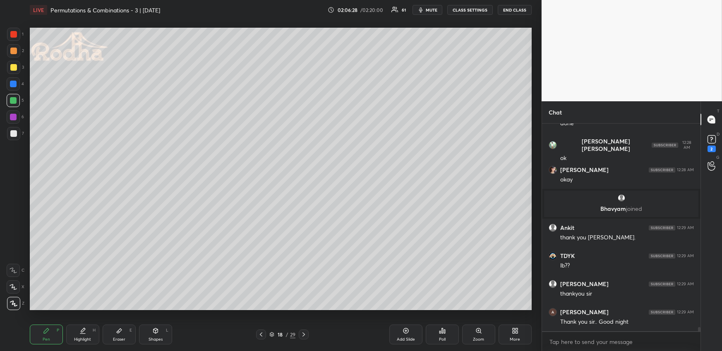
click at [442, 338] on div "Poll" at bounding box center [442, 339] width 7 height 4
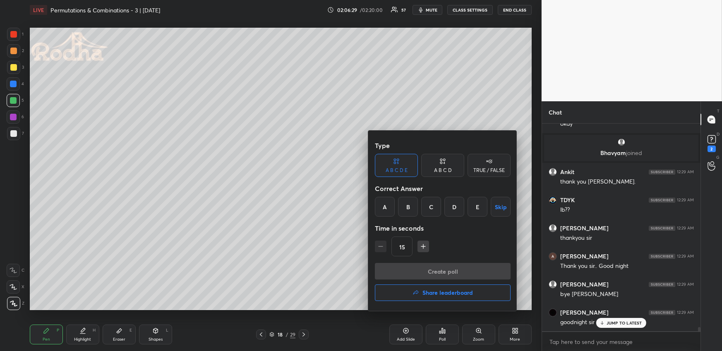
click at [454, 301] on button "Share leaderboard" at bounding box center [443, 292] width 136 height 17
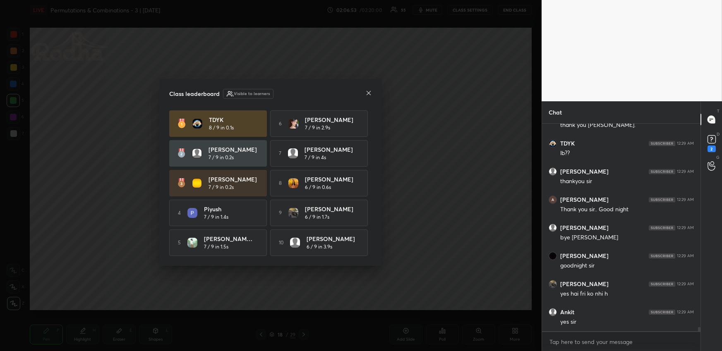
scroll to position [10348, 0]
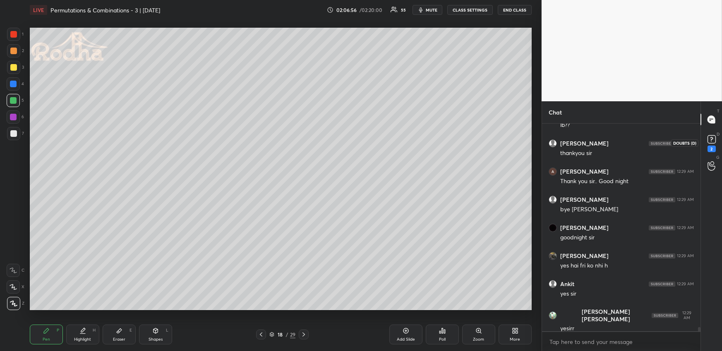
click at [710, 143] on rect at bounding box center [711, 140] width 8 height 8
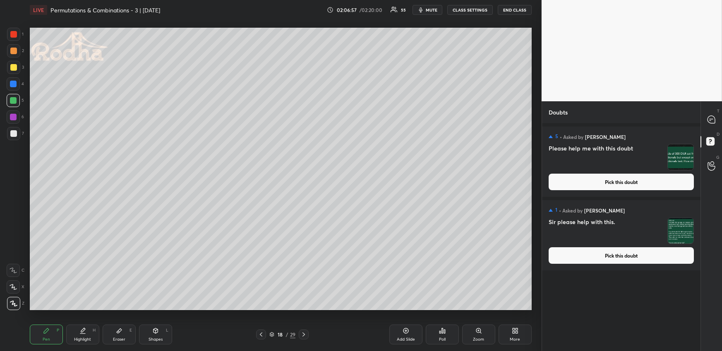
click at [649, 177] on button "Pick this doubt" at bounding box center [620, 182] width 145 height 17
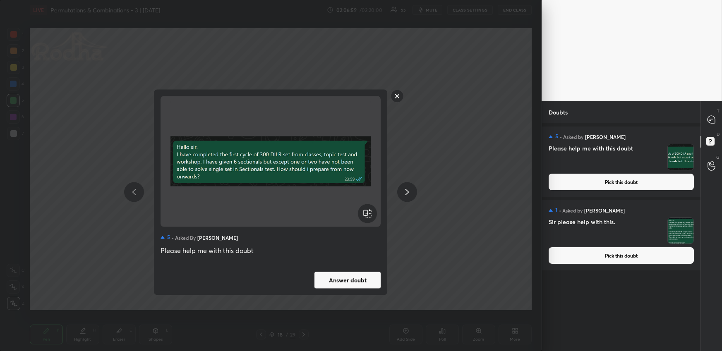
click at [354, 285] on button "Answer doubt" at bounding box center [347, 280] width 66 height 17
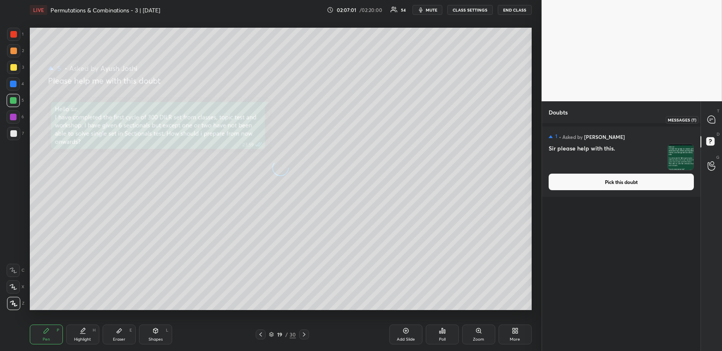
click at [714, 121] on icon at bounding box center [710, 119] width 7 height 7
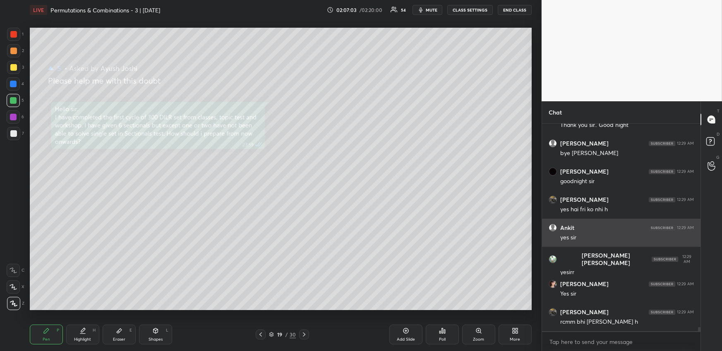
scroll to position [10524, 0]
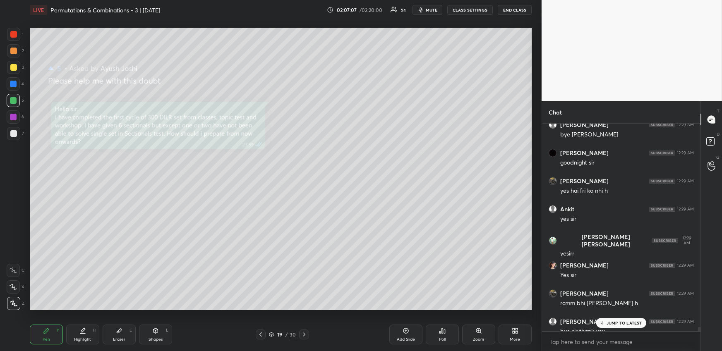
click at [619, 327] on div "JUMP TO LATEST" at bounding box center [621, 323] width 50 height 10
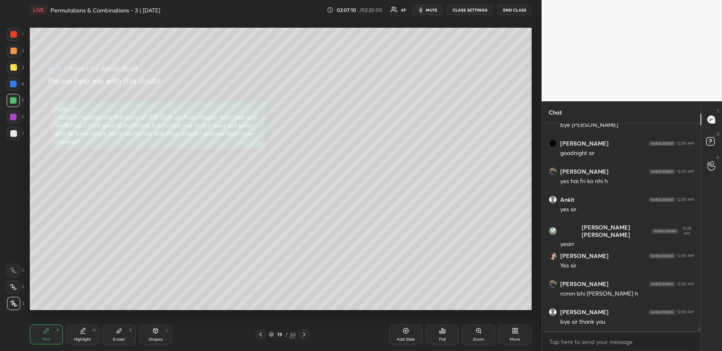
drag, startPoint x: 17, startPoint y: 79, endPoint x: 22, endPoint y: 84, distance: 7.0
click at [17, 81] on div at bounding box center [13, 83] width 13 height 13
click at [18, 67] on div at bounding box center [13, 67] width 13 height 13
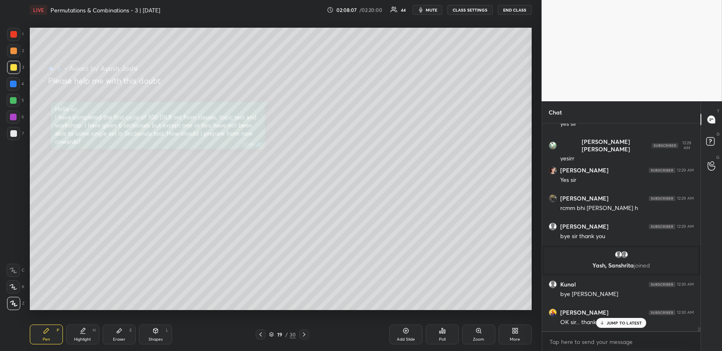
scroll to position [10139, 0]
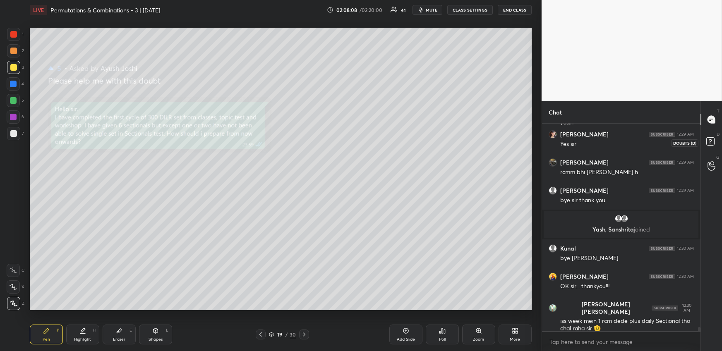
click at [712, 141] on rect at bounding box center [710, 142] width 8 height 8
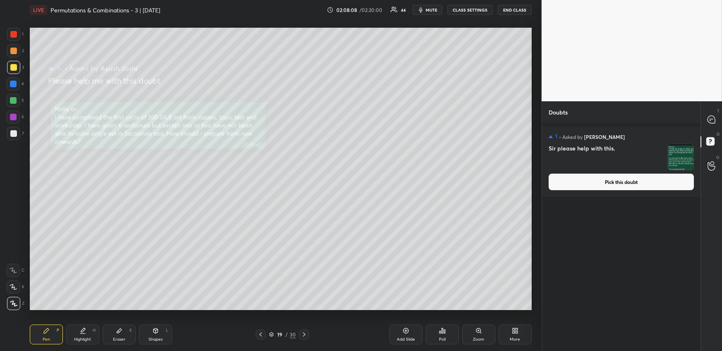
click at [658, 179] on button "Pick this doubt" at bounding box center [620, 182] width 145 height 17
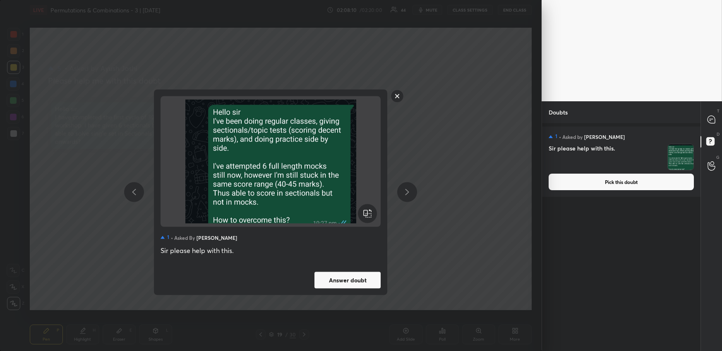
click at [348, 276] on button "Answer doubt" at bounding box center [347, 280] width 66 height 17
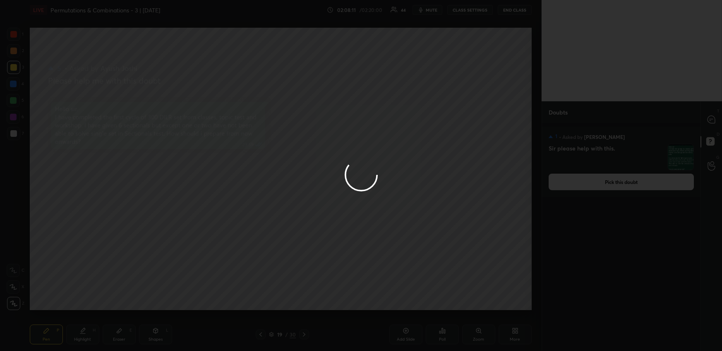
click at [712, 121] on div at bounding box center [361, 175] width 722 height 351
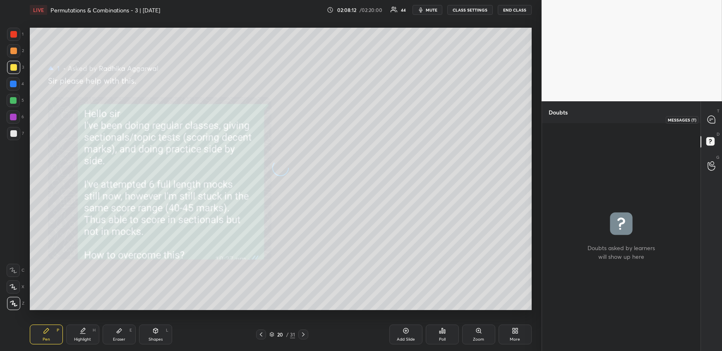
drag, startPoint x: 708, startPoint y: 122, endPoint x: 700, endPoint y: 124, distance: 8.9
click at [709, 122] on icon at bounding box center [710, 119] width 7 height 7
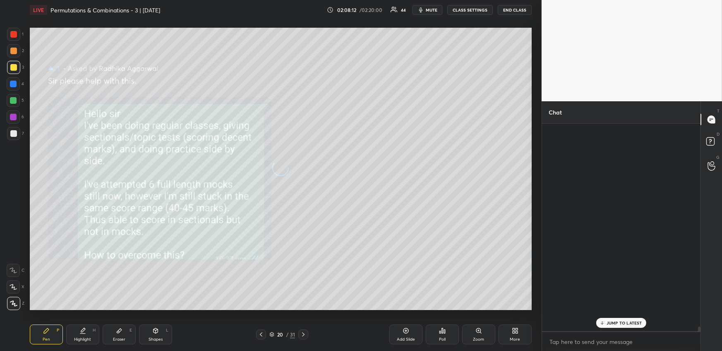
scroll to position [205, 156]
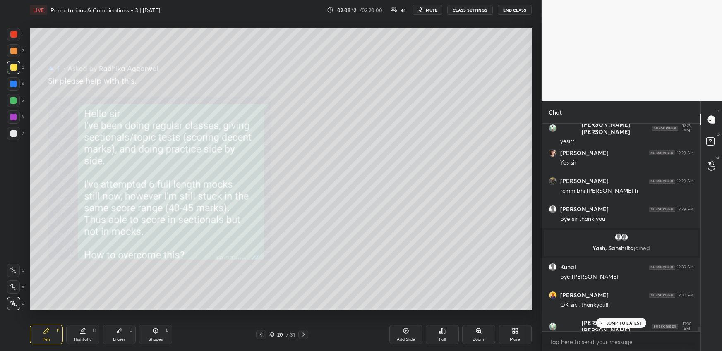
click at [608, 326] on div "JUMP TO LATEST" at bounding box center [621, 323] width 50 height 10
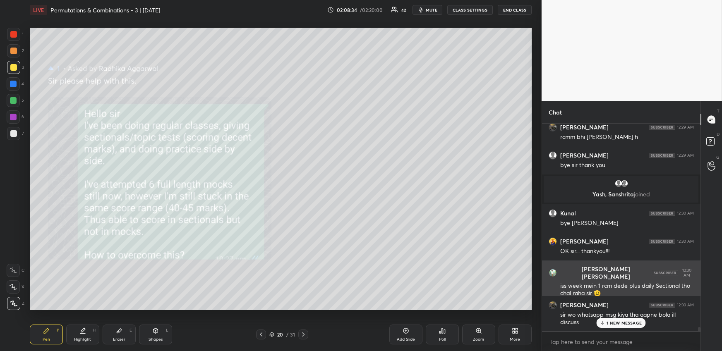
scroll to position [10350, 0]
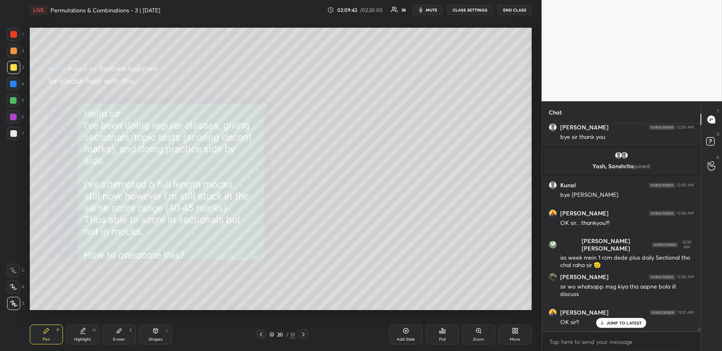
drag, startPoint x: 607, startPoint y: 314, endPoint x: 607, endPoint y: 319, distance: 5.0
click at [608, 318] on div "TDYK 12:29 AM lb?? [PERSON_NAME] 12:29 AM thankyou [PERSON_NAME] 12:29 AM Thank…" at bounding box center [621, 228] width 158 height 208
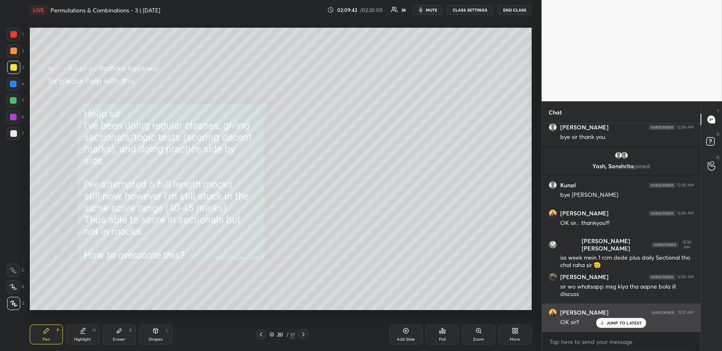
click at [611, 325] on p "JUMP TO LATEST" at bounding box center [624, 322] width 36 height 5
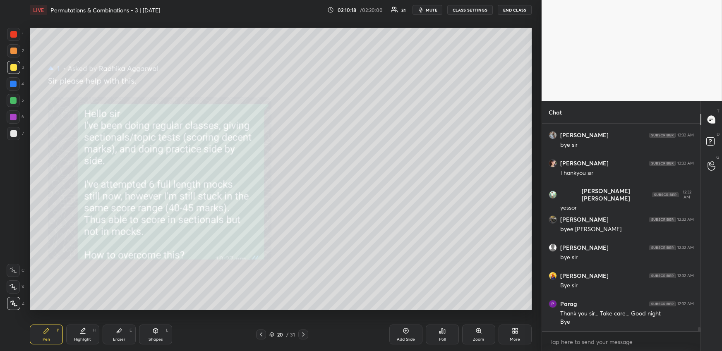
scroll to position [10611, 0]
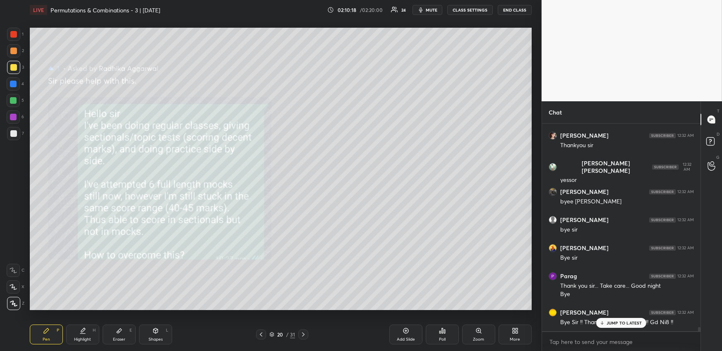
click at [510, 11] on button "END CLASS" at bounding box center [514, 10] width 34 height 10
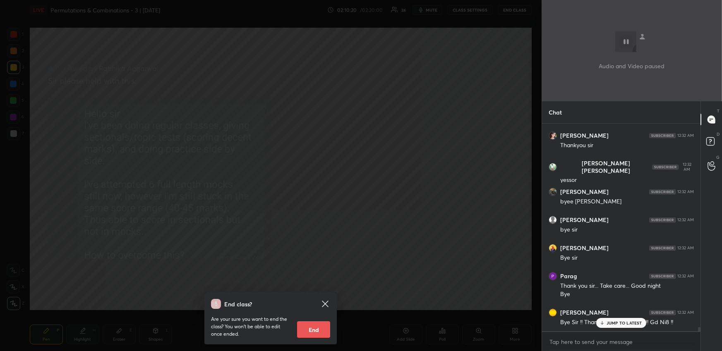
click at [313, 329] on button "End" at bounding box center [313, 329] width 33 height 17
type textarea "x"
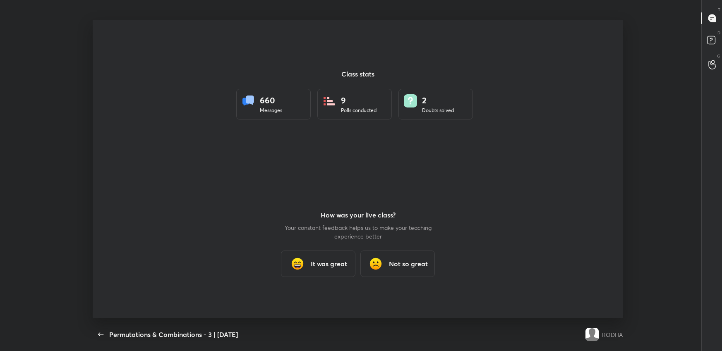
scroll to position [0, 0]
